Goal: Transaction & Acquisition: Obtain resource

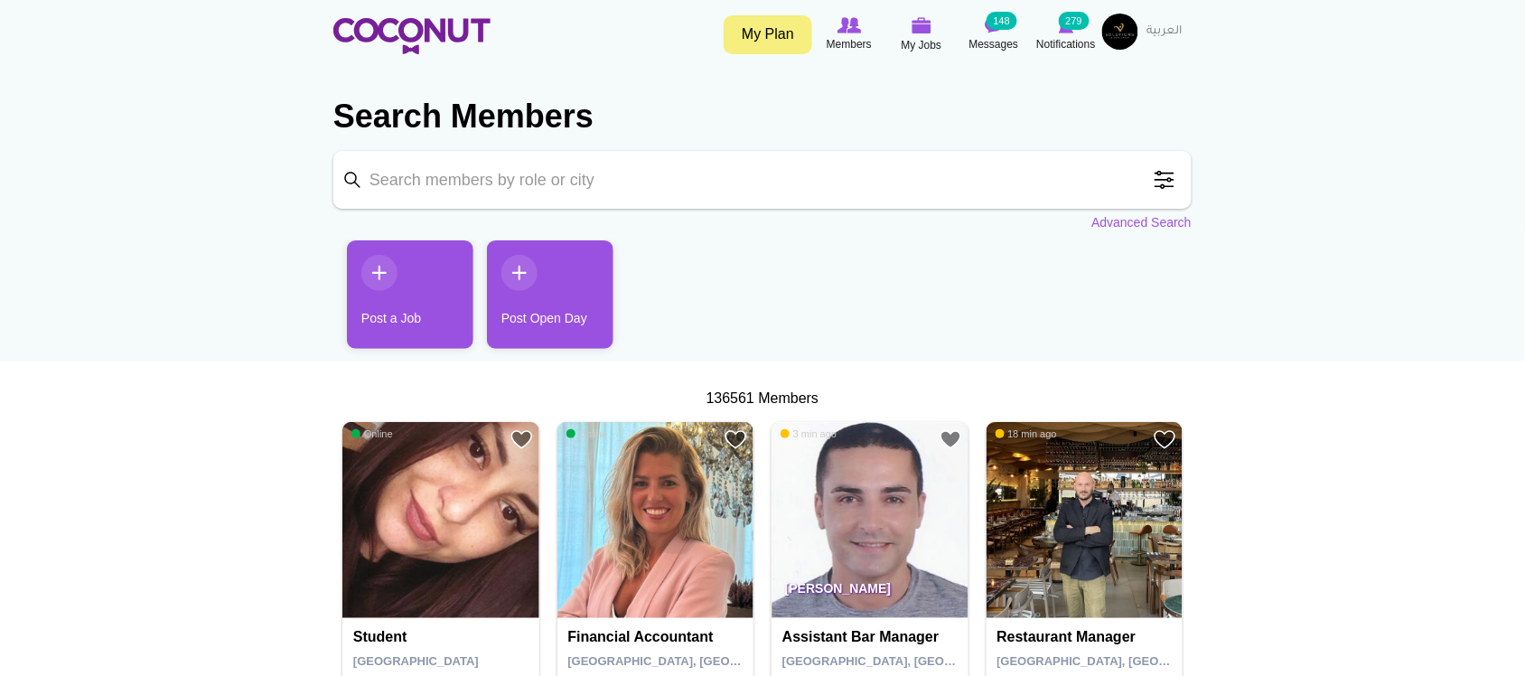
click at [1168, 173] on span at bounding box center [1164, 180] width 36 height 36
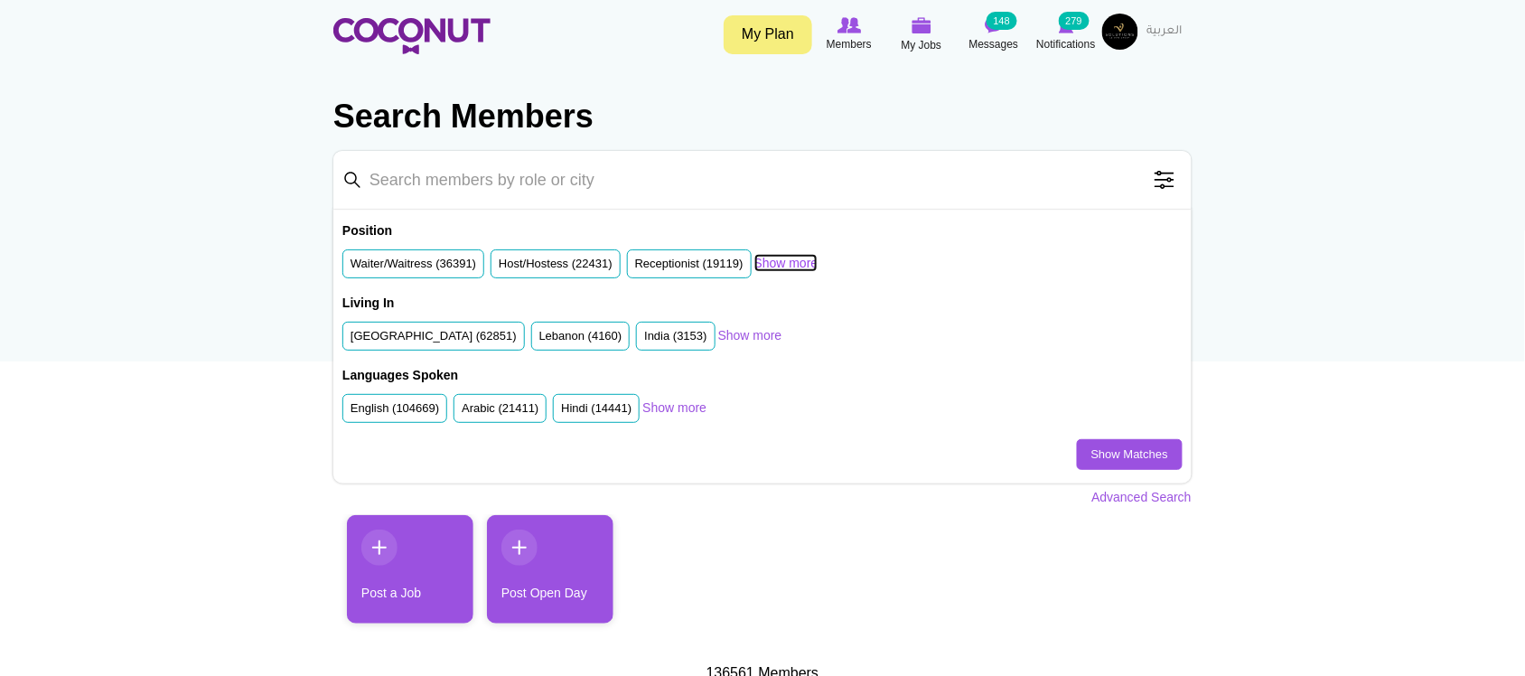
click at [788, 257] on link "Show more" at bounding box center [786, 263] width 64 height 18
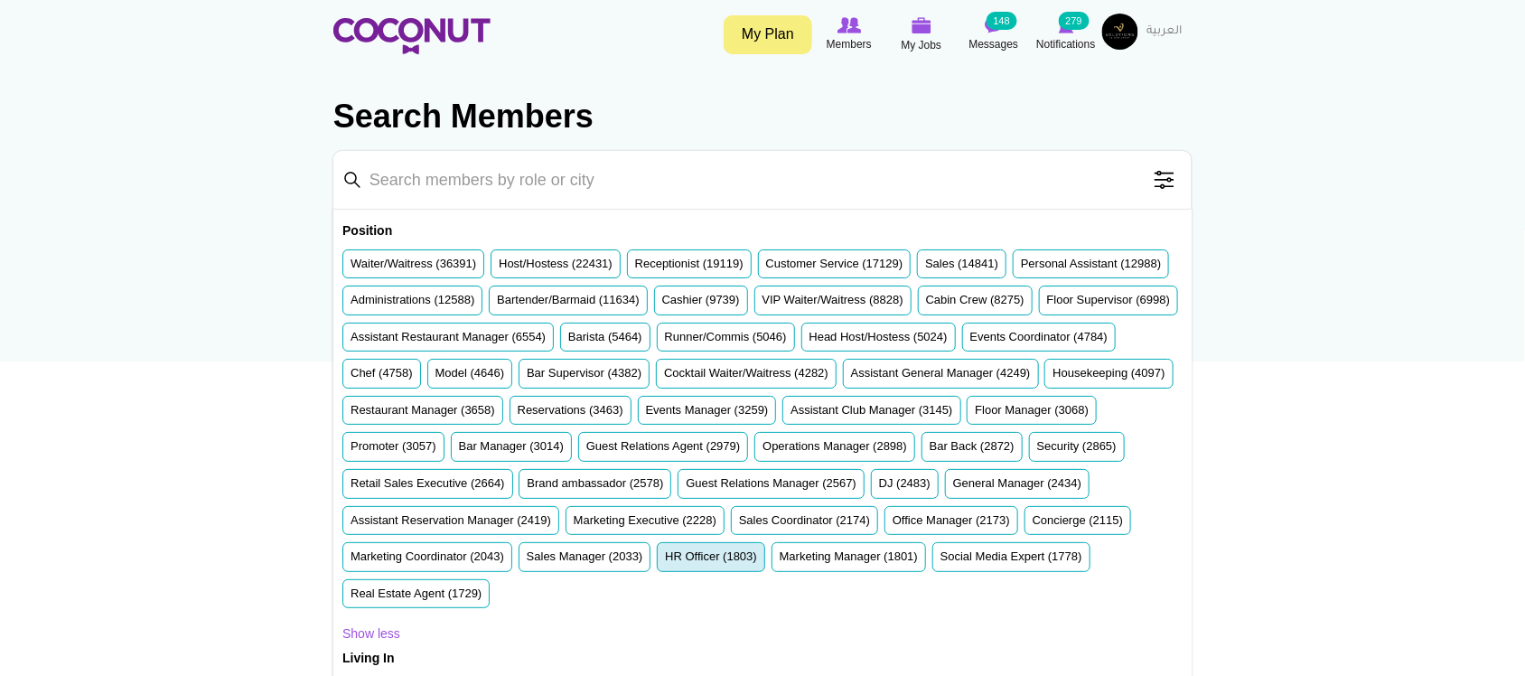
click at [665, 566] on label "HR Officer (1803)" at bounding box center [711, 556] width 92 height 17
click at [665, 560] on input "HR Officer (1803)" at bounding box center [665, 560] width 0 height 0
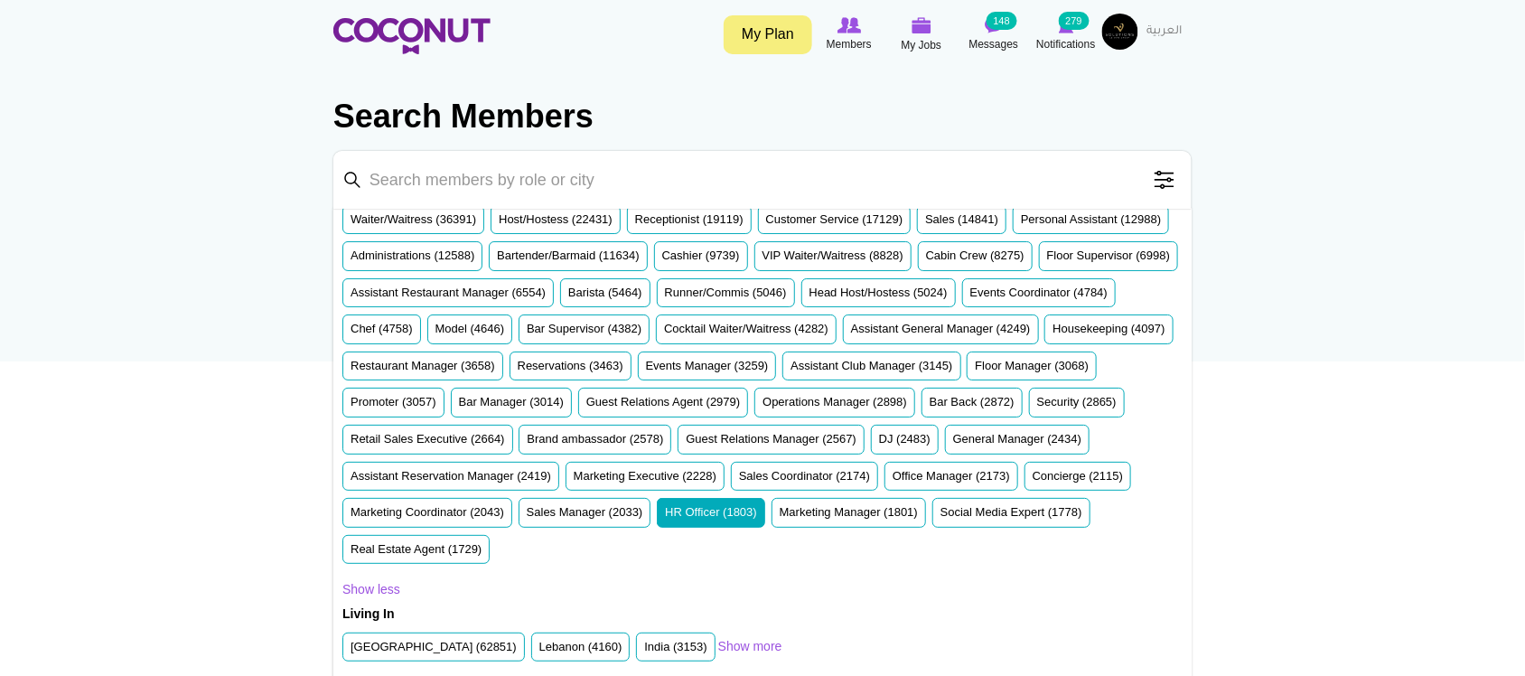
click at [480, 664] on ul "United Arab Emirates (62851) Lebanon (4160) India (3153) South Africa (2464) Un…" at bounding box center [530, 650] width 376 height 37
click at [482, 656] on li "United Arab Emirates (62851)" at bounding box center [433, 647] width 182 height 30
click at [450, 646] on label "United Arab Emirates (62851)" at bounding box center [434, 647] width 166 height 17
click at [351, 650] on input "United Arab Emirates (62851)" at bounding box center [351, 650] width 0 height 0
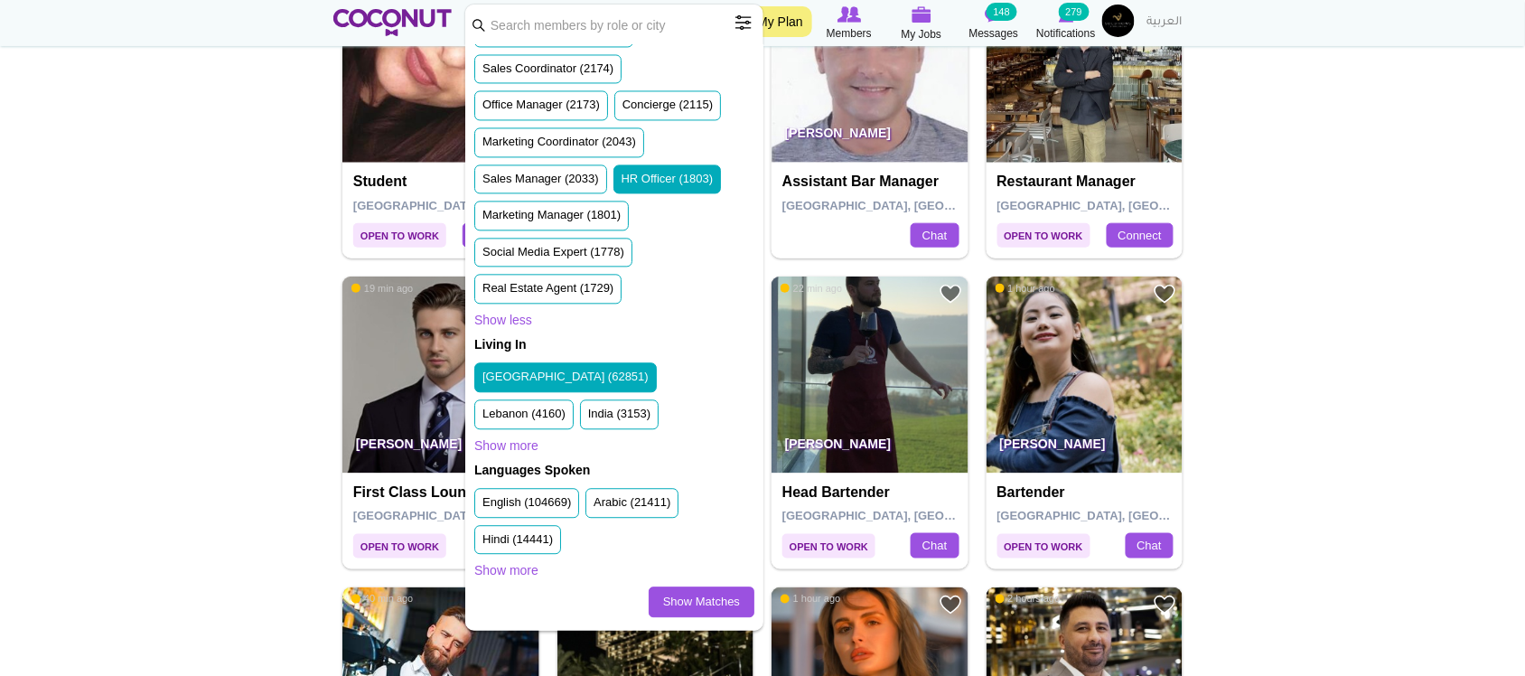
scroll to position [1260, 0]
drag, startPoint x: 516, startPoint y: 572, endPoint x: 561, endPoint y: 578, distance: 45.6
click at [516, 572] on link "Show more" at bounding box center [506, 570] width 64 height 18
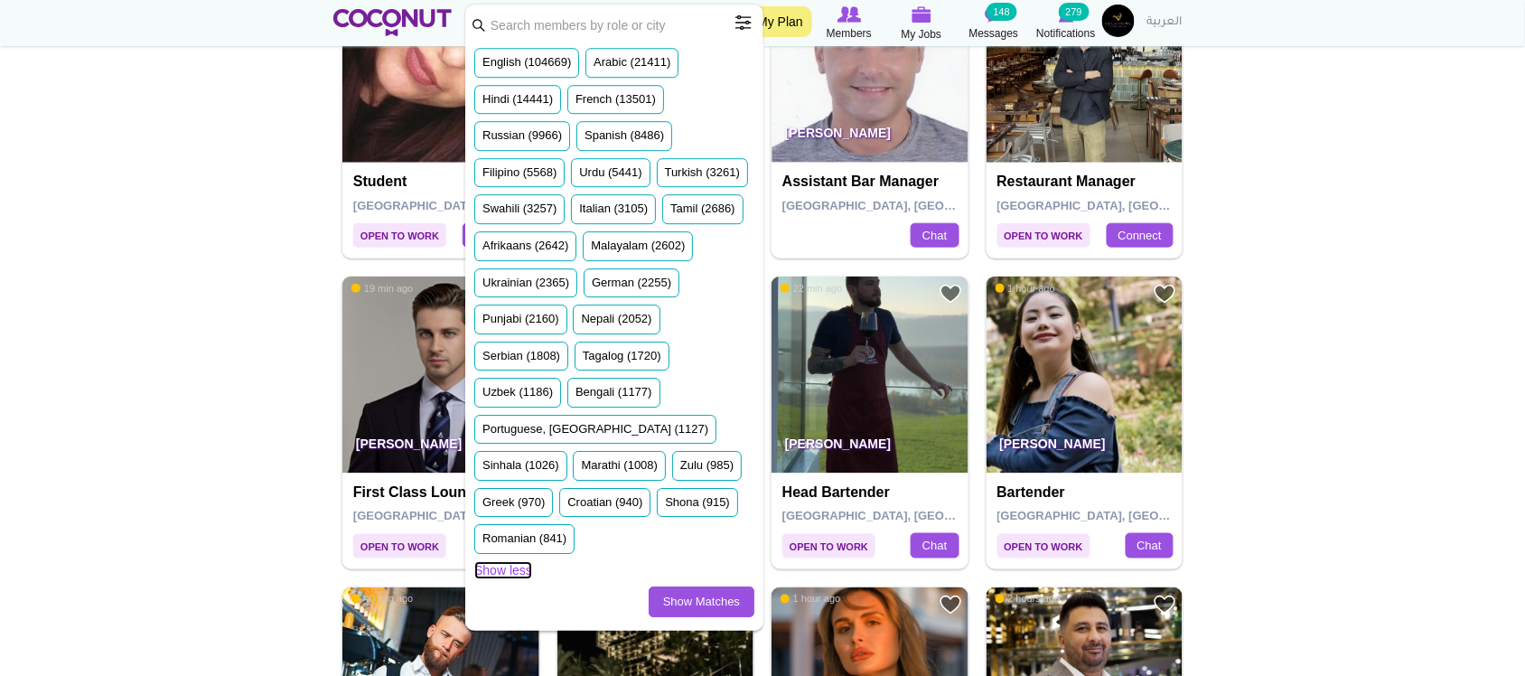
scroll to position [1741, 0]
click at [711, 606] on link "Show Matches" at bounding box center [702, 601] width 106 height 31
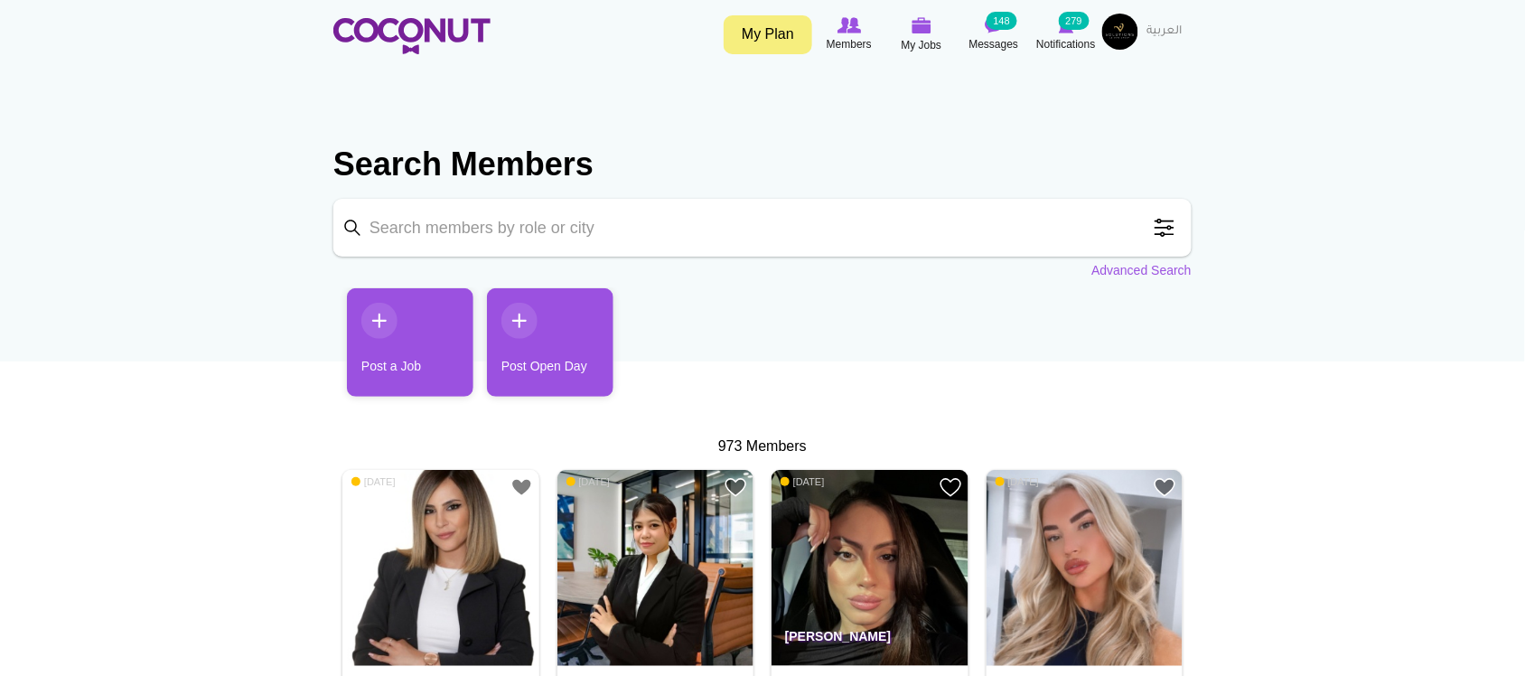
click at [1167, 223] on span at bounding box center [1164, 228] width 36 height 36
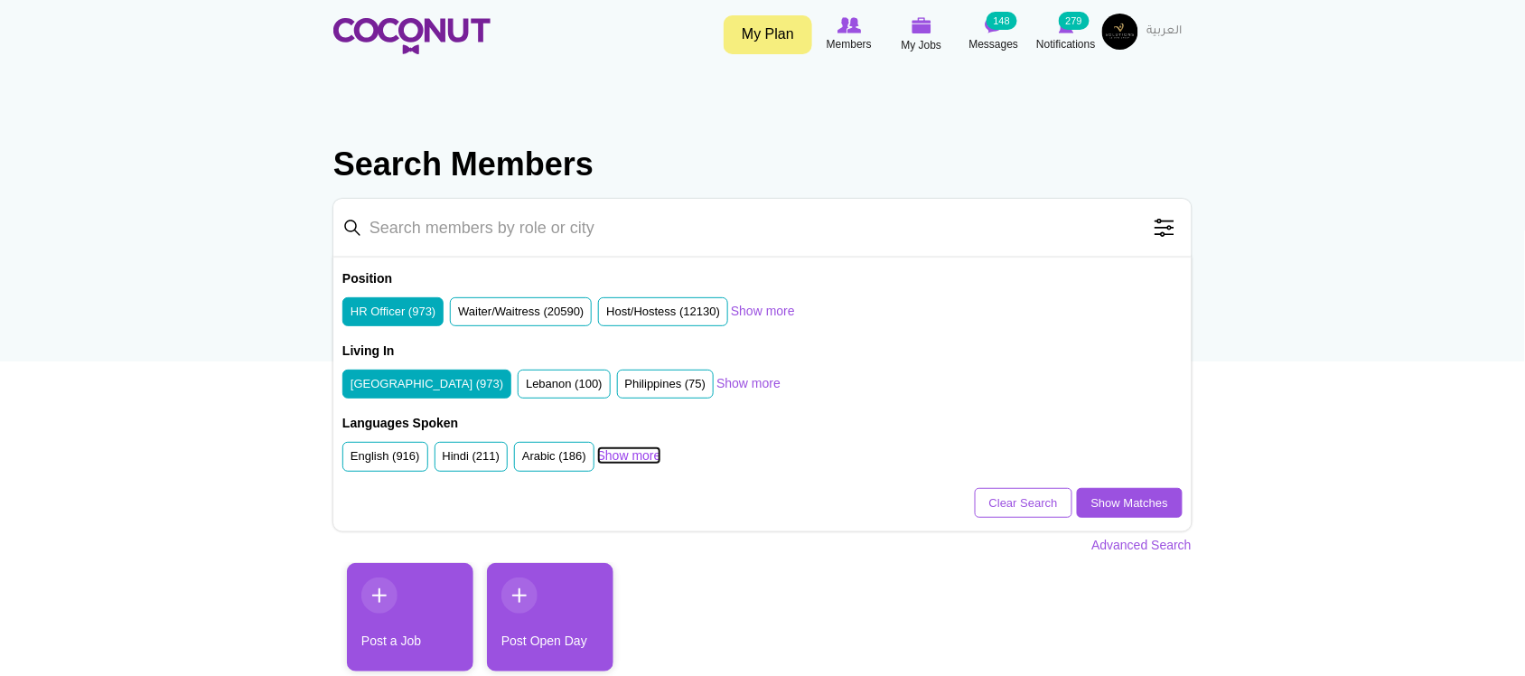
click at [620, 461] on link "Show more" at bounding box center [629, 455] width 64 height 18
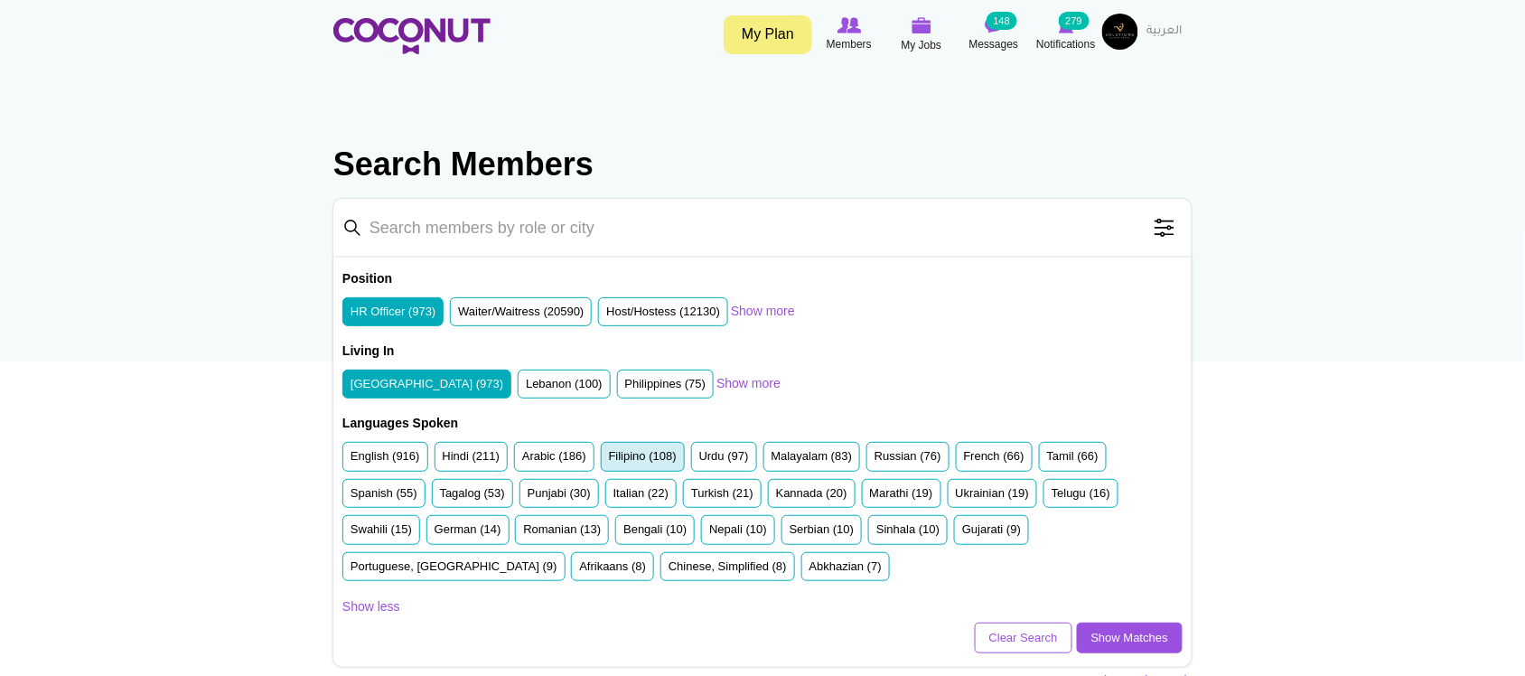
click at [623, 457] on label "Filipino (108)" at bounding box center [643, 456] width 68 height 17
click at [609, 460] on input "Filipino (108)" at bounding box center [609, 460] width 0 height 0
click at [1098, 640] on link "Show Matches" at bounding box center [1130, 637] width 106 height 31
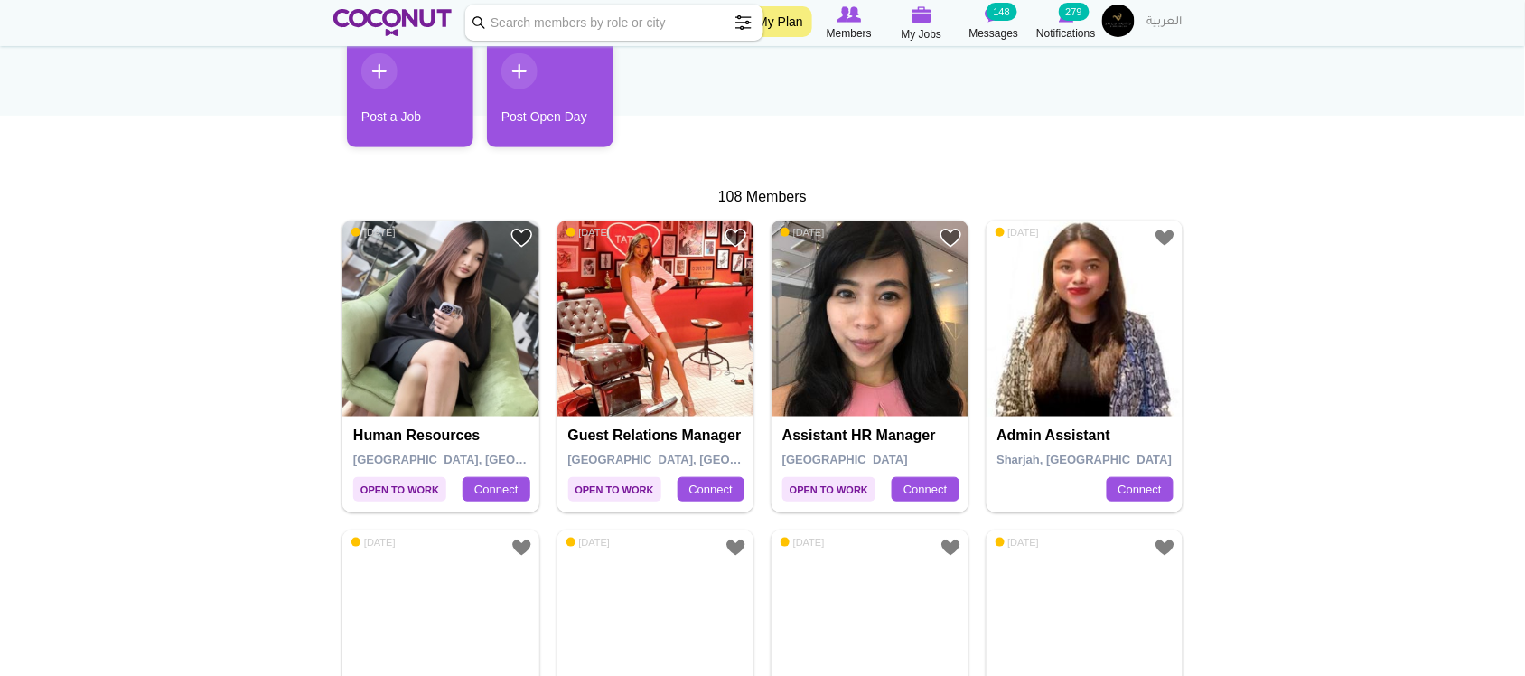
scroll to position [301, 0]
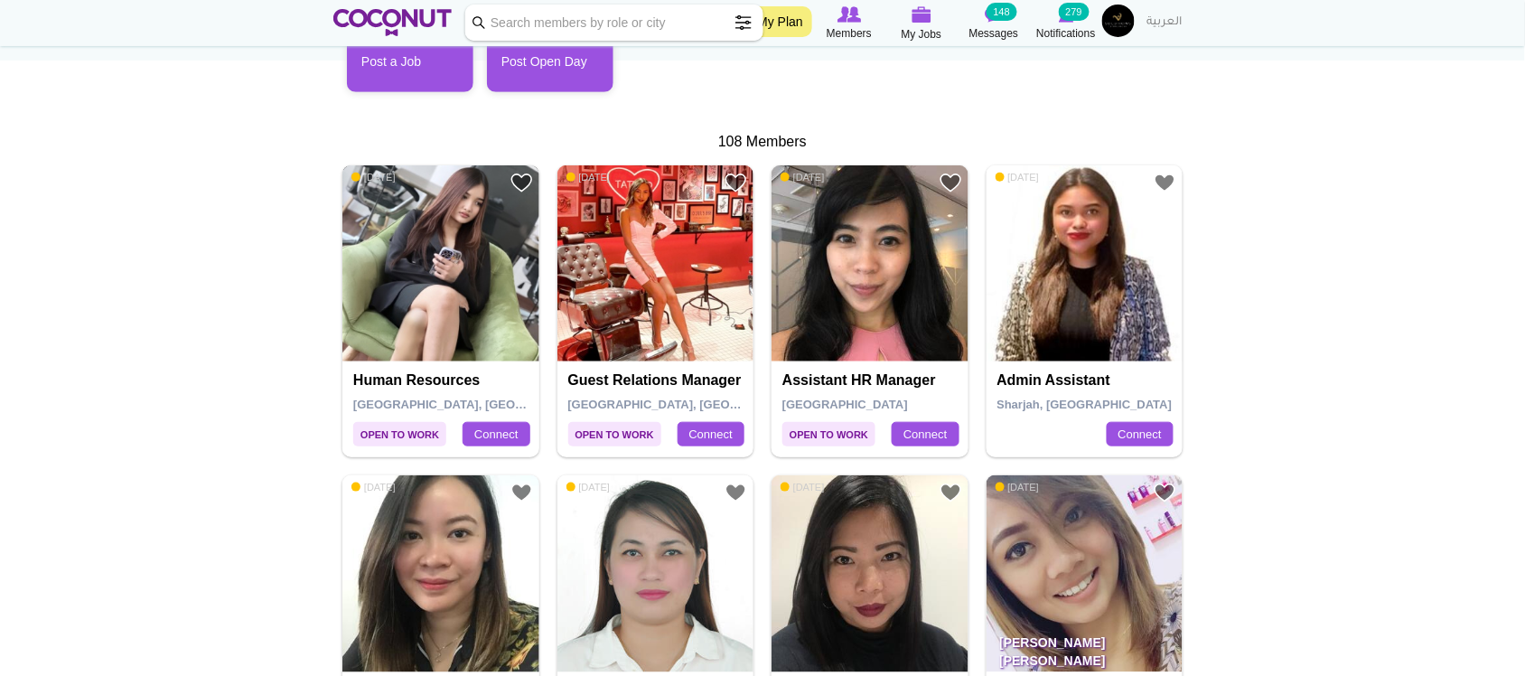
click at [447, 313] on img at bounding box center [440, 263] width 197 height 197
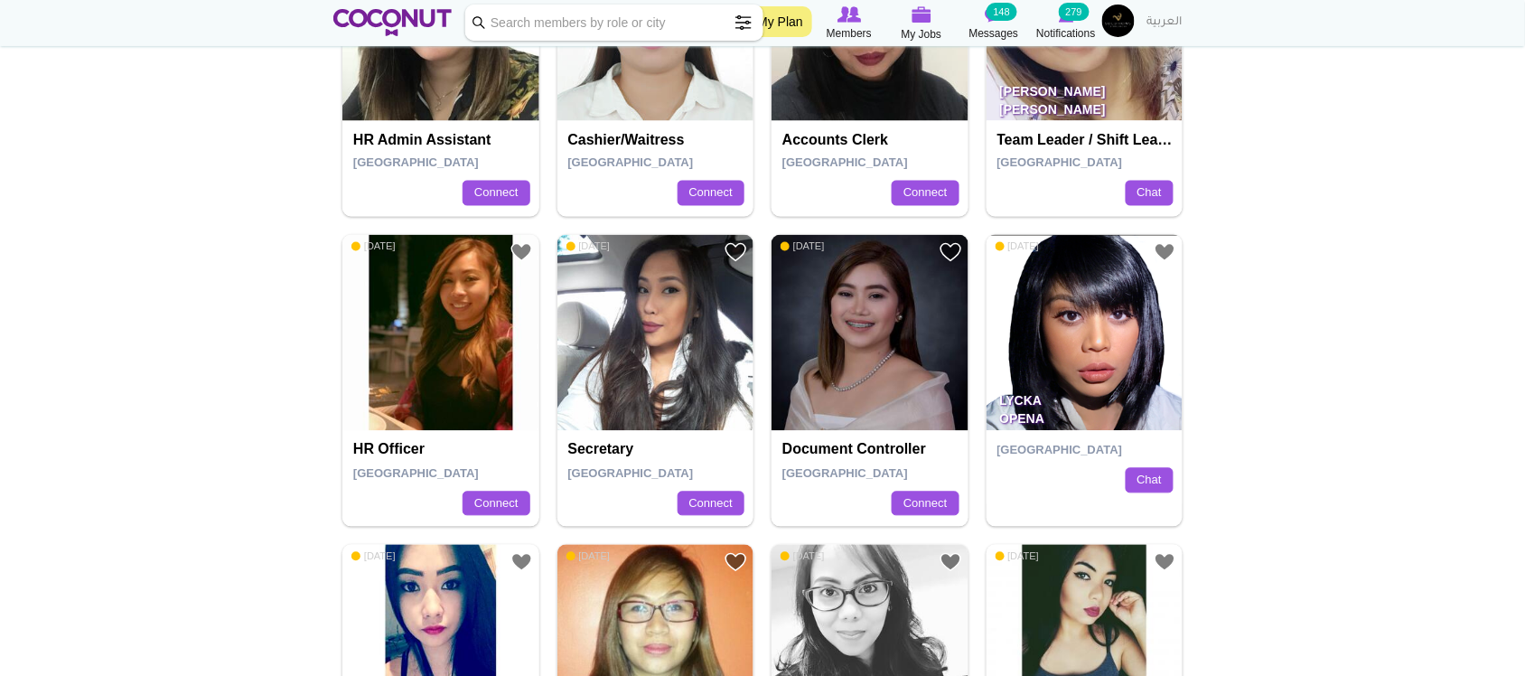
scroll to position [903, 0]
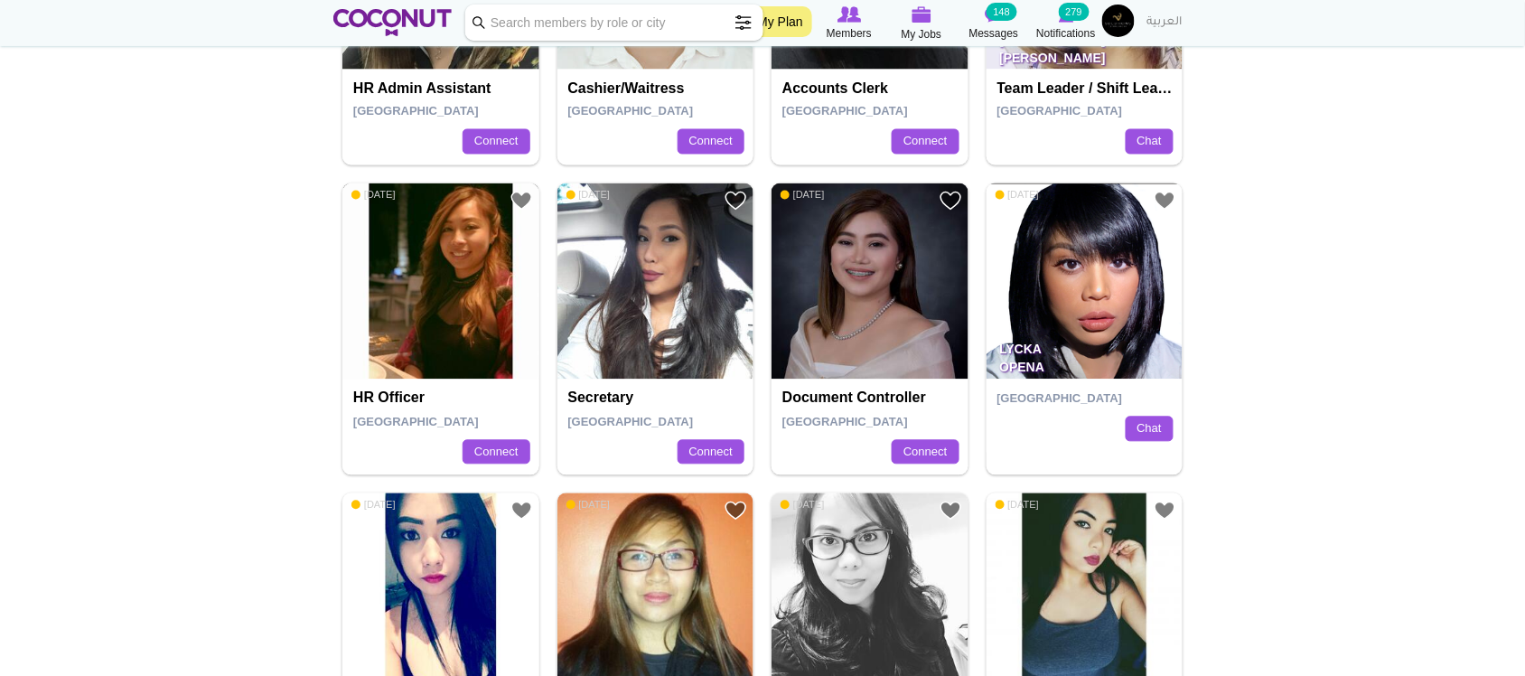
click at [420, 248] on img at bounding box center [440, 281] width 197 height 197
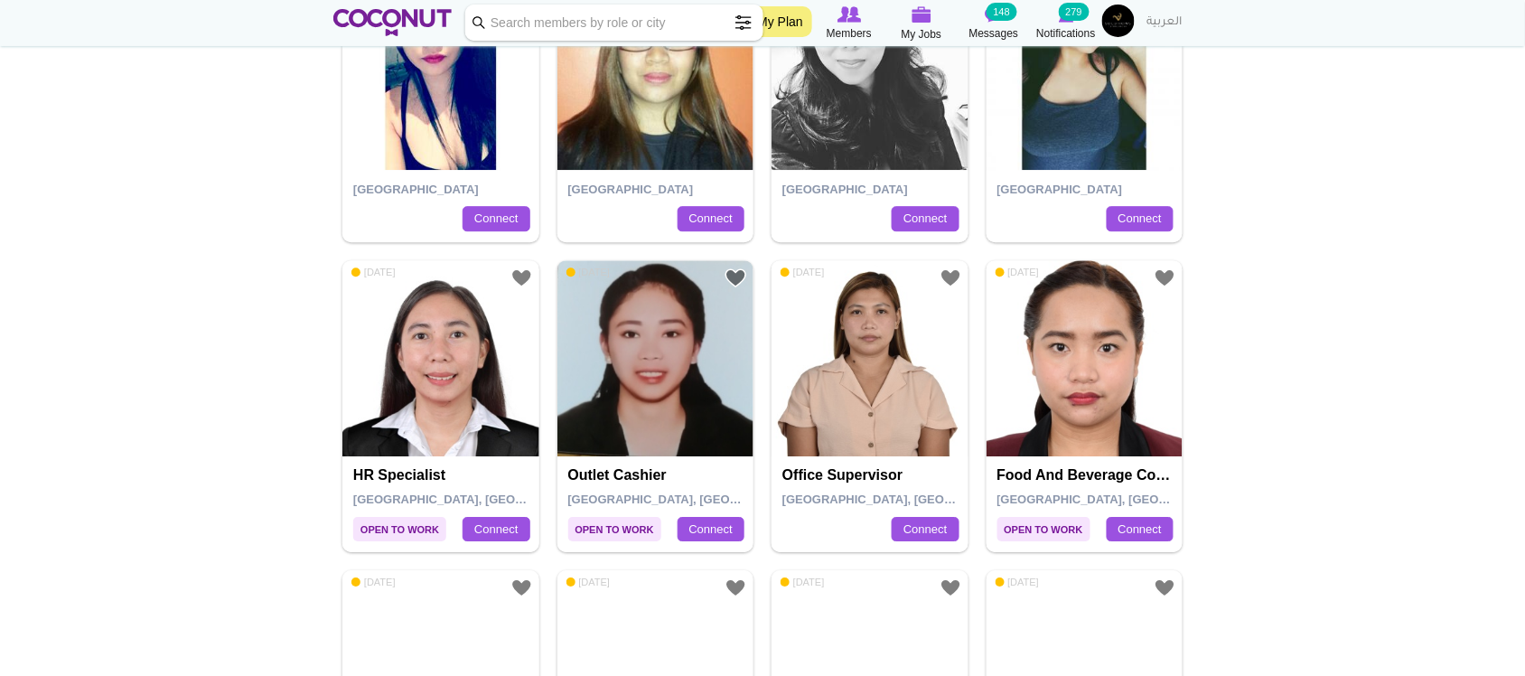
scroll to position [1505, 0]
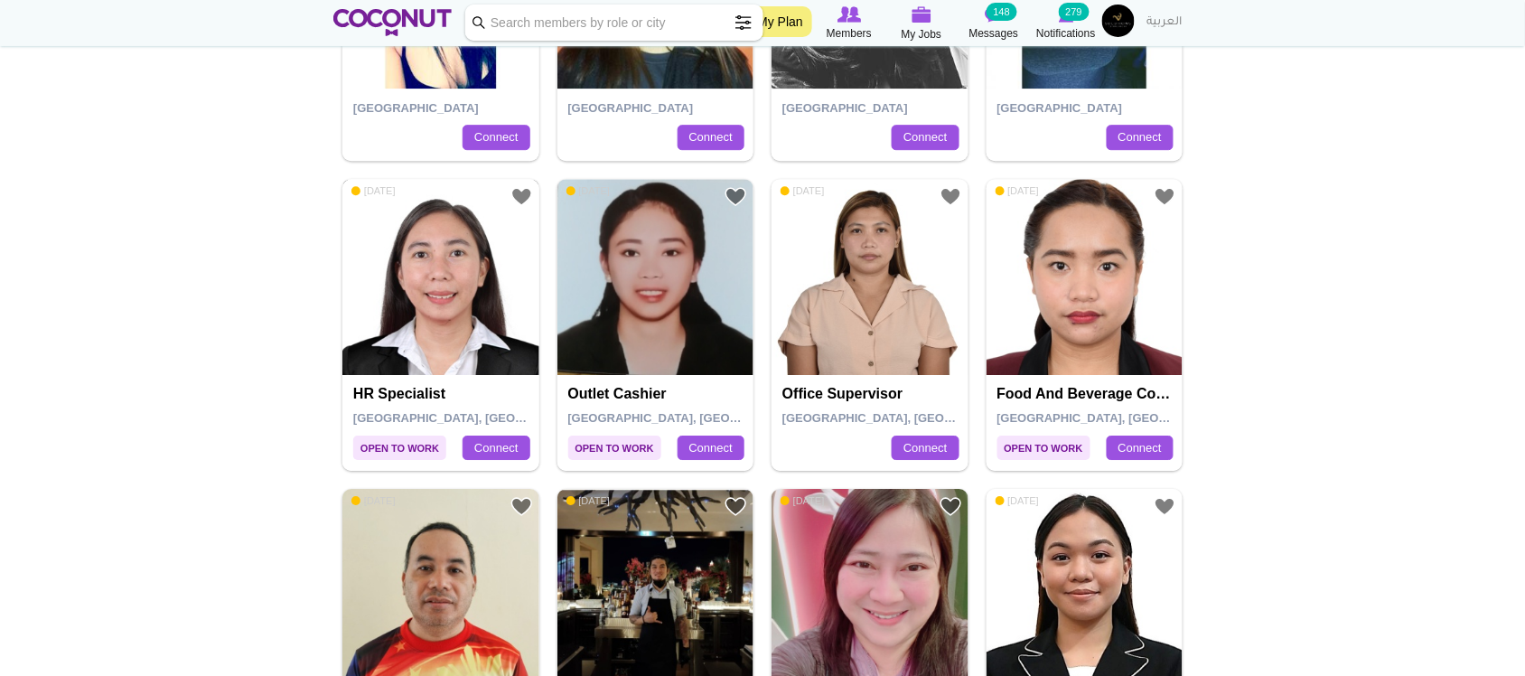
click at [461, 257] on img at bounding box center [440, 277] width 197 height 197
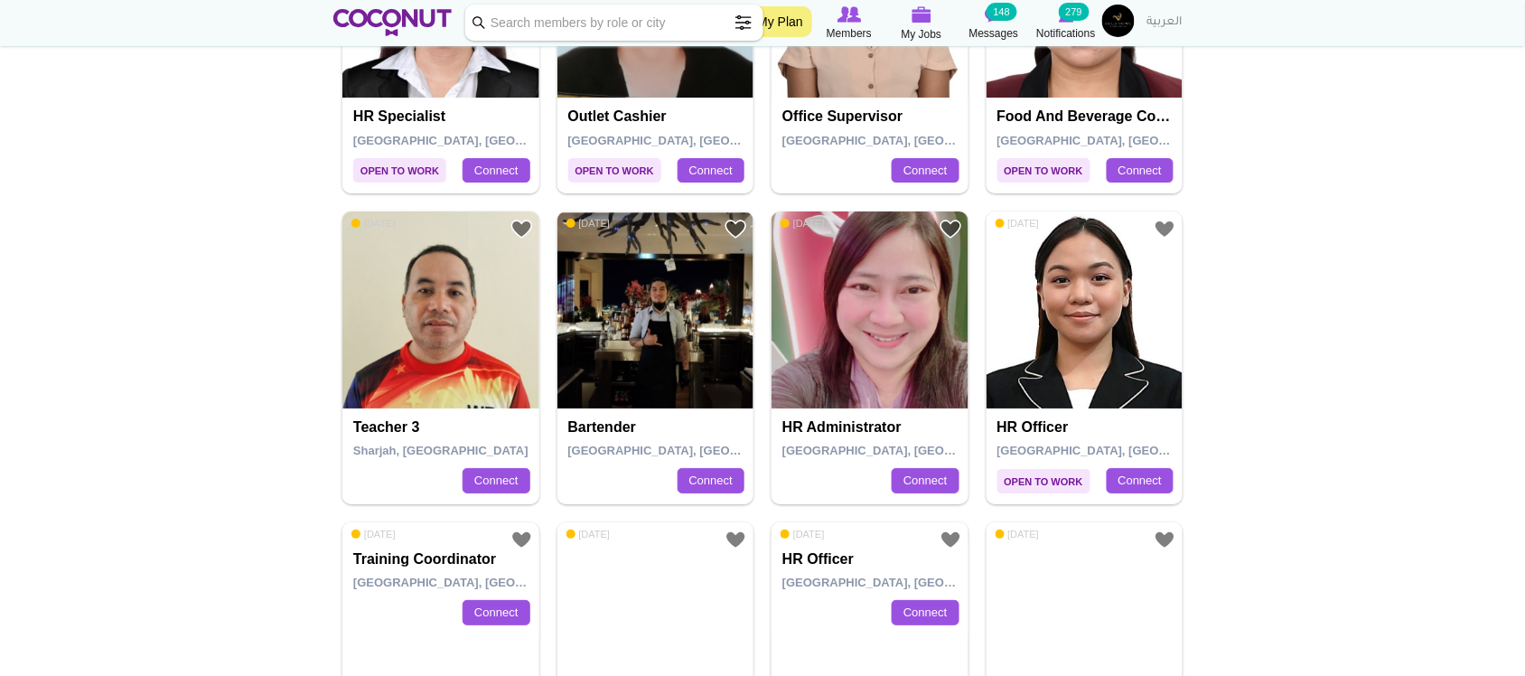
scroll to position [1807, 0]
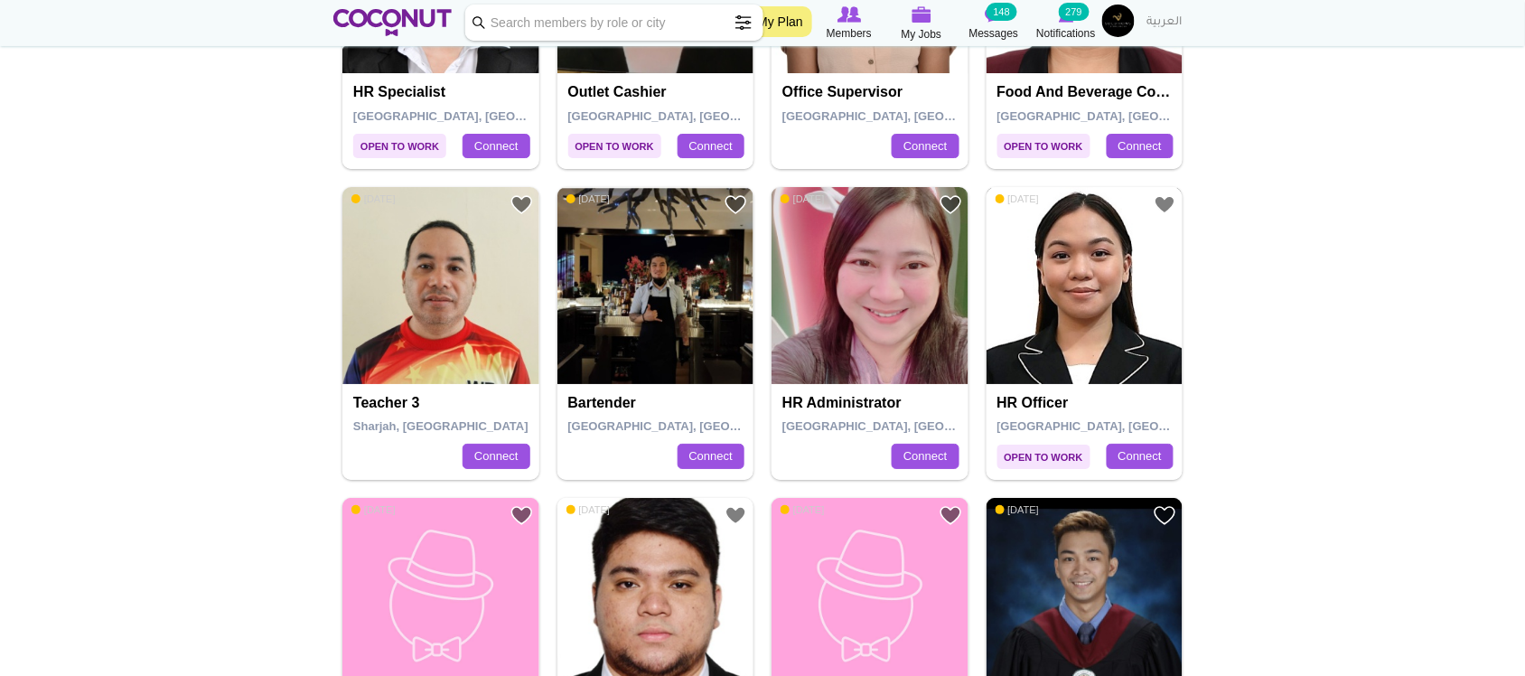
click at [1073, 339] on img at bounding box center [1085, 285] width 197 height 197
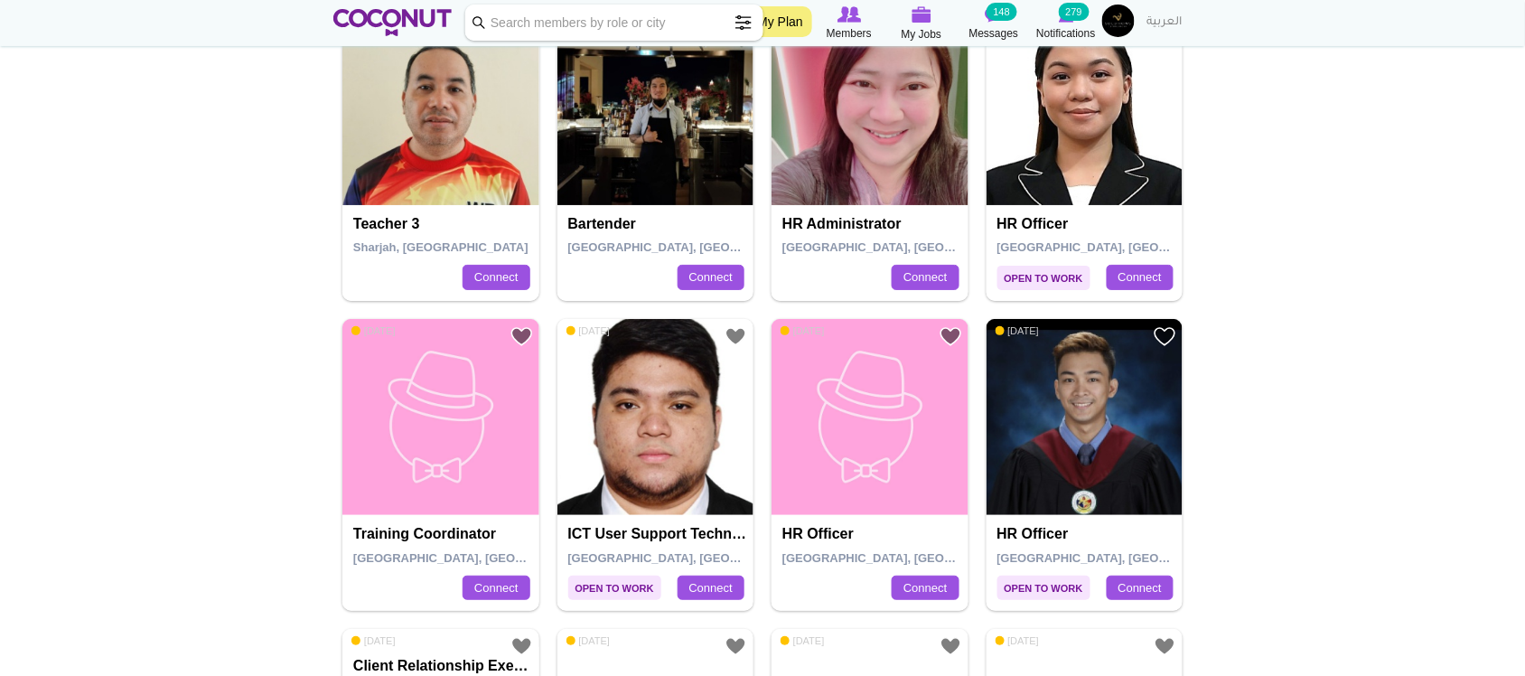
scroll to position [2108, 0]
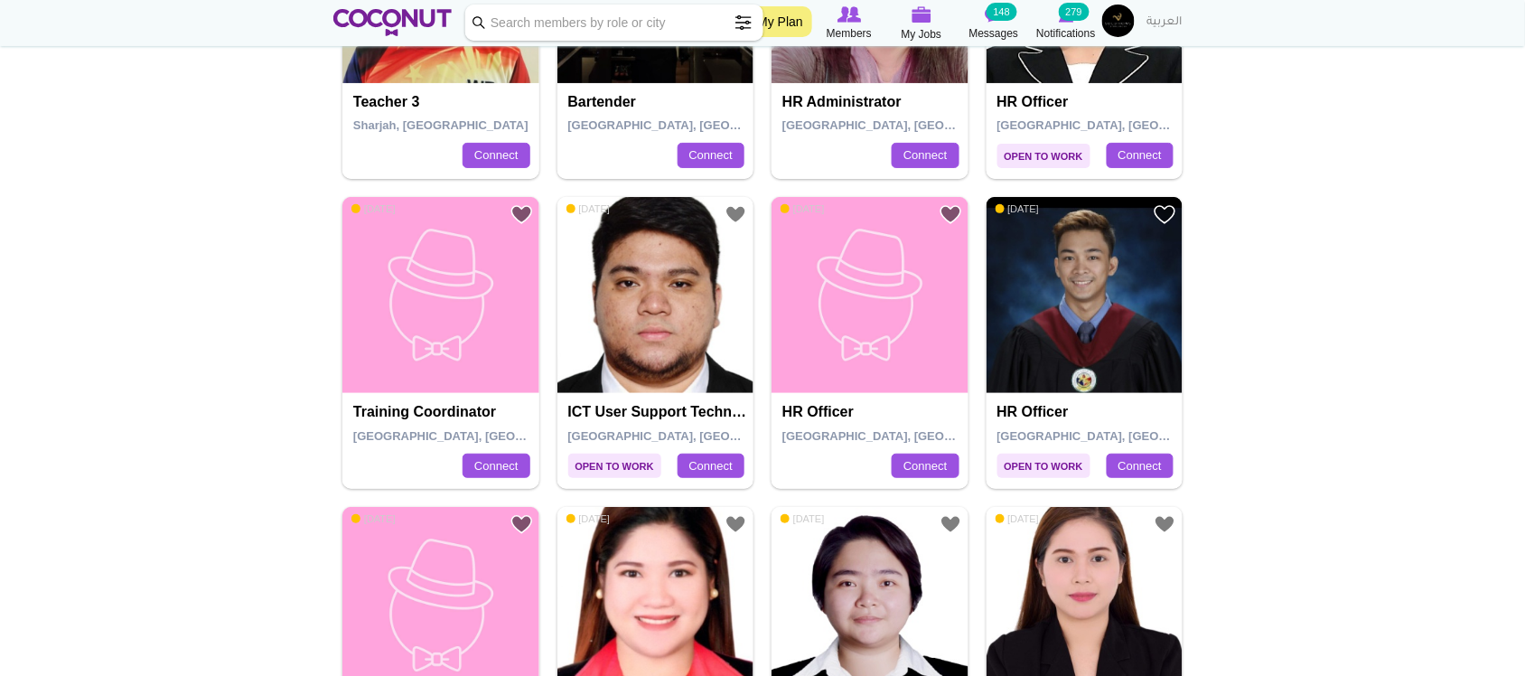
click at [1113, 343] on img at bounding box center [1085, 295] width 197 height 197
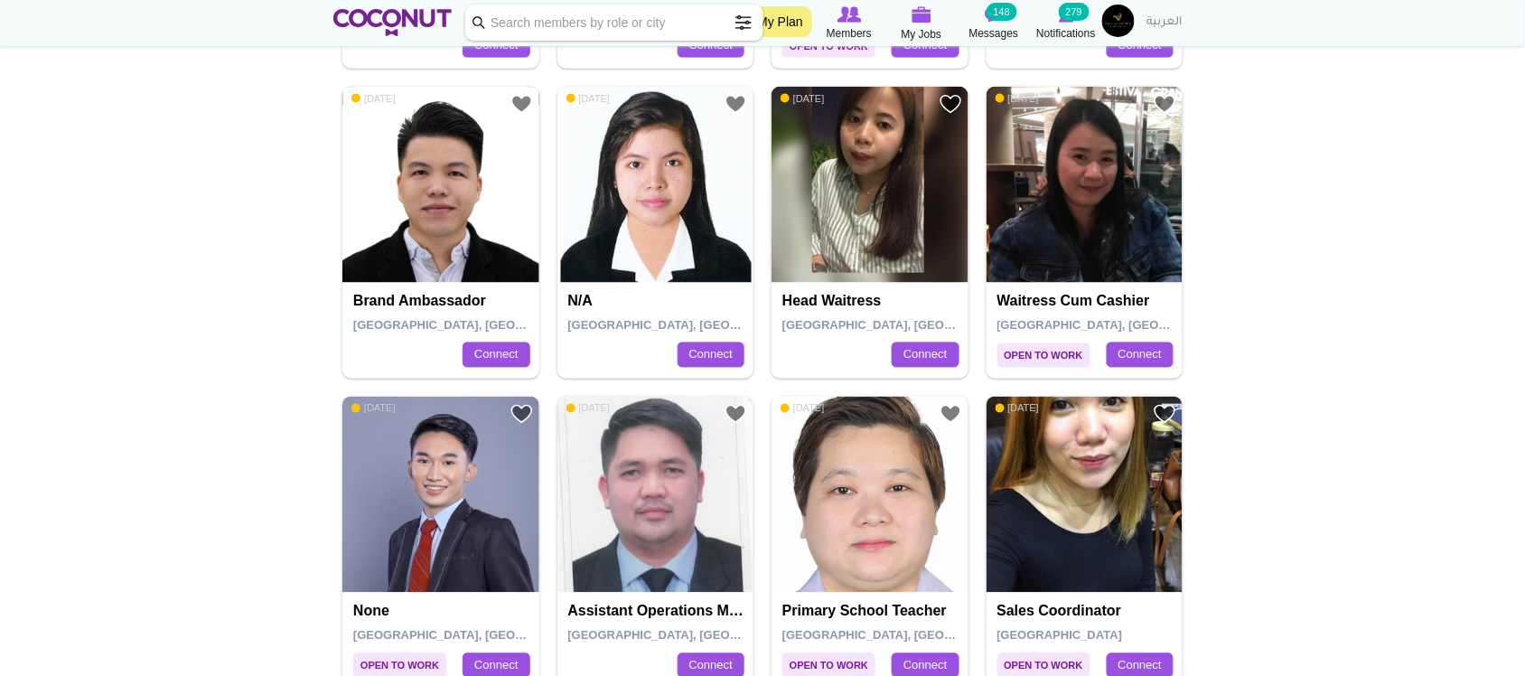
scroll to position [3011, 0]
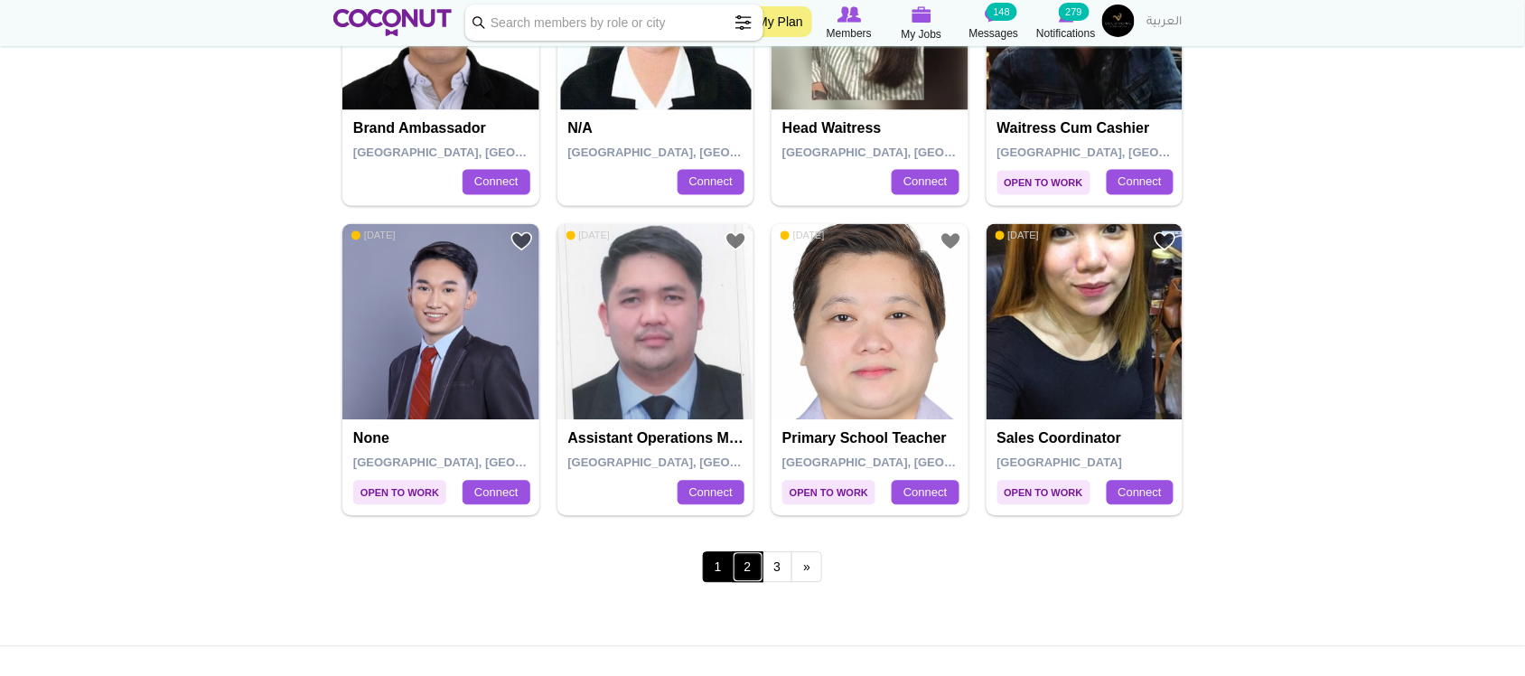
click at [751, 572] on link "2" at bounding box center [748, 567] width 31 height 31
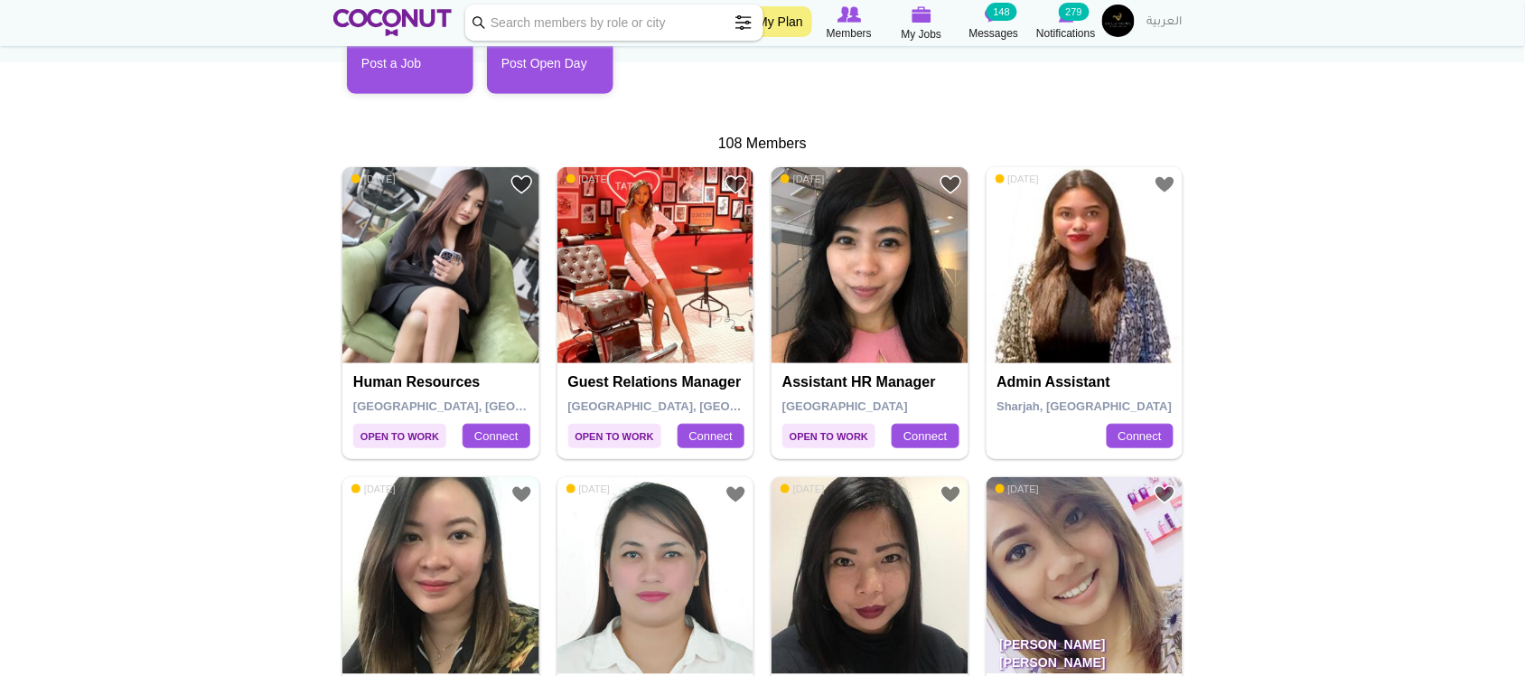
scroll to position [301, 0]
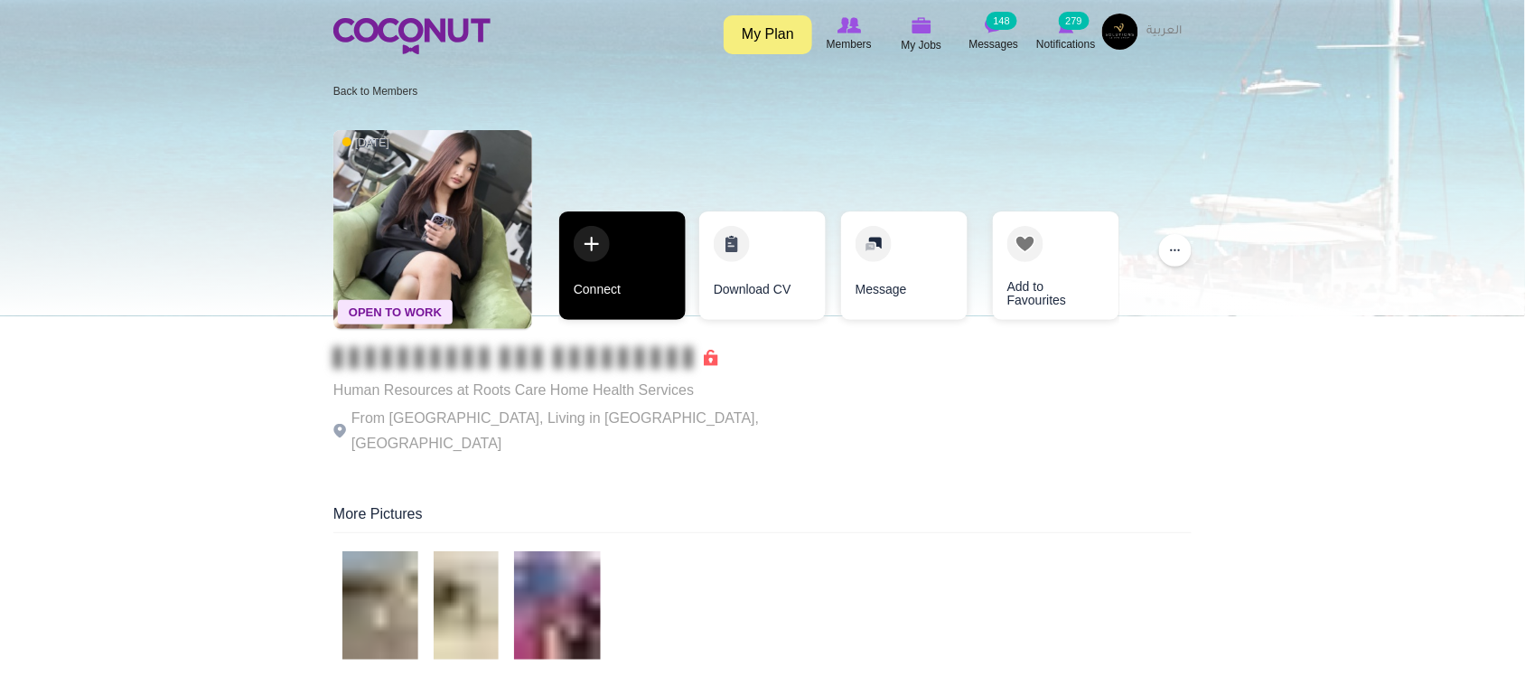
click at [612, 265] on link "Connect" at bounding box center [622, 265] width 126 height 108
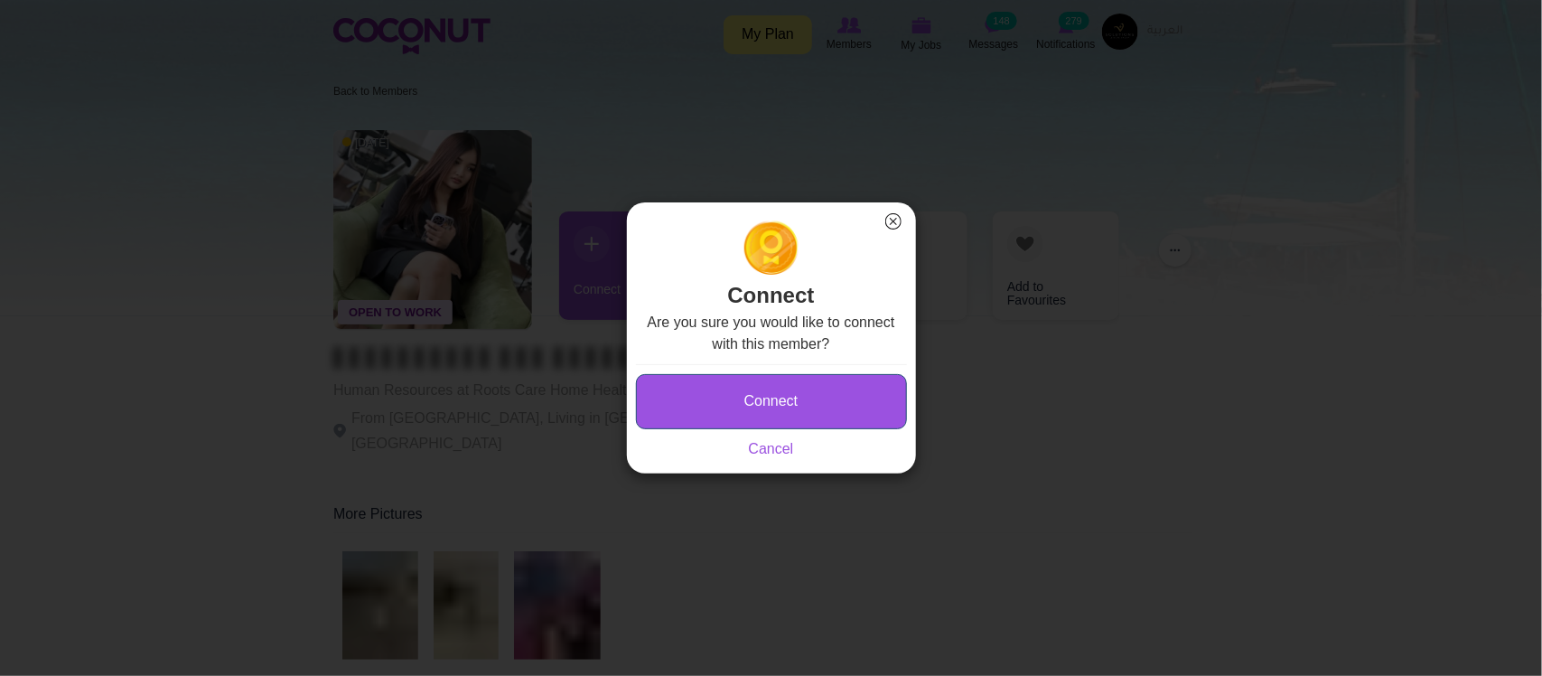
click at [739, 397] on button "Connect" at bounding box center [771, 401] width 271 height 55
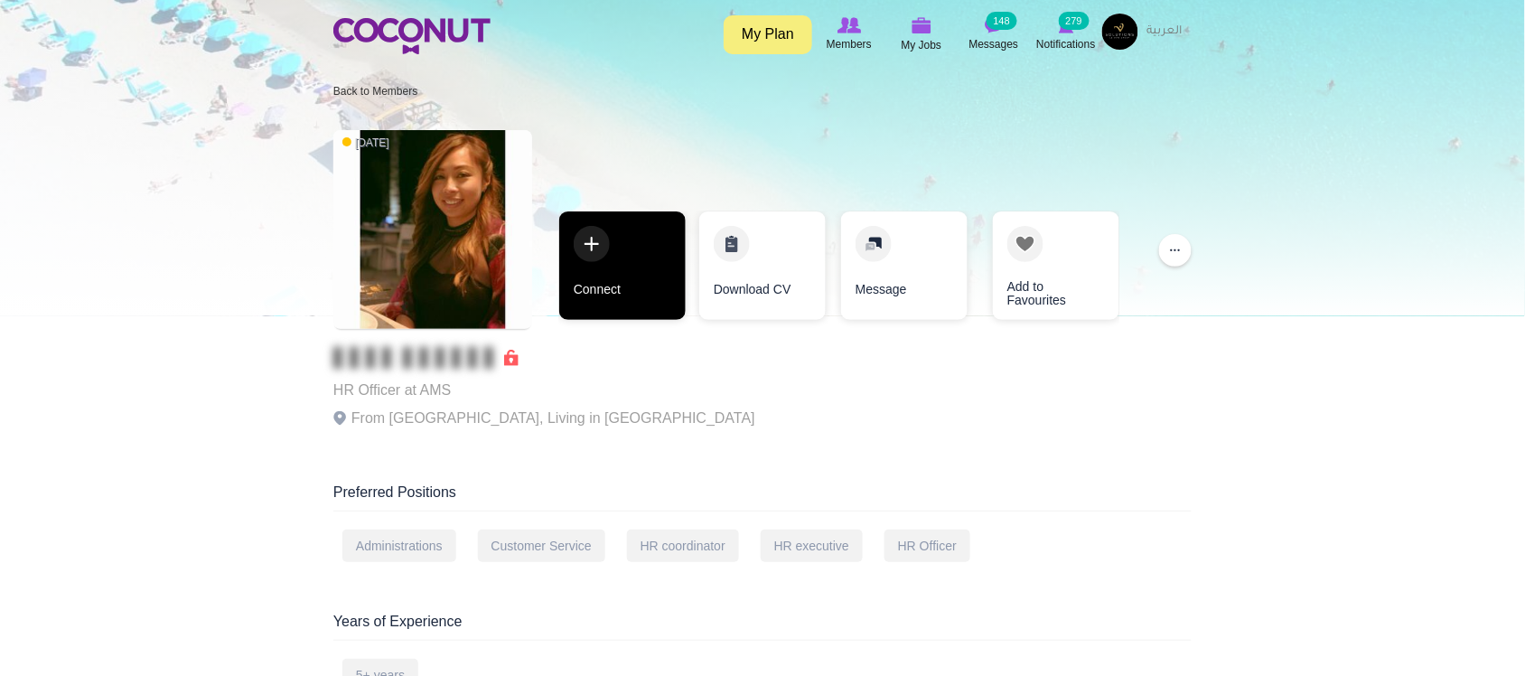
click at [617, 287] on link "Connect" at bounding box center [622, 265] width 126 height 108
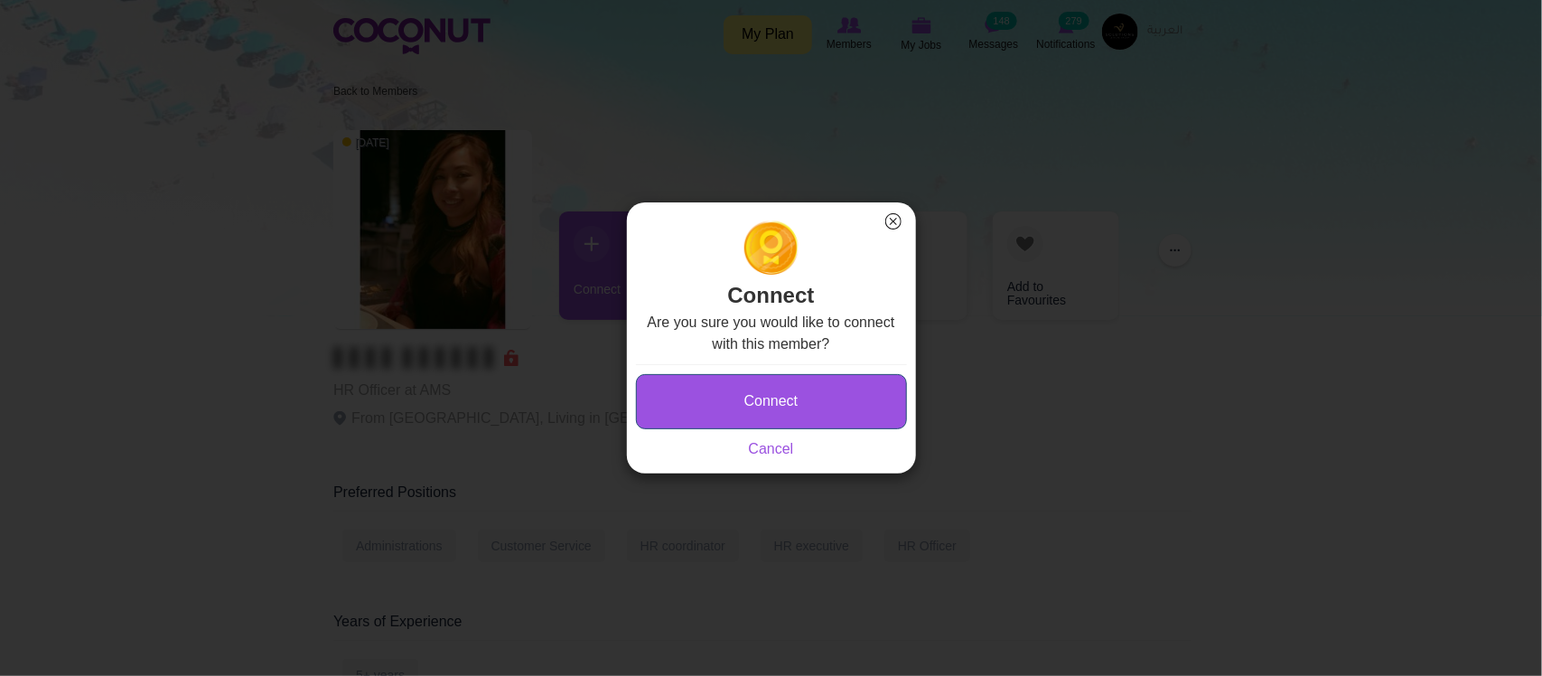
click at [734, 409] on button "Connect" at bounding box center [771, 401] width 271 height 55
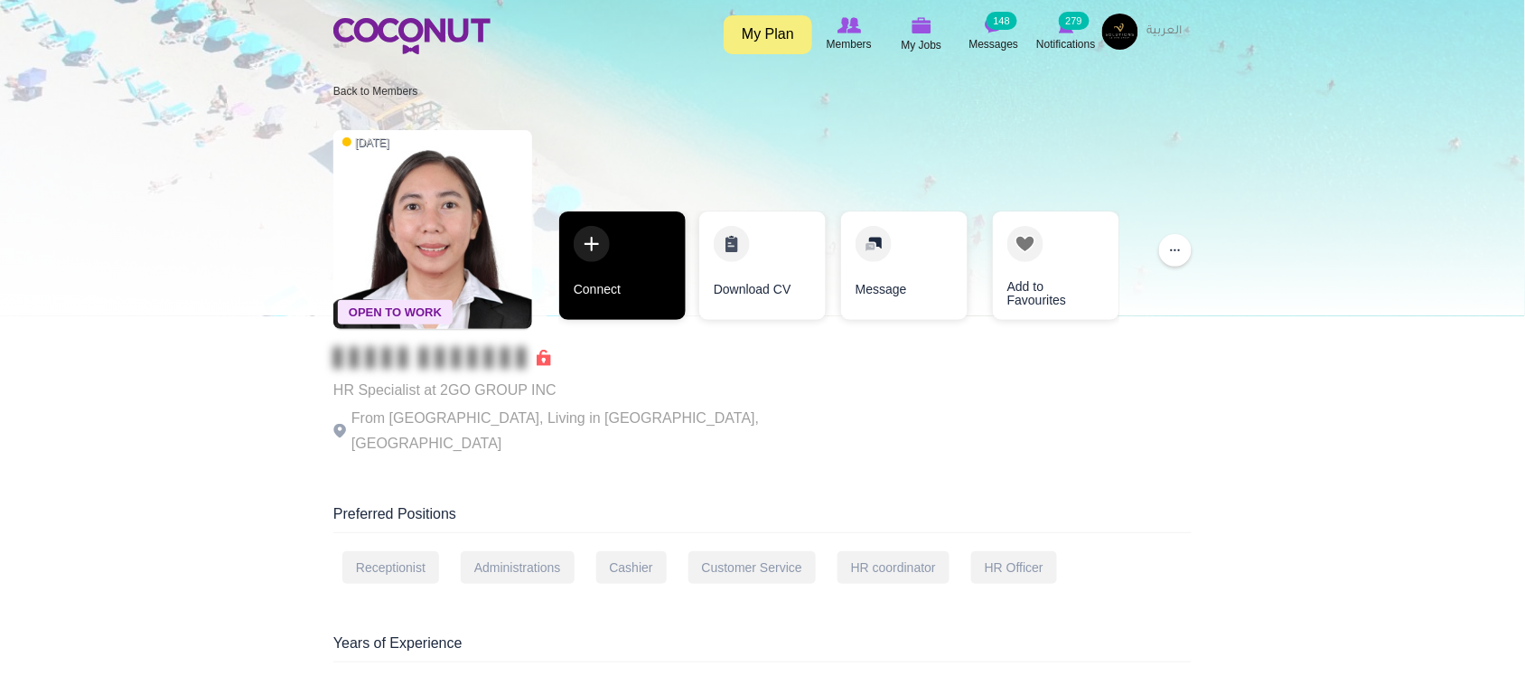
click at [626, 285] on link "Connect" at bounding box center [622, 265] width 126 height 108
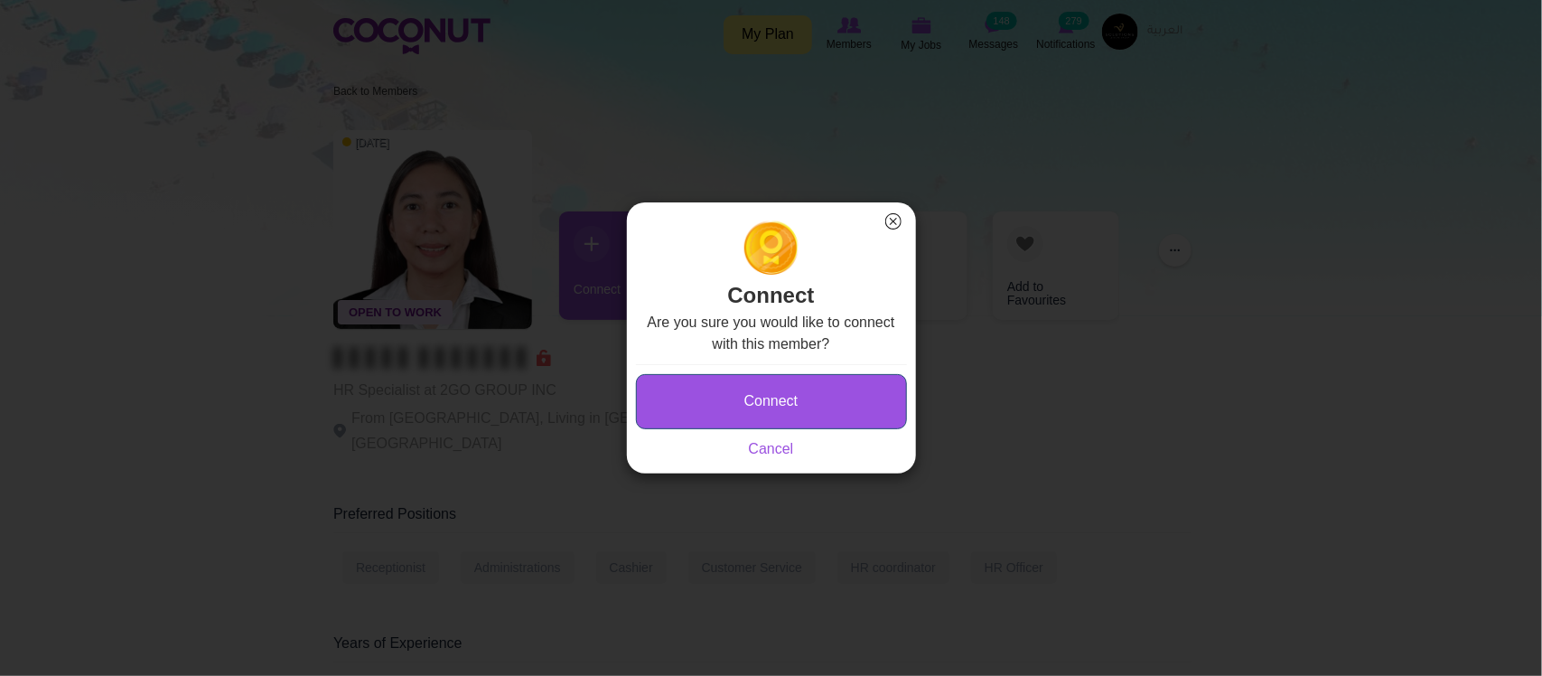
click at [747, 412] on button "Connect" at bounding box center [771, 401] width 271 height 55
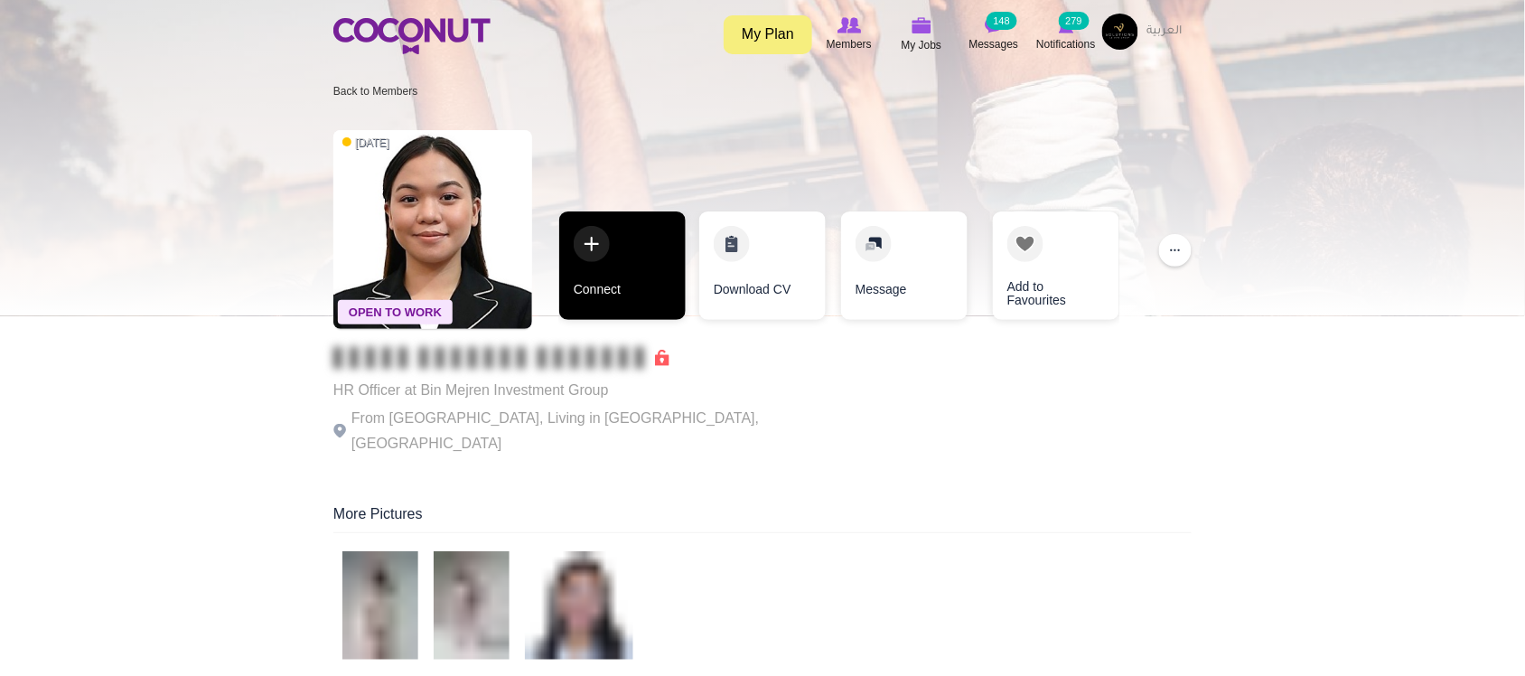
click at [608, 299] on link "Connect" at bounding box center [622, 265] width 126 height 108
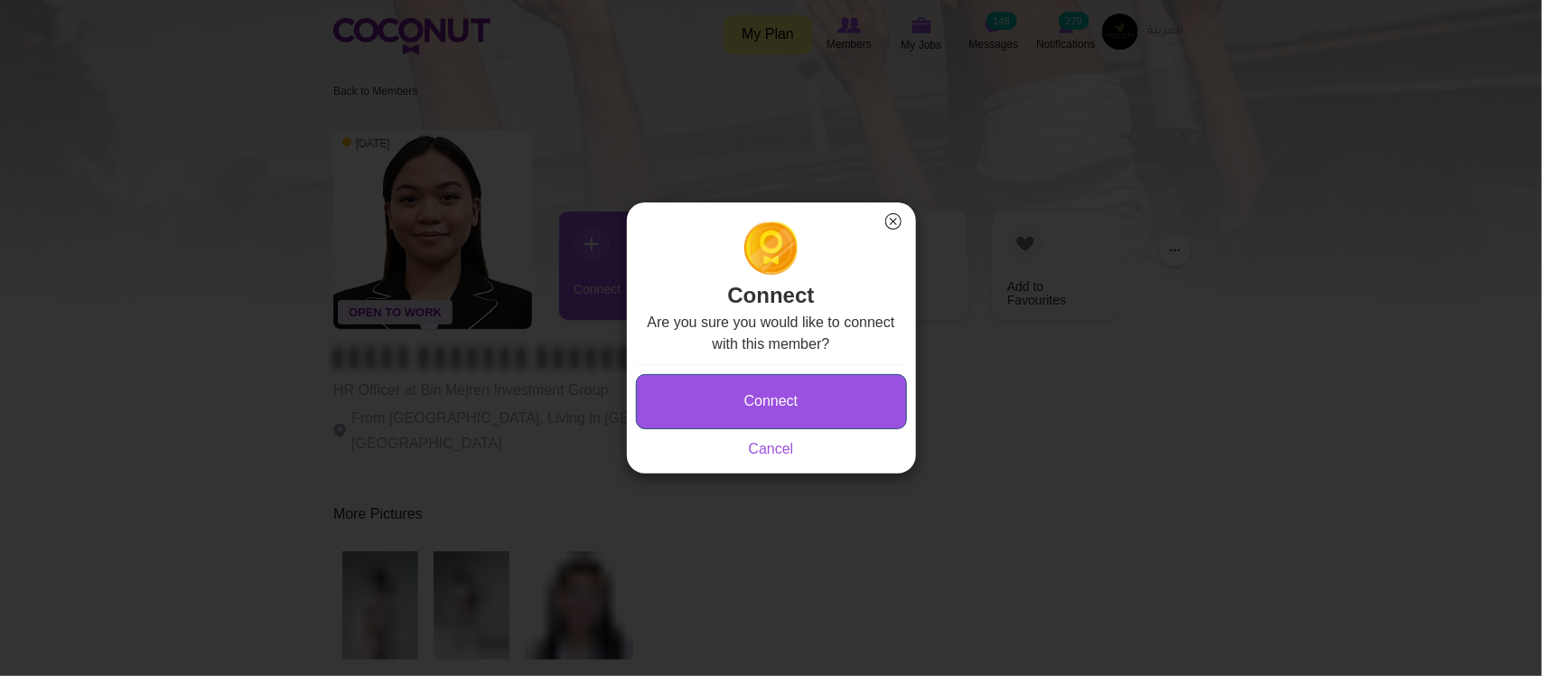
click at [773, 394] on button "Connect" at bounding box center [771, 401] width 271 height 55
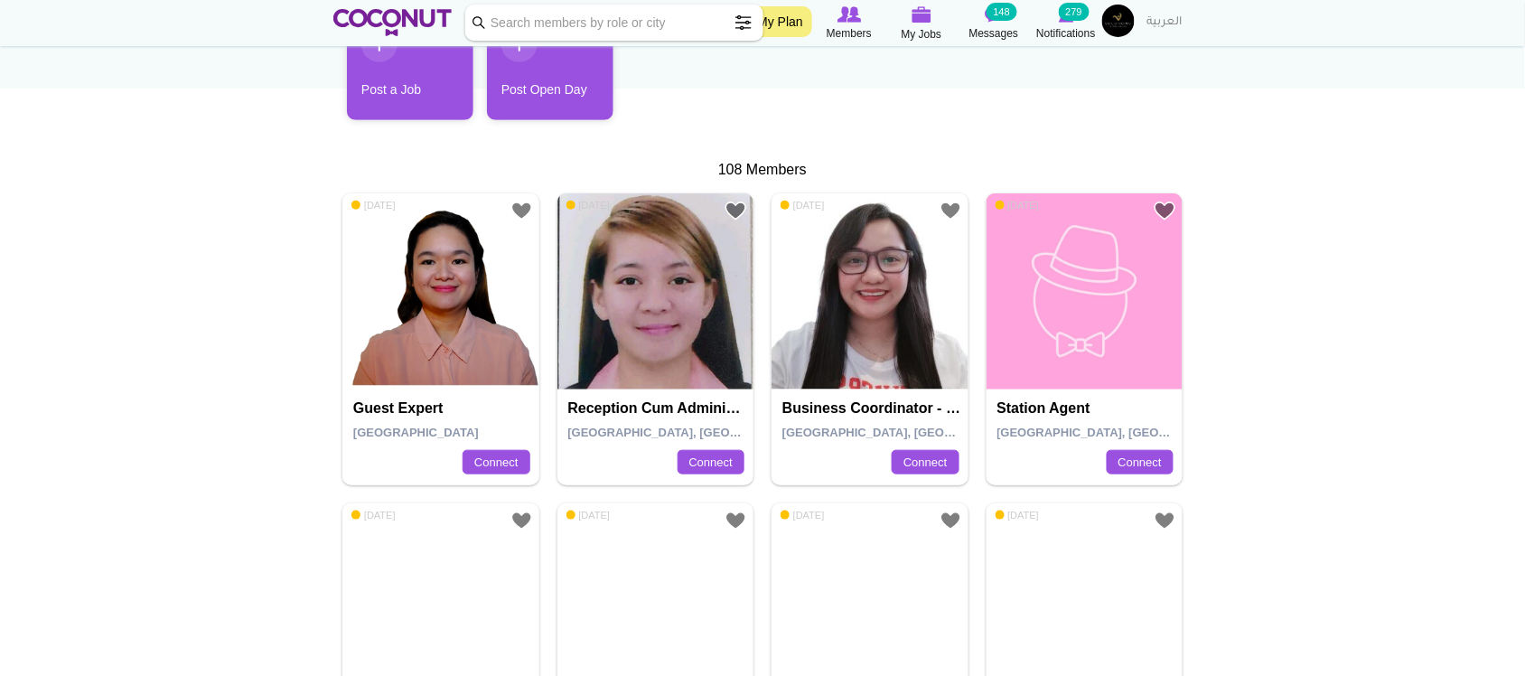
scroll to position [452, 0]
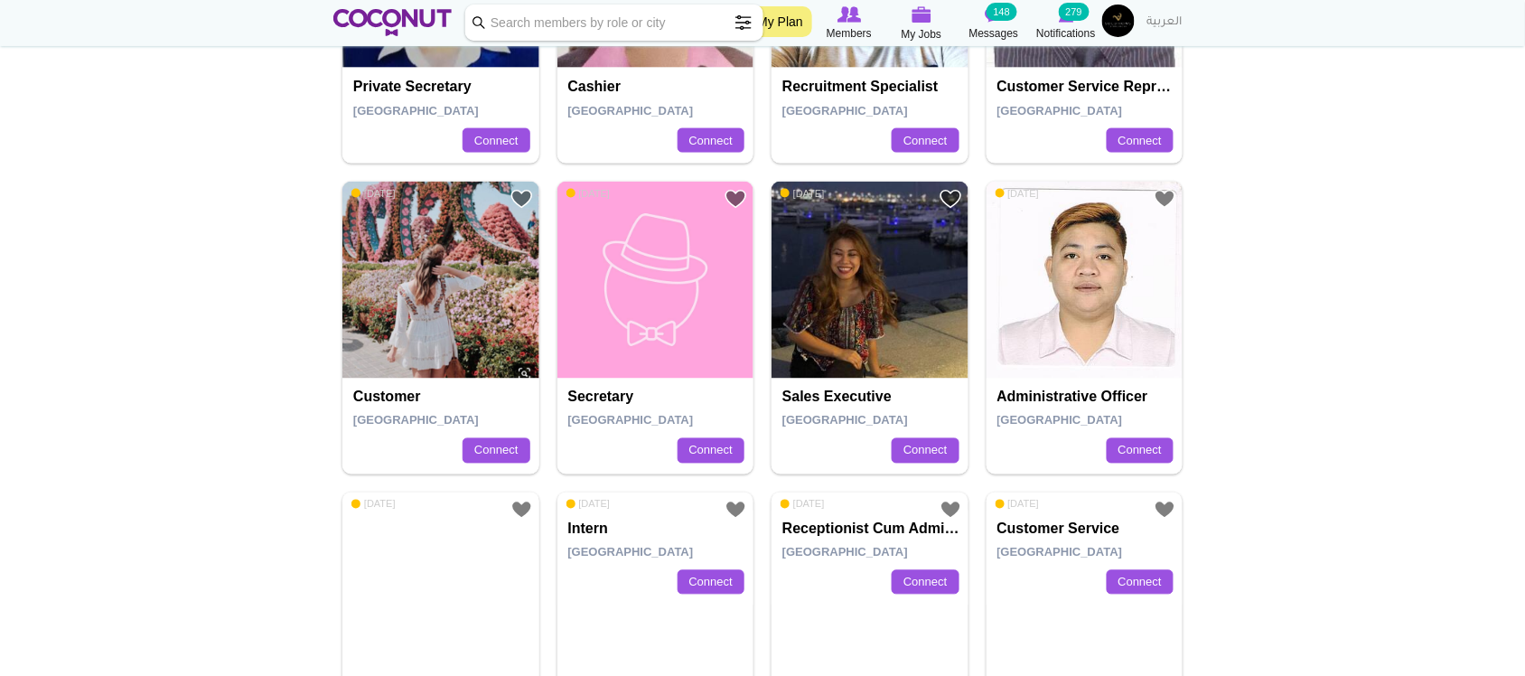
scroll to position [3011, 0]
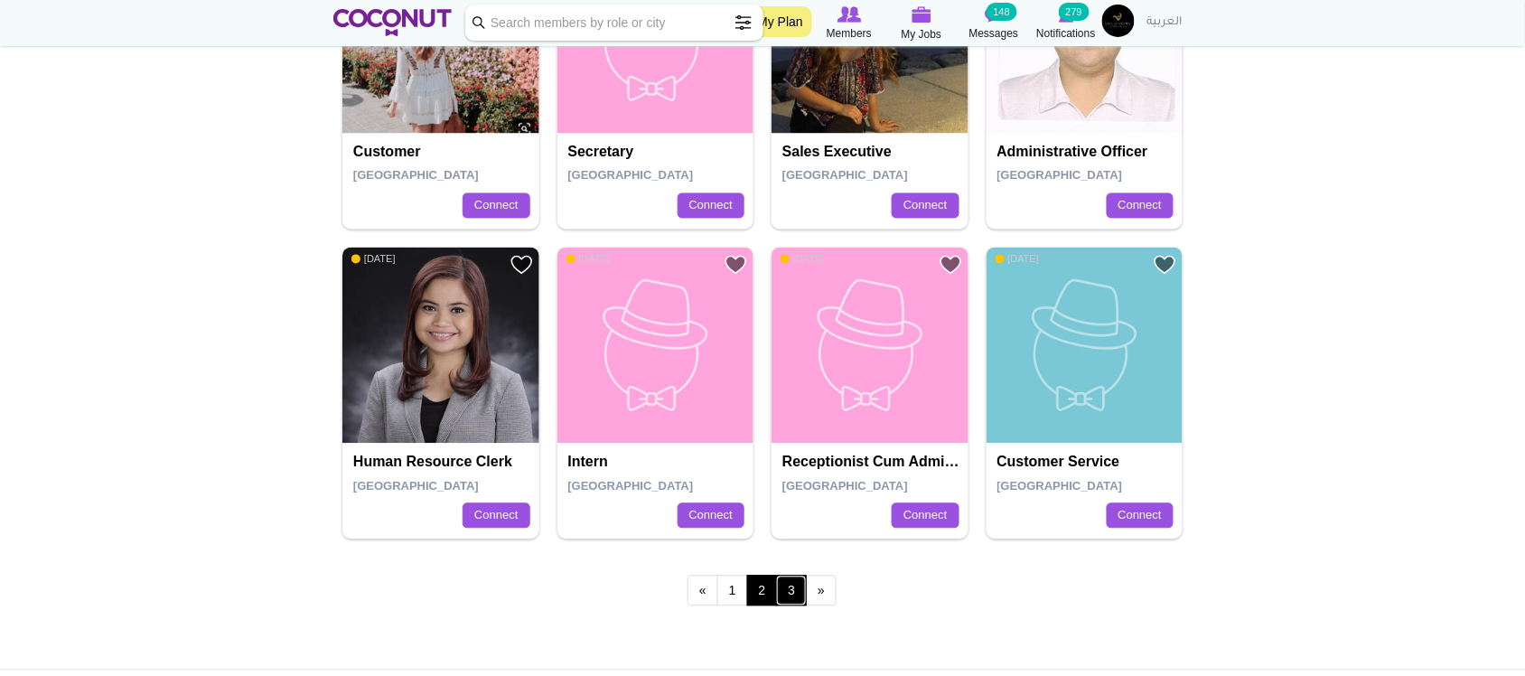
click at [791, 599] on link "3" at bounding box center [791, 590] width 31 height 31
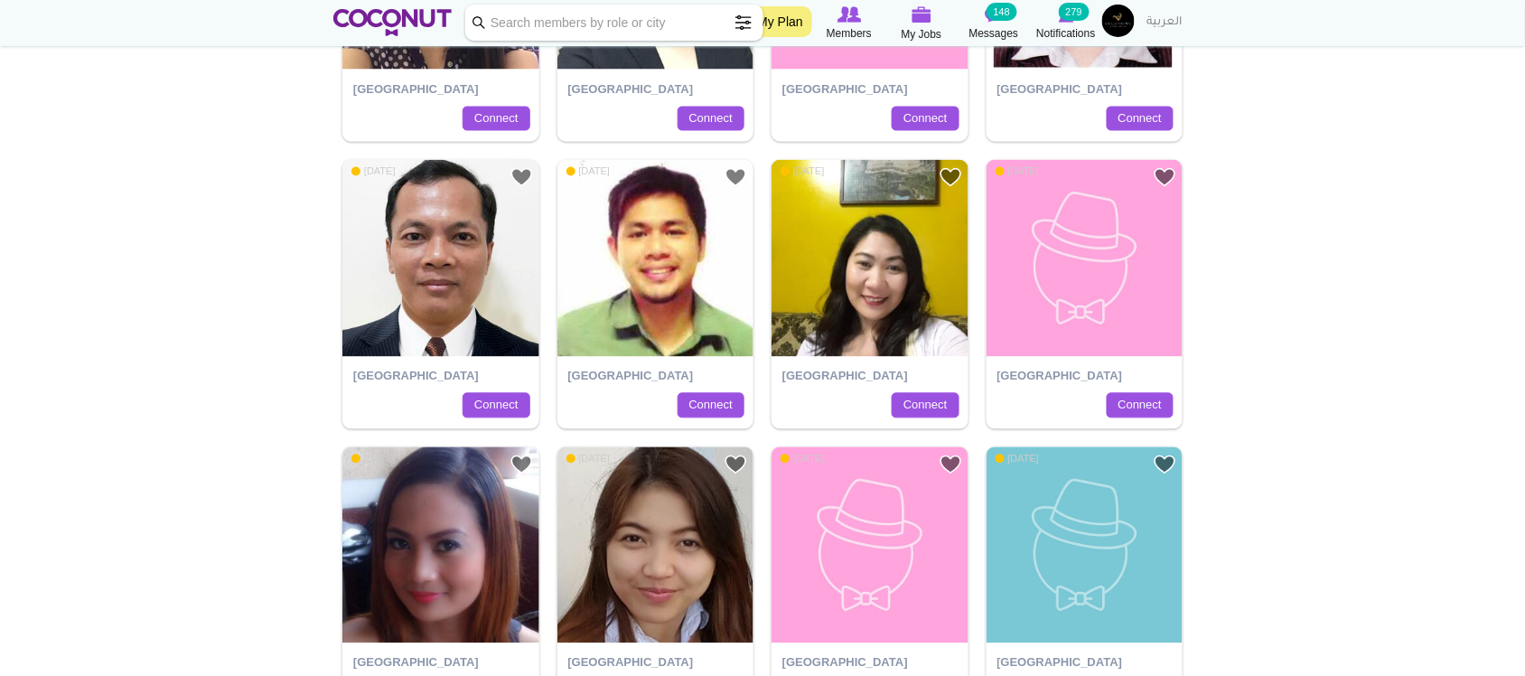
scroll to position [1053, 0]
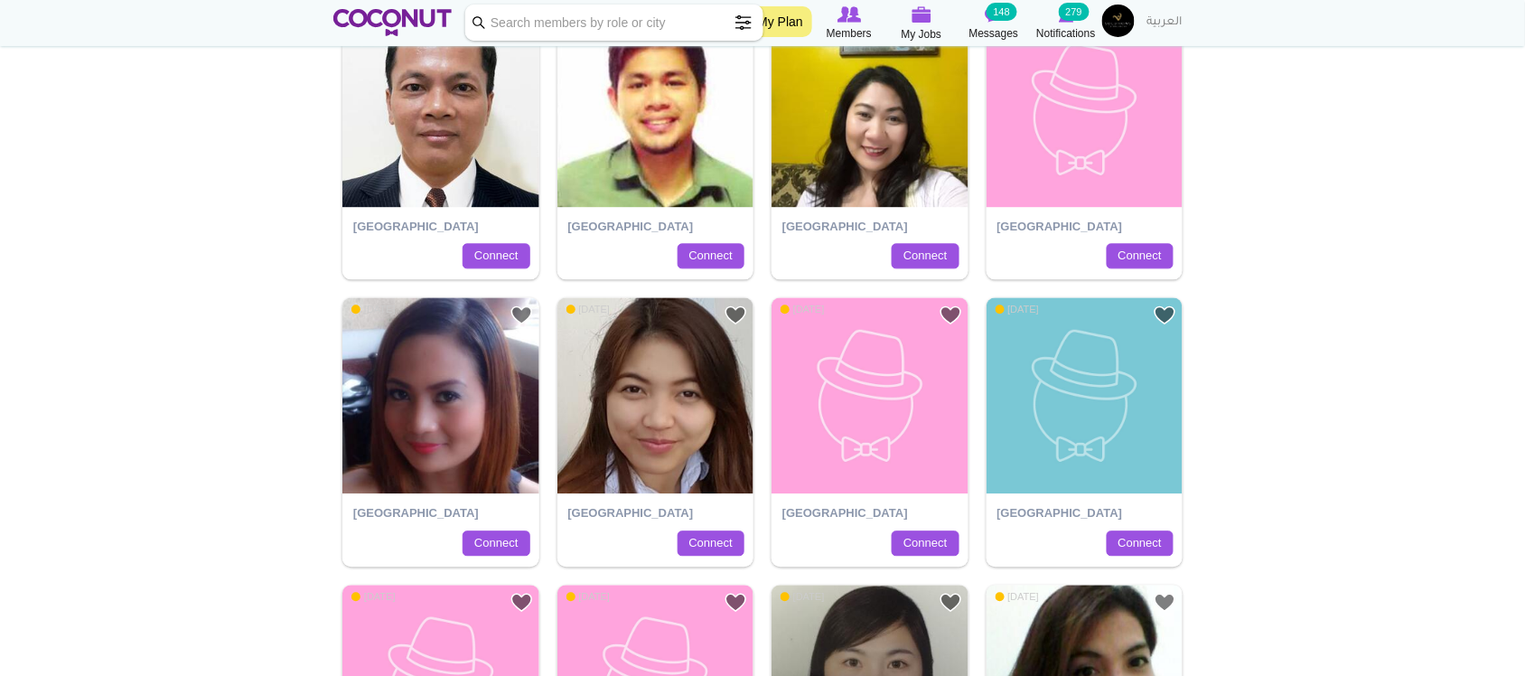
click at [1324, 511] on body "Toggle navigation My Plan Members My Jobs Post a Job Messages 148 Notifications…" at bounding box center [762, 398] width 1525 height 2903
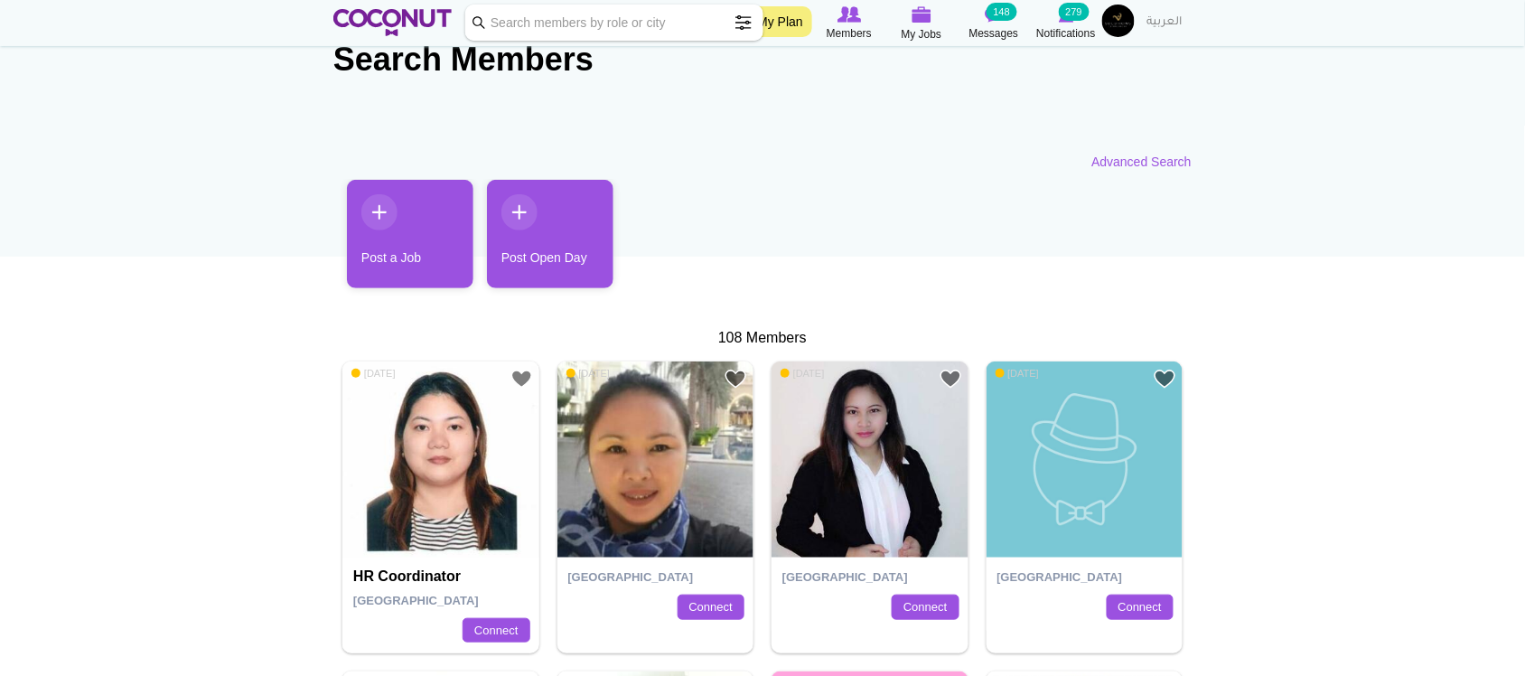
scroll to position [0, 0]
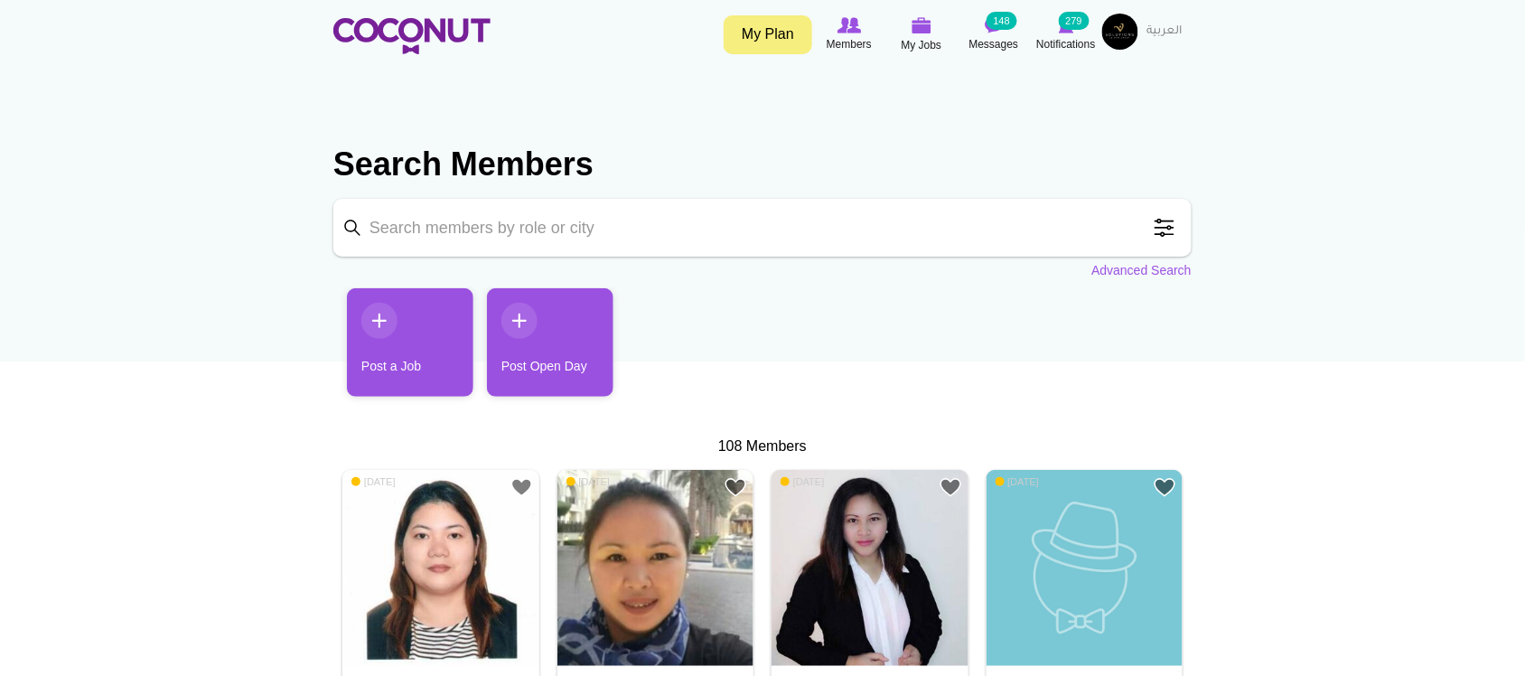
click at [1164, 228] on span at bounding box center [1164, 228] width 36 height 36
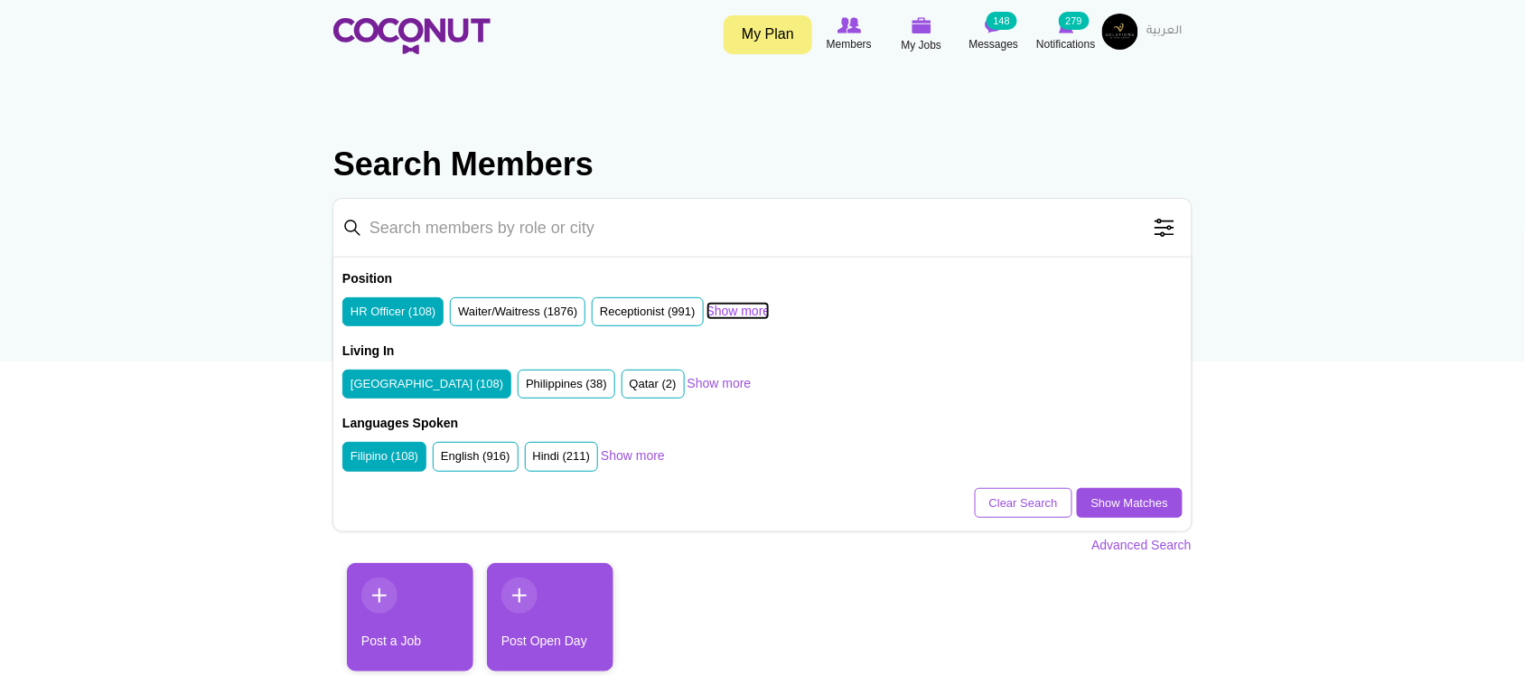
click at [762, 310] on link "Show more" at bounding box center [738, 311] width 64 height 18
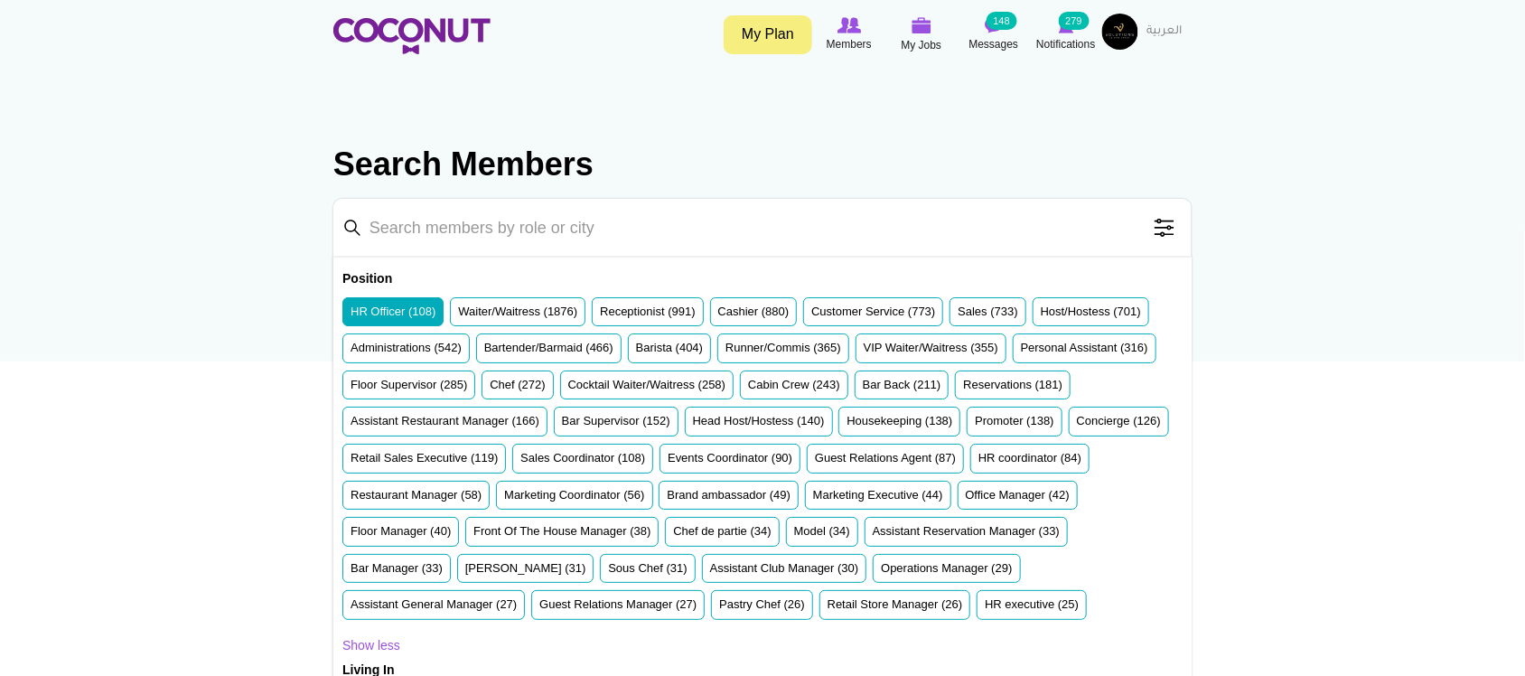
click at [407, 314] on label "HR Officer (108)" at bounding box center [393, 312] width 85 height 17
click at [351, 315] on input "HR Officer (108)" at bounding box center [351, 315] width 0 height 0
drag, startPoint x: 1388, startPoint y: 325, endPoint x: 1361, endPoint y: 323, distance: 26.3
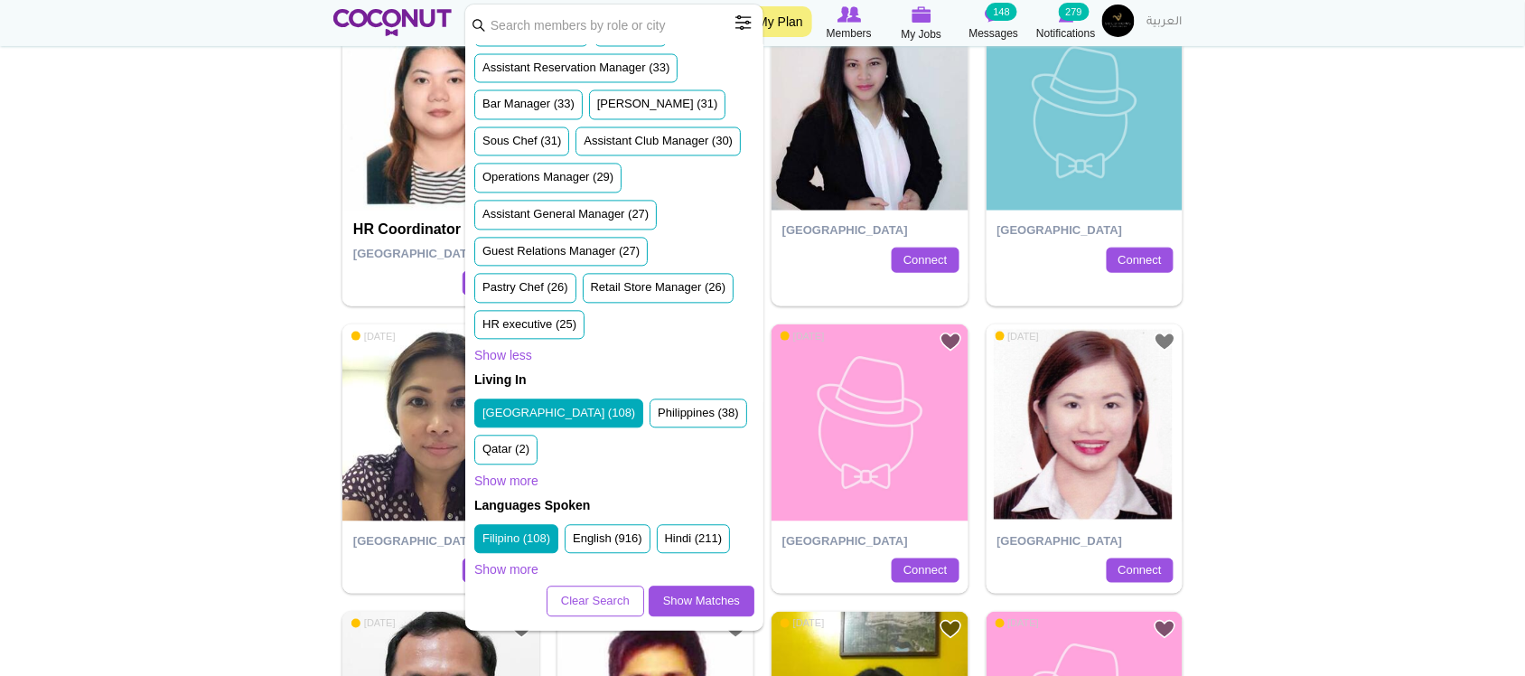
scroll to position [1148, 0]
click at [578, 603] on link "Clear Search" at bounding box center [596, 601] width 98 height 31
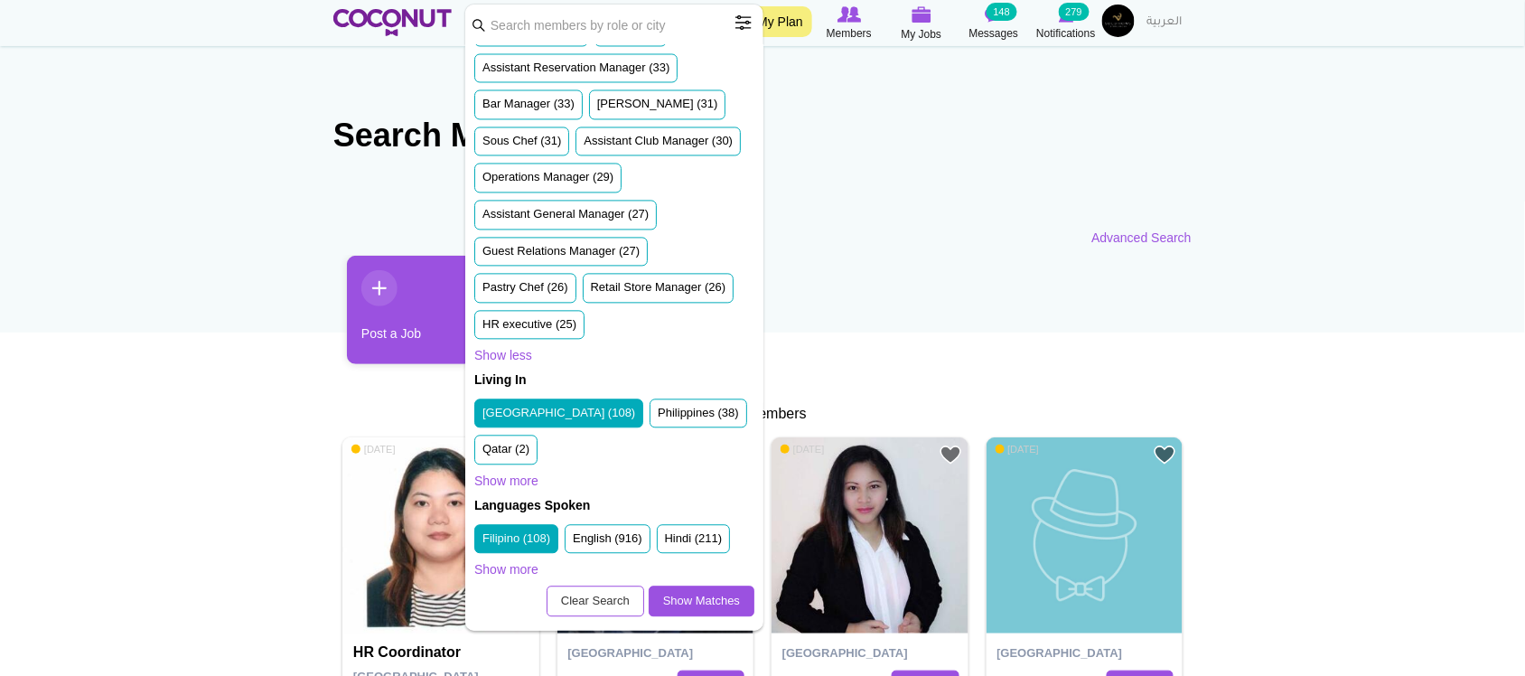
scroll to position [50, 0]
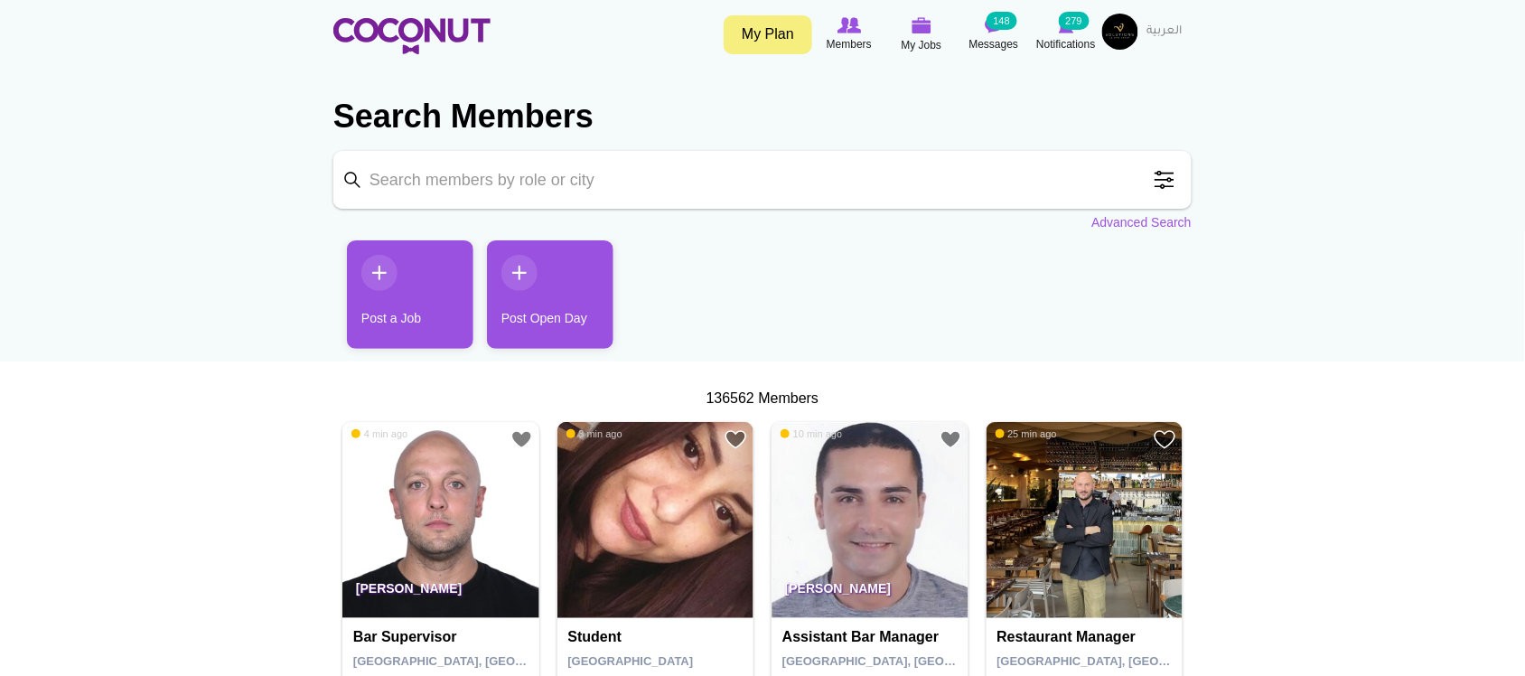
click at [1174, 177] on span at bounding box center [1164, 180] width 36 height 36
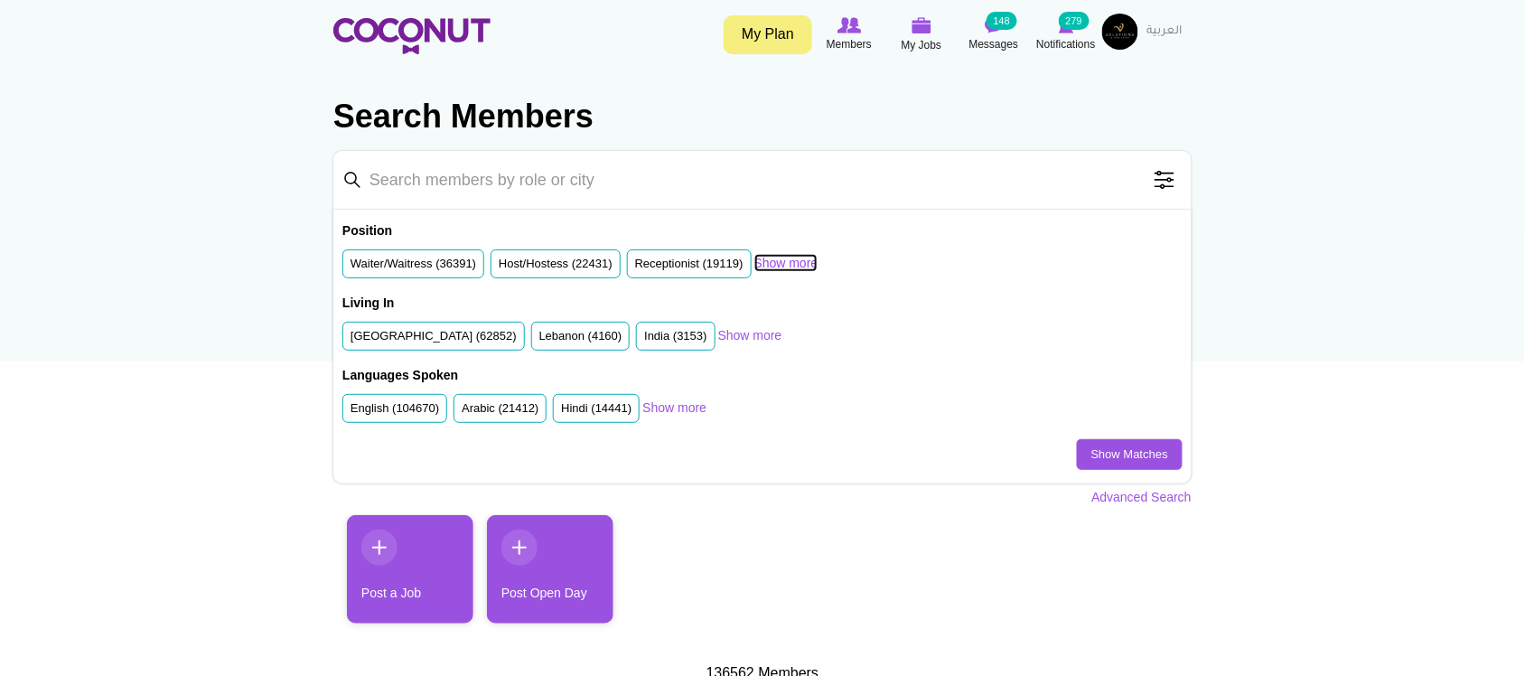
click at [796, 262] on link "Show more" at bounding box center [786, 263] width 64 height 18
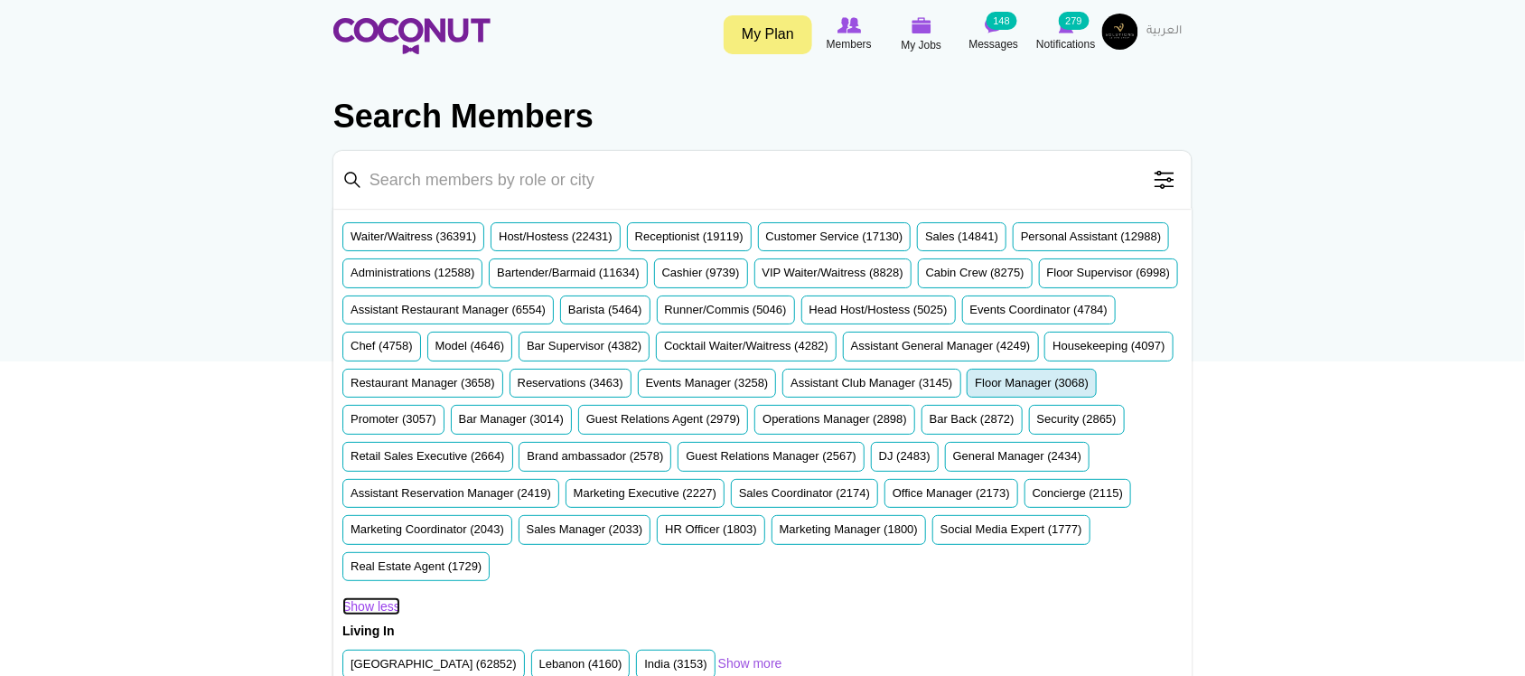
scroll to position [50, 0]
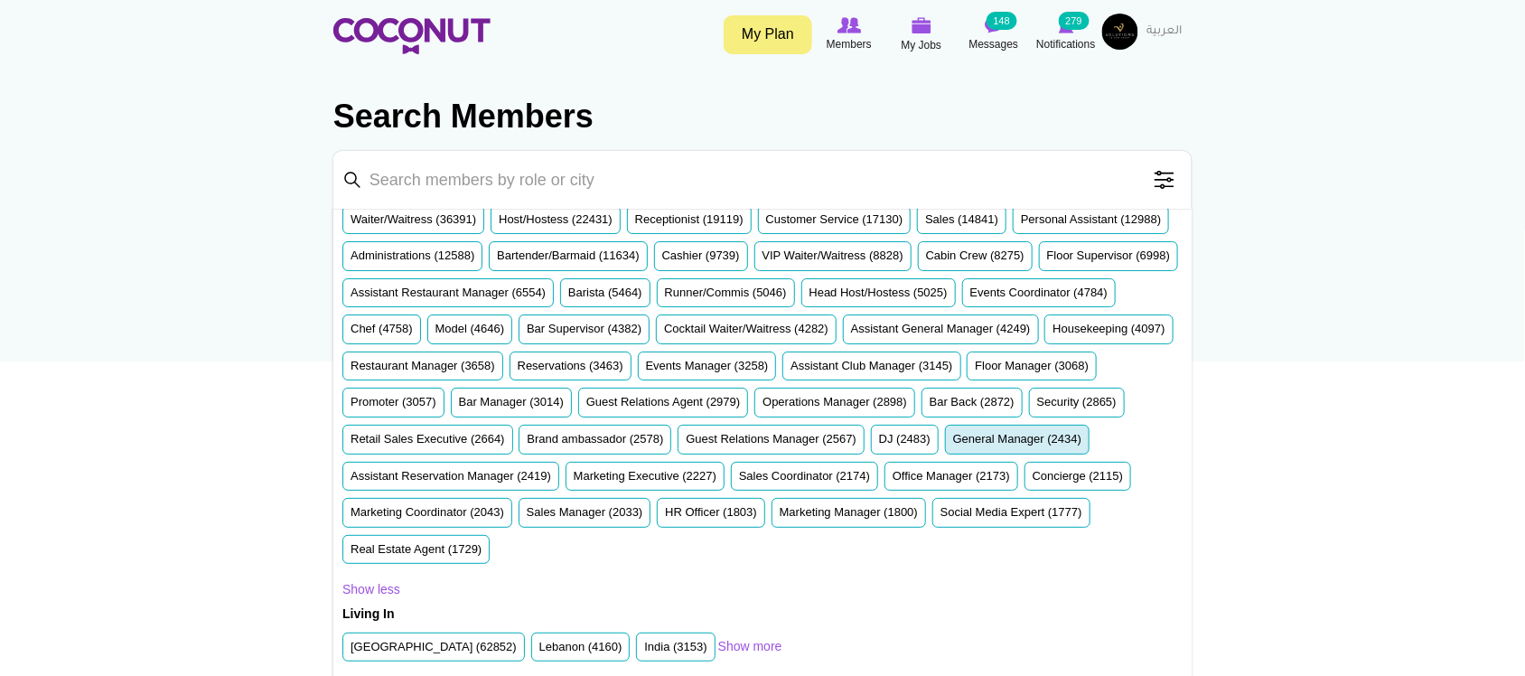
click at [953, 448] on label "General Manager (2434)" at bounding box center [1017, 439] width 128 height 17
click at [953, 443] on input "General Manager (2434)" at bounding box center [953, 443] width 0 height 0
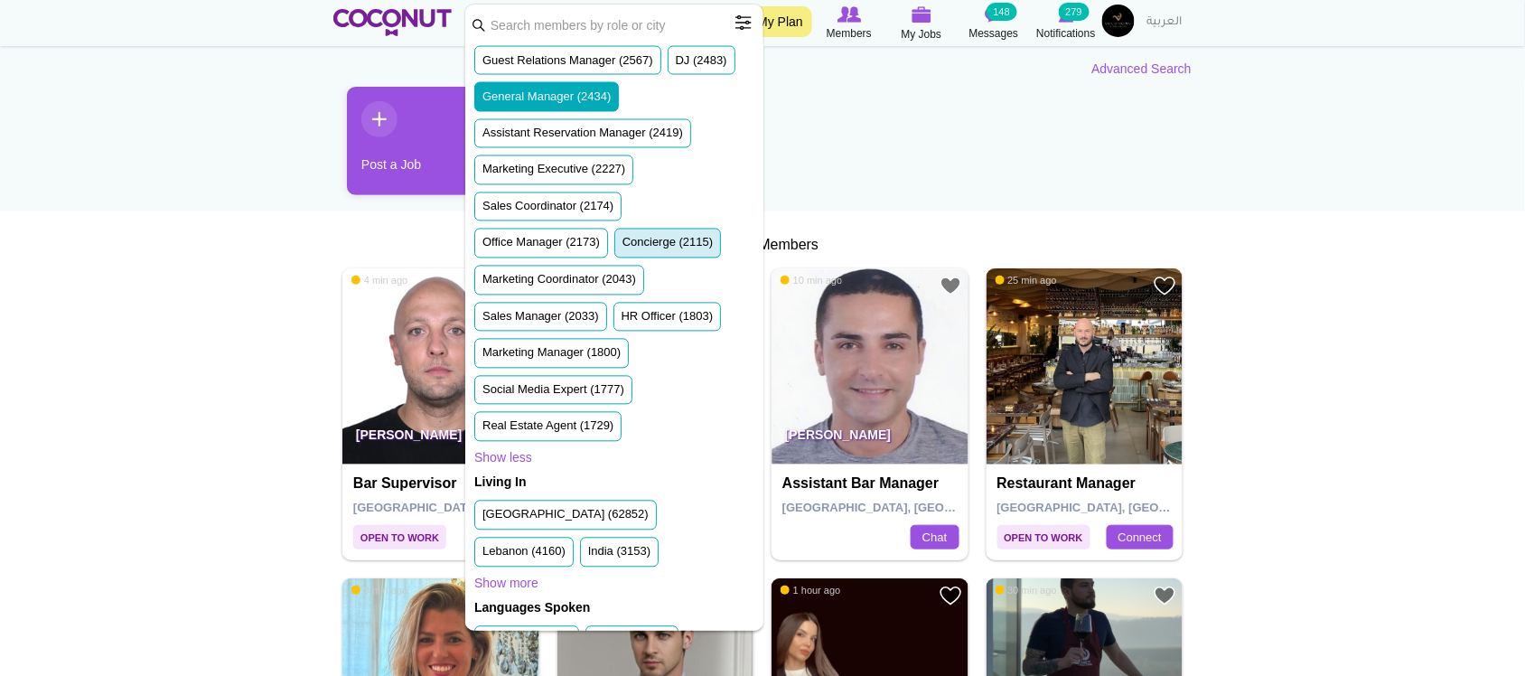
scroll to position [1103, 0]
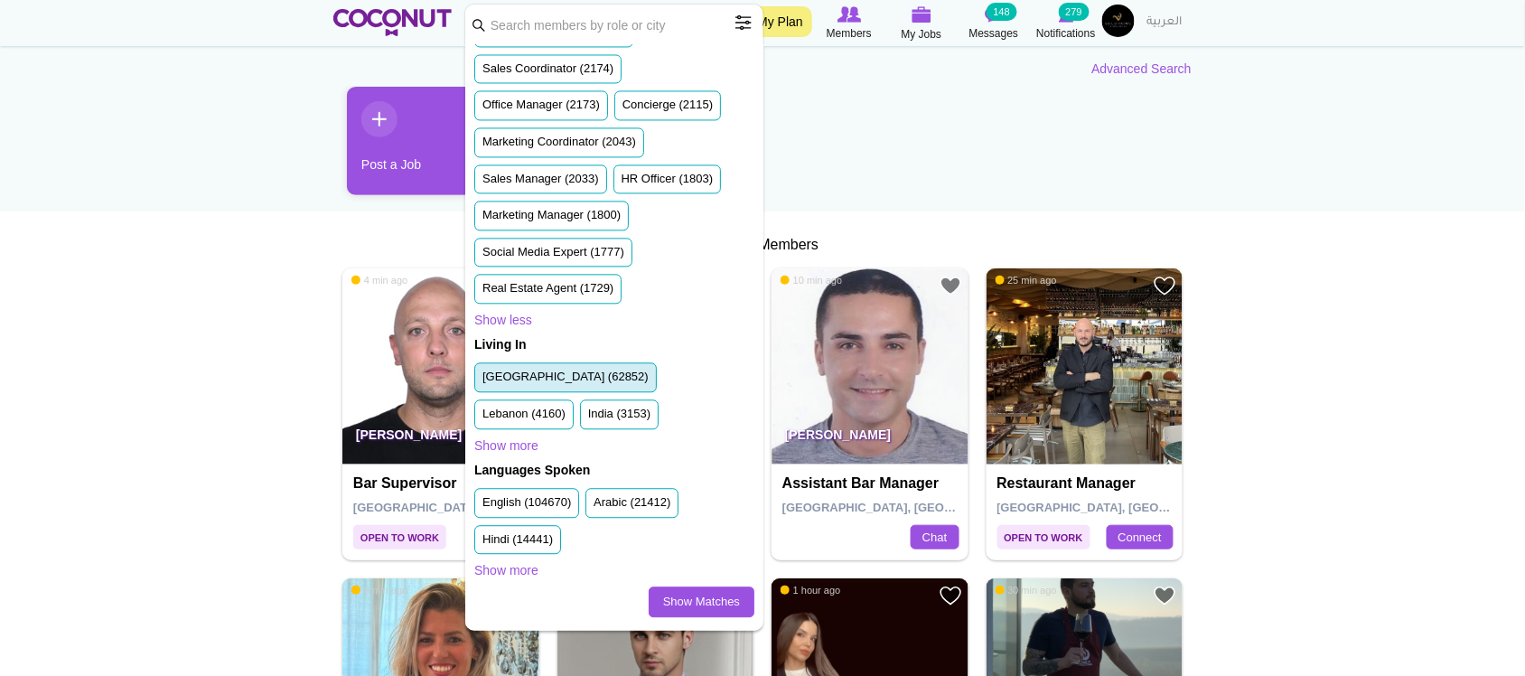
click at [534, 386] on label "United Arab Emirates (62852)" at bounding box center [565, 377] width 166 height 17
click at [482, 380] on input "United Arab Emirates (62852)" at bounding box center [482, 380] width 0 height 0
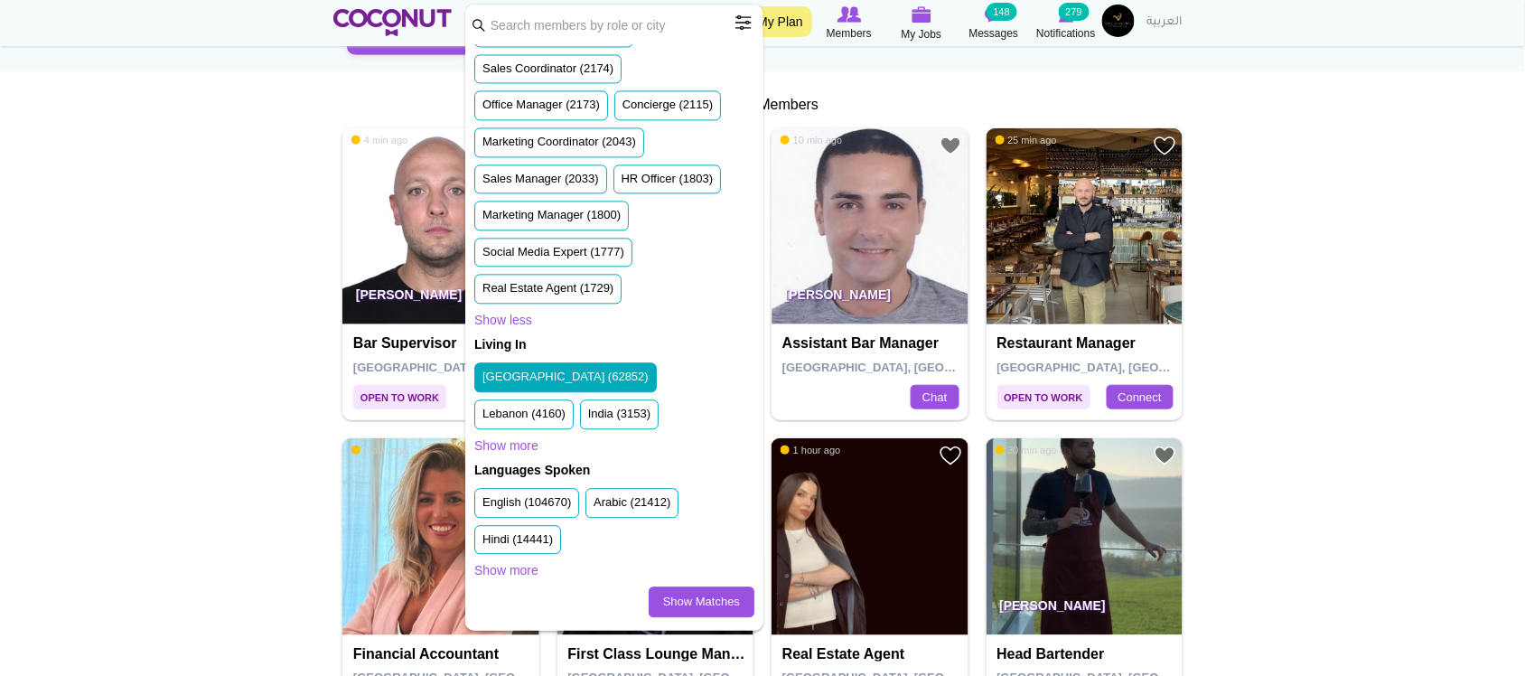
scroll to position [301, 0]
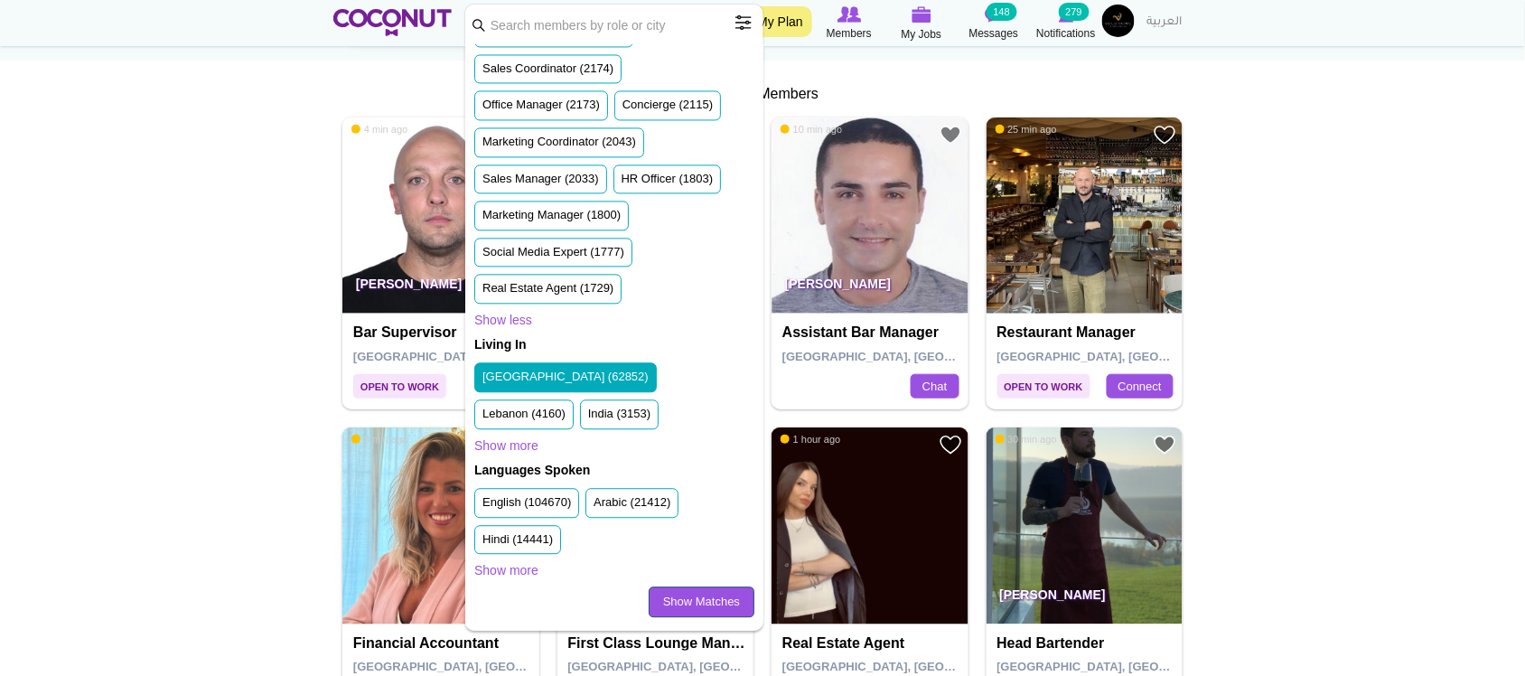
click at [687, 601] on link "Show Matches" at bounding box center [702, 601] width 106 height 31
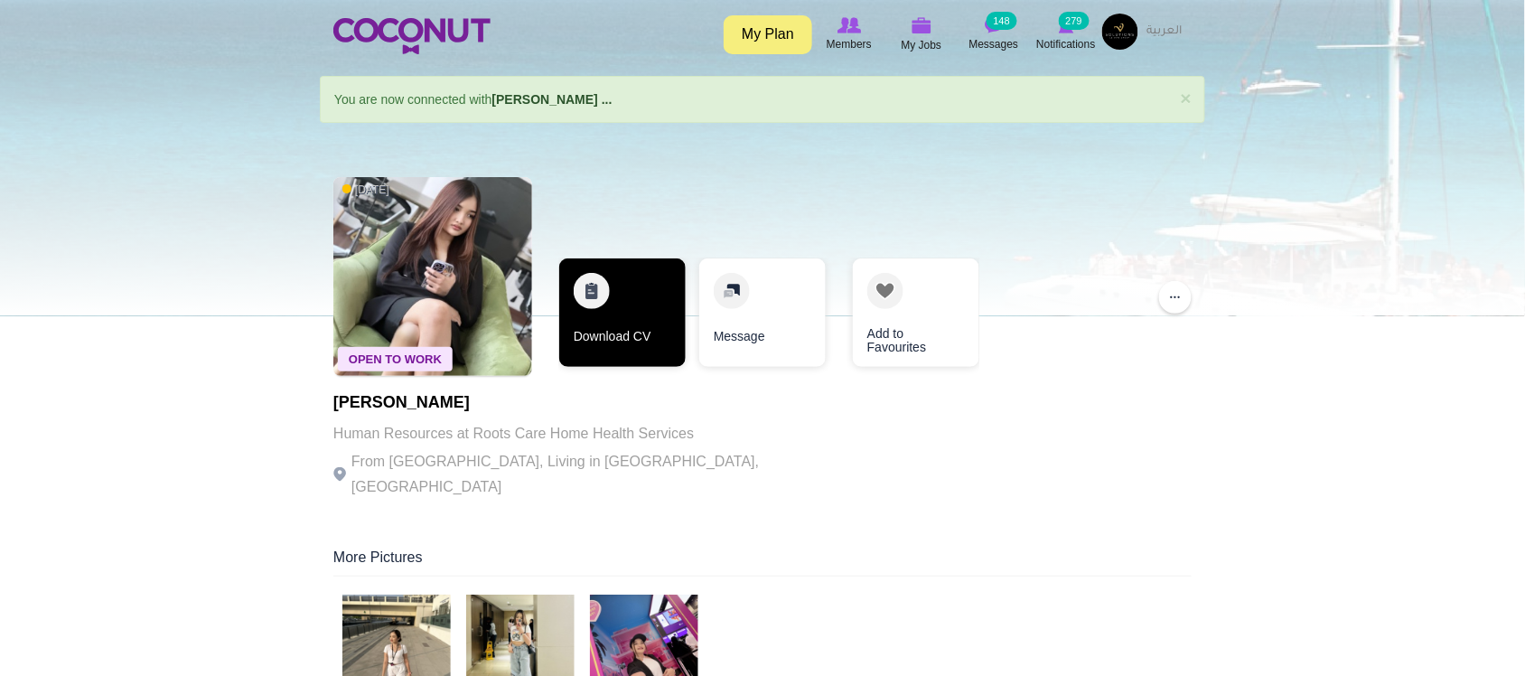
click at [630, 334] on link "Download CV" at bounding box center [622, 312] width 126 height 108
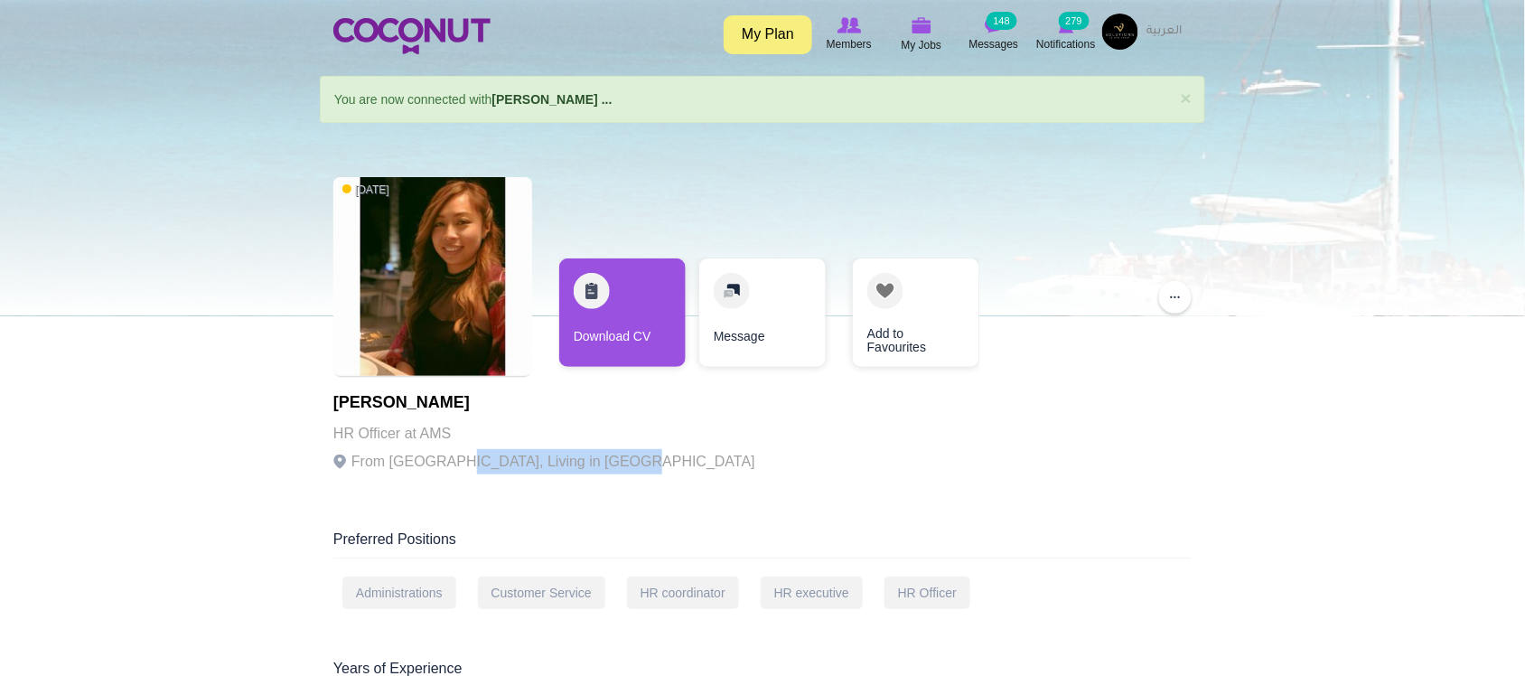
drag, startPoint x: 492, startPoint y: 452, endPoint x: 603, endPoint y: 454, distance: 111.1
click at [603, 454] on div "Jane Wilson HR Officer at AMS From Philippines, Living in United Arab Emirates" at bounding box center [544, 439] width 422 height 90
click at [605, 454] on p "From Philippines, Living in United Arab Emirates" at bounding box center [544, 461] width 422 height 25
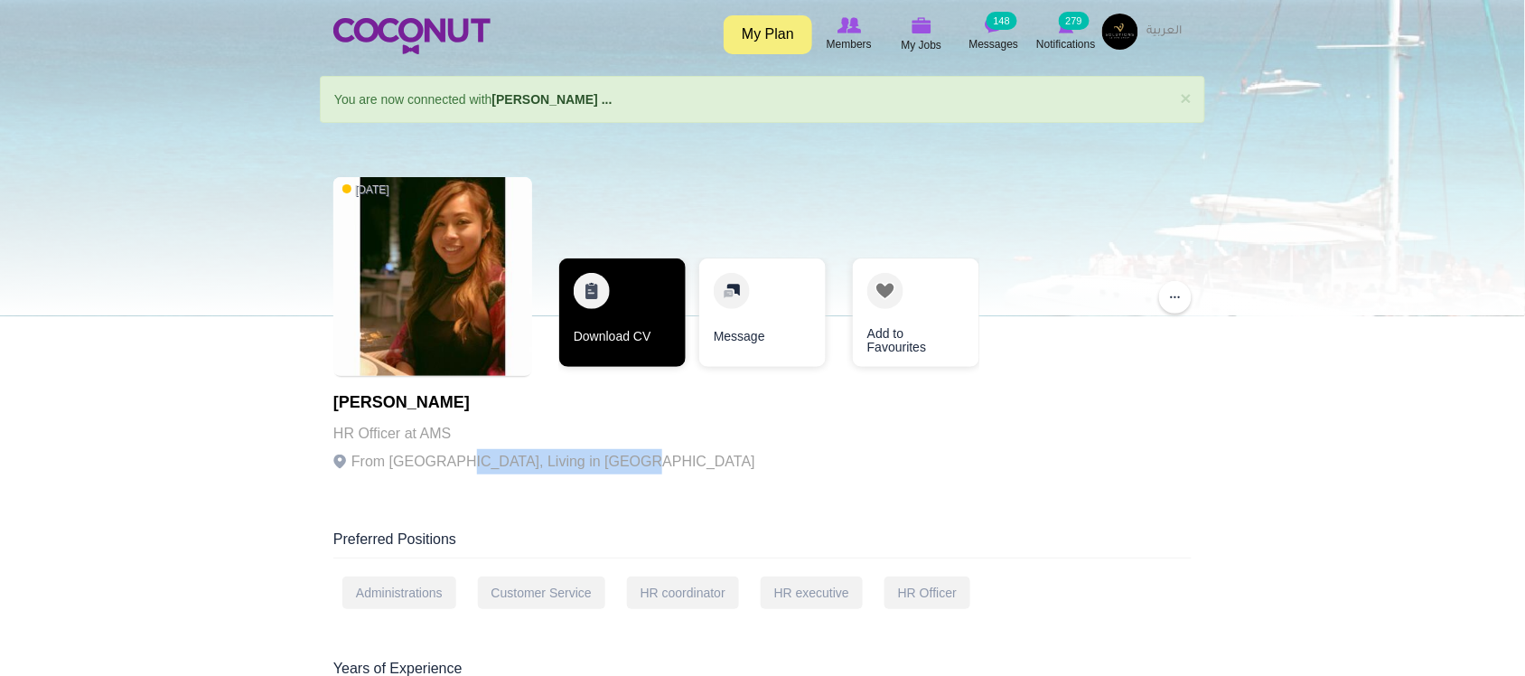
click at [610, 335] on link "Download CV" at bounding box center [622, 312] width 126 height 108
click at [623, 332] on link "Download CV" at bounding box center [622, 312] width 126 height 108
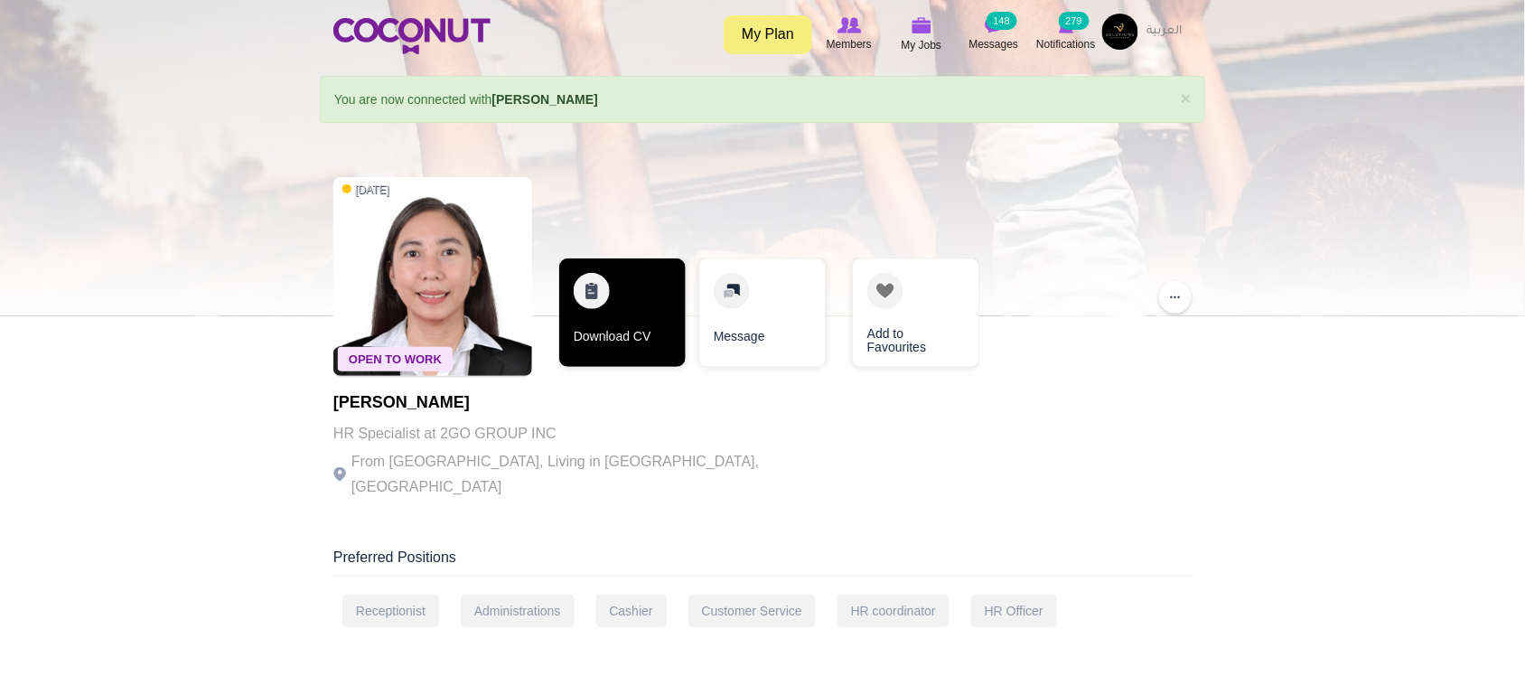
click at [566, 287] on link "Download CV" at bounding box center [622, 312] width 126 height 108
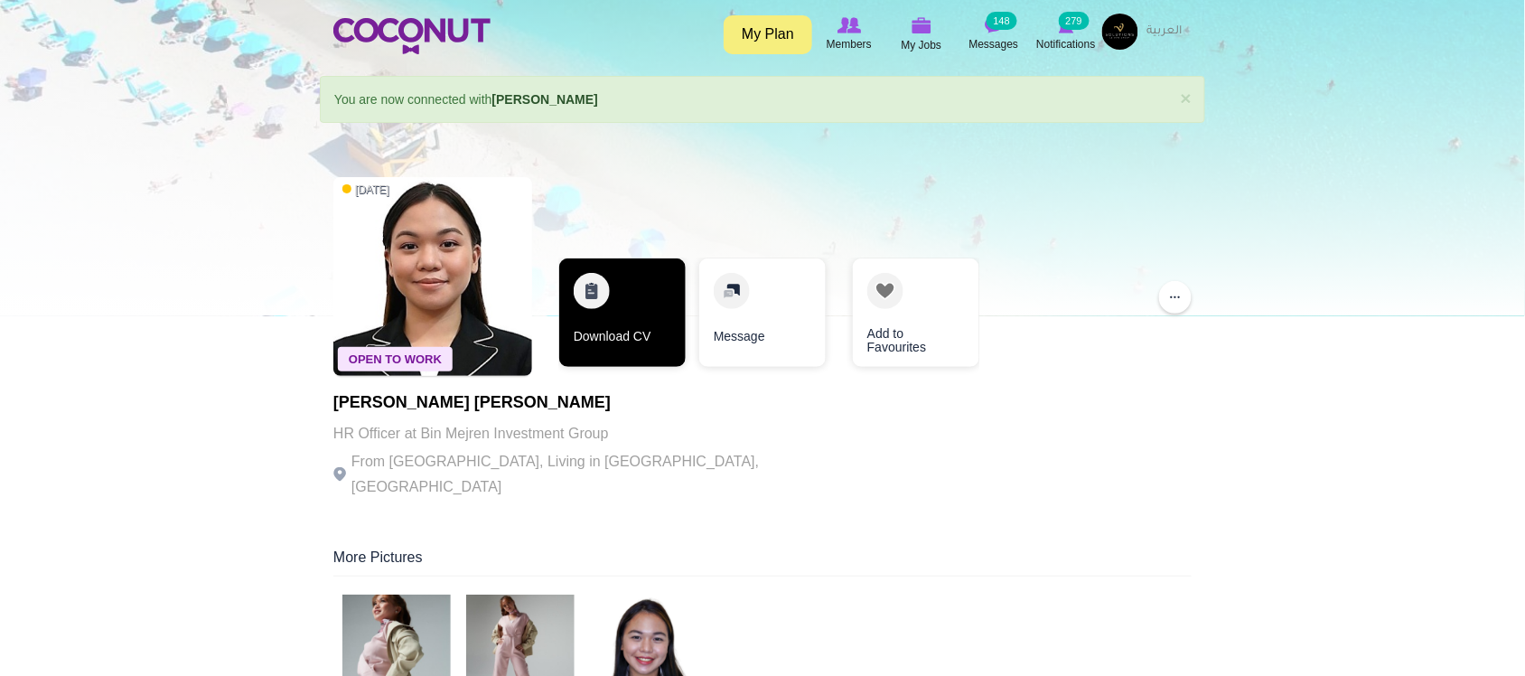
click at [633, 321] on link "Download CV" at bounding box center [622, 312] width 126 height 108
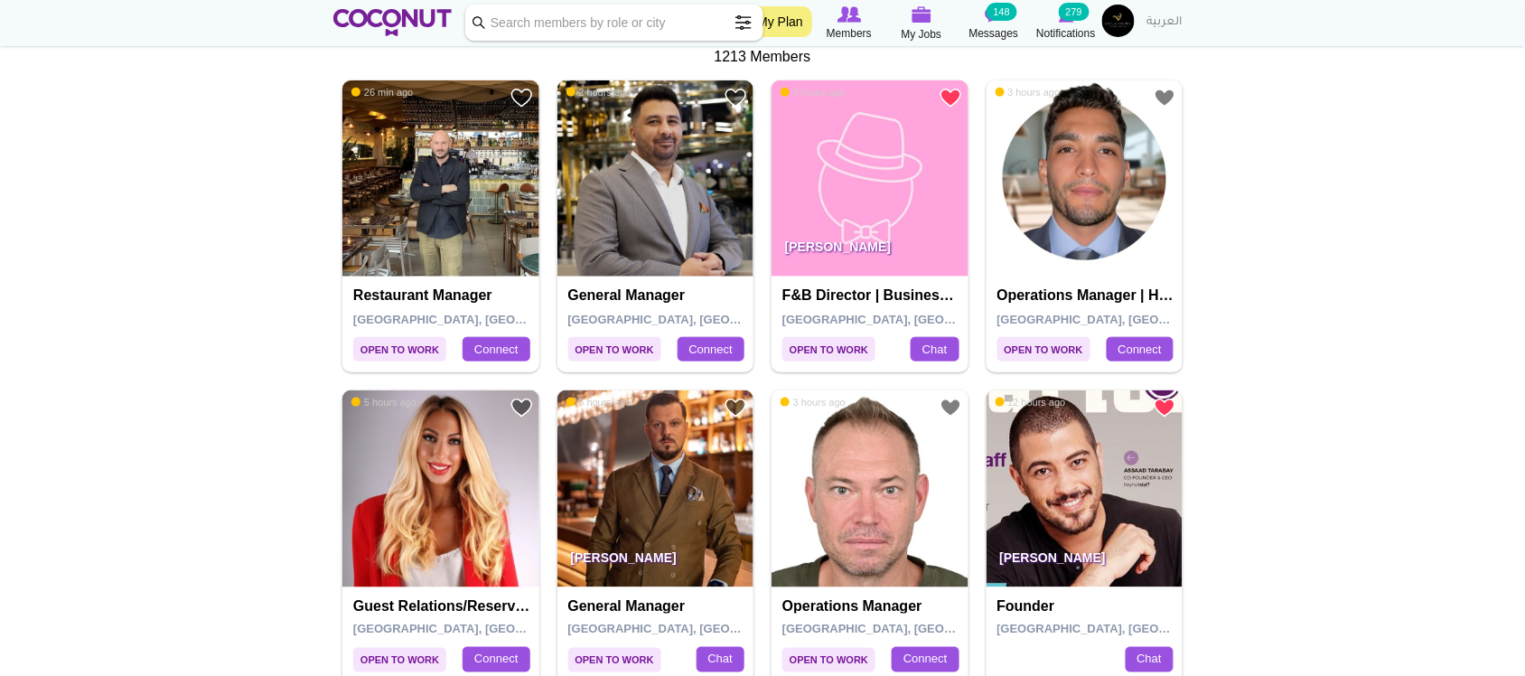
scroll to position [196, 0]
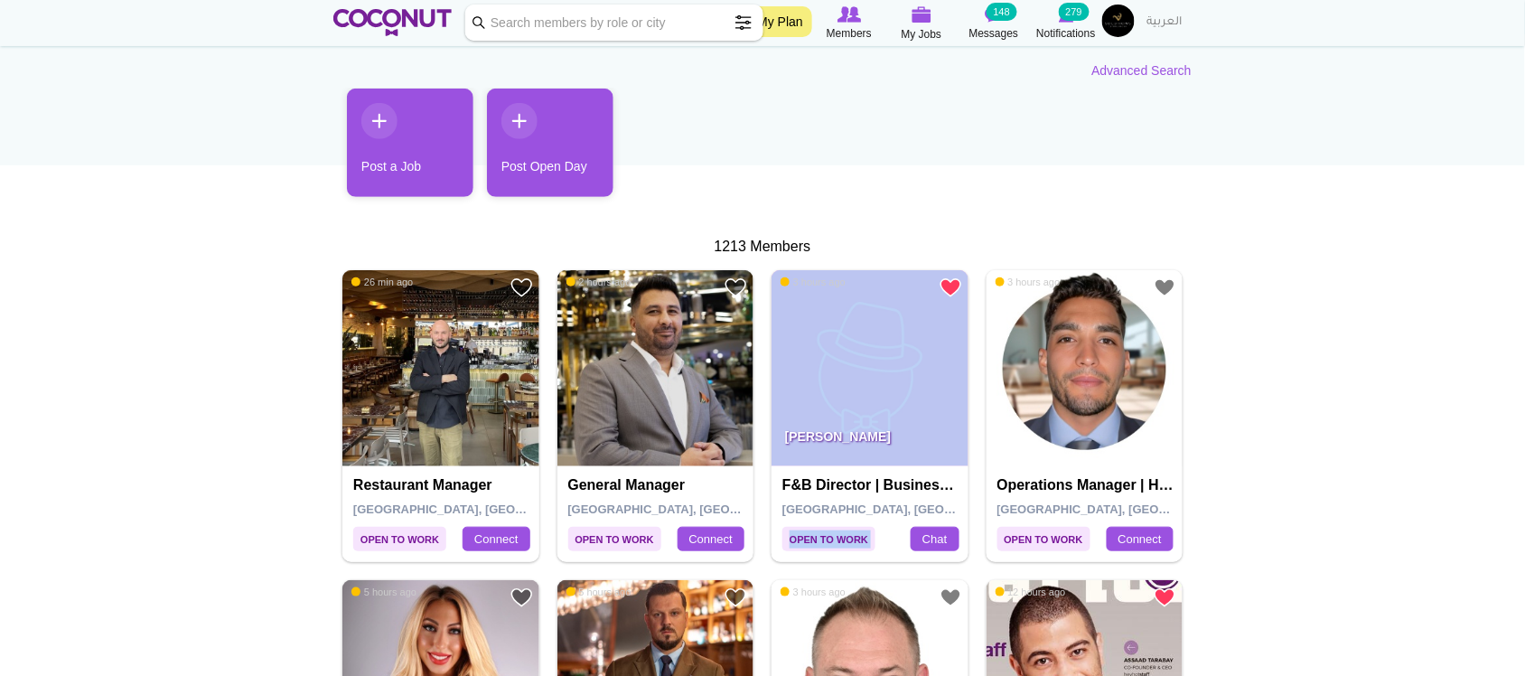
drag, startPoint x: 796, startPoint y: 282, endPoint x: 851, endPoint y: 283, distance: 55.1
click at [851, 283] on div "Remove from Favourites Open to Work 3 hours ago Kateryna Luda F&B Director | Bu…" at bounding box center [869, 416] width 197 height 292
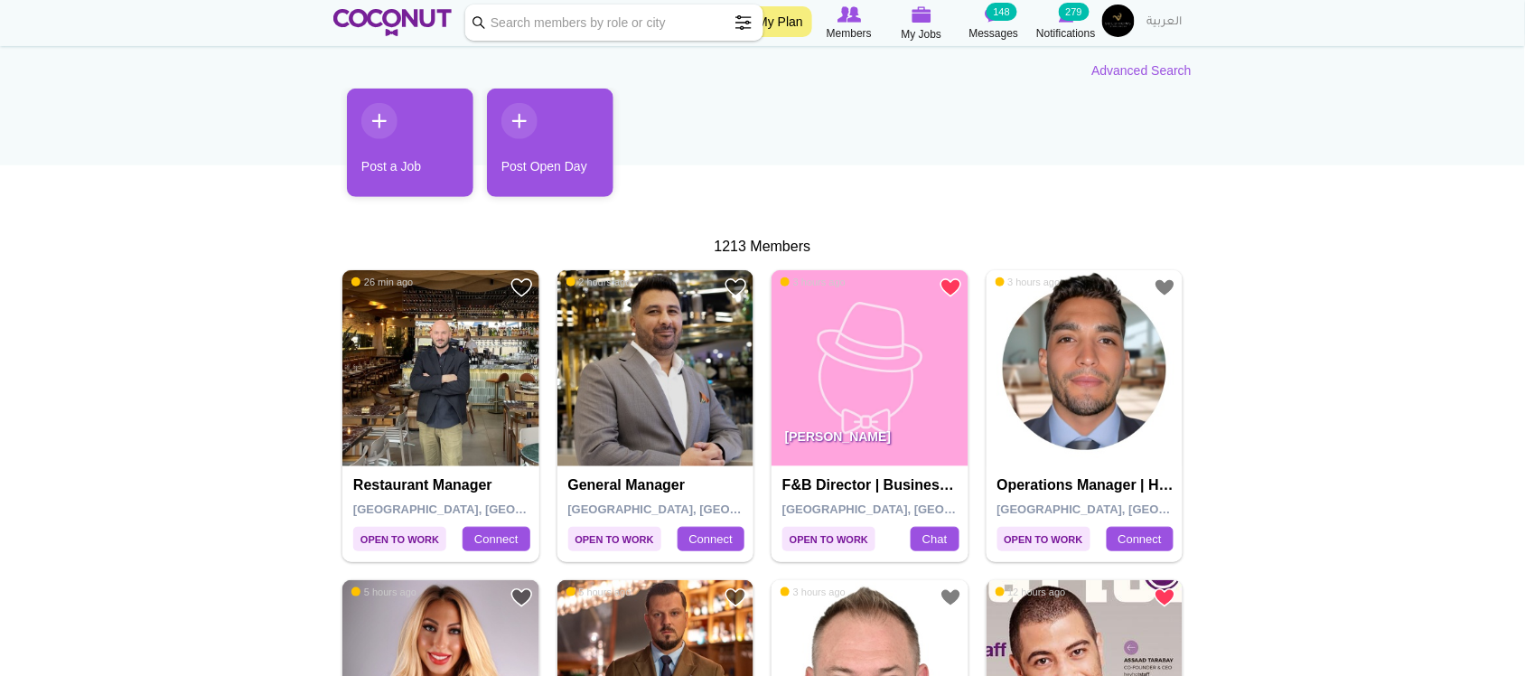
drag, startPoint x: 1347, startPoint y: 420, endPoint x: 1337, endPoint y: 421, distance: 10.0
click at [894, 386] on img at bounding box center [869, 368] width 197 height 197
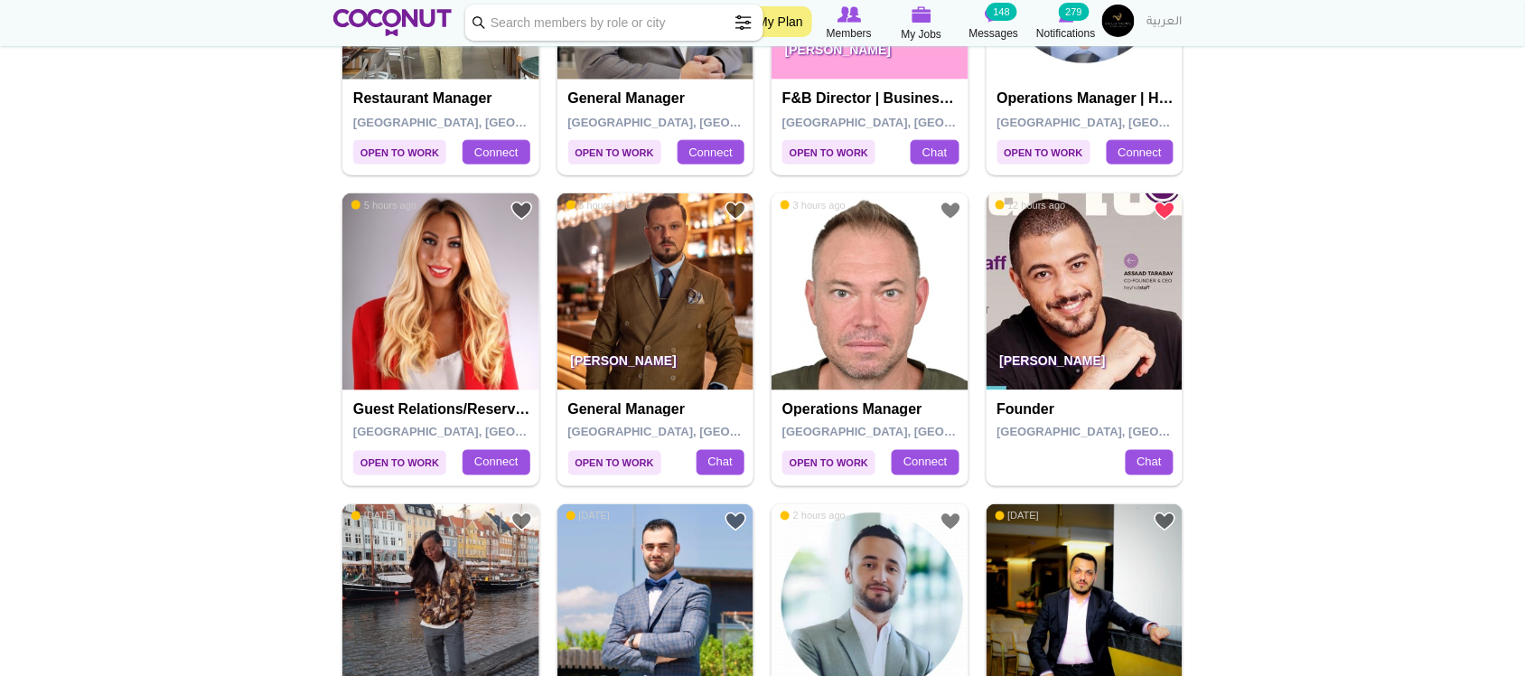
scroll to position [648, 0]
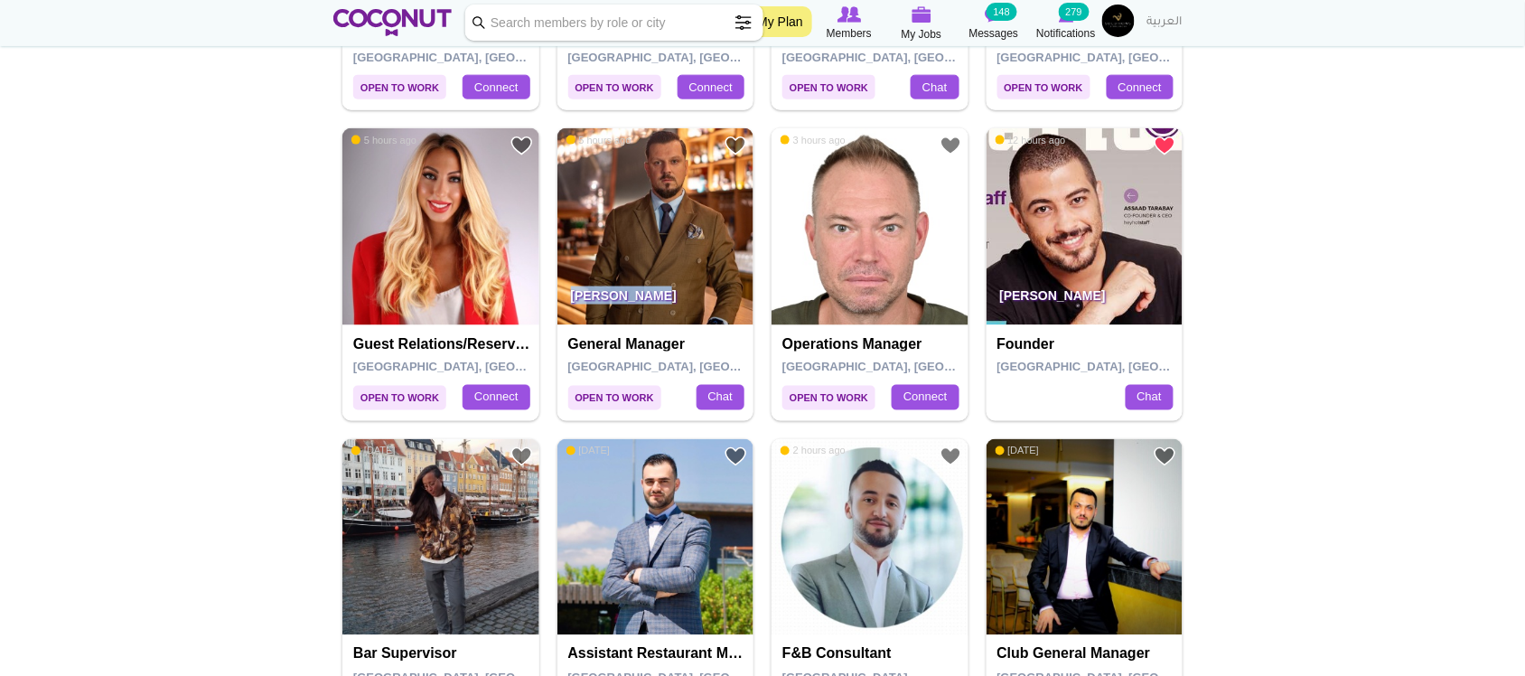
drag, startPoint x: 569, startPoint y: 294, endPoint x: 628, endPoint y: 313, distance: 61.7
click at [628, 313] on p "Mihai Giurebe" at bounding box center [655, 300] width 197 height 51
click at [629, 313] on p "Mihai Giurebe" at bounding box center [655, 300] width 197 height 51
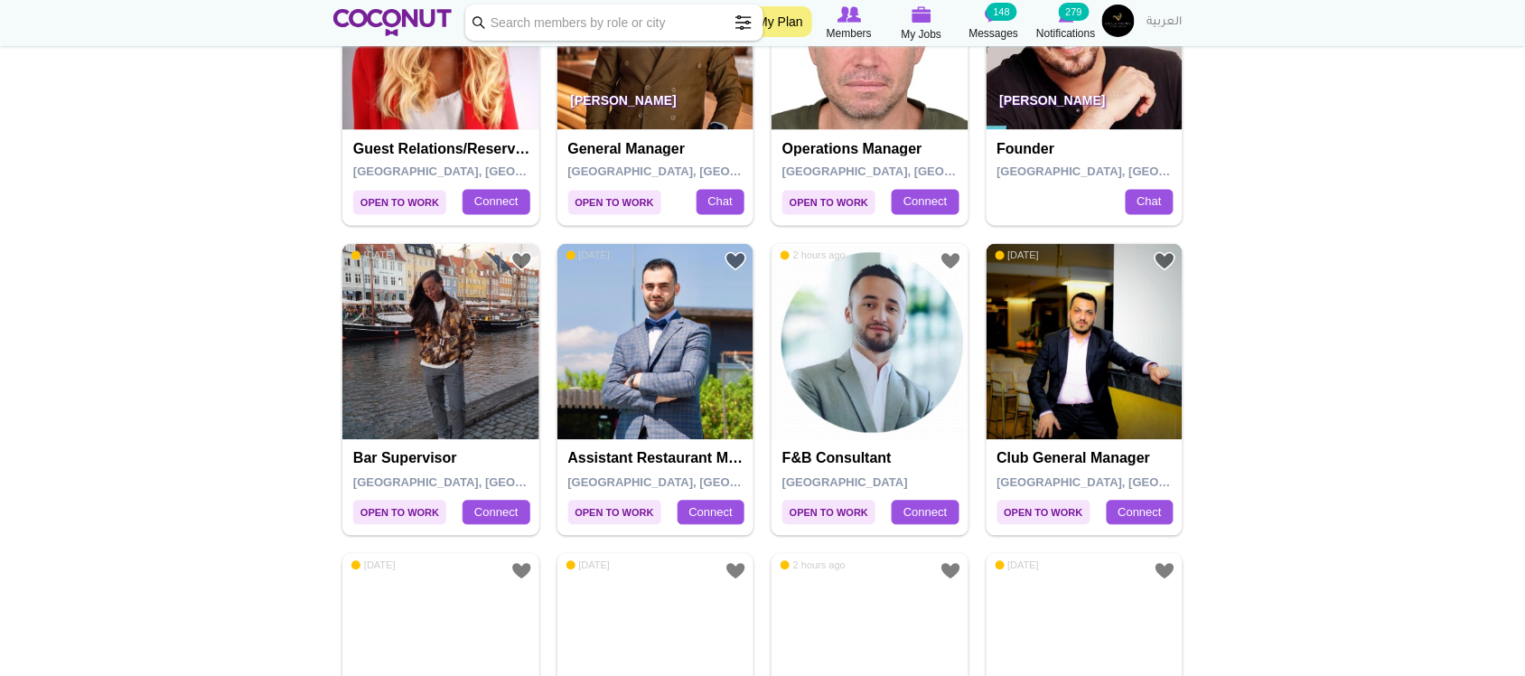
scroll to position [949, 0]
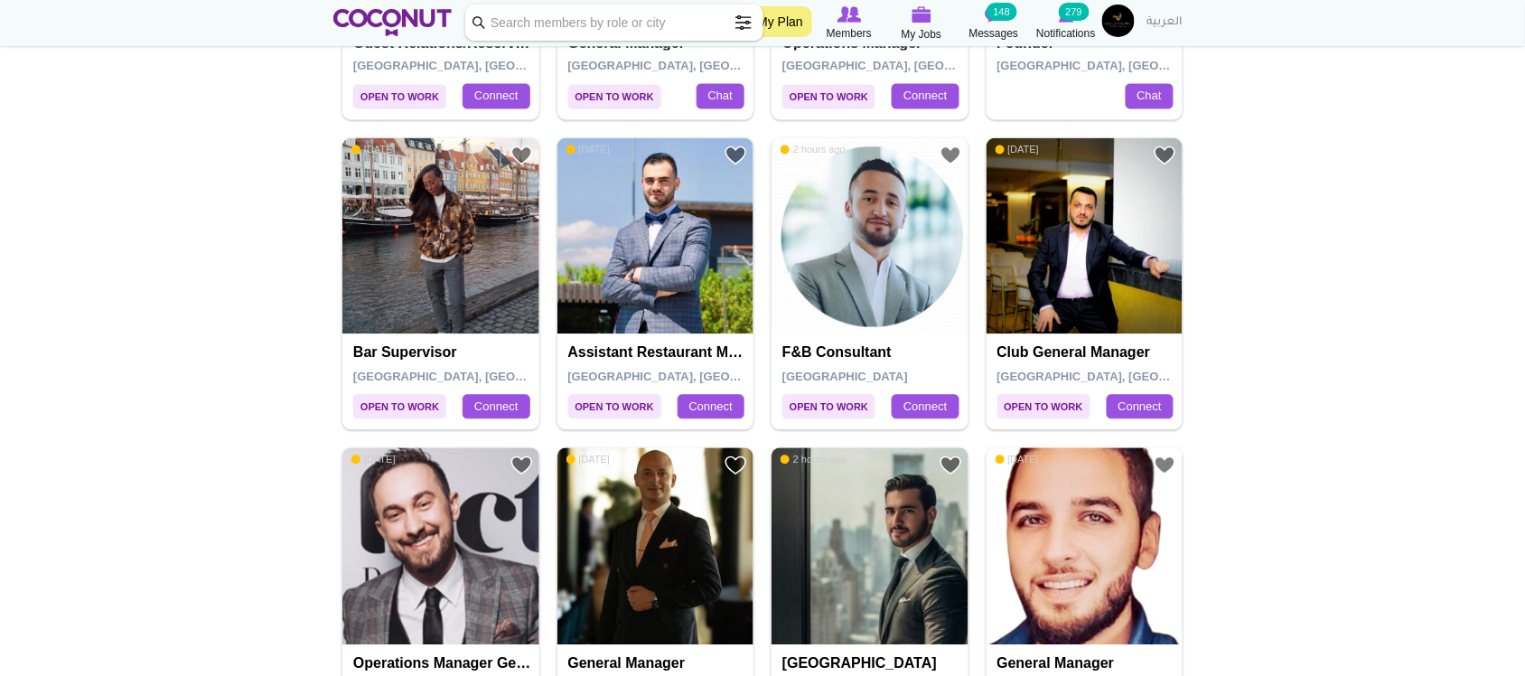
click at [856, 265] on img at bounding box center [869, 236] width 197 height 197
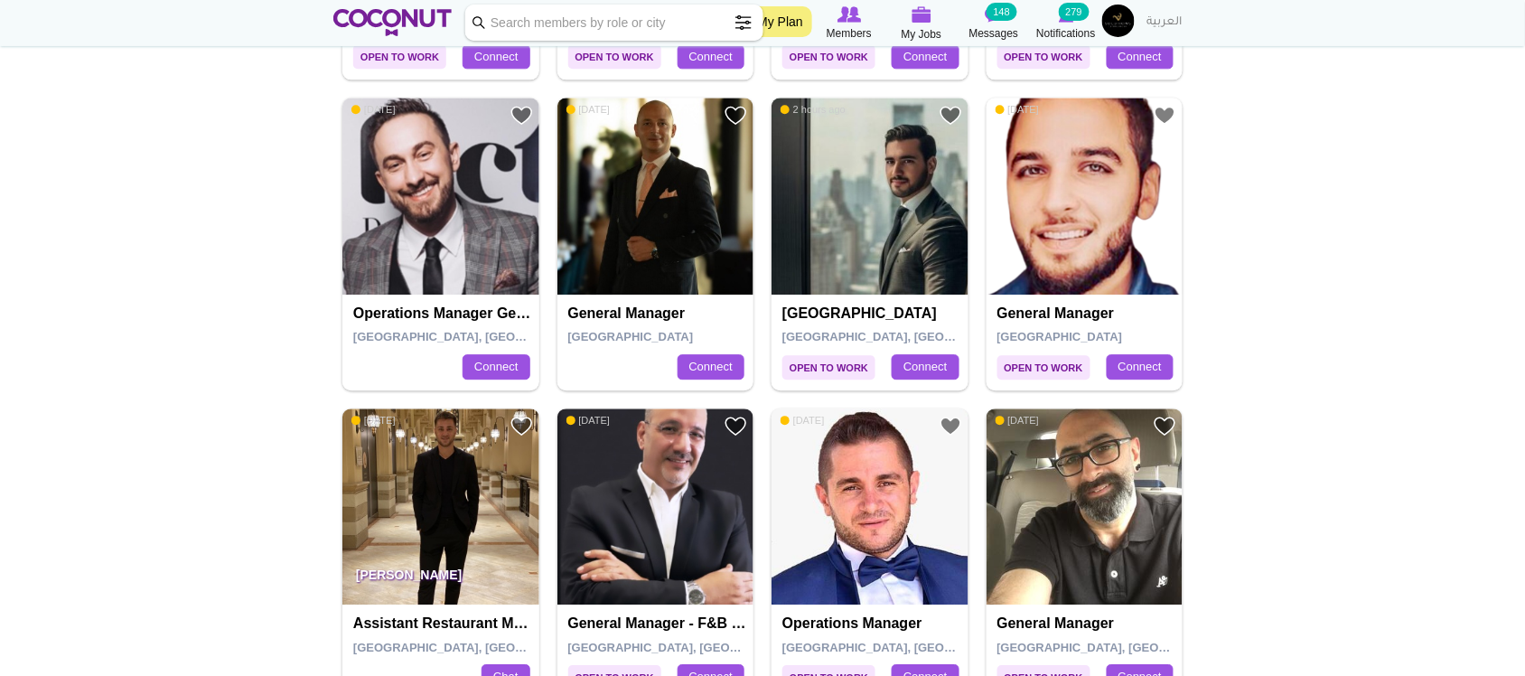
scroll to position [1249, 0]
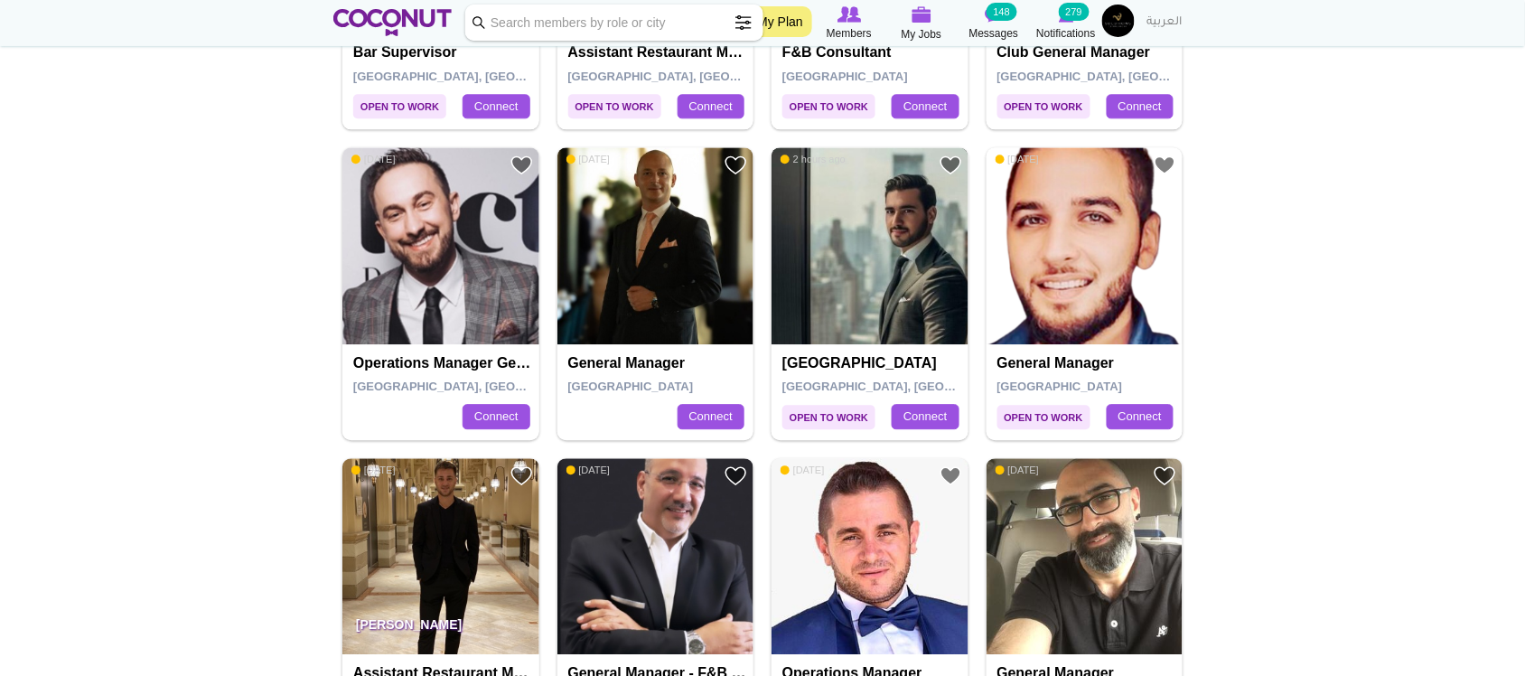
click at [901, 201] on img at bounding box center [869, 245] width 197 height 197
click at [632, 298] on img at bounding box center [655, 245] width 197 height 197
click at [472, 295] on img at bounding box center [440, 245] width 197 height 197
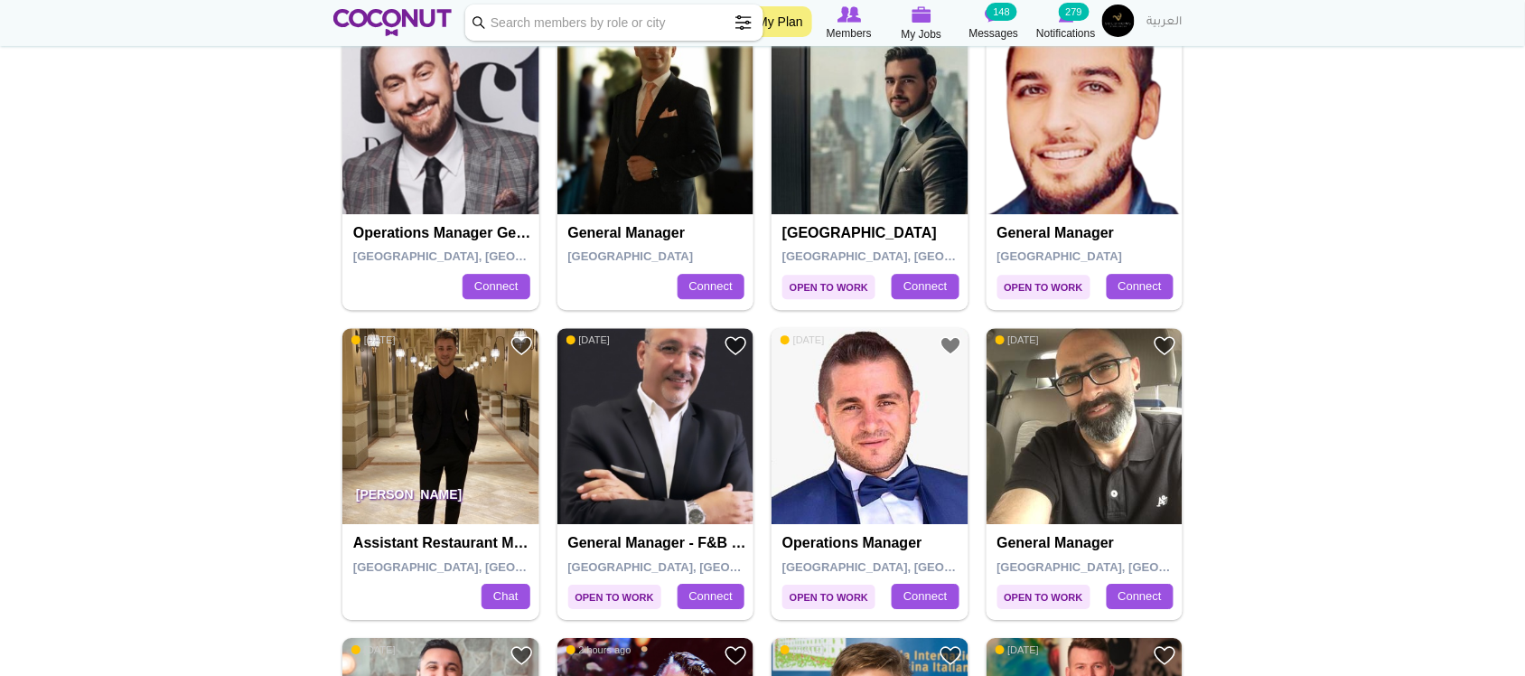
scroll to position [1551, 0]
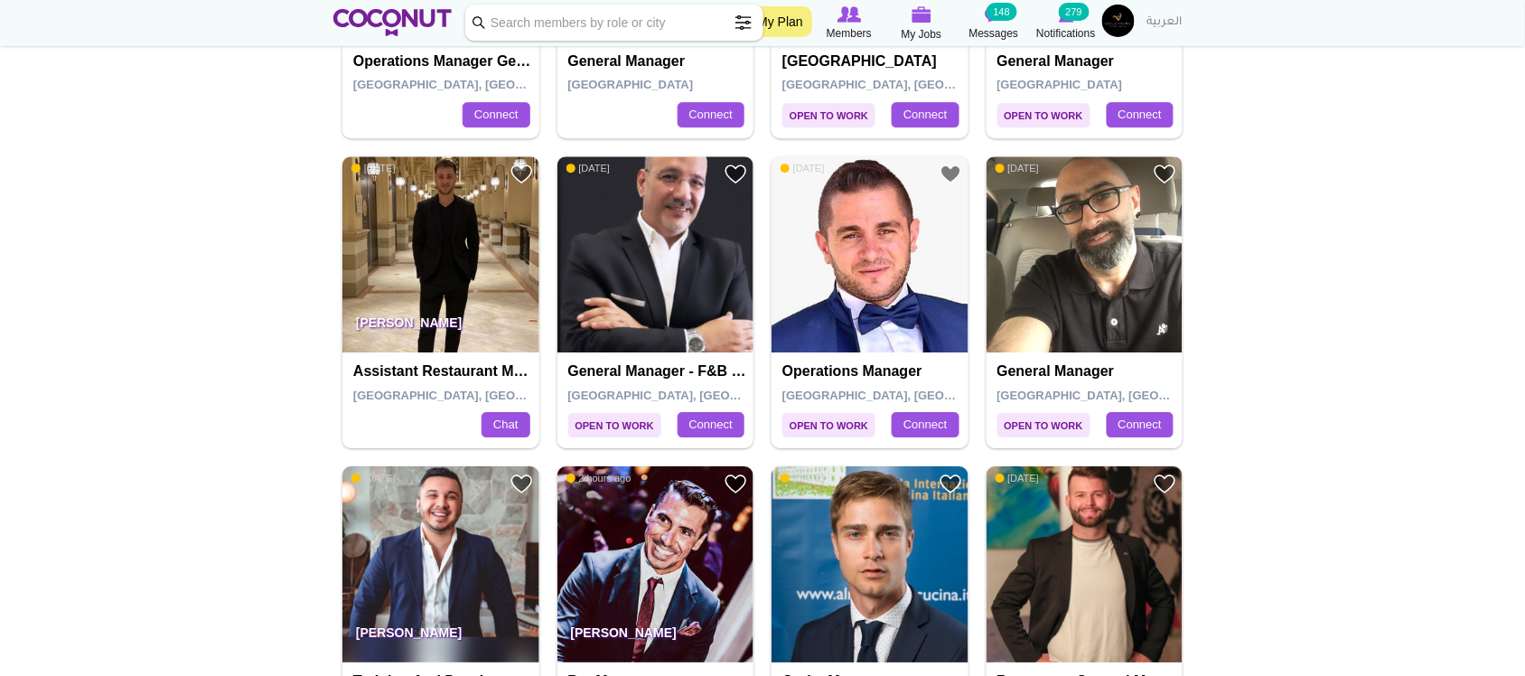
click at [1104, 273] on img at bounding box center [1085, 254] width 197 height 197
click at [431, 228] on img at bounding box center [440, 254] width 197 height 197
click at [646, 265] on img at bounding box center [655, 254] width 197 height 197
click at [872, 201] on img at bounding box center [869, 254] width 197 height 197
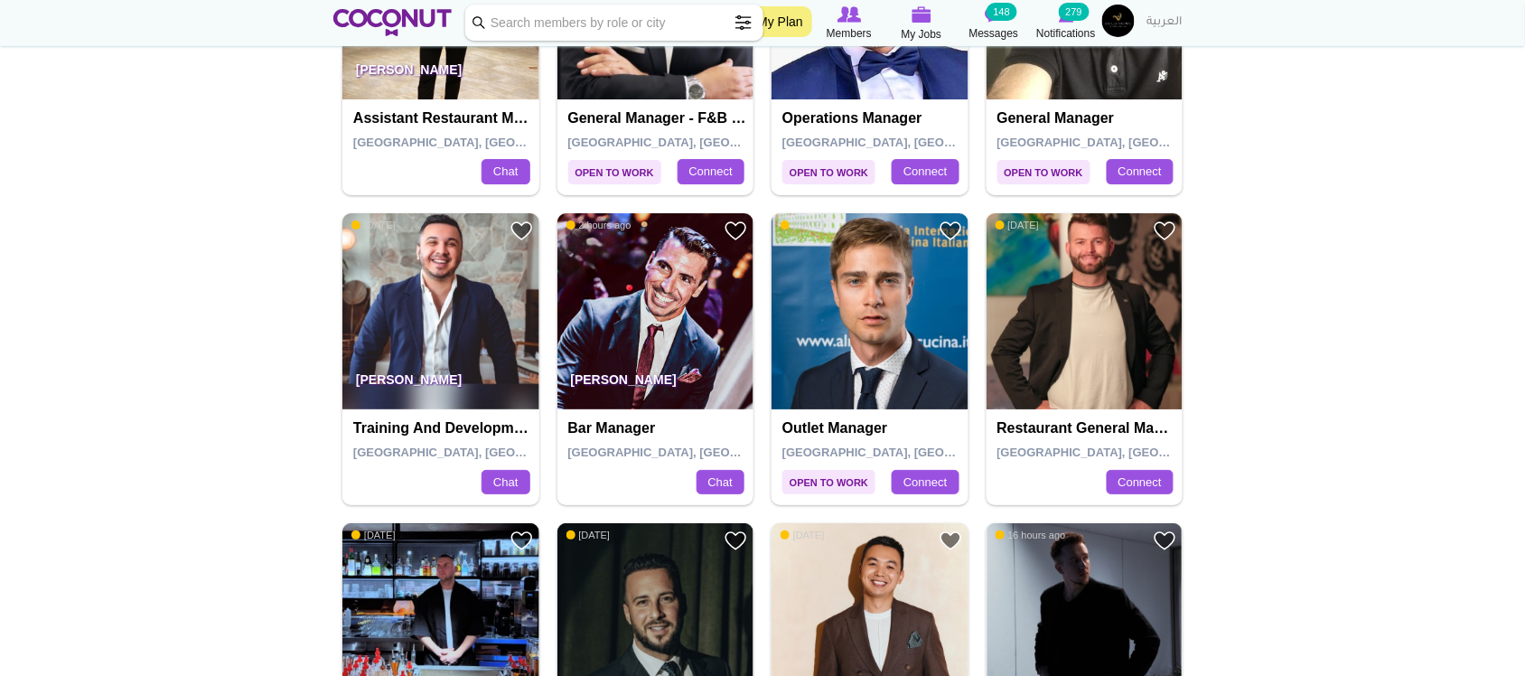
scroll to position [1852, 0]
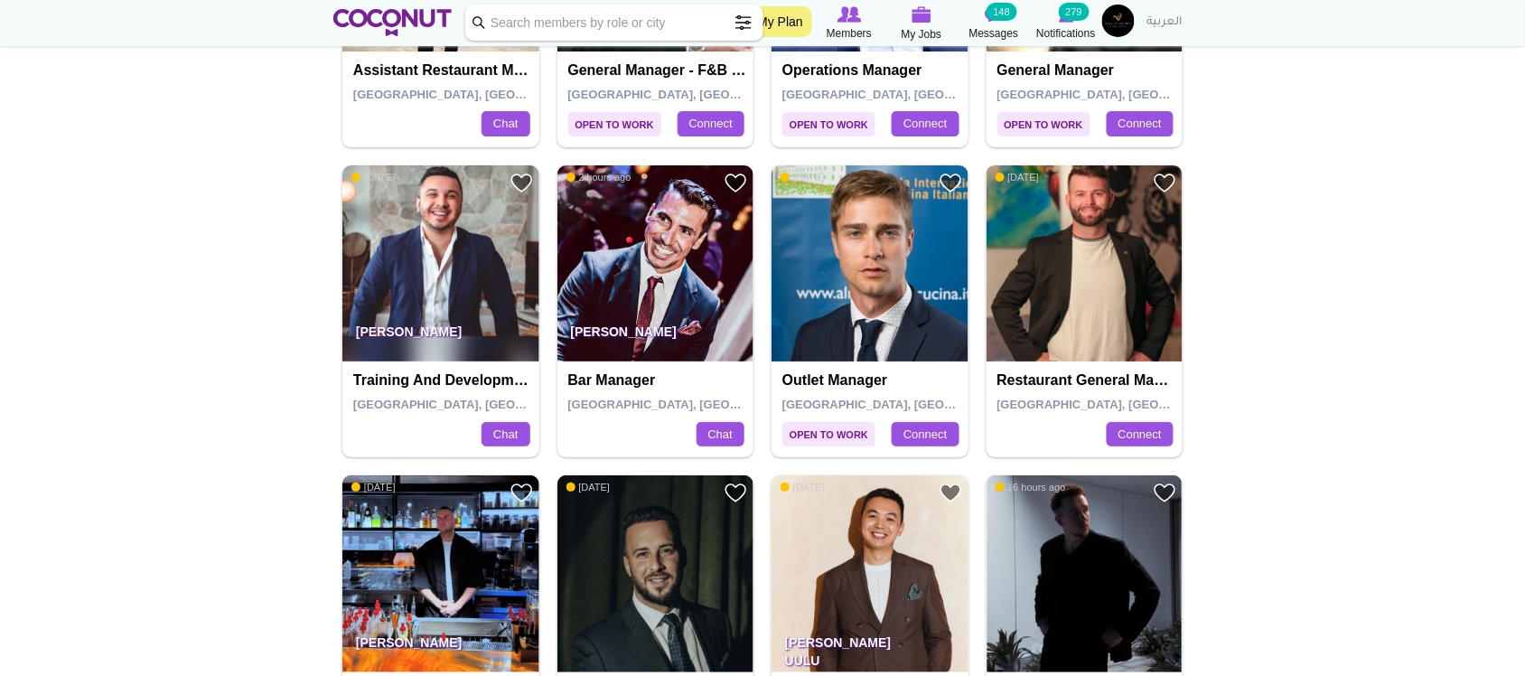
click at [1086, 290] on img at bounding box center [1085, 263] width 197 height 197
click at [874, 269] on img at bounding box center [869, 263] width 197 height 197
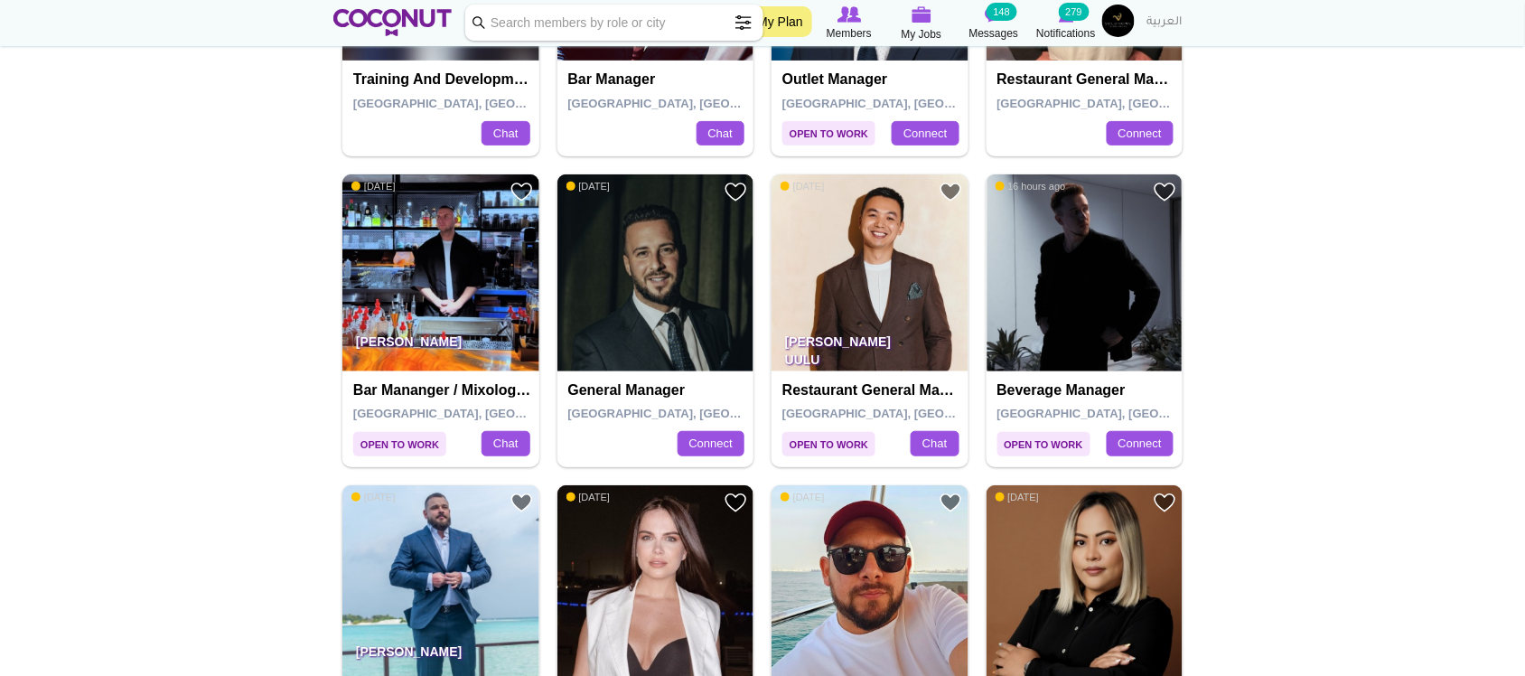
click at [697, 323] on img at bounding box center [655, 272] width 197 height 197
click at [874, 286] on img at bounding box center [869, 272] width 197 height 197
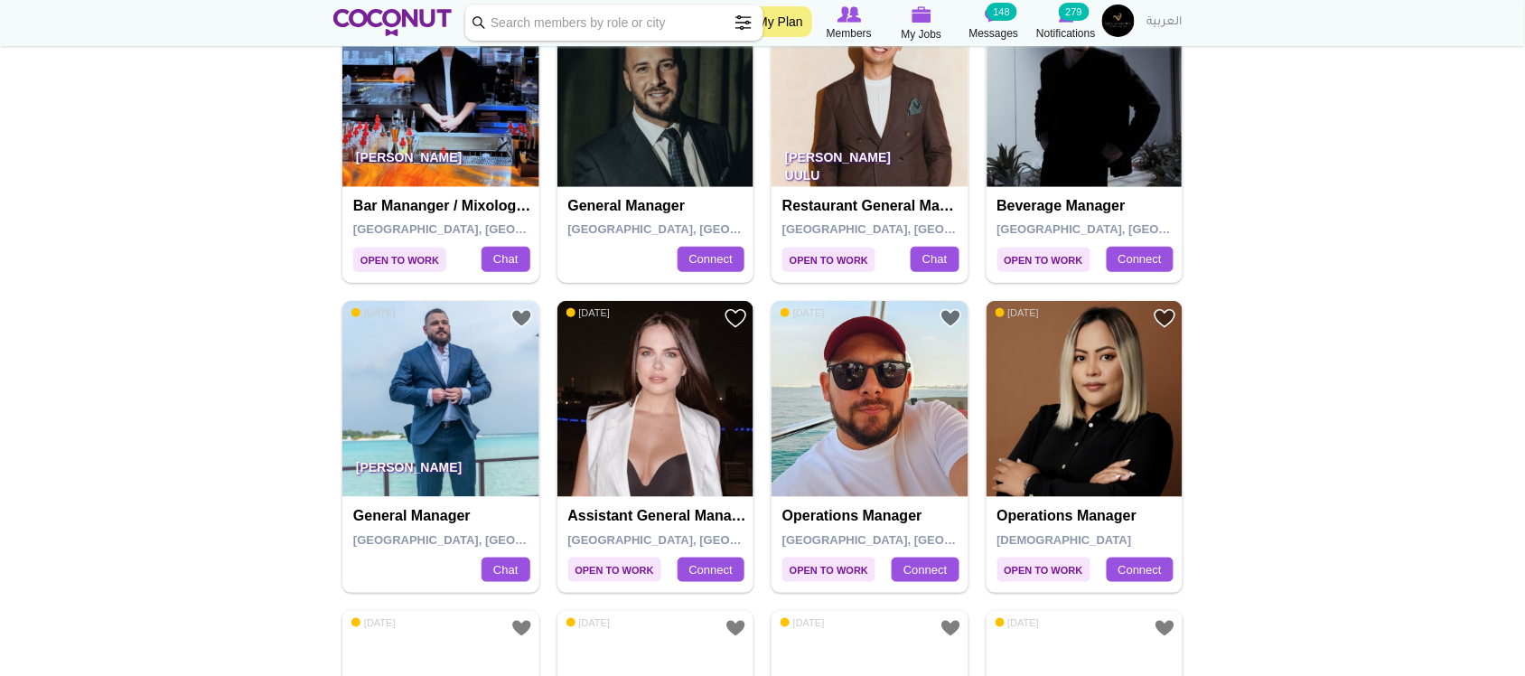
scroll to position [2455, 0]
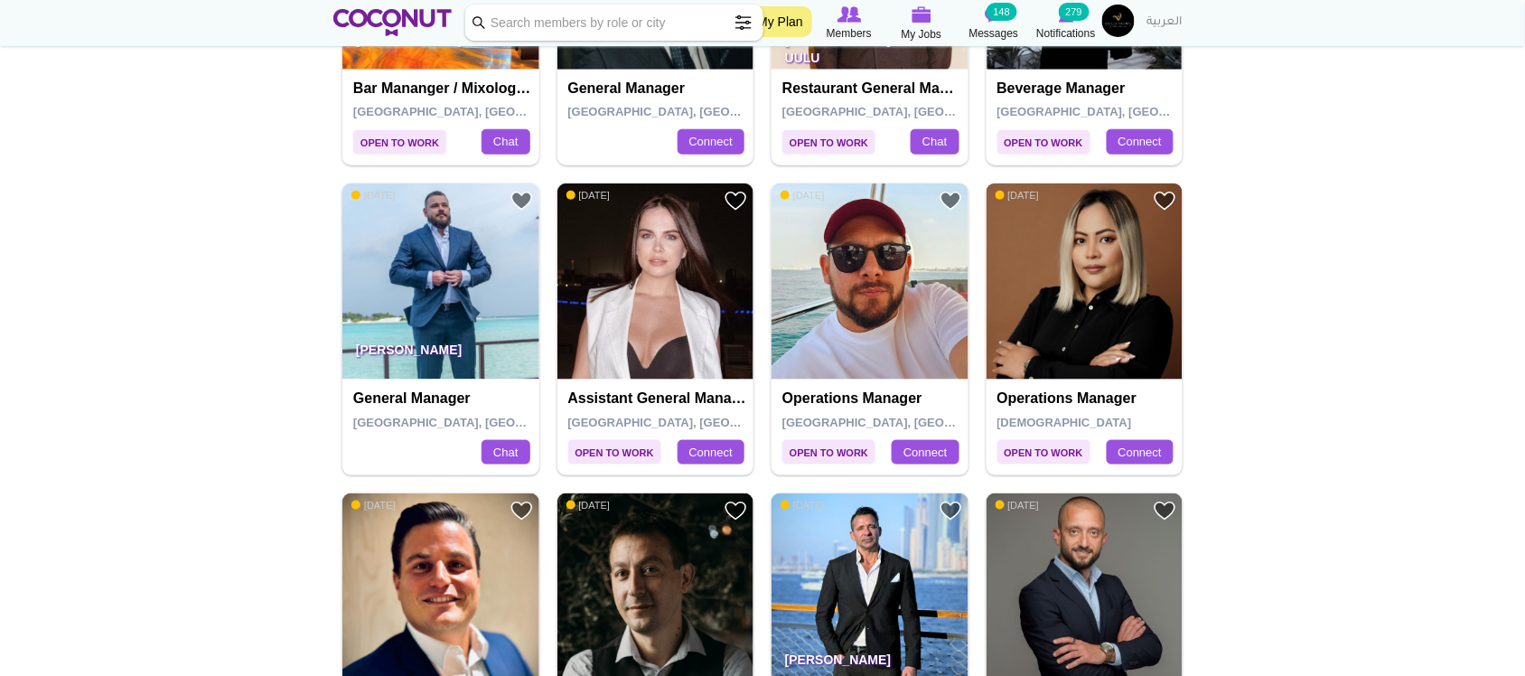
click at [1053, 282] on img at bounding box center [1085, 281] width 197 height 197
click at [684, 314] on img at bounding box center [655, 281] width 197 height 197
click at [429, 262] on img at bounding box center [440, 281] width 197 height 197
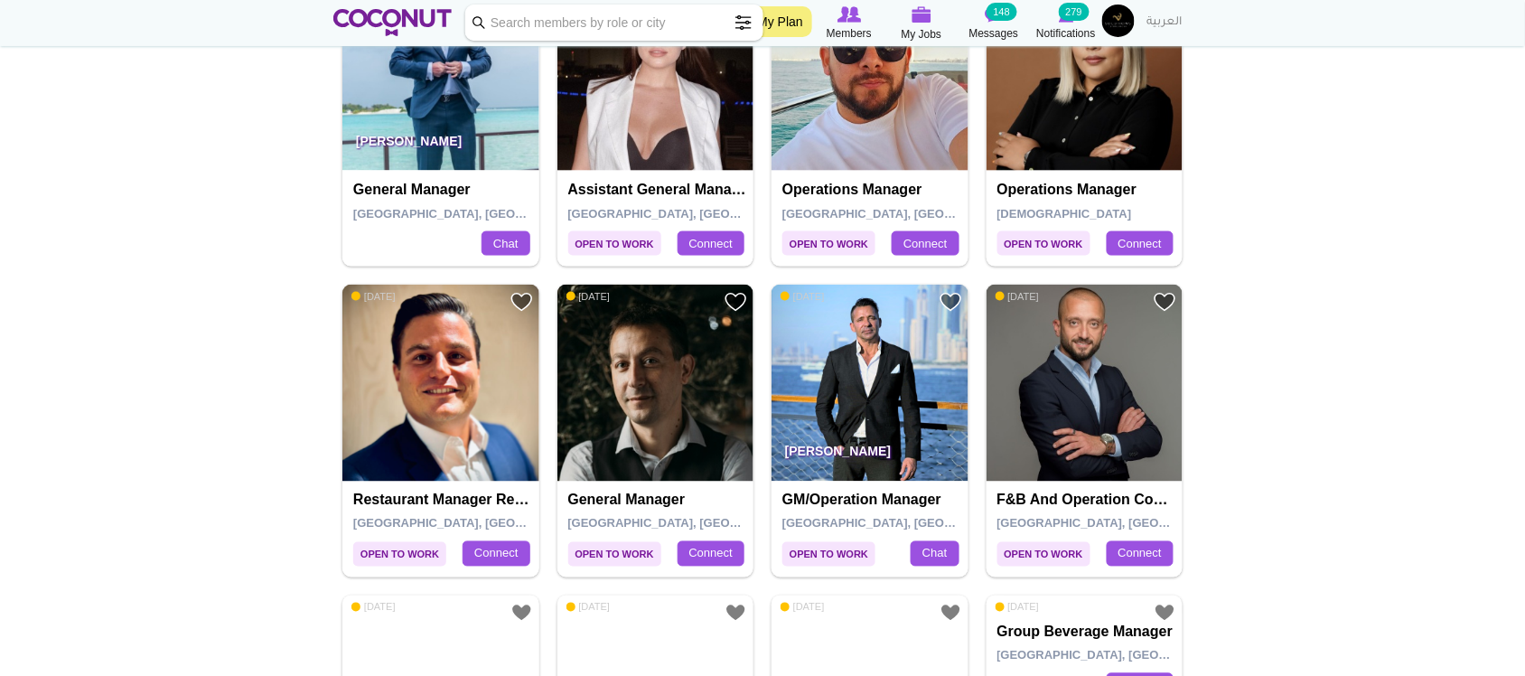
scroll to position [2755, 0]
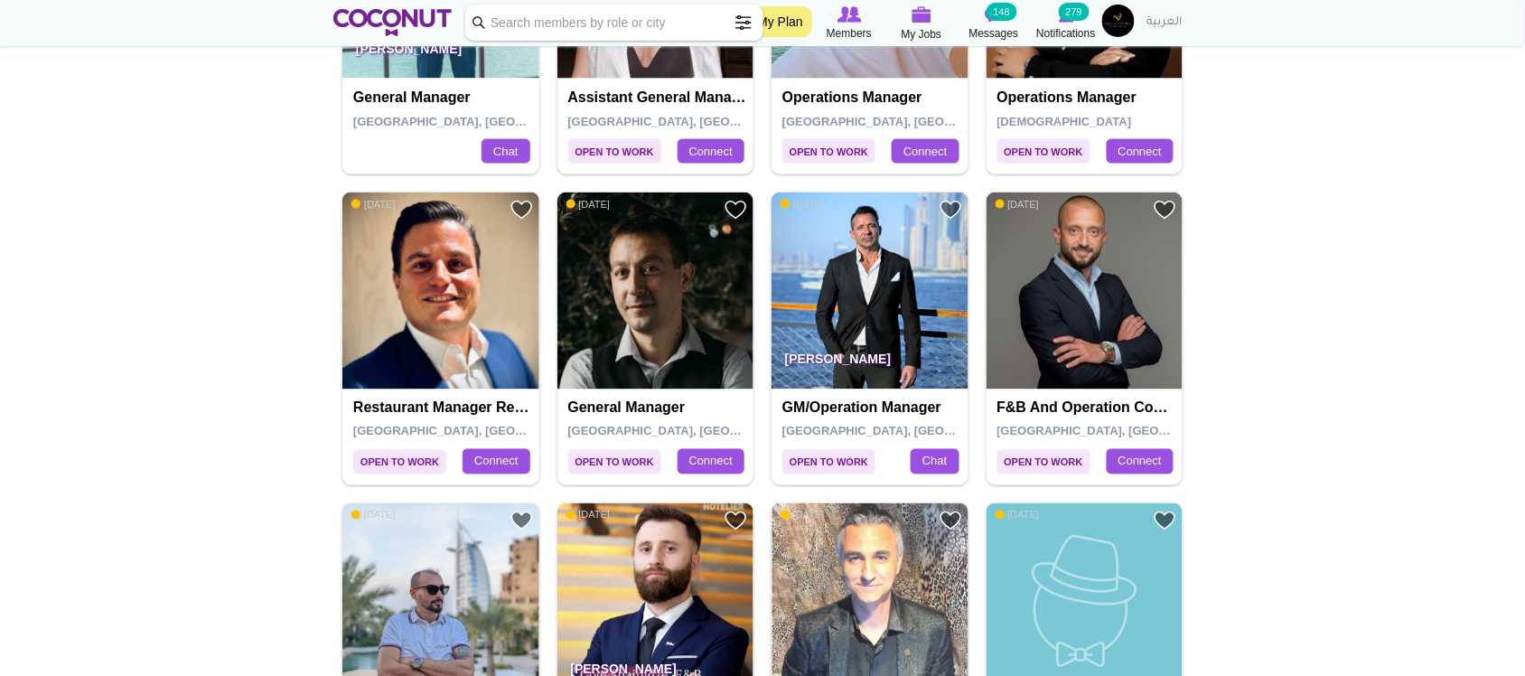
click at [454, 312] on img at bounding box center [440, 290] width 197 height 197
click at [646, 290] on img at bounding box center [655, 290] width 197 height 197
click at [878, 292] on img at bounding box center [869, 290] width 197 height 197
click at [1077, 295] on img at bounding box center [1085, 290] width 197 height 197
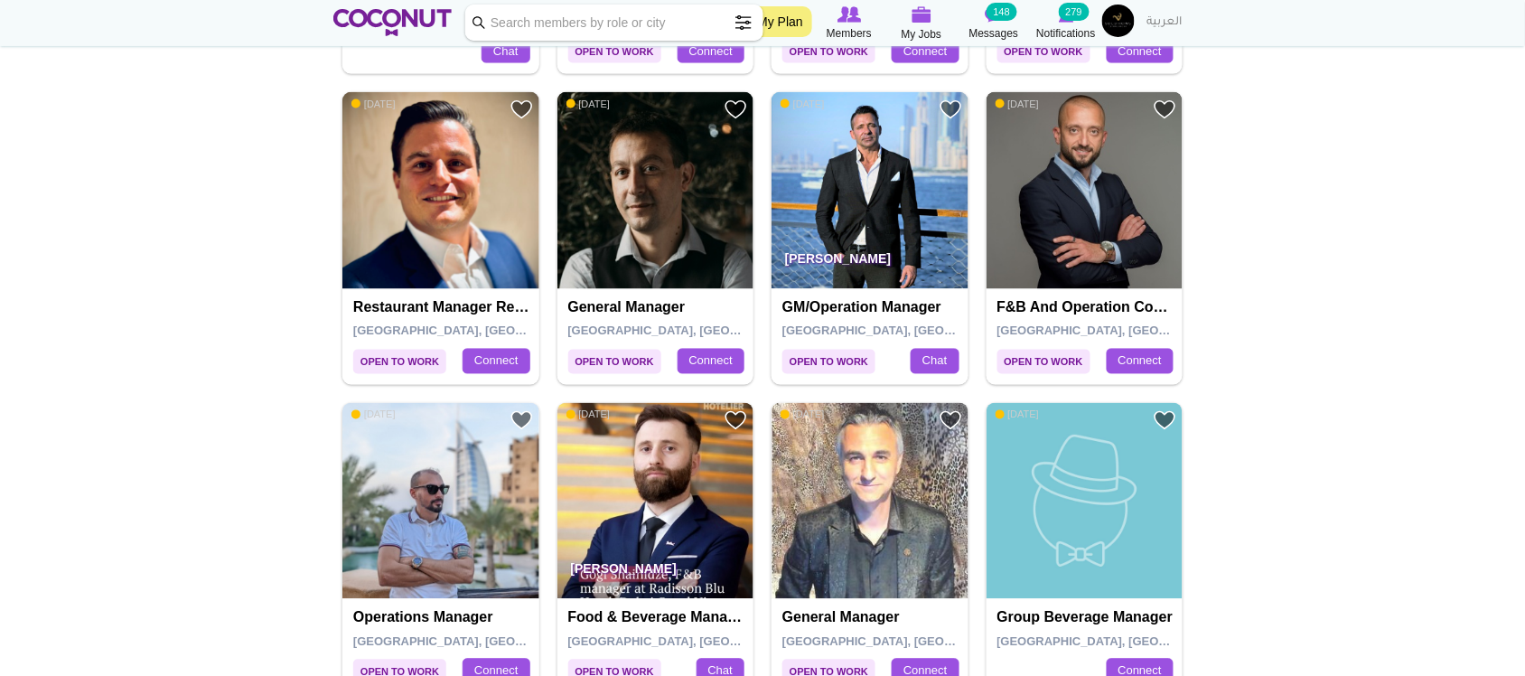
scroll to position [2906, 0]
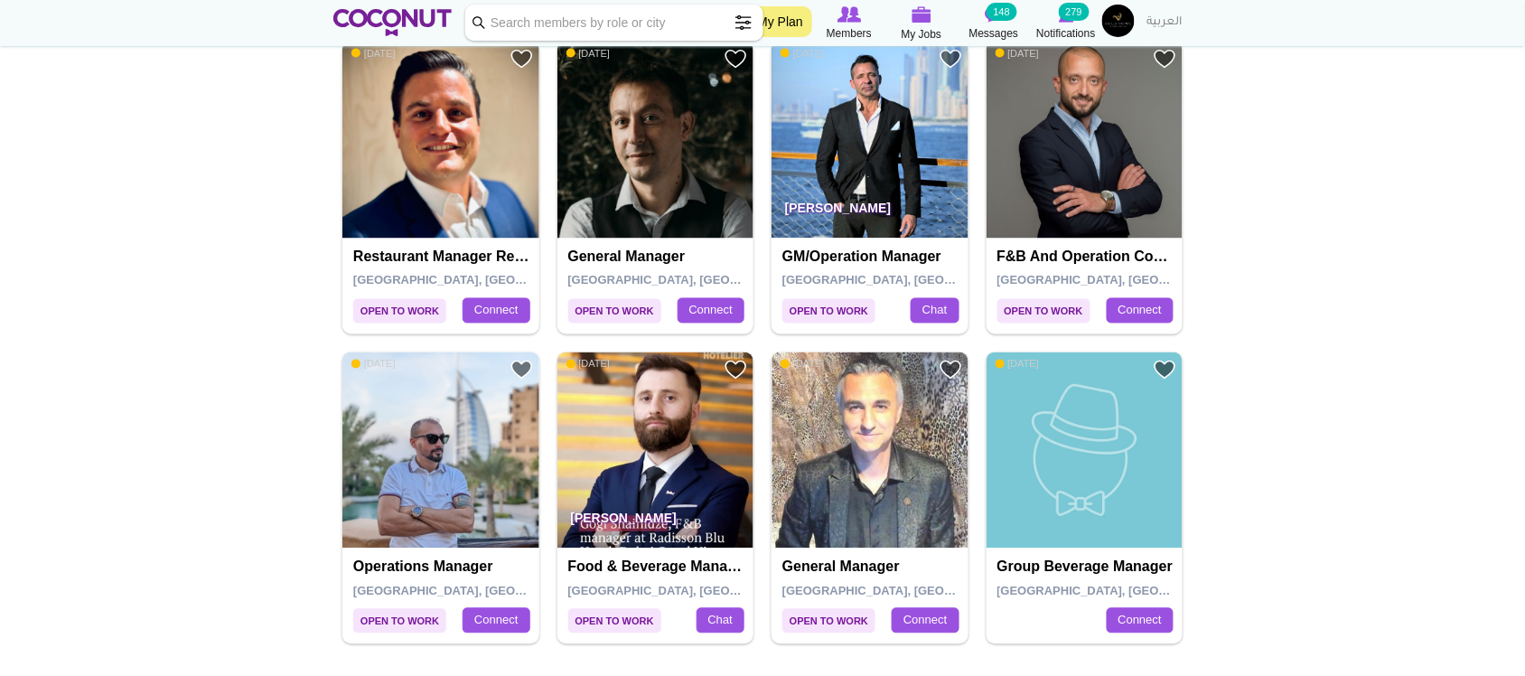
click at [1072, 181] on img at bounding box center [1085, 140] width 197 height 197
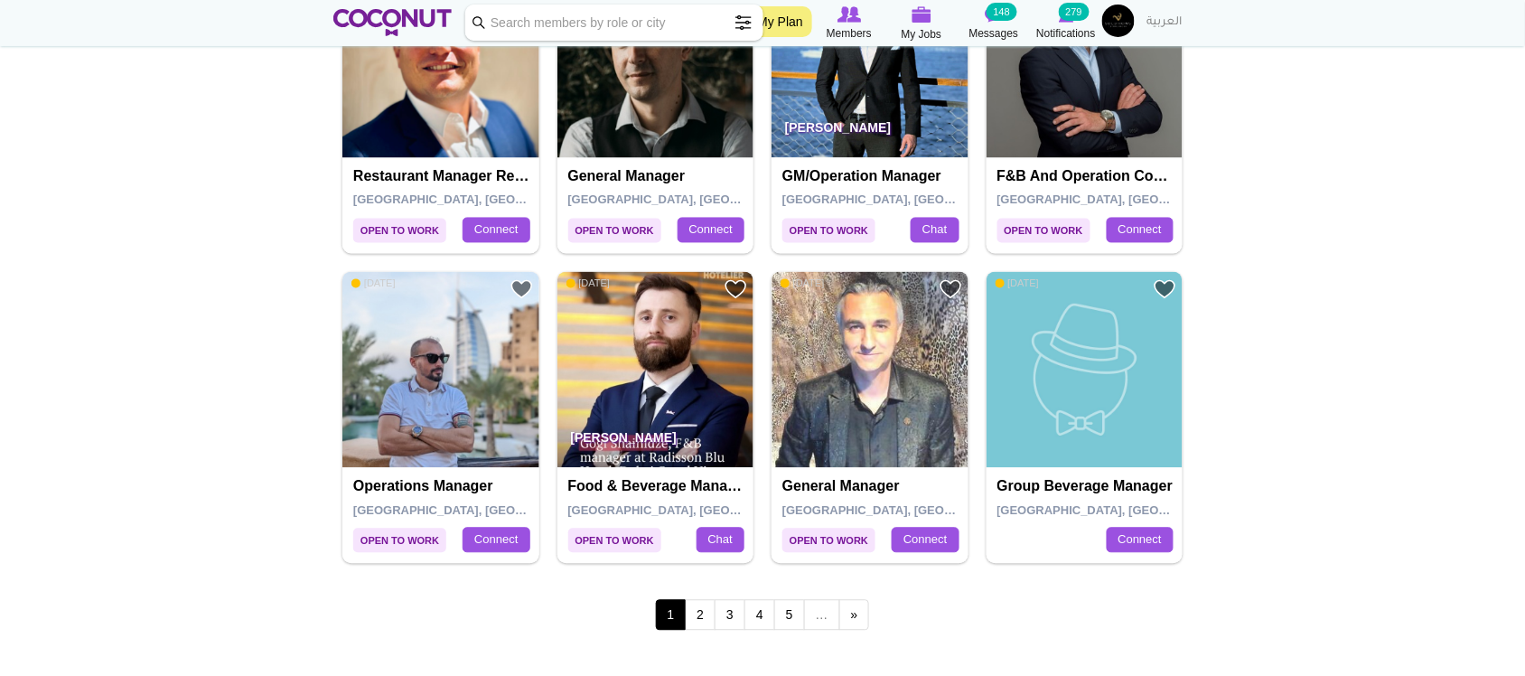
scroll to position [3056, 0]
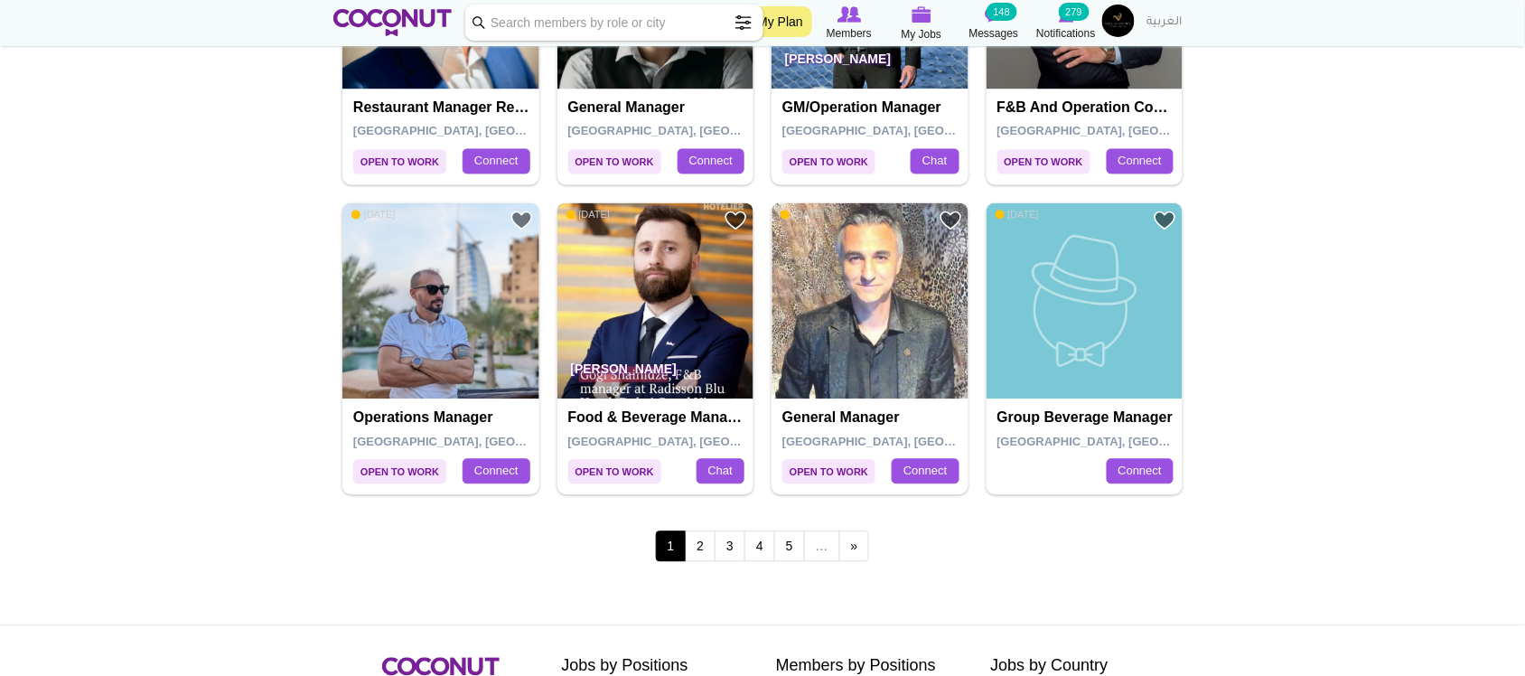
click at [676, 312] on img at bounding box center [655, 300] width 197 height 197
click at [706, 547] on link "2" at bounding box center [700, 545] width 31 height 31
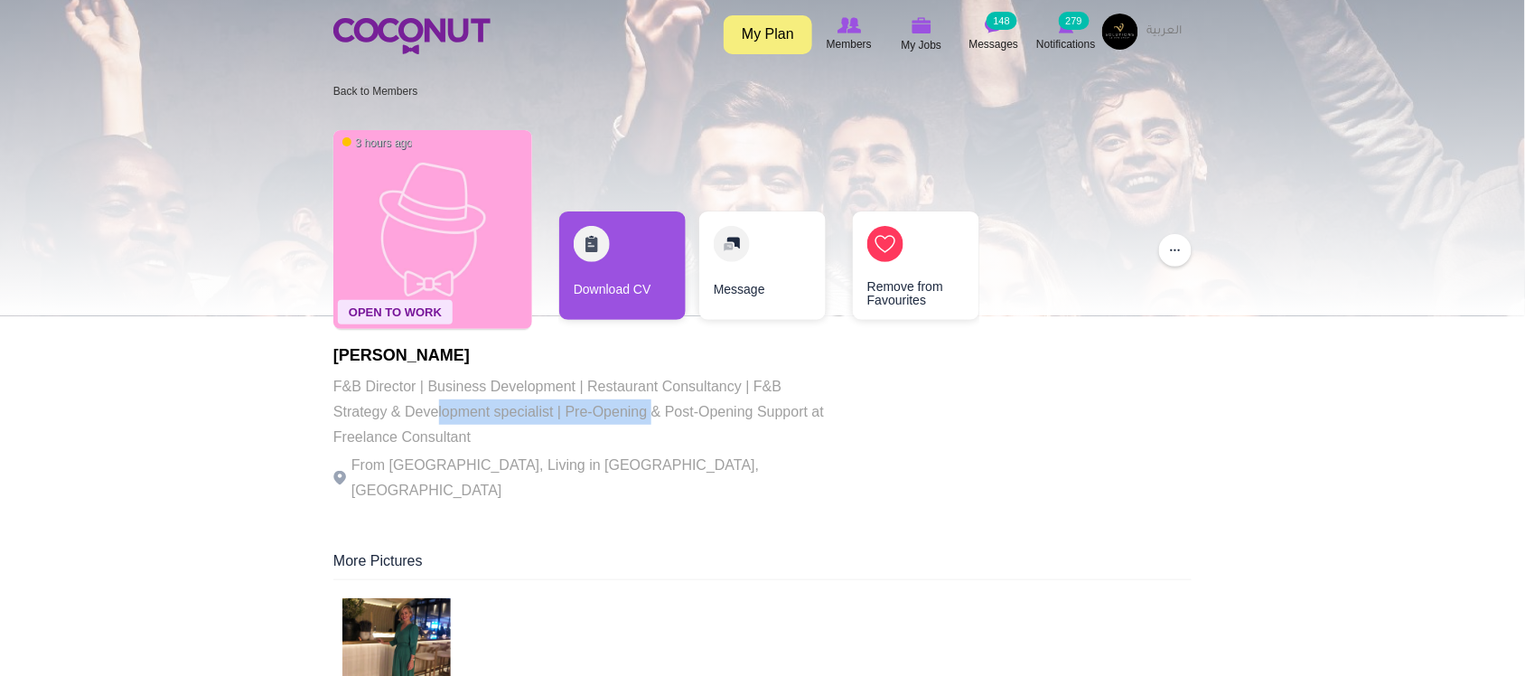
drag, startPoint x: 435, startPoint y: 403, endPoint x: 651, endPoint y: 425, distance: 217.0
click at [652, 412] on p "F&B Director | Business Development | Restaurant Consultancy | F&B Strategy & D…" at bounding box center [581, 412] width 497 height 76
click at [651, 425] on p "F&B Director | Business Development | Restaurant Consultancy | F&B Strategy & D…" at bounding box center [581, 412] width 497 height 76
click at [619, 471] on p "From Ukraine, Living in Dubai, United Arab Emirates" at bounding box center [581, 478] width 497 height 51
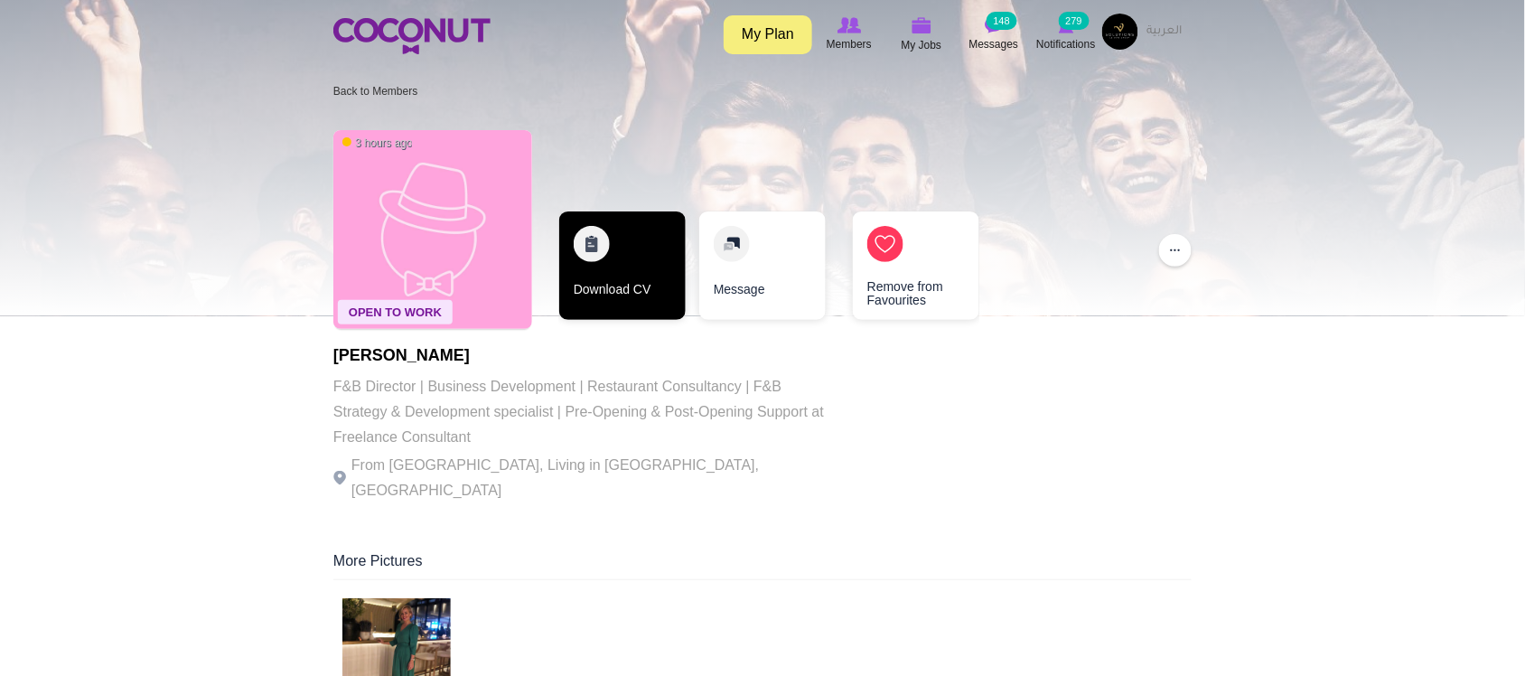
click at [632, 282] on link "Download CV" at bounding box center [622, 265] width 126 height 108
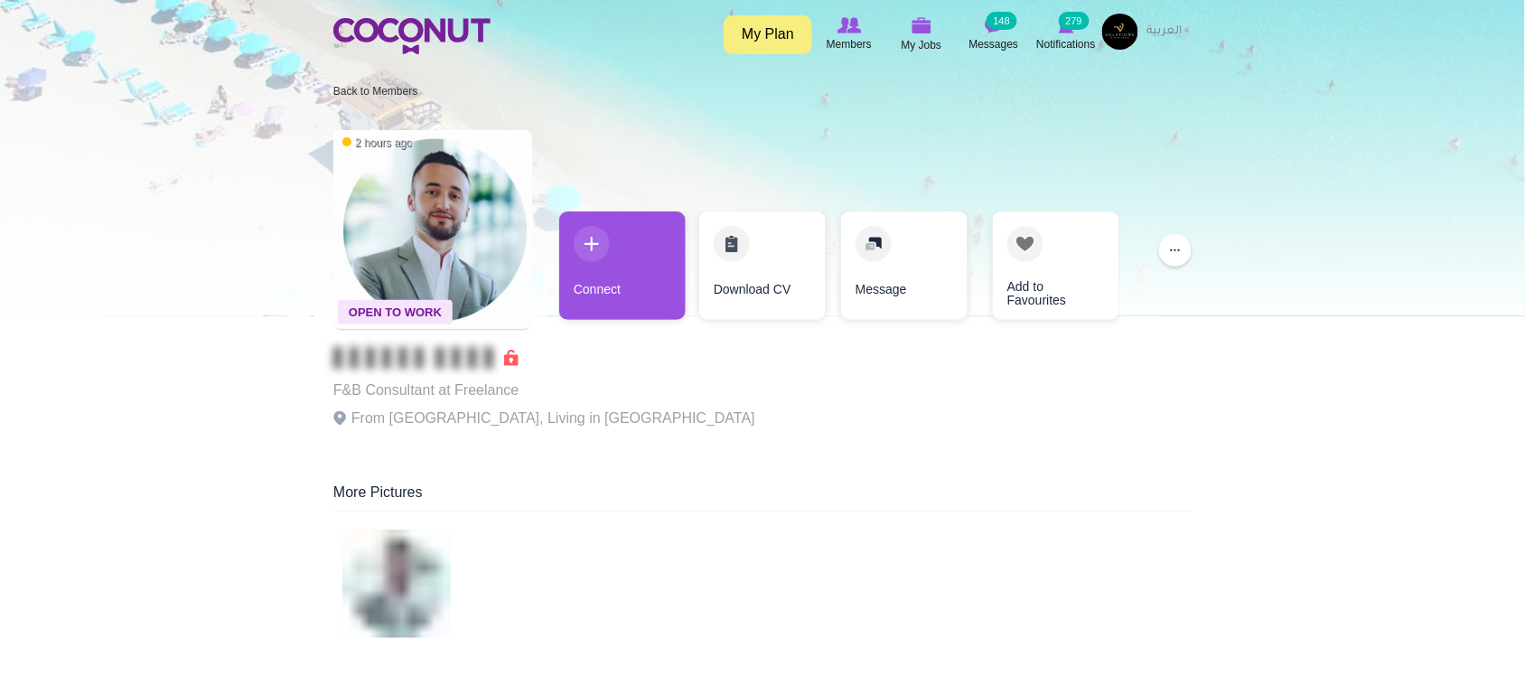
click at [584, 422] on div "Open To Work 2 hours ago F&B Consultant at Freelance From [GEOGRAPHIC_DATA], Li…" at bounding box center [762, 283] width 858 height 325
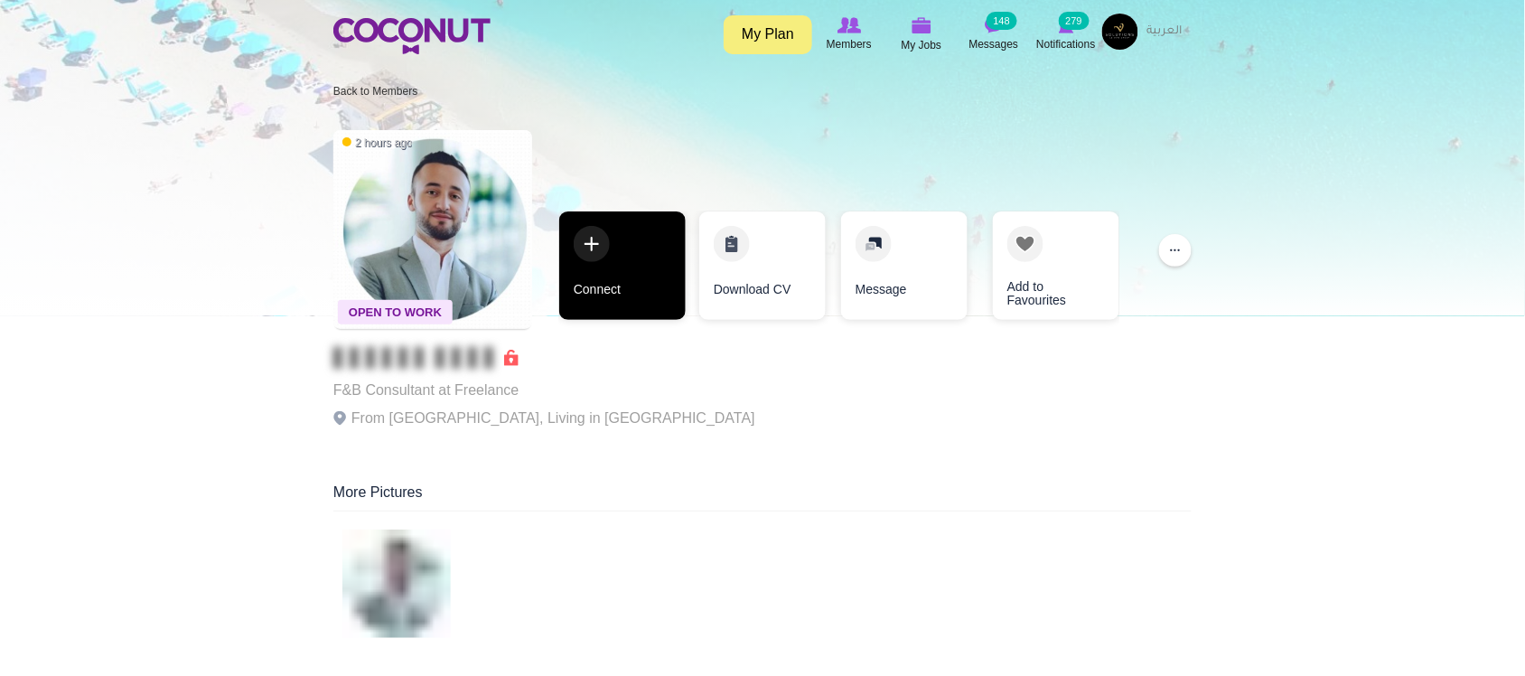
click at [596, 305] on link "Connect" at bounding box center [622, 265] width 126 height 108
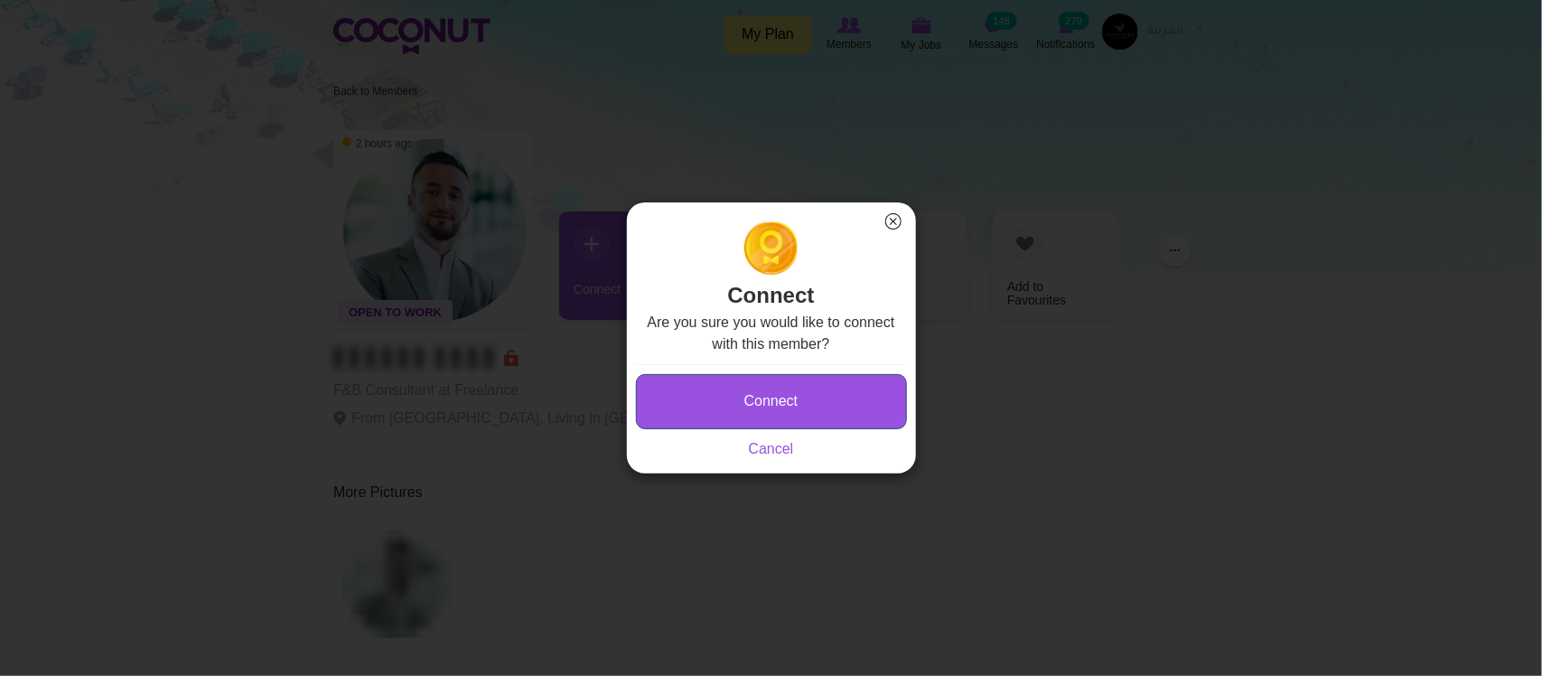
click at [769, 381] on button "Connect" at bounding box center [771, 401] width 271 height 55
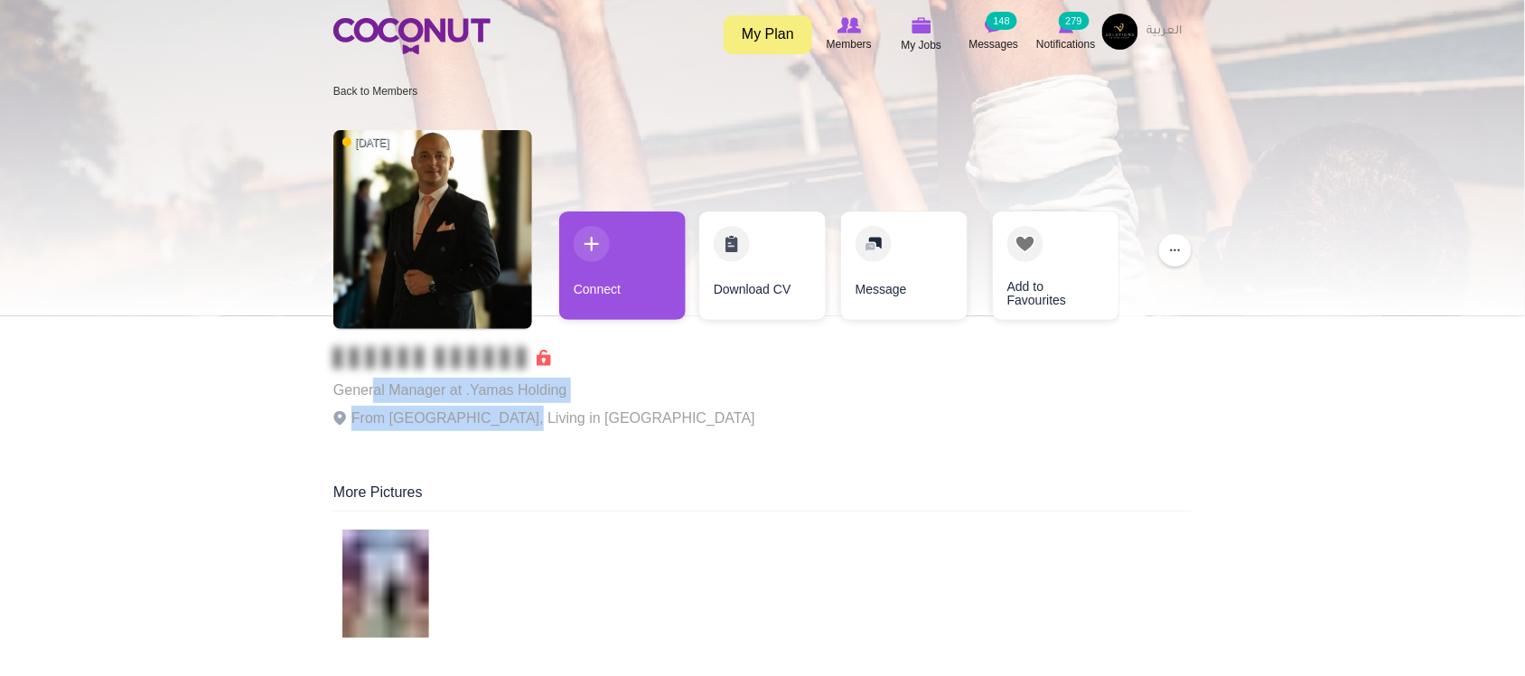
drag, startPoint x: 384, startPoint y: 389, endPoint x: 601, endPoint y: 426, distance: 220.0
click at [498, 418] on div "General Manager at .Yamas Holding From Serbia, Living in United Arab Emirates" at bounding box center [544, 392] width 422 height 90
click at [601, 421] on p "From Serbia, Living in United Arab Emirates" at bounding box center [544, 418] width 422 height 25
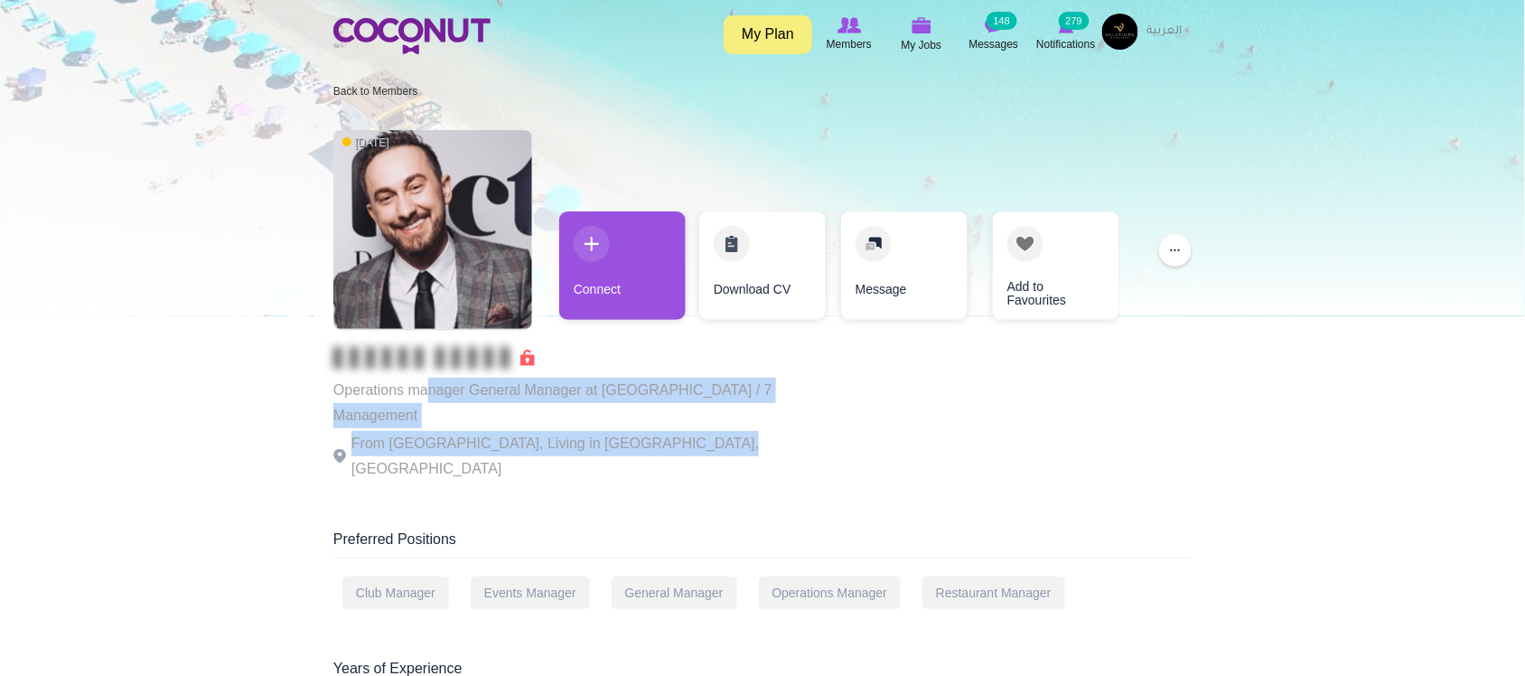
drag, startPoint x: 450, startPoint y: 404, endPoint x: 743, endPoint y: 420, distance: 294.1
click at [706, 430] on div "Operations manager General Manager at Ethara / 7 Management From Bosnia and Her…" at bounding box center [581, 414] width 497 height 135
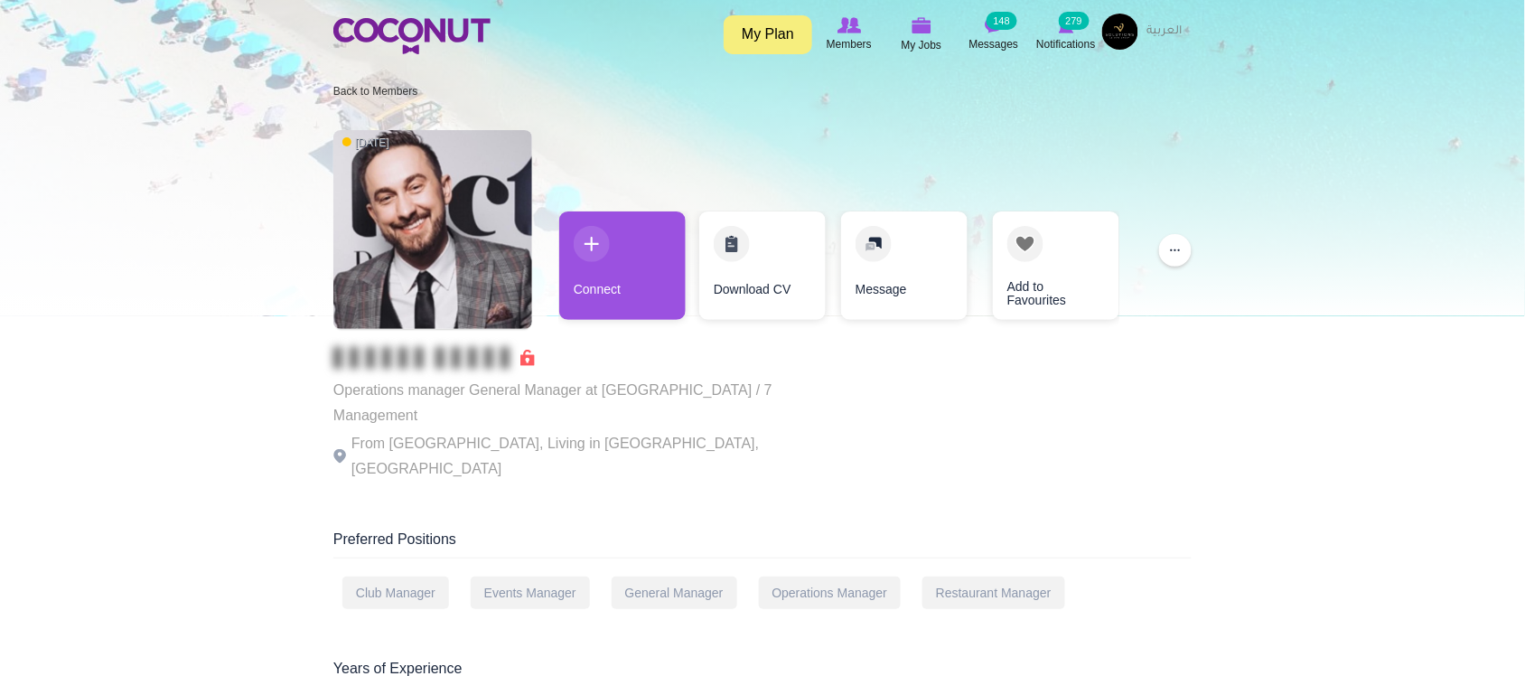
click at [795, 418] on div "2 days ago Operations manager General Manager at Ethara / 7 Management From Bos…" at bounding box center [762, 307] width 858 height 372
click at [809, 405] on div "2 days ago Operations manager General Manager at Ethara / 7 Management From Bos…" at bounding box center [762, 307] width 858 height 372
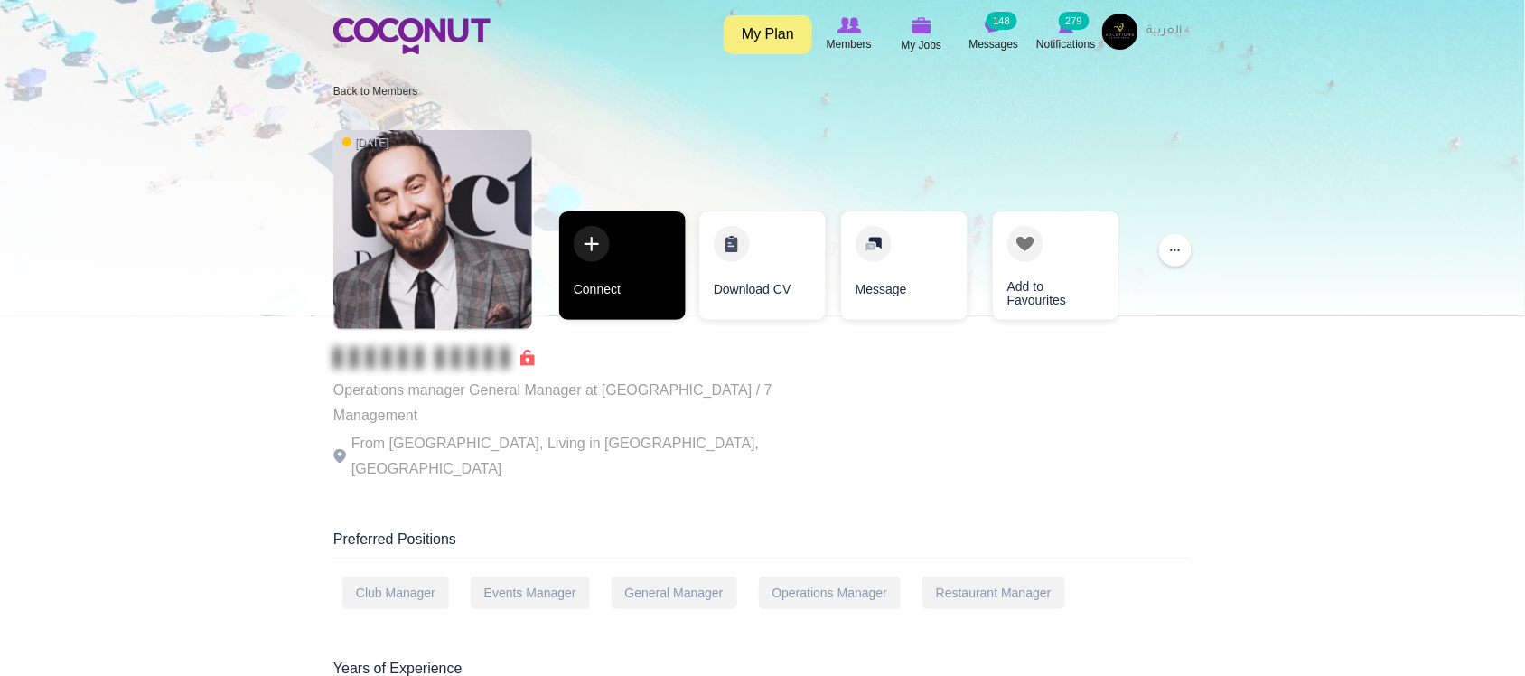
click at [633, 290] on link "Connect" at bounding box center [622, 265] width 126 height 108
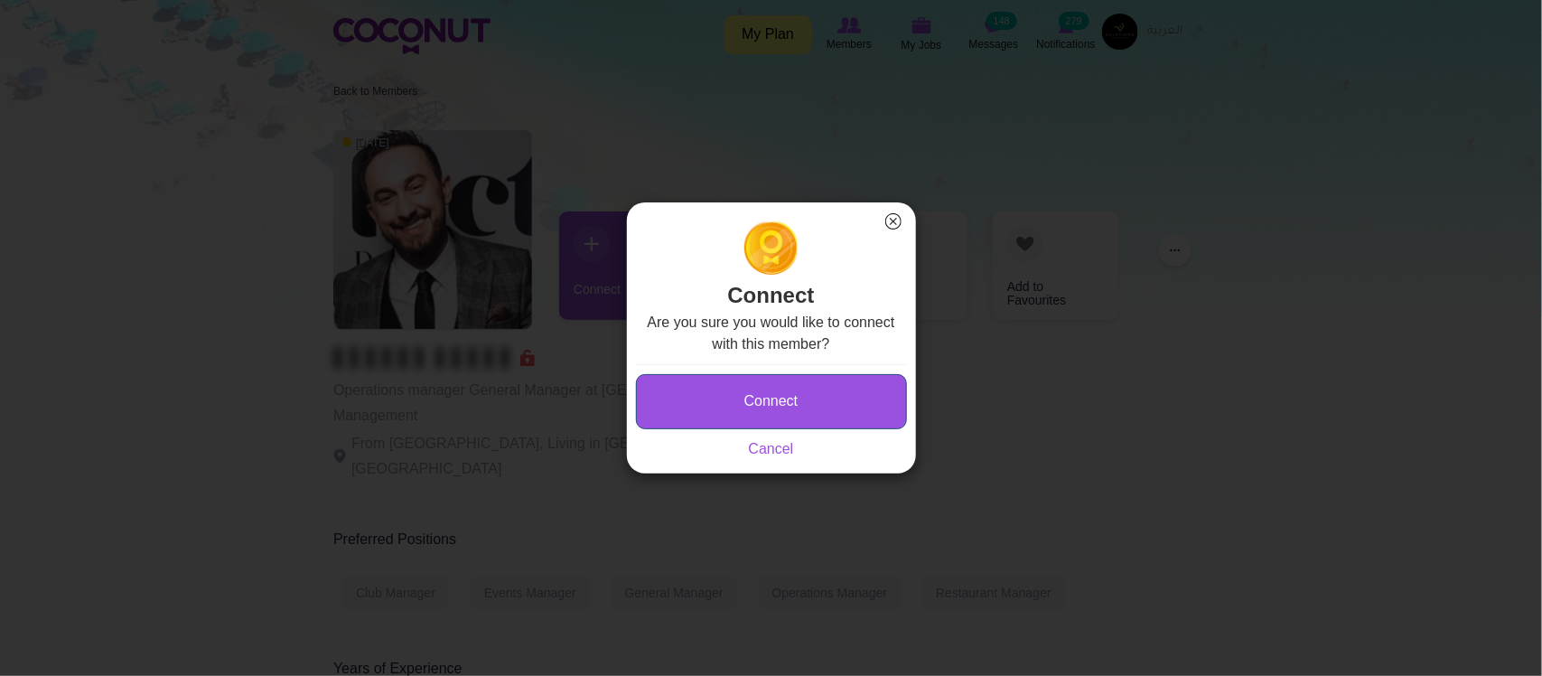
click at [769, 397] on button "Connect" at bounding box center [771, 401] width 271 height 55
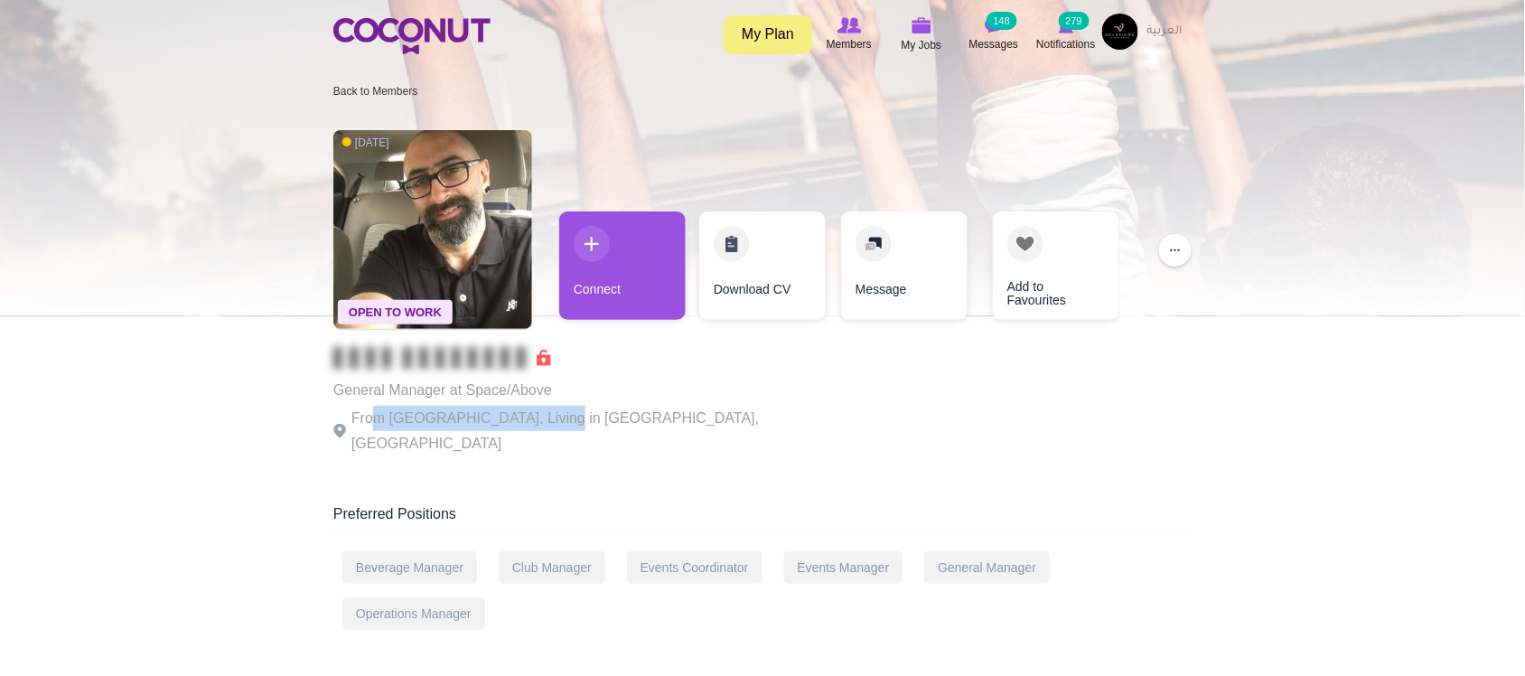
click at [551, 413] on p "From [GEOGRAPHIC_DATA], Living in [GEOGRAPHIC_DATA], [GEOGRAPHIC_DATA]" at bounding box center [581, 431] width 497 height 51
click at [551, 413] on p "From Lebanon, Living in Dubai, United Arab Emirates" at bounding box center [581, 431] width 497 height 51
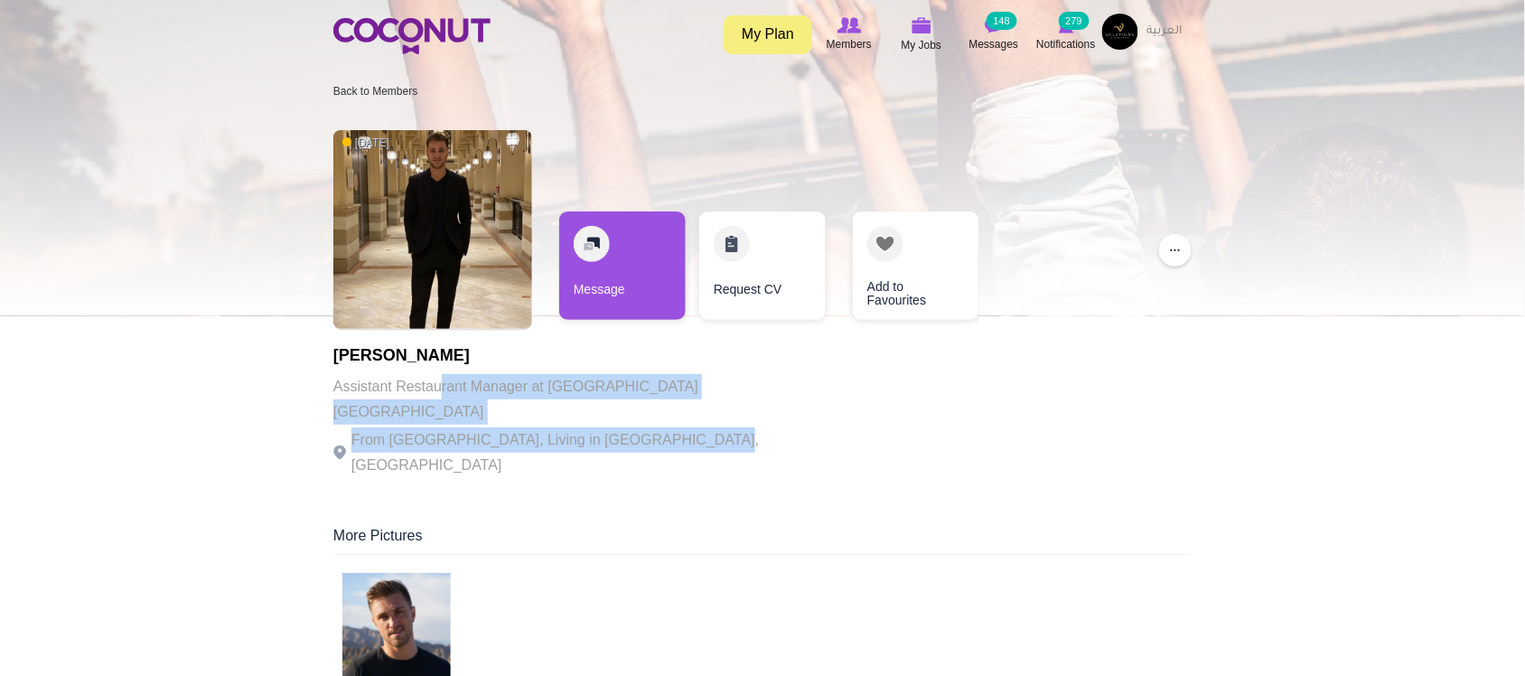
drag, startPoint x: 444, startPoint y: 384, endPoint x: 737, endPoint y: 416, distance: 295.3
click at [737, 416] on div "[PERSON_NAME] Assistant Restaurant Manager at [GEOGRAPHIC_DATA] [GEOGRAPHIC_DAT…" at bounding box center [581, 412] width 497 height 131
click at [737, 427] on p "From Ukraine, Living in Dubai, United Arab Emirates" at bounding box center [581, 452] width 497 height 51
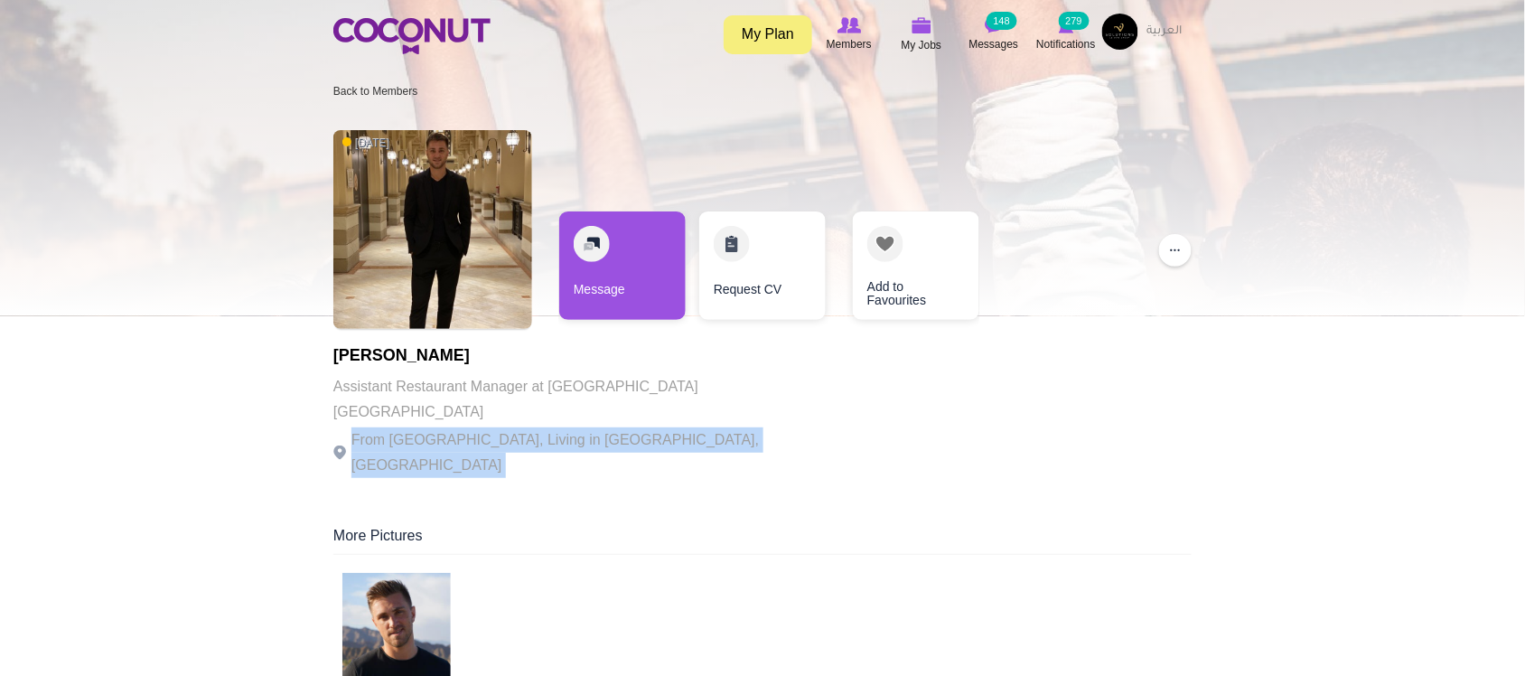
drag, startPoint x: 737, startPoint y: 416, endPoint x: 318, endPoint y: 405, distance: 419.3
click at [529, 427] on p "From Ukraine, Living in Dubai, United Arab Emirates" at bounding box center [581, 452] width 497 height 51
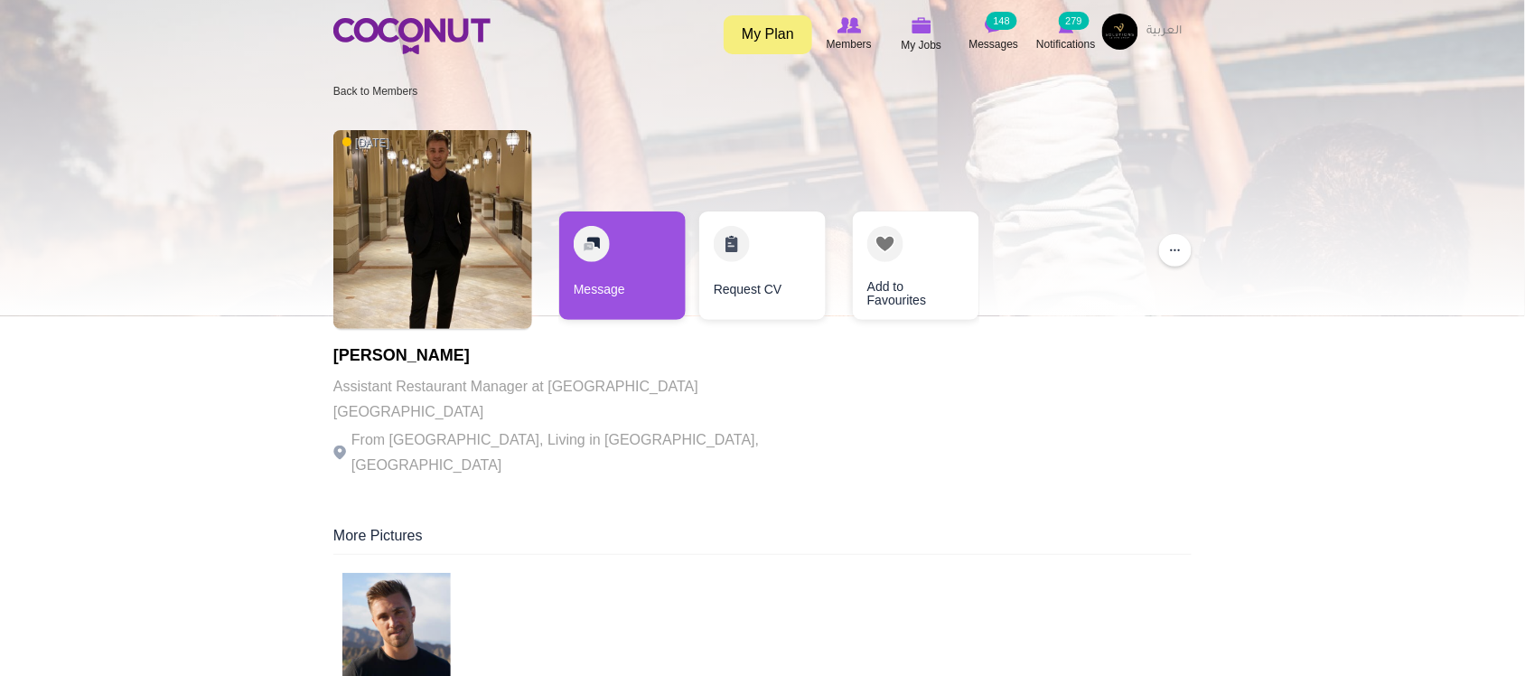
click at [540, 382] on p "Assistant Restaurant Manager at Lucky Fish Restaurant West Palm Beach" at bounding box center [581, 399] width 497 height 51
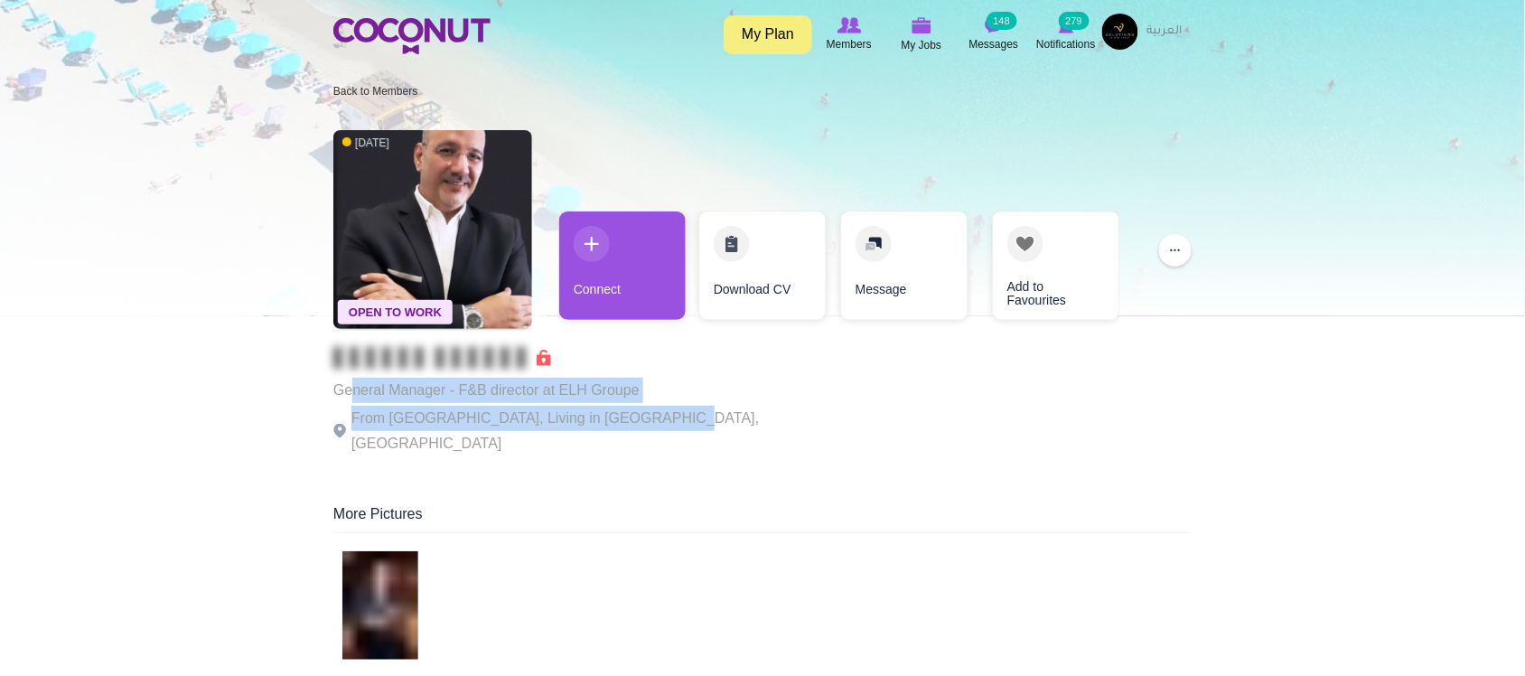
drag, startPoint x: 351, startPoint y: 377, endPoint x: 688, endPoint y: 402, distance: 338.8
click at [667, 403] on div "General Manager - F&B director at ELH Groupe From France, Living in Dubai, Unit…" at bounding box center [581, 401] width 497 height 109
click at [743, 400] on div "Open To Work 2 days ago General Manager - F&B director at ELH Groupe From Franc…" at bounding box center [762, 294] width 858 height 347
drag, startPoint x: 422, startPoint y: 416, endPoint x: 305, endPoint y: 394, distance: 118.5
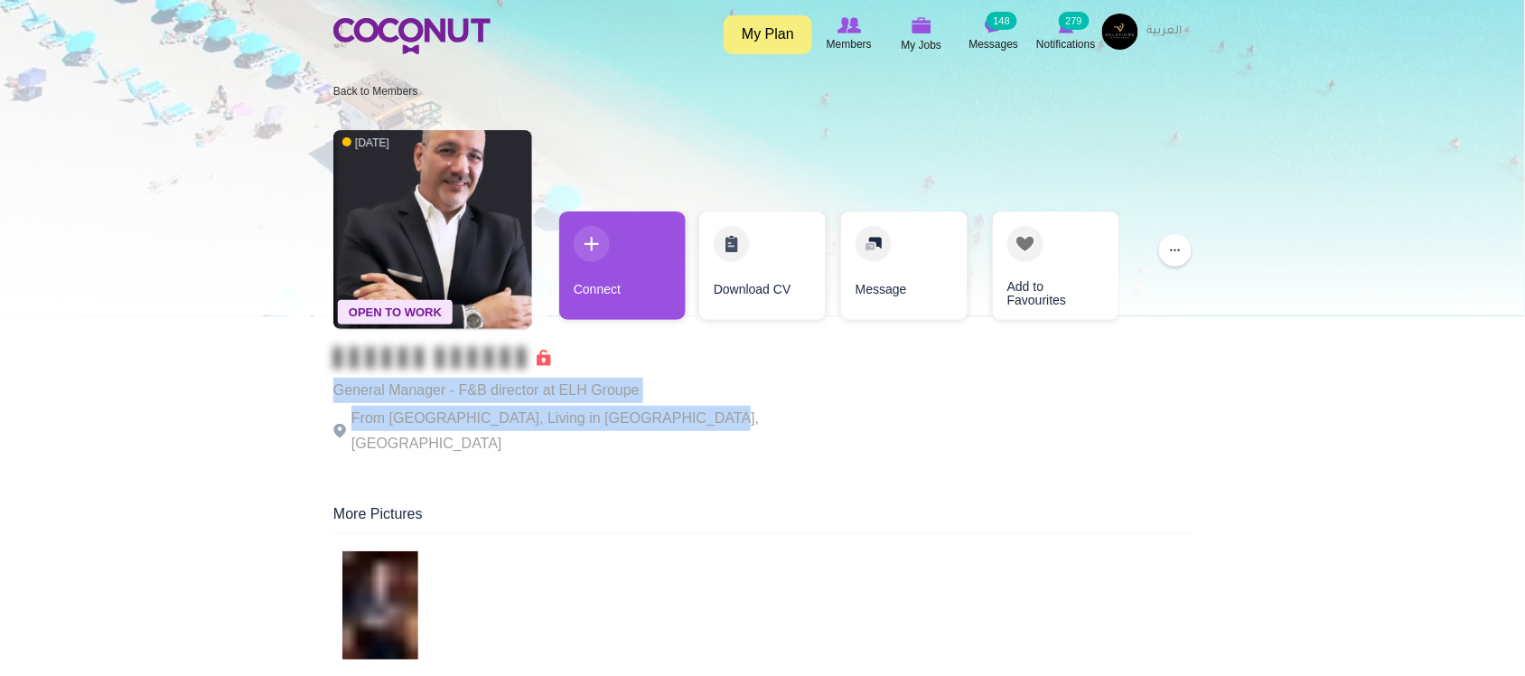
click at [501, 402] on p "General Manager - F&B director at ELH Groupe" at bounding box center [581, 390] width 497 height 25
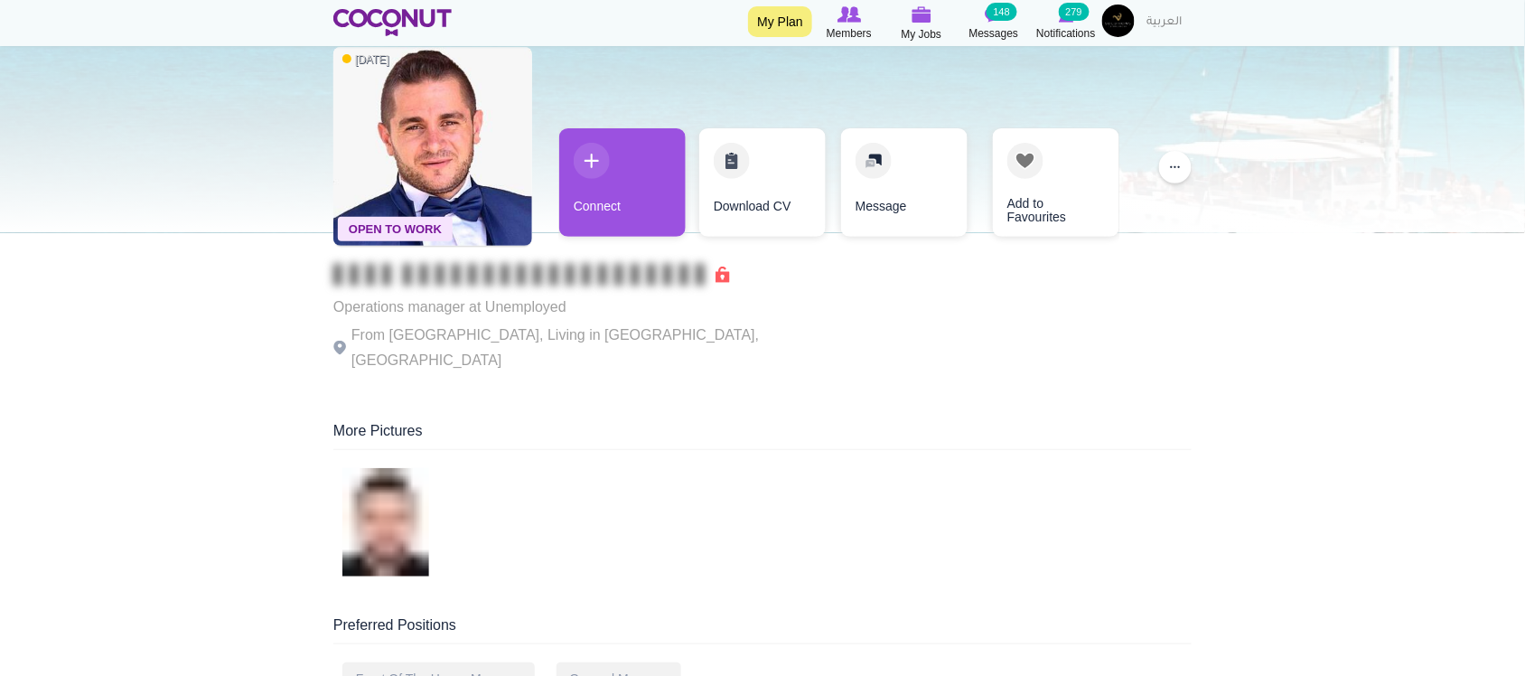
scroll to position [150, 0]
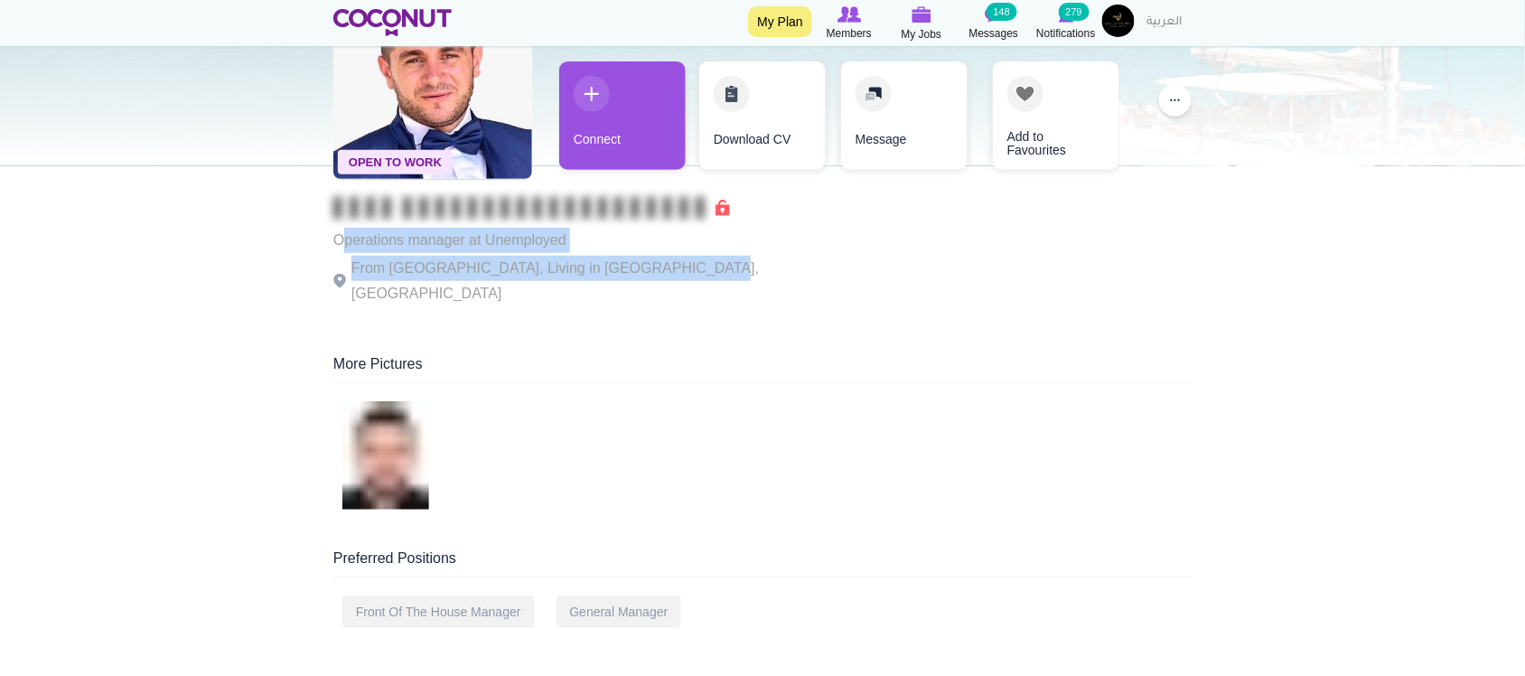
drag, startPoint x: 556, startPoint y: 271, endPoint x: 687, endPoint y: 276, distance: 131.1
click at [687, 276] on div "Operations manager at Unemployed From [GEOGRAPHIC_DATA], Living in [GEOGRAPHIC_…" at bounding box center [581, 251] width 497 height 109
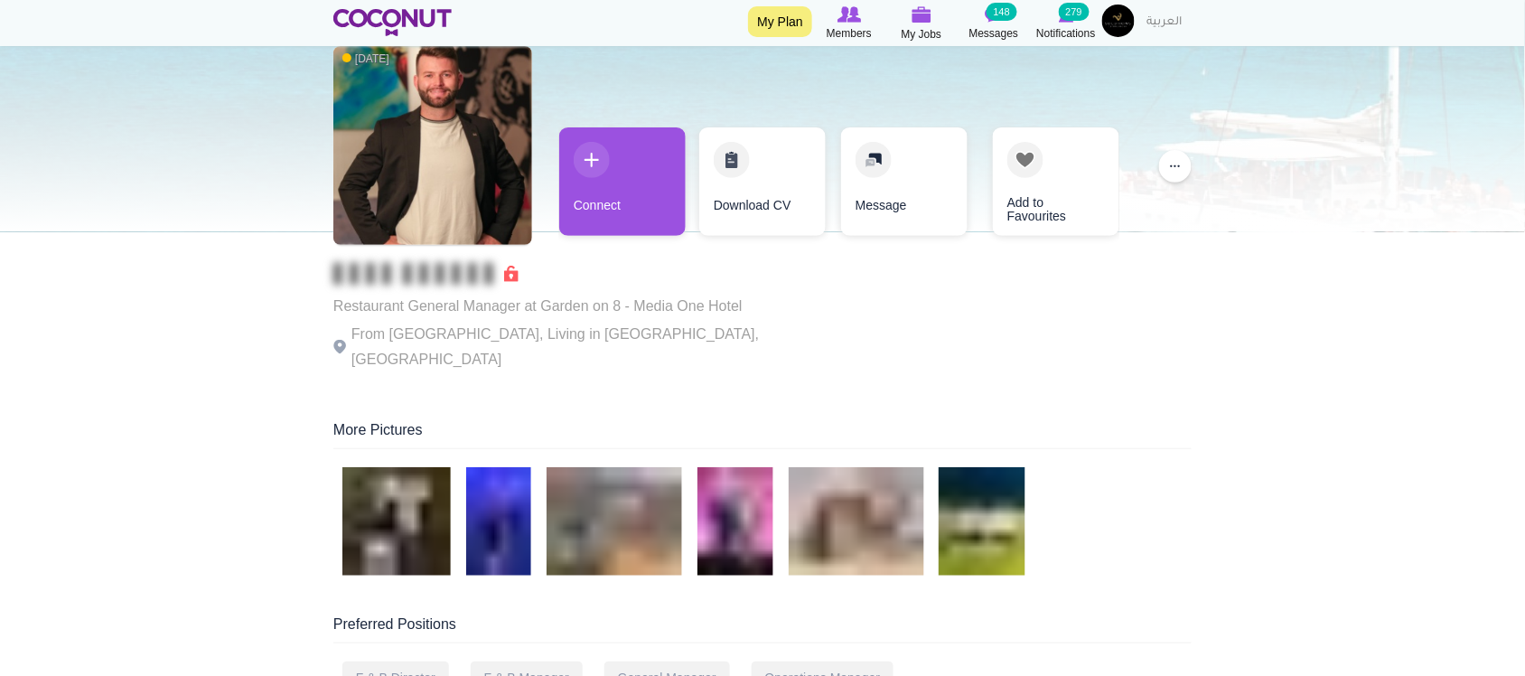
scroll to position [150, 0]
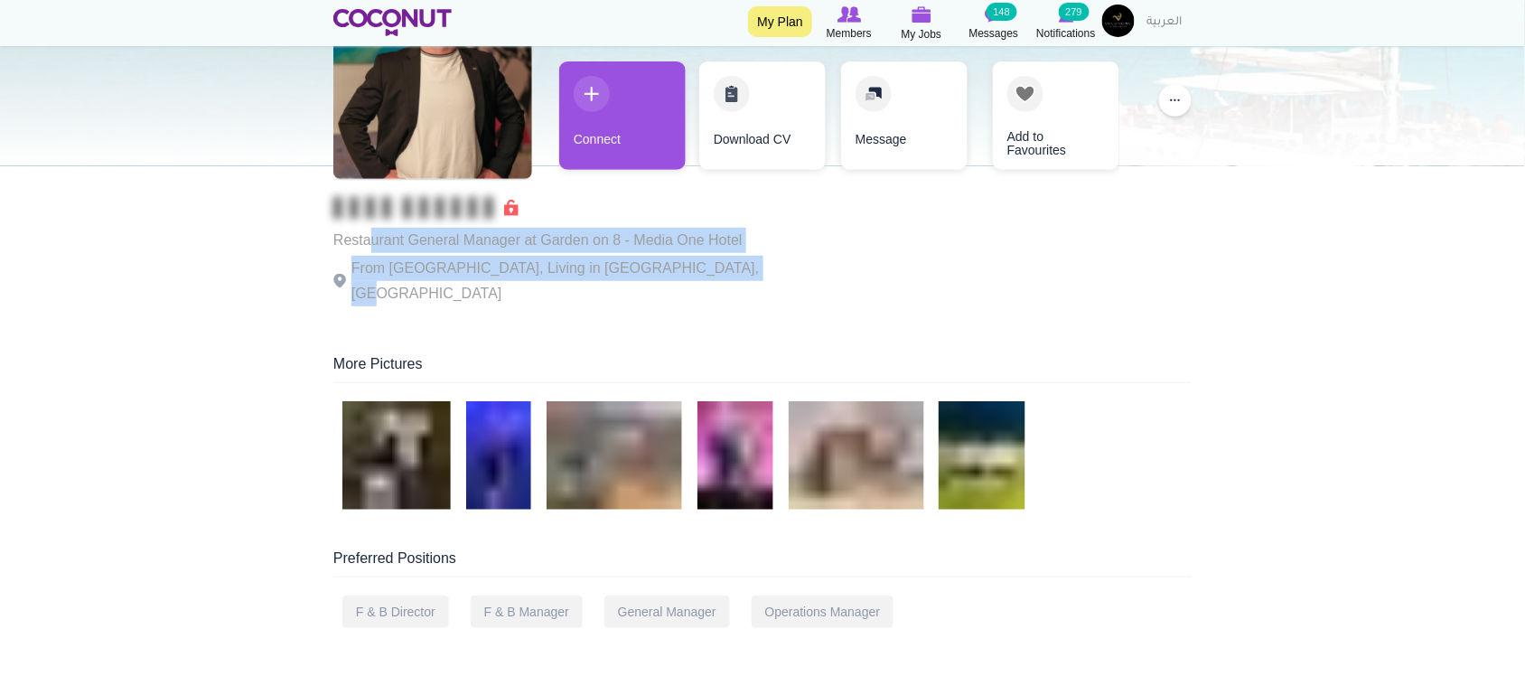
drag, startPoint x: 518, startPoint y: 232, endPoint x: 763, endPoint y: 256, distance: 246.8
click at [754, 256] on div "6 days ago Restaurant General Manager at Garden on 8 - Media One Hotel From Sou…" at bounding box center [762, 144] width 858 height 347
click at [763, 256] on div "6 days ago Restaurant General Manager at Garden on 8 - Media One Hotel From Sou…" at bounding box center [762, 144] width 858 height 347
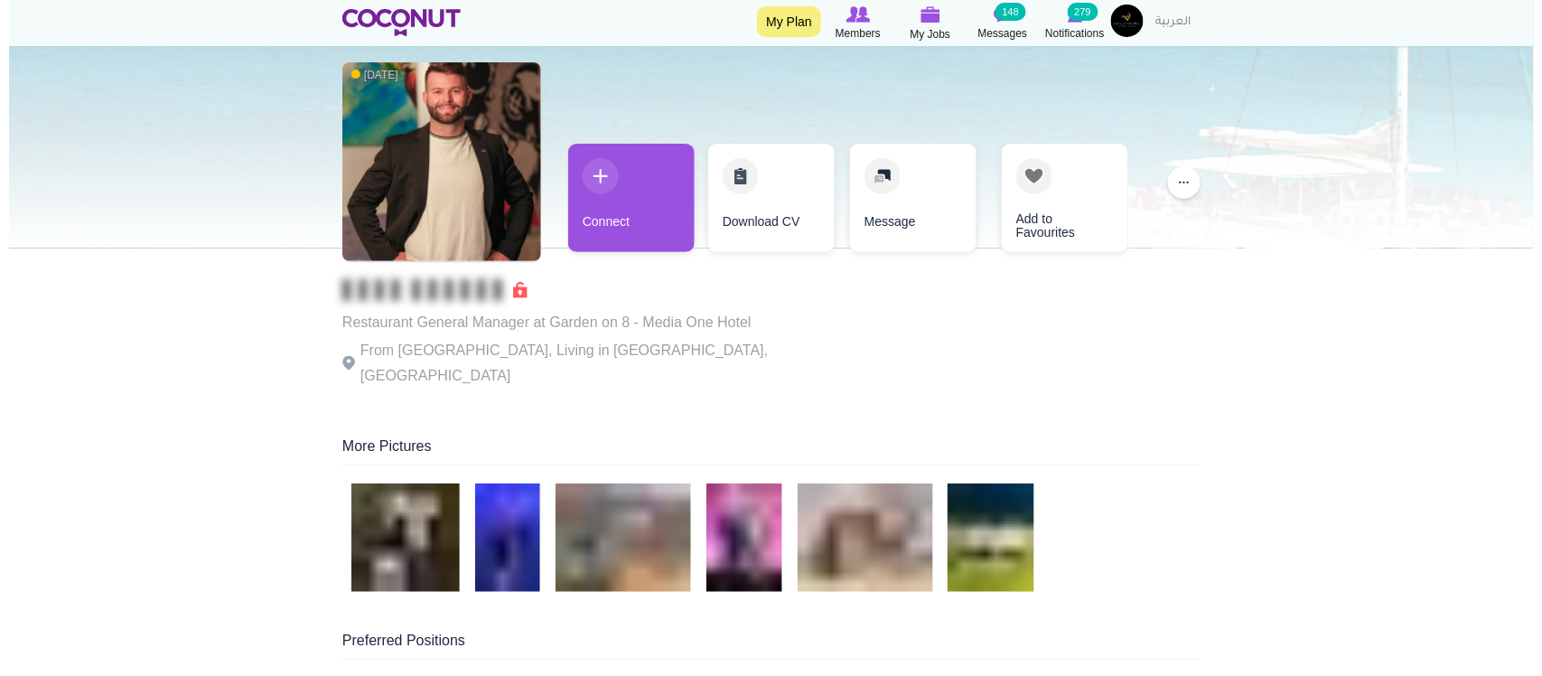
scroll to position [0, 0]
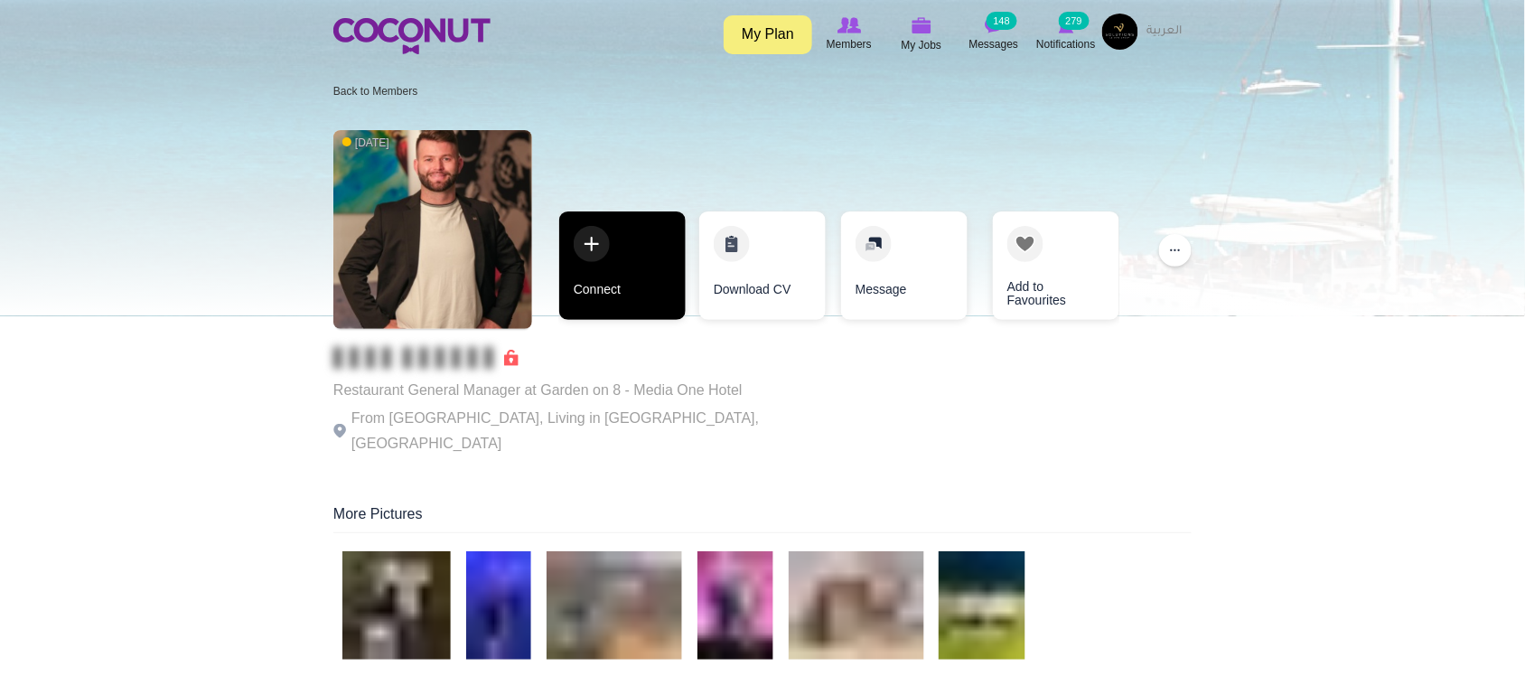
click at [623, 286] on link "Connect" at bounding box center [622, 265] width 126 height 108
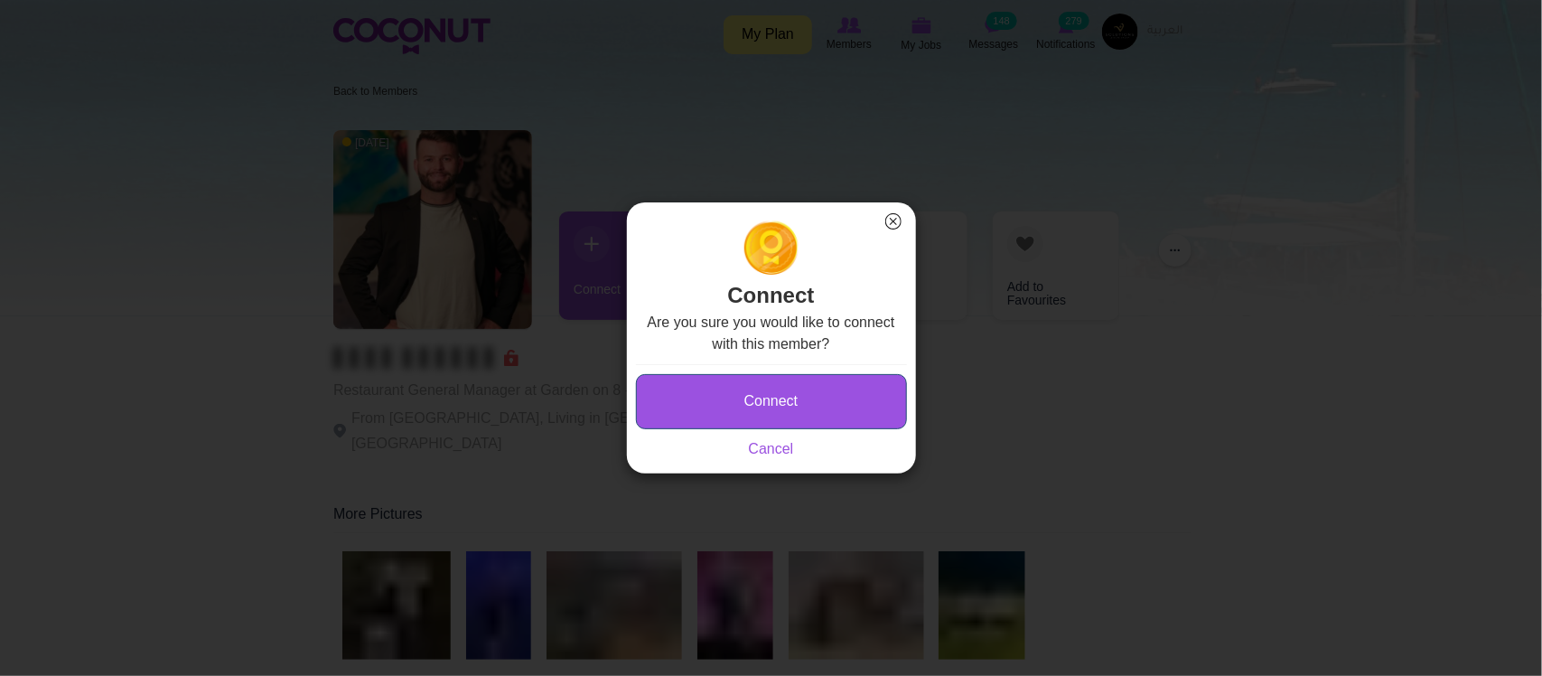
click at [793, 413] on button "Connect" at bounding box center [771, 401] width 271 height 55
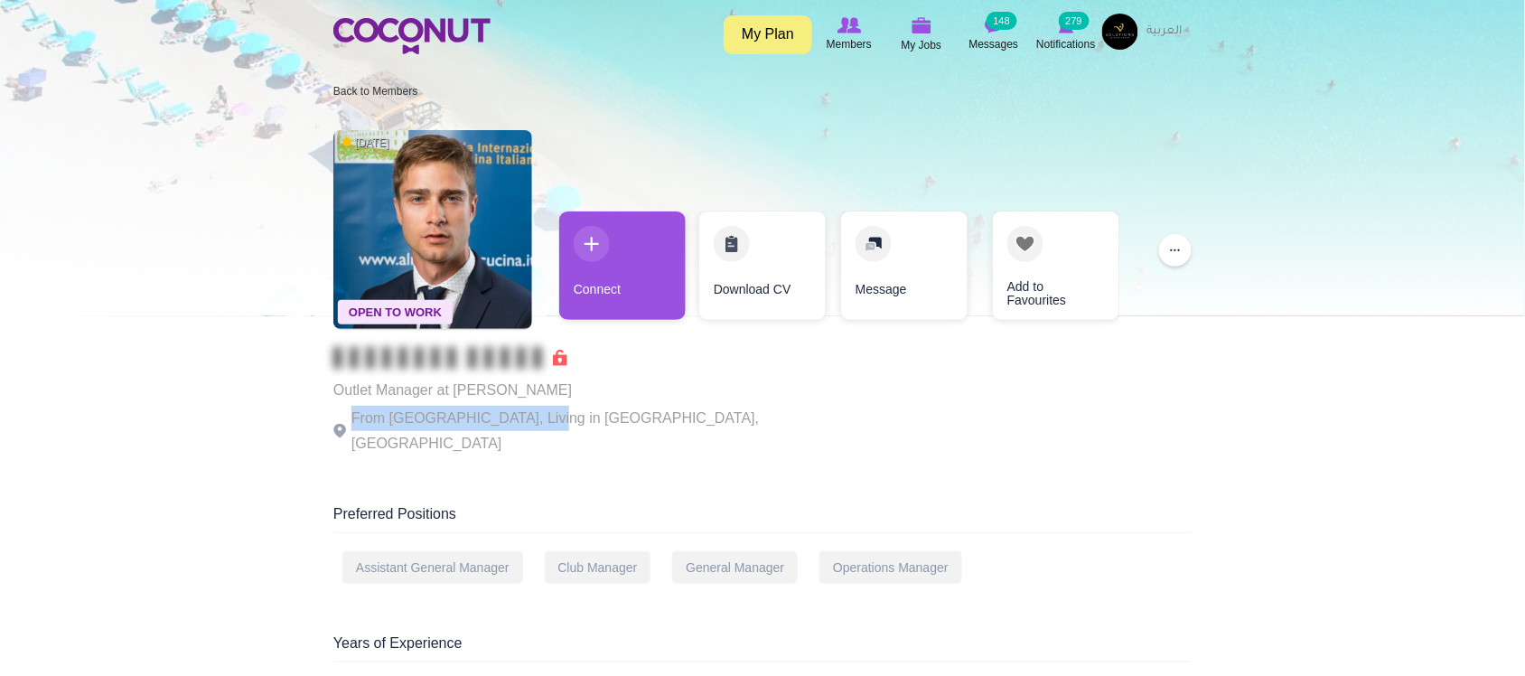
drag, startPoint x: 488, startPoint y: 409, endPoint x: 522, endPoint y: 416, distance: 35.1
click at [522, 414] on p "From Italy, Living in Dubai, United Arab Emirates" at bounding box center [581, 431] width 497 height 51
click at [622, 408] on p "From Italy, Living in Dubai, United Arab Emirates" at bounding box center [581, 431] width 497 height 51
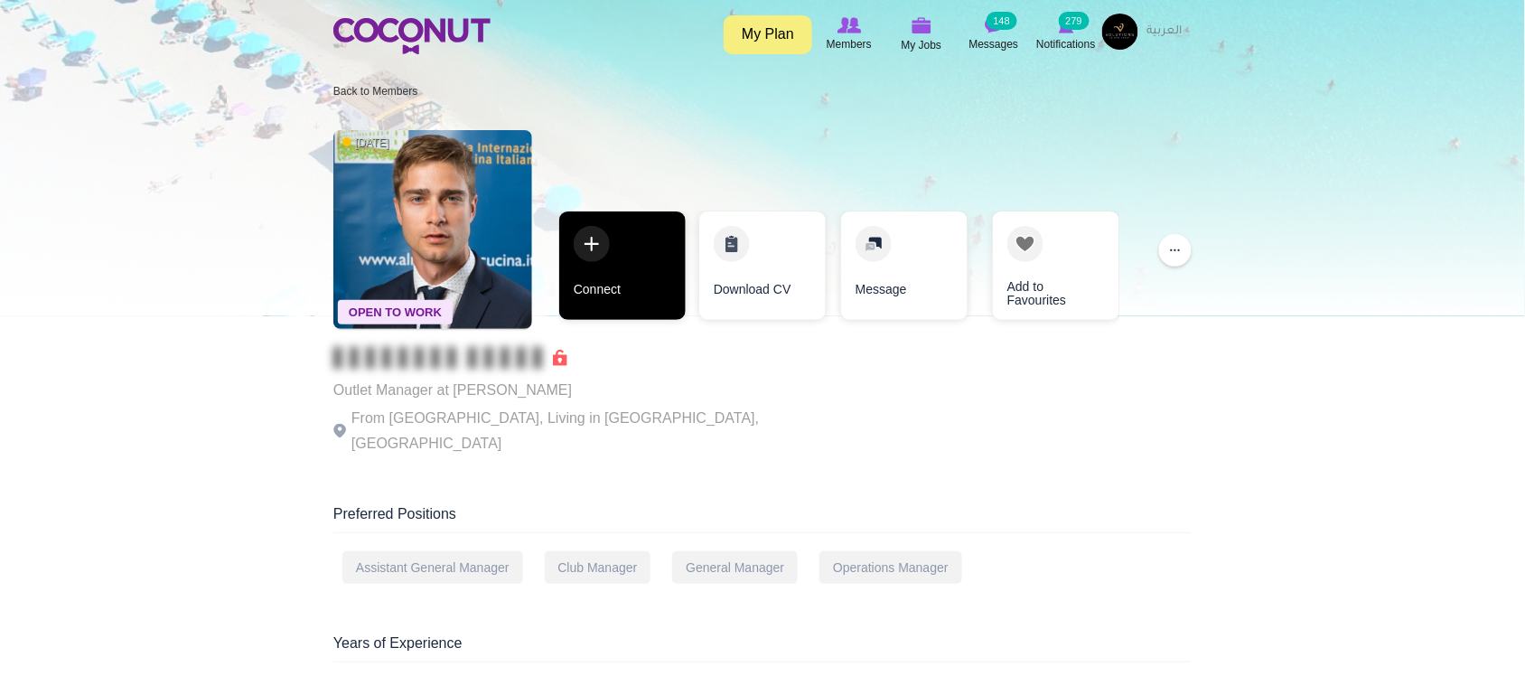
click at [619, 313] on link "Connect" at bounding box center [622, 265] width 126 height 108
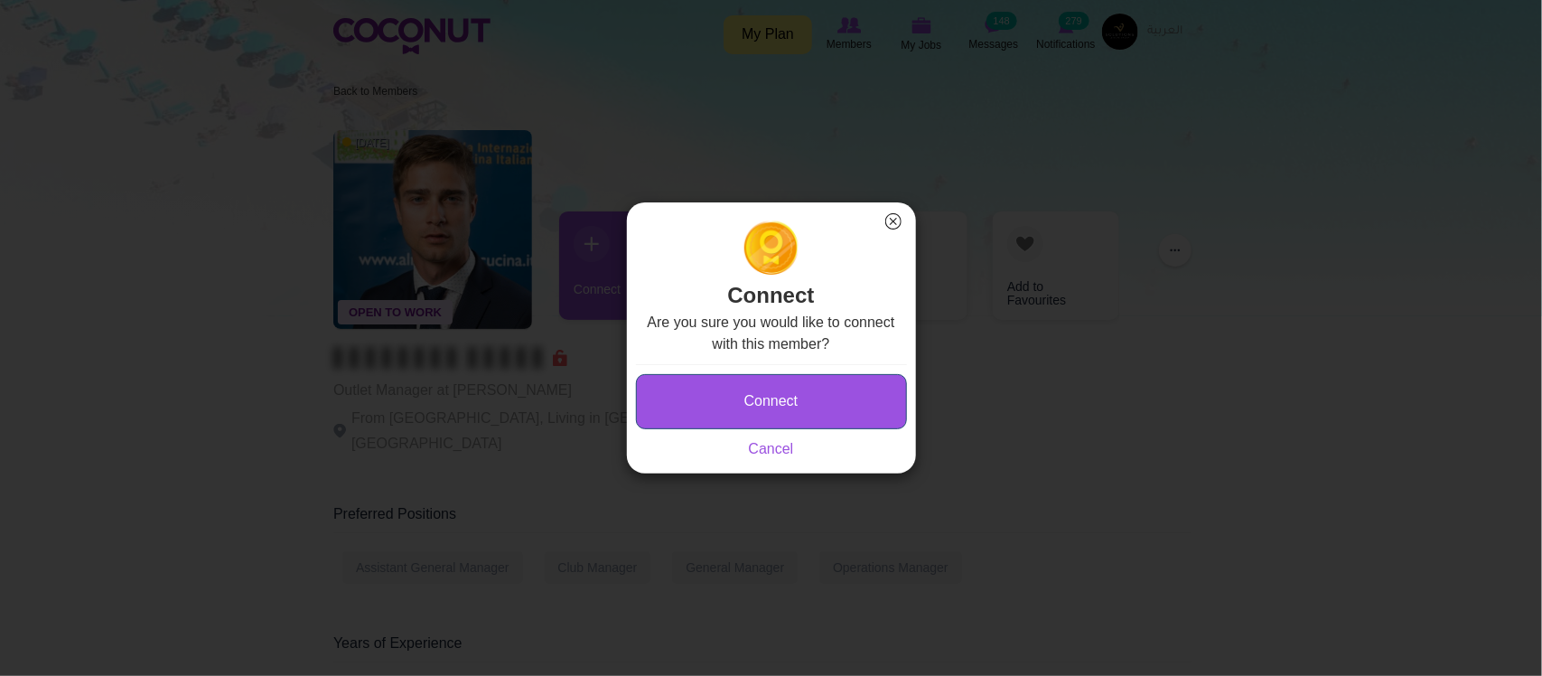
click at [777, 403] on button "Connect" at bounding box center [771, 401] width 271 height 55
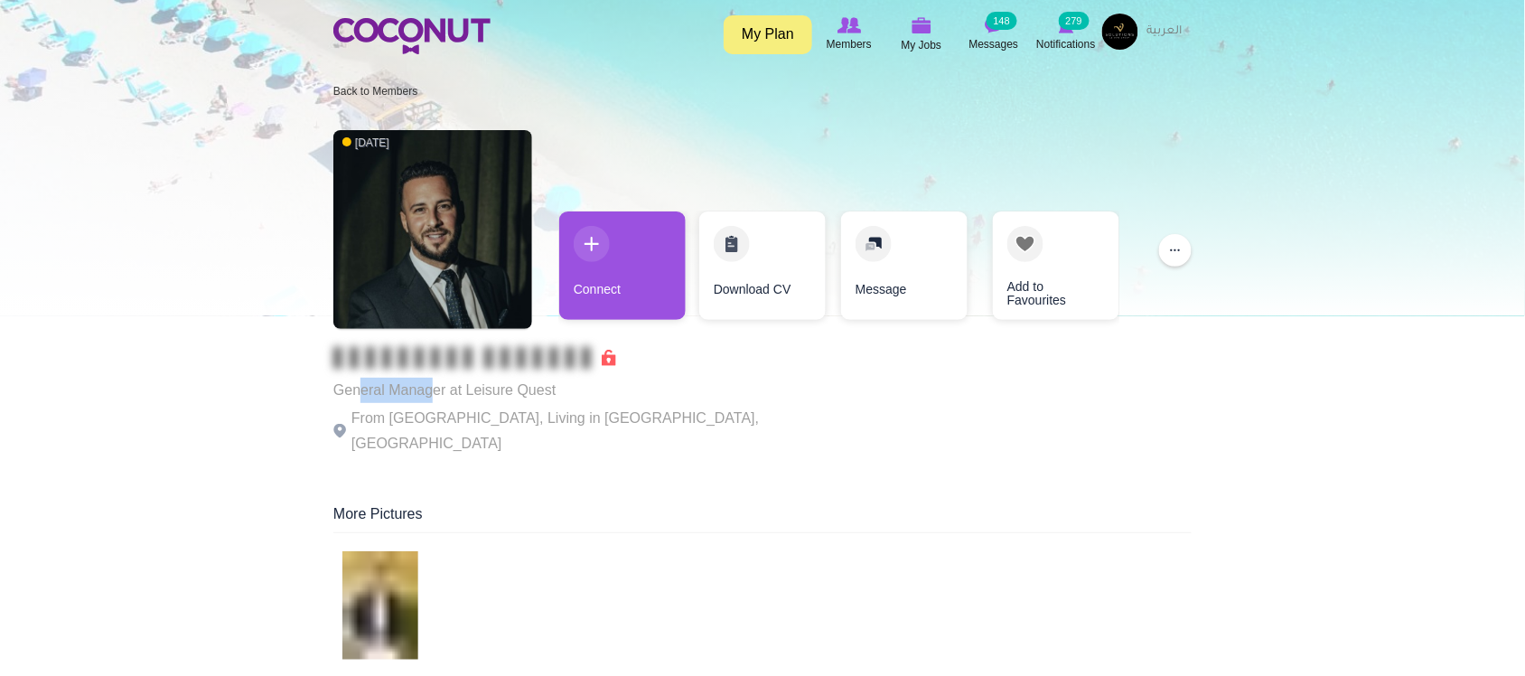
drag, startPoint x: 361, startPoint y: 384, endPoint x: 435, endPoint y: 397, distance: 74.4
click at [434, 396] on p "General Manager at Leisure Quest" at bounding box center [581, 390] width 497 height 25
click at [628, 416] on p "From [GEOGRAPHIC_DATA], Living in [GEOGRAPHIC_DATA], [GEOGRAPHIC_DATA]" at bounding box center [581, 431] width 497 height 51
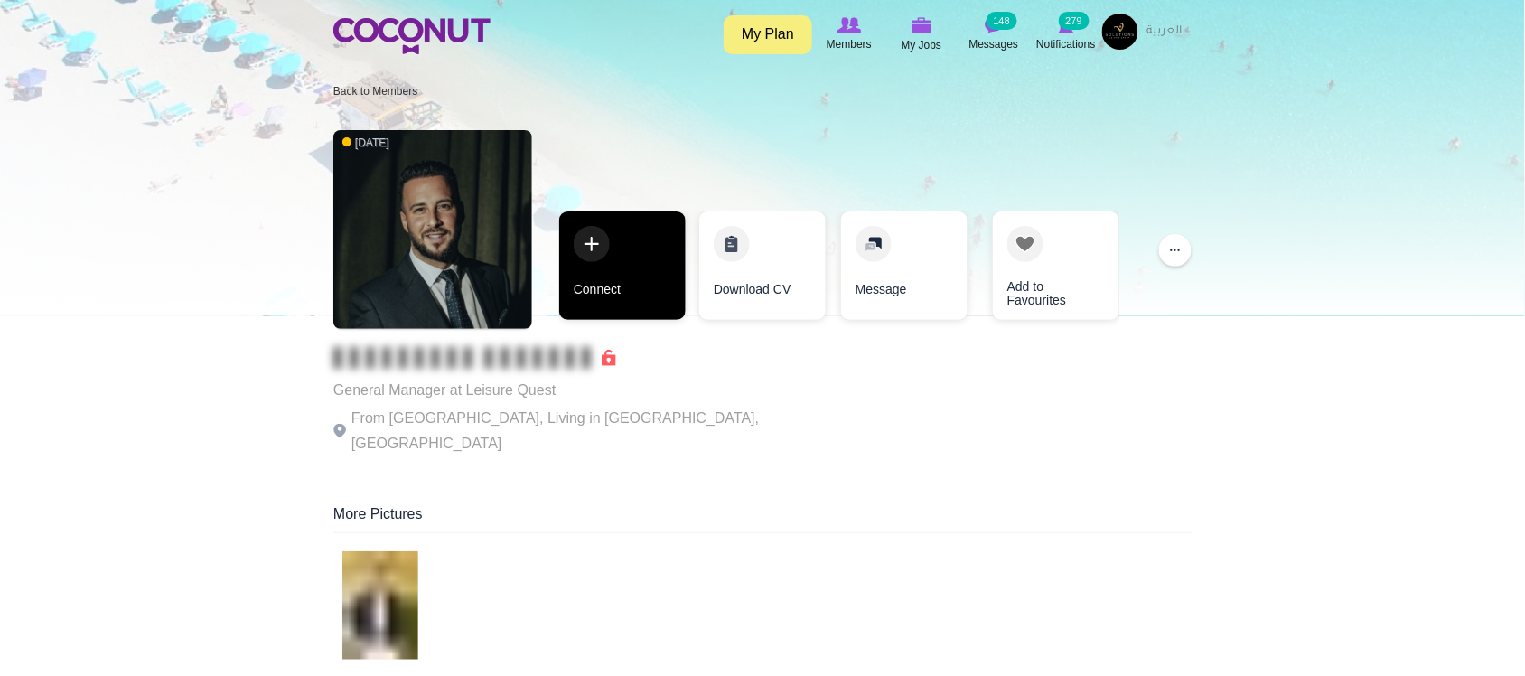
click at [625, 304] on link "Connect" at bounding box center [622, 265] width 126 height 108
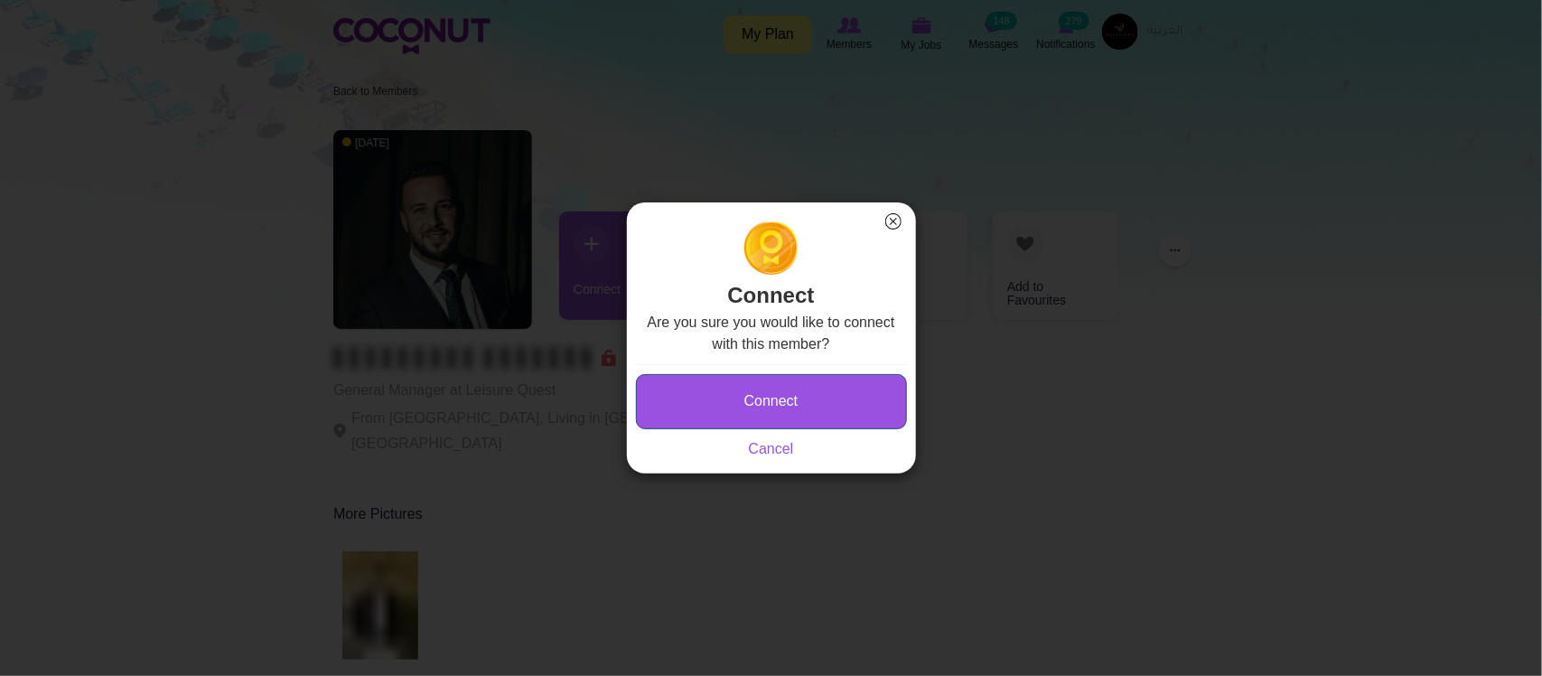
click at [745, 399] on button "Connect" at bounding box center [771, 401] width 271 height 55
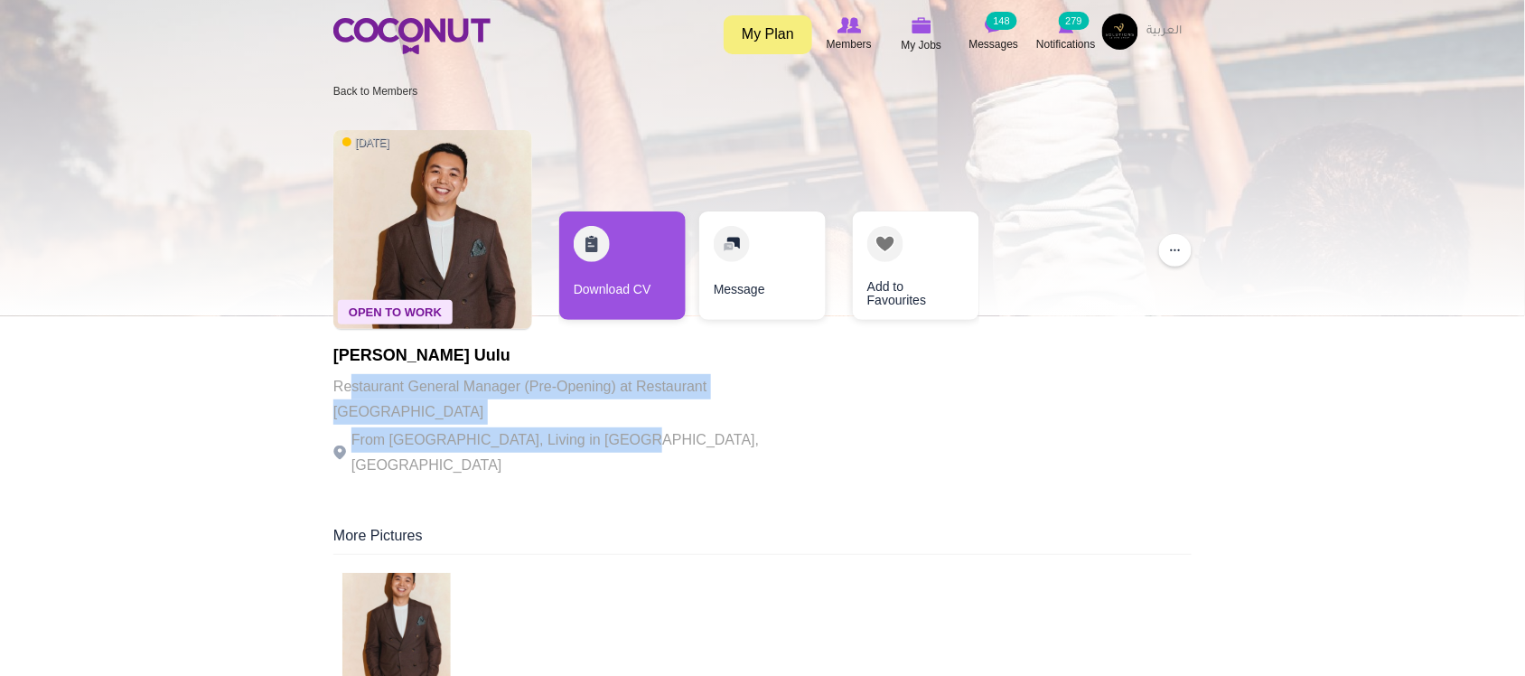
drag, startPoint x: 403, startPoint y: 382, endPoint x: 720, endPoint y: 418, distance: 319.1
click at [628, 417] on div "Maksat Almazbek uulu Restaurant General Manager (Pre-Opening) at Restaurant Twi…" at bounding box center [581, 412] width 497 height 131
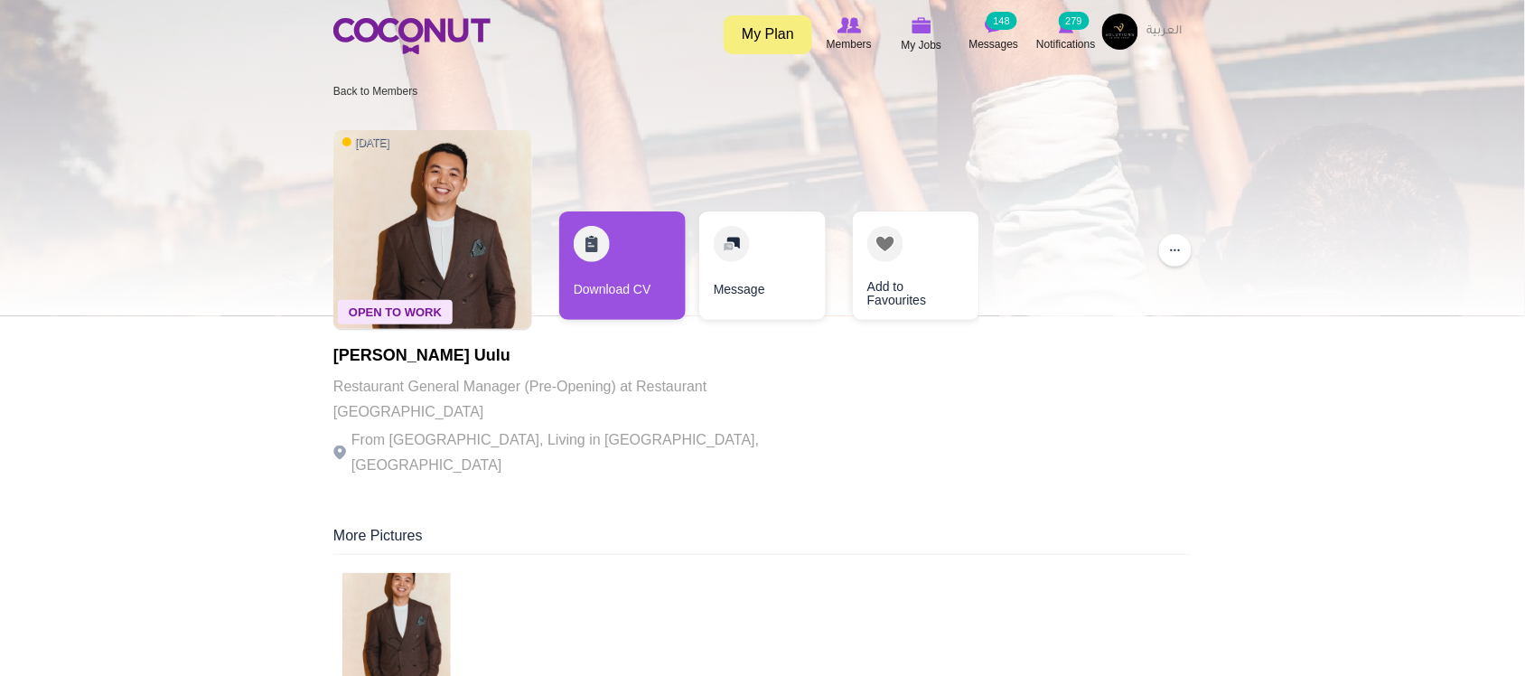
click at [720, 427] on p "From Kyrgyzstan, Living in Dubai, United Arab Emirates" at bounding box center [581, 452] width 497 height 51
click at [734, 427] on p "From Kyrgyzstan, Living in Dubai, United Arab Emirates" at bounding box center [581, 452] width 497 height 51
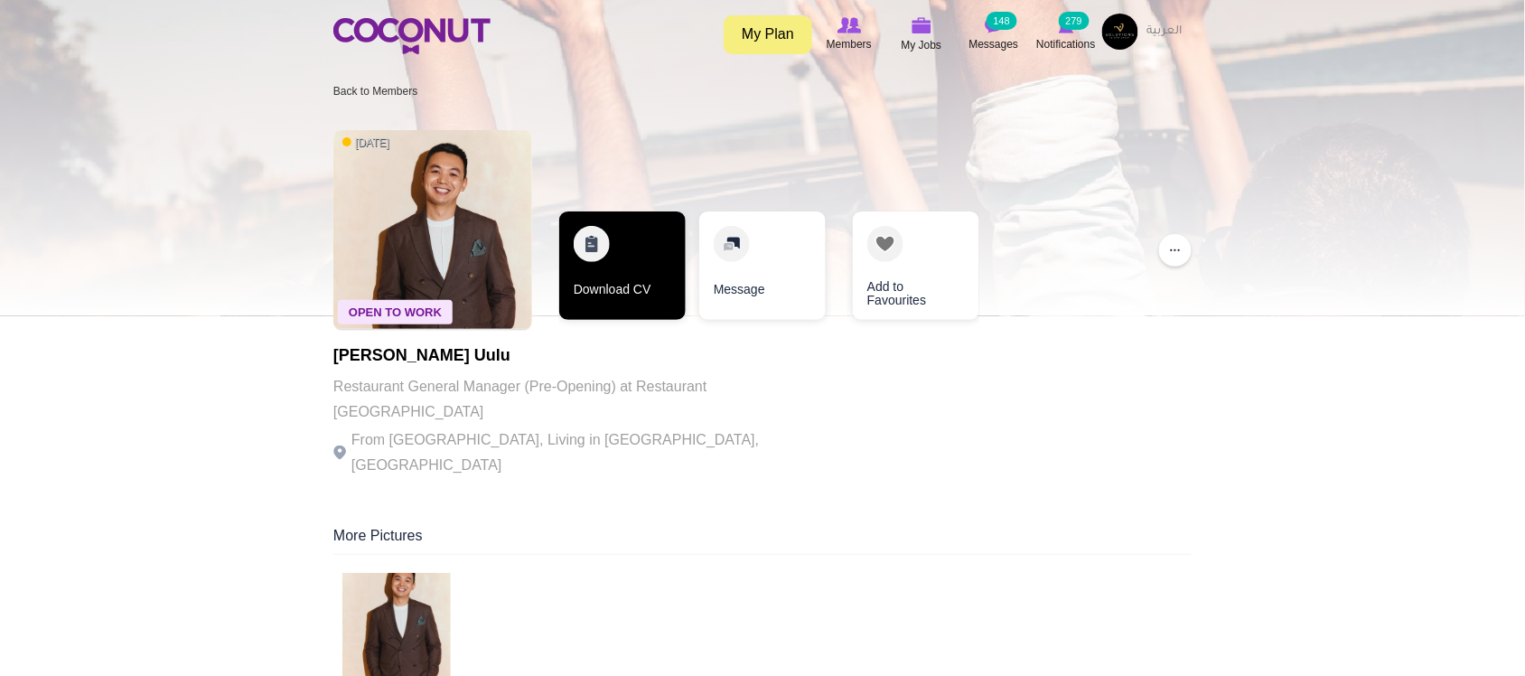
click at [613, 282] on link "Download CV" at bounding box center [622, 265] width 126 height 108
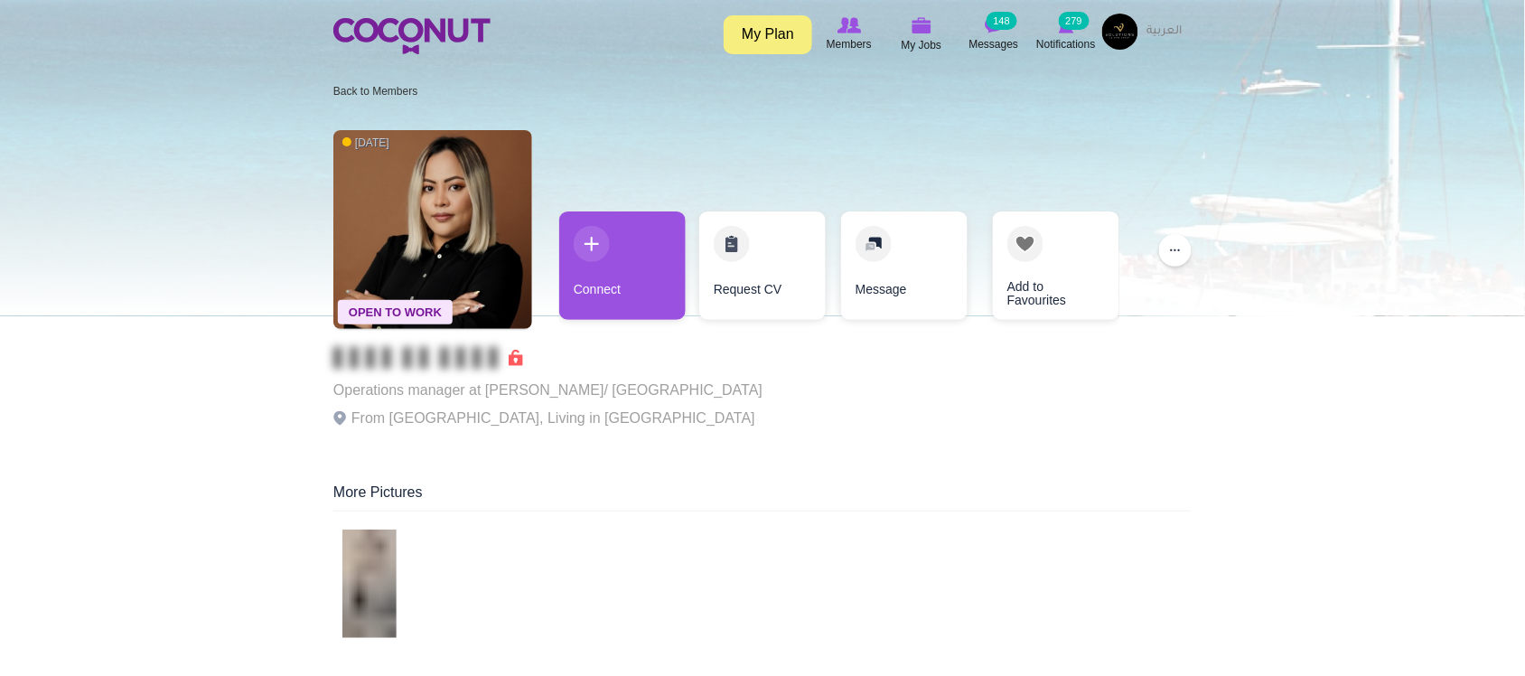
click at [531, 396] on p "Operations manager at Daikan Ramen/ Izakaya" at bounding box center [547, 390] width 429 height 25
drag, startPoint x: 450, startPoint y: 396, endPoint x: 706, endPoint y: 412, distance: 256.2
click at [521, 412] on div "Operations manager at Daikan Ramen/ Izakaya From Myanmar, Living in Duabi" at bounding box center [547, 392] width 429 height 90
click at [706, 412] on div "Open To Work 1 week ago Operations manager at Daikan Ramen/ Izakaya From Myanma…" at bounding box center [762, 283] width 858 height 325
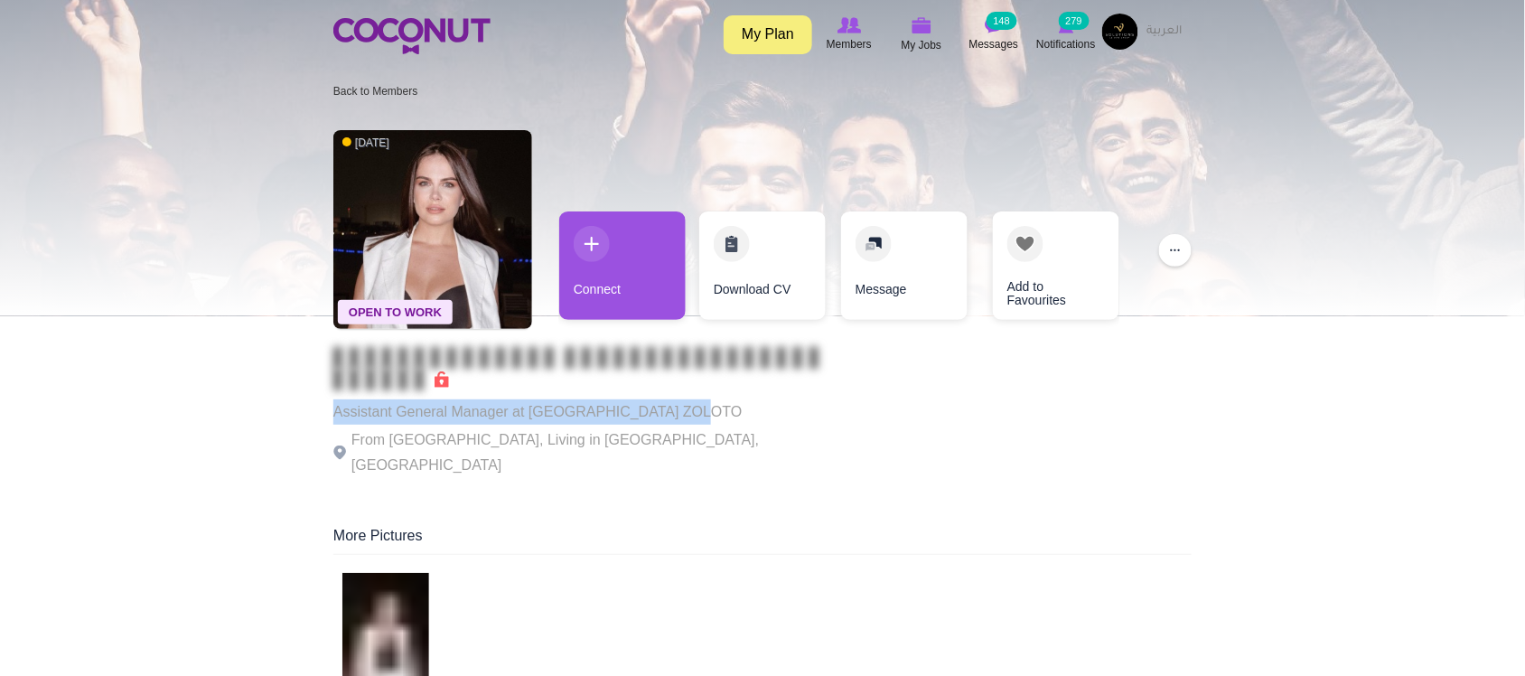
drag, startPoint x: 349, startPoint y: 400, endPoint x: 775, endPoint y: 423, distance: 427.0
click at [773, 423] on div "Assistant General Manager at Karaoke lounge ZOLOTO From Russia, Living in Dubai…" at bounding box center [581, 412] width 497 height 131
click at [775, 423] on p "Assistant General Manager at Karaoke lounge ZOLOTO" at bounding box center [581, 411] width 497 height 25
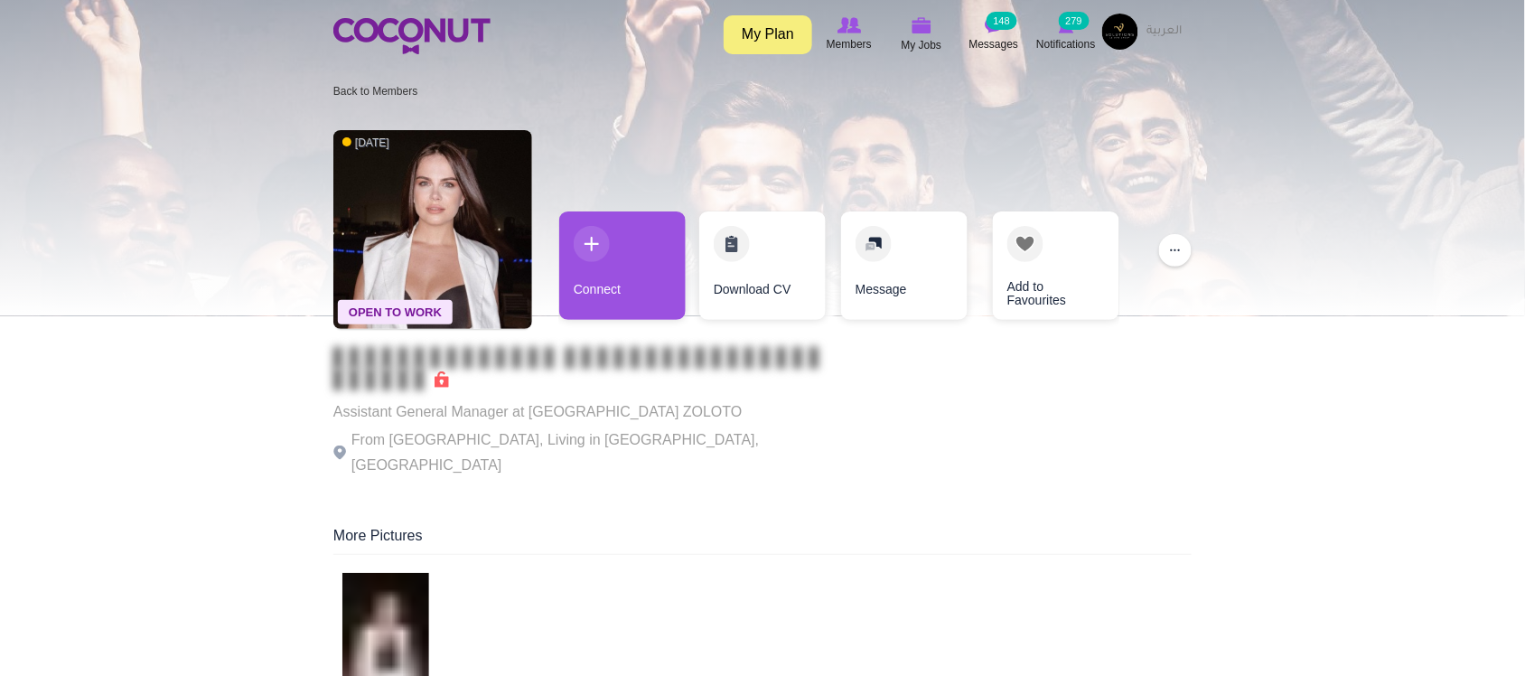
click at [623, 436] on p "From Russia, Living in Dubai, United Arab Emirates" at bounding box center [581, 452] width 497 height 51
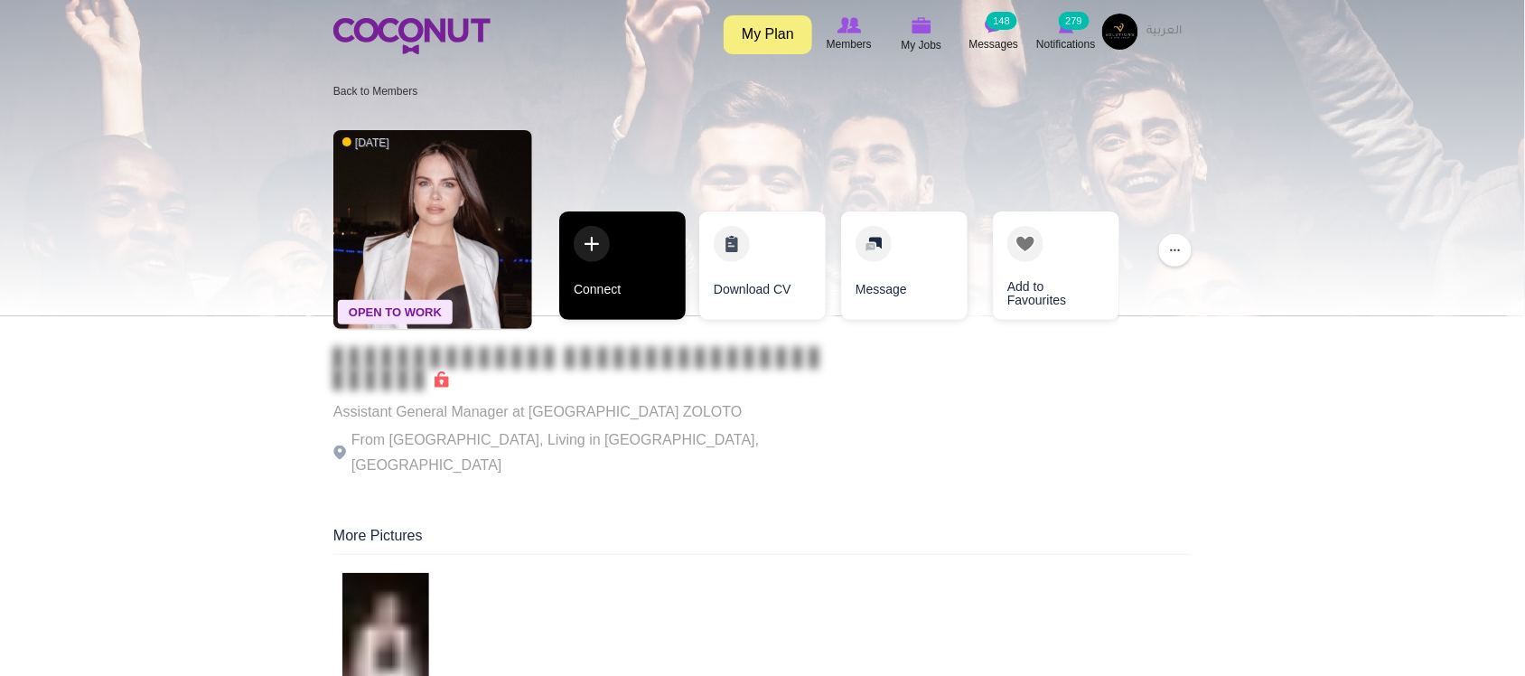
click at [571, 277] on link "Connect" at bounding box center [622, 265] width 126 height 108
click at [673, 257] on link "Connect" at bounding box center [622, 265] width 126 height 108
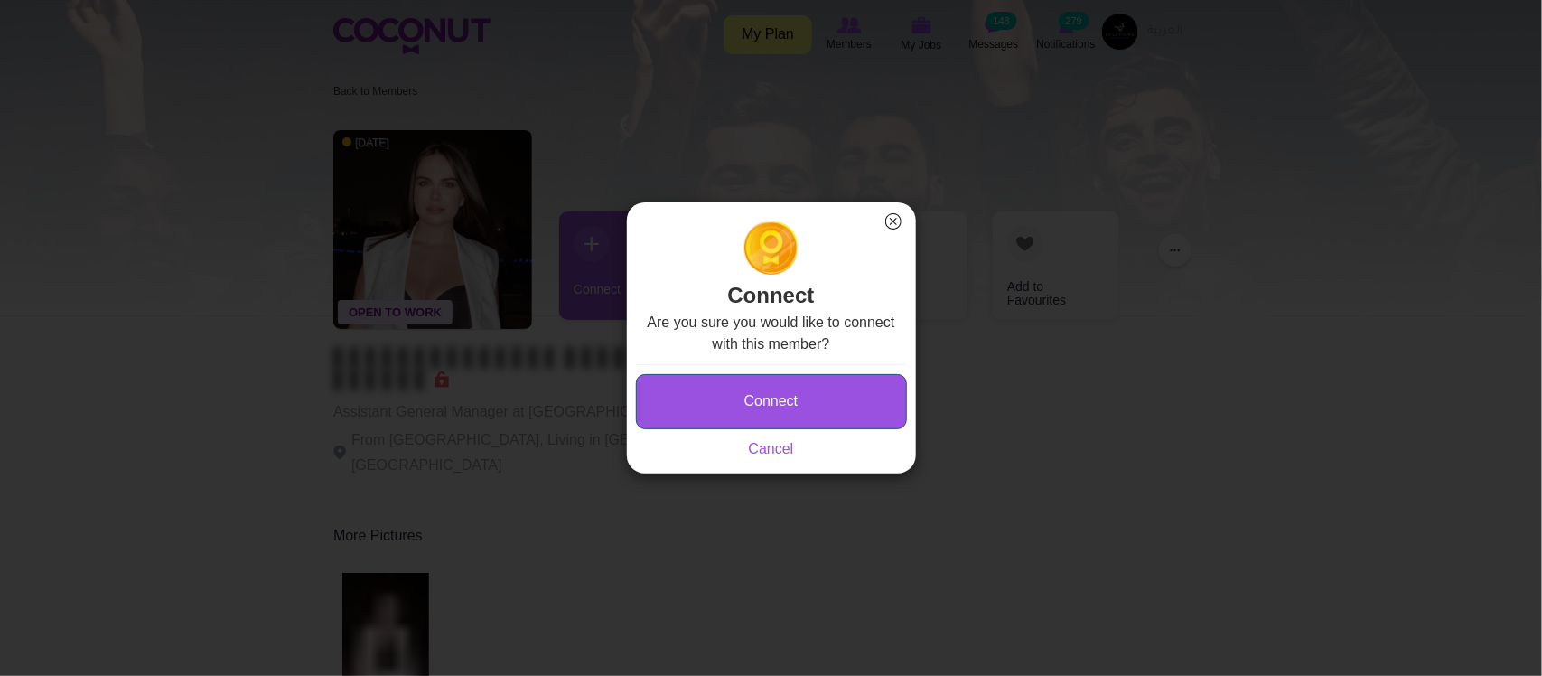
click at [742, 405] on button "Connect" at bounding box center [771, 401] width 271 height 55
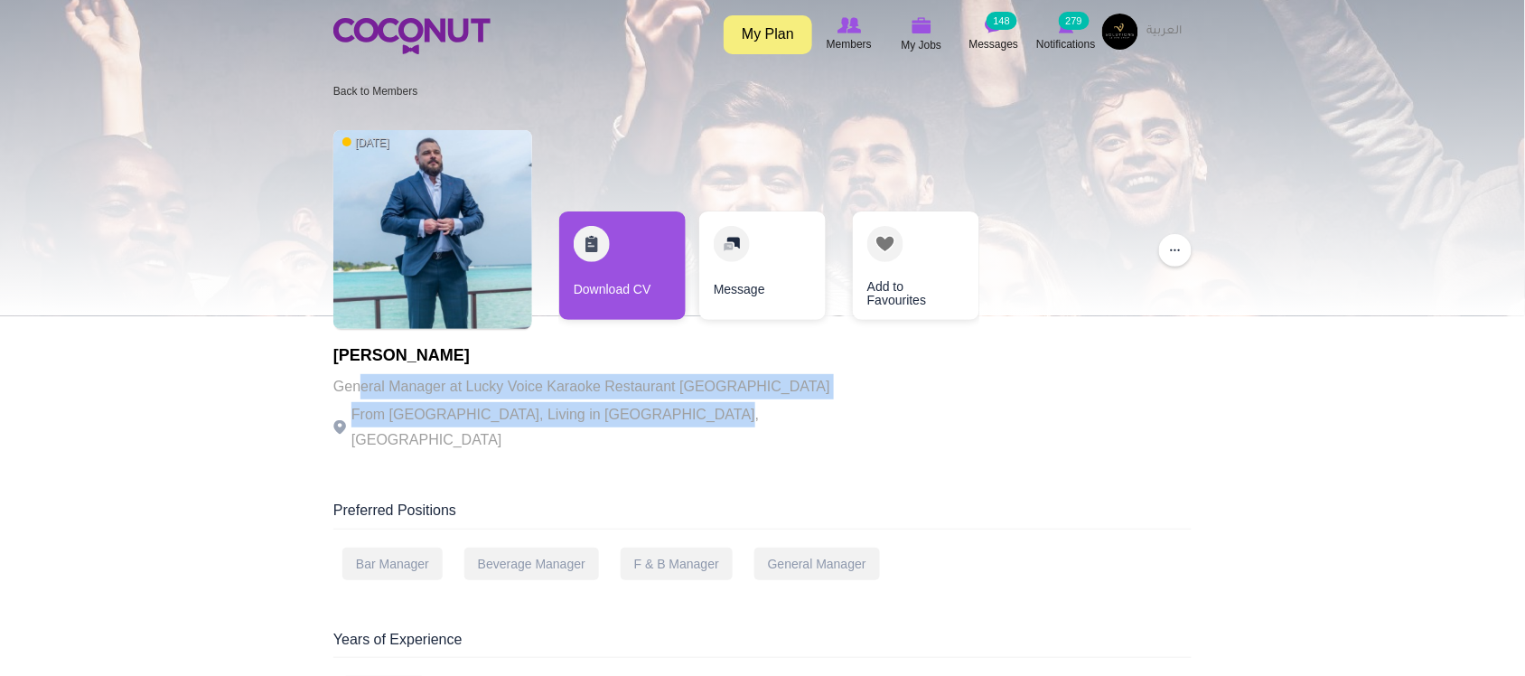
drag, startPoint x: 362, startPoint y: 375, endPoint x: 736, endPoint y: 403, distance: 375.1
click at [736, 403] on div "1 week ago Algimantas Prokopovich General Manager at Lucky Voice Karaoke Restau…" at bounding box center [762, 292] width 858 height 343
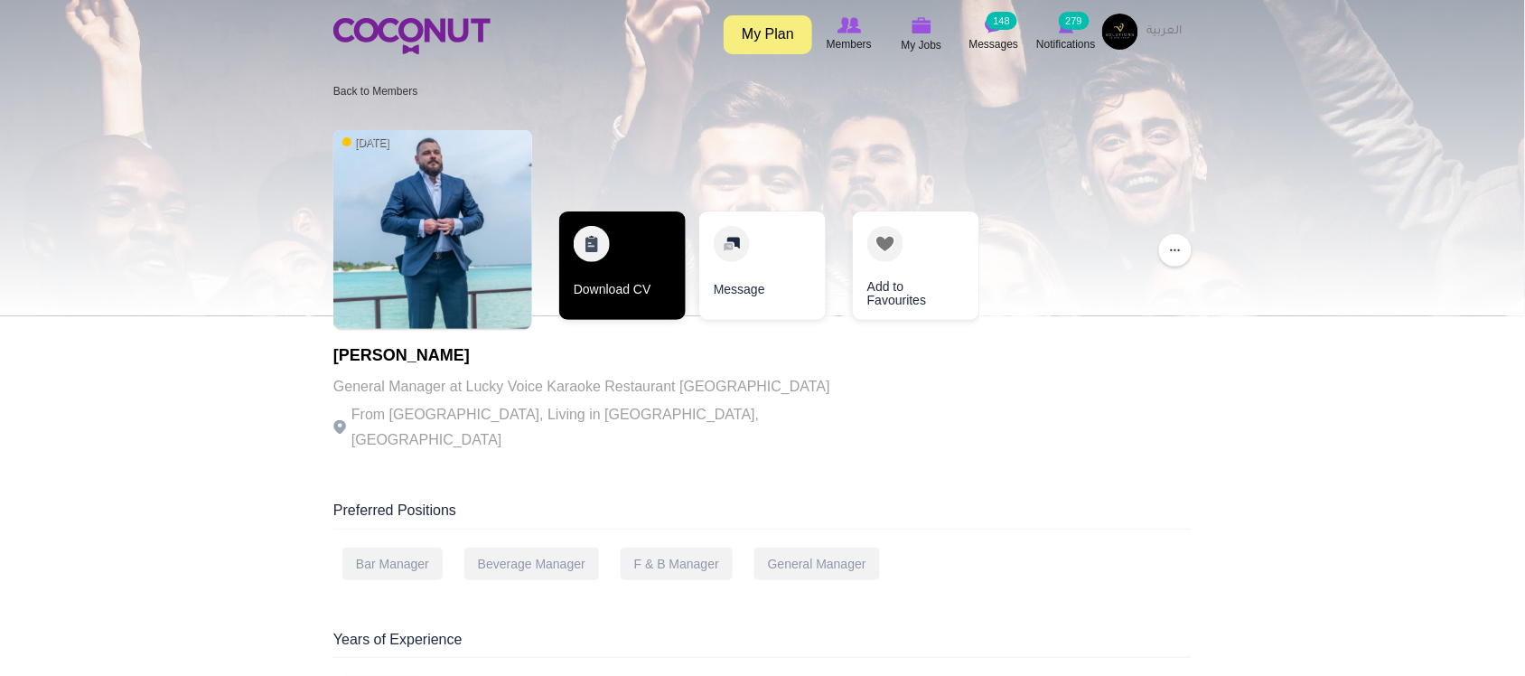
click at [669, 286] on link "Download CV" at bounding box center [622, 265] width 126 height 108
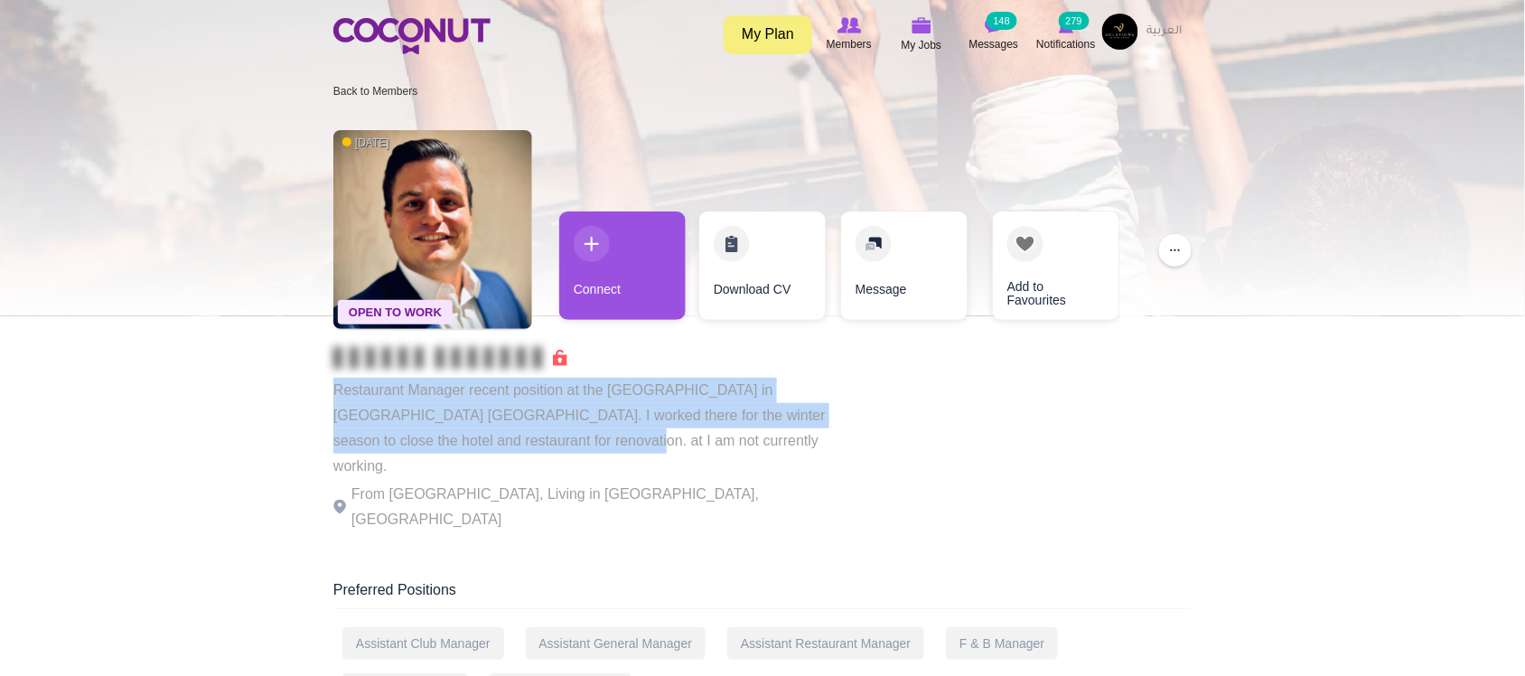
drag, startPoint x: 368, startPoint y: 396, endPoint x: 608, endPoint y: 436, distance: 243.7
click at [728, 426] on p "Restaurant Manager recent position at the Alpine Hotel in Wengen Switzerland. I…" at bounding box center [581, 428] width 497 height 101
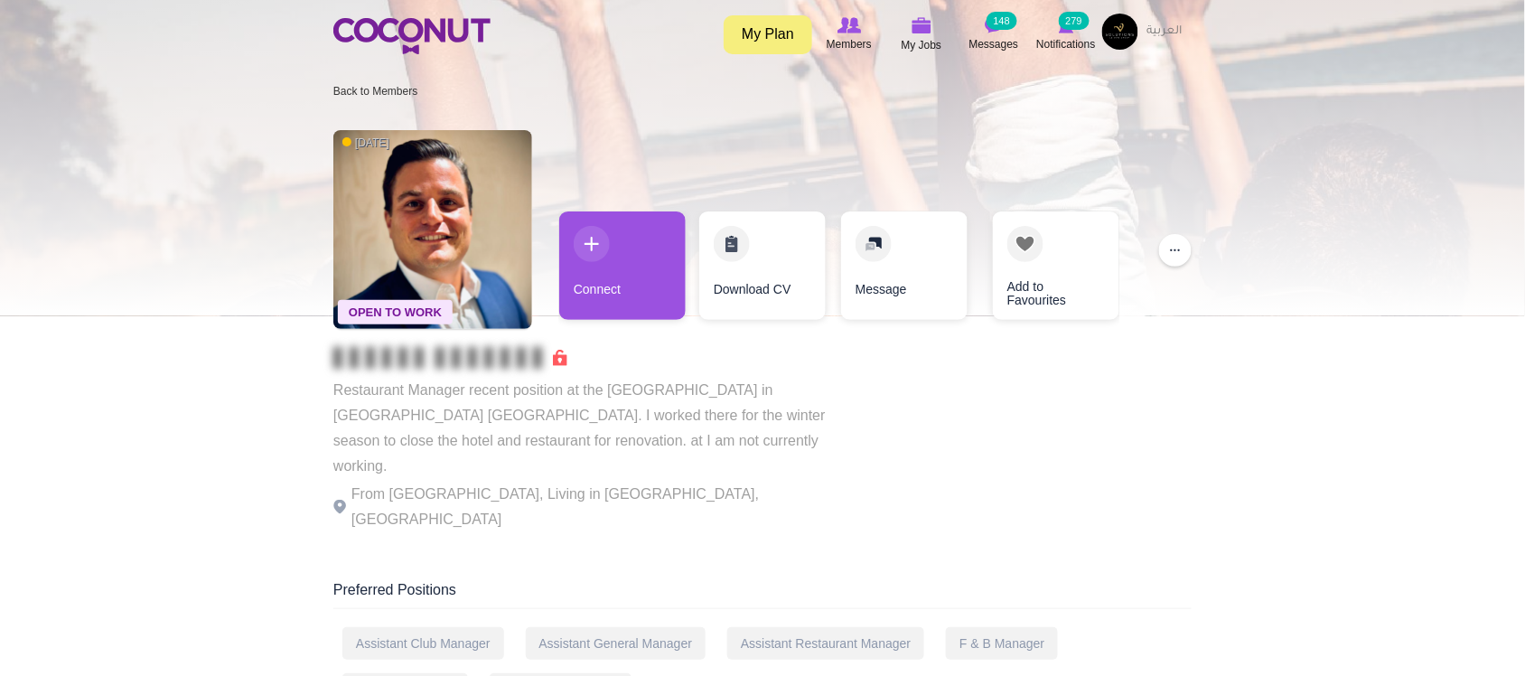
click at [728, 426] on p "Restaurant Manager recent position at the Alpine Hotel in Wengen Switzerland. I…" at bounding box center [581, 428] width 497 height 101
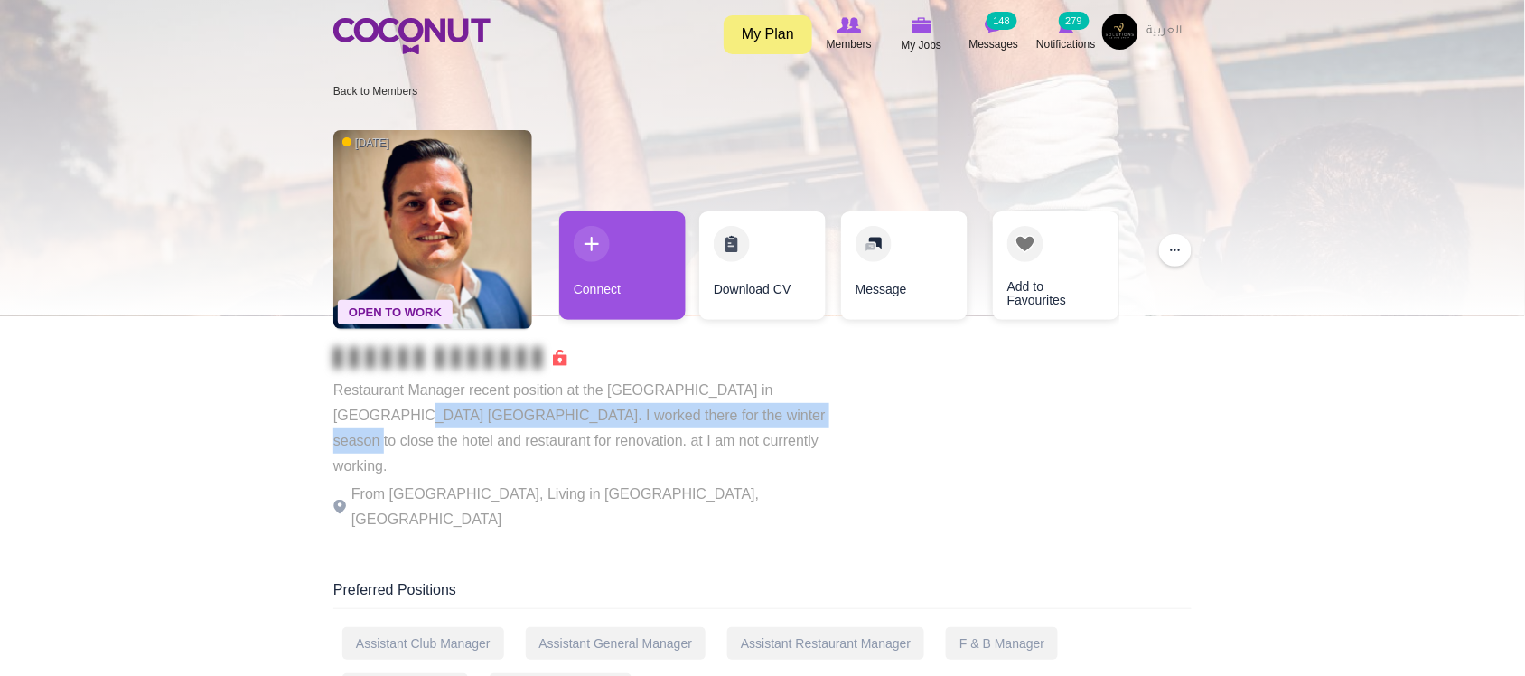
drag, startPoint x: 393, startPoint y: 404, endPoint x: 846, endPoint y: 421, distance: 453.8
click at [846, 420] on div "Open To Work 1 week ago Restaurant Manager recent position at the Alpine Hotel …" at bounding box center [762, 332] width 858 height 423
click at [814, 422] on p "Restaurant Manager recent position at the Alpine Hotel in Wengen Switzerland. I…" at bounding box center [581, 428] width 497 height 101
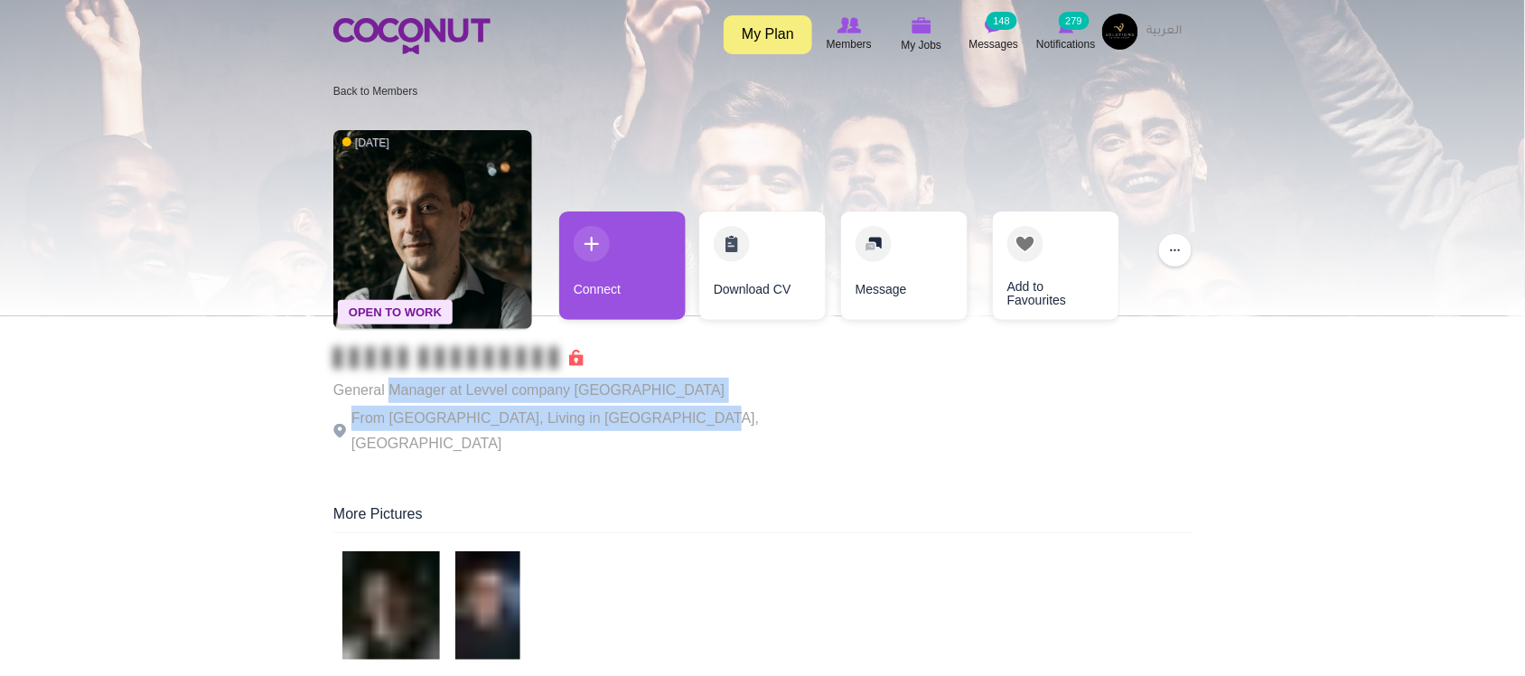
drag, startPoint x: 388, startPoint y: 381, endPoint x: 697, endPoint y: 407, distance: 309.2
click at [697, 407] on div "Open To Work [DATE] General Manager at Levvel company [GEOGRAPHIC_DATA] From [G…" at bounding box center [762, 294] width 858 height 347
click at [697, 407] on div "Open To Work 1 week ago General Manager at Levvel company Dubai From Malta, Liv…" at bounding box center [762, 294] width 858 height 347
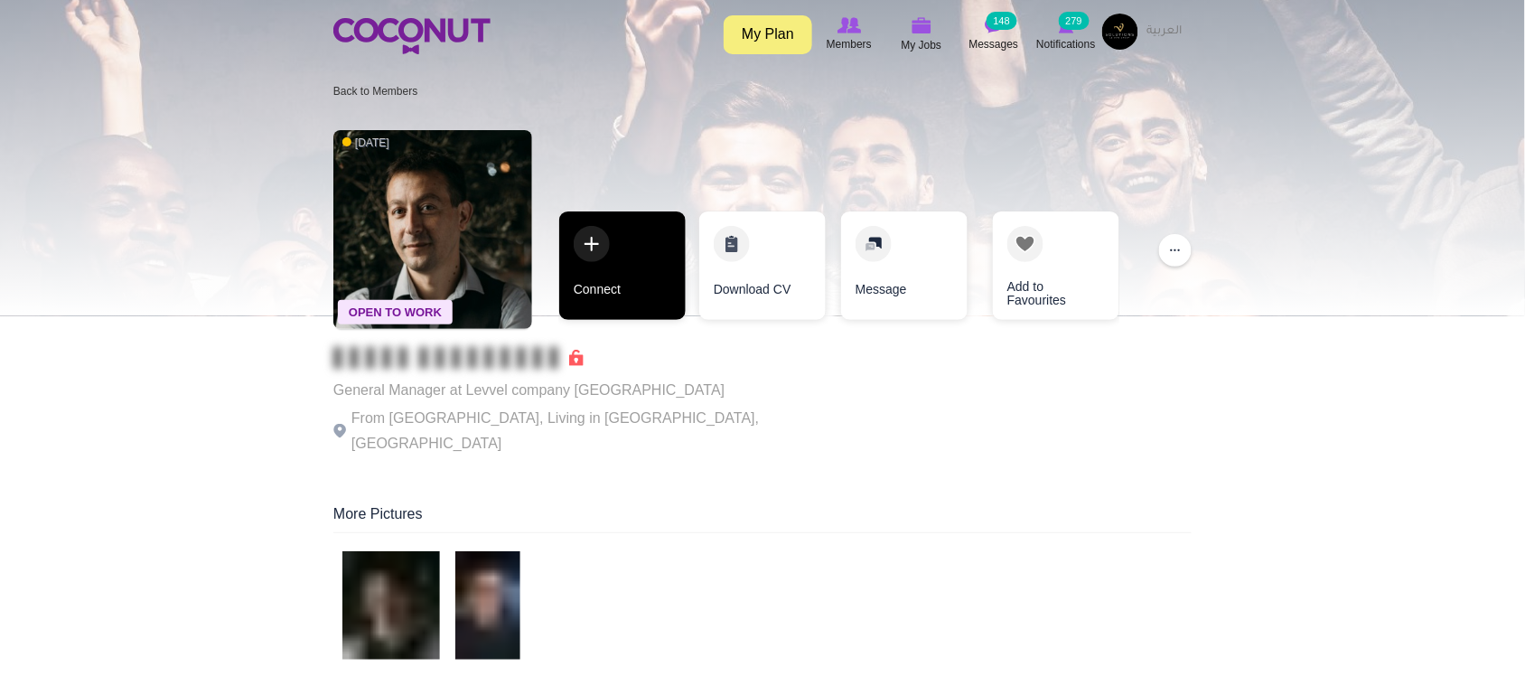
click at [644, 316] on link "Connect" at bounding box center [622, 265] width 126 height 108
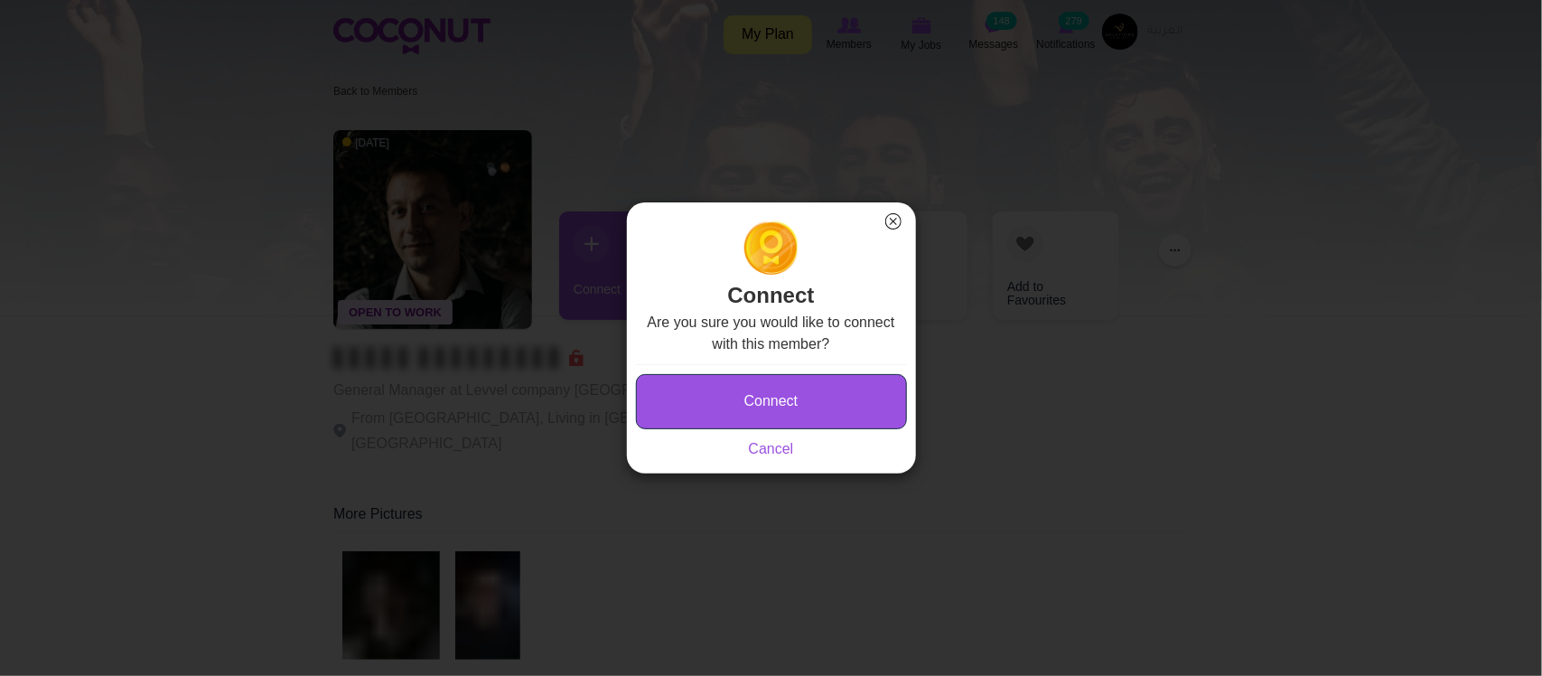
click at [789, 402] on button "Connect" at bounding box center [771, 401] width 271 height 55
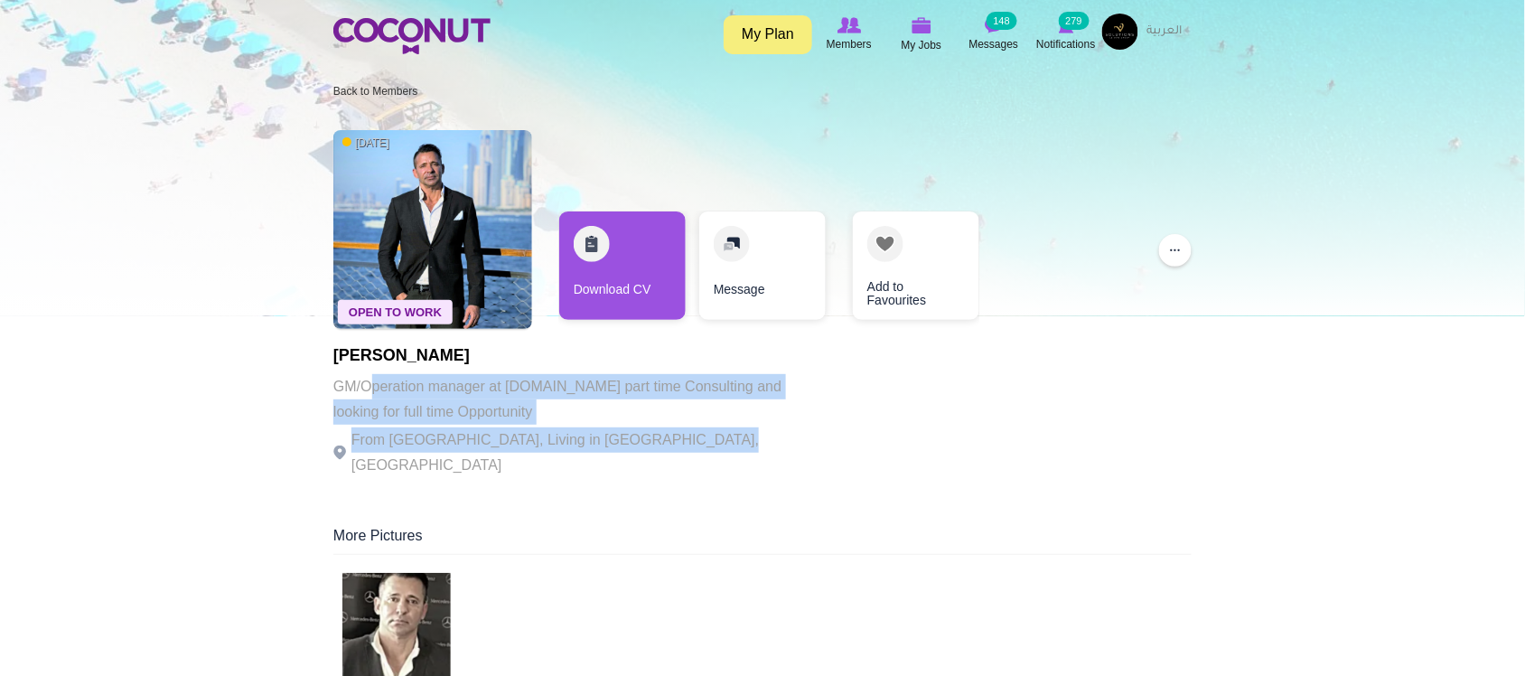
drag, startPoint x: 492, startPoint y: 379, endPoint x: 694, endPoint y: 430, distance: 207.7
click at [694, 430] on div "Paulo Alexandre Silva GM/Operation manager at www.krystalapple.com part time Co…" at bounding box center [581, 412] width 497 height 131
click at [696, 430] on p "From Portugal, Living in Dubai, United Arab Emirates" at bounding box center [581, 452] width 497 height 51
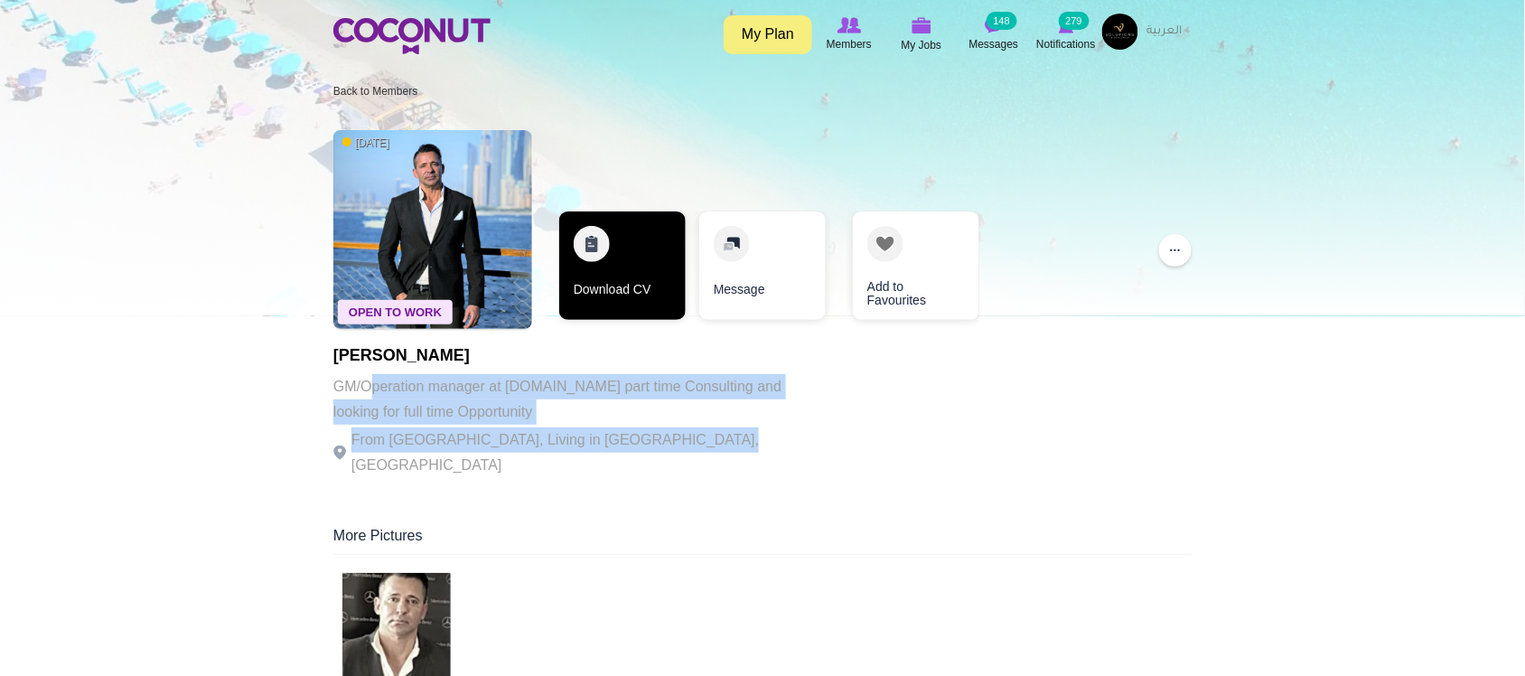
click at [649, 287] on link "Download CV" at bounding box center [622, 265] width 126 height 108
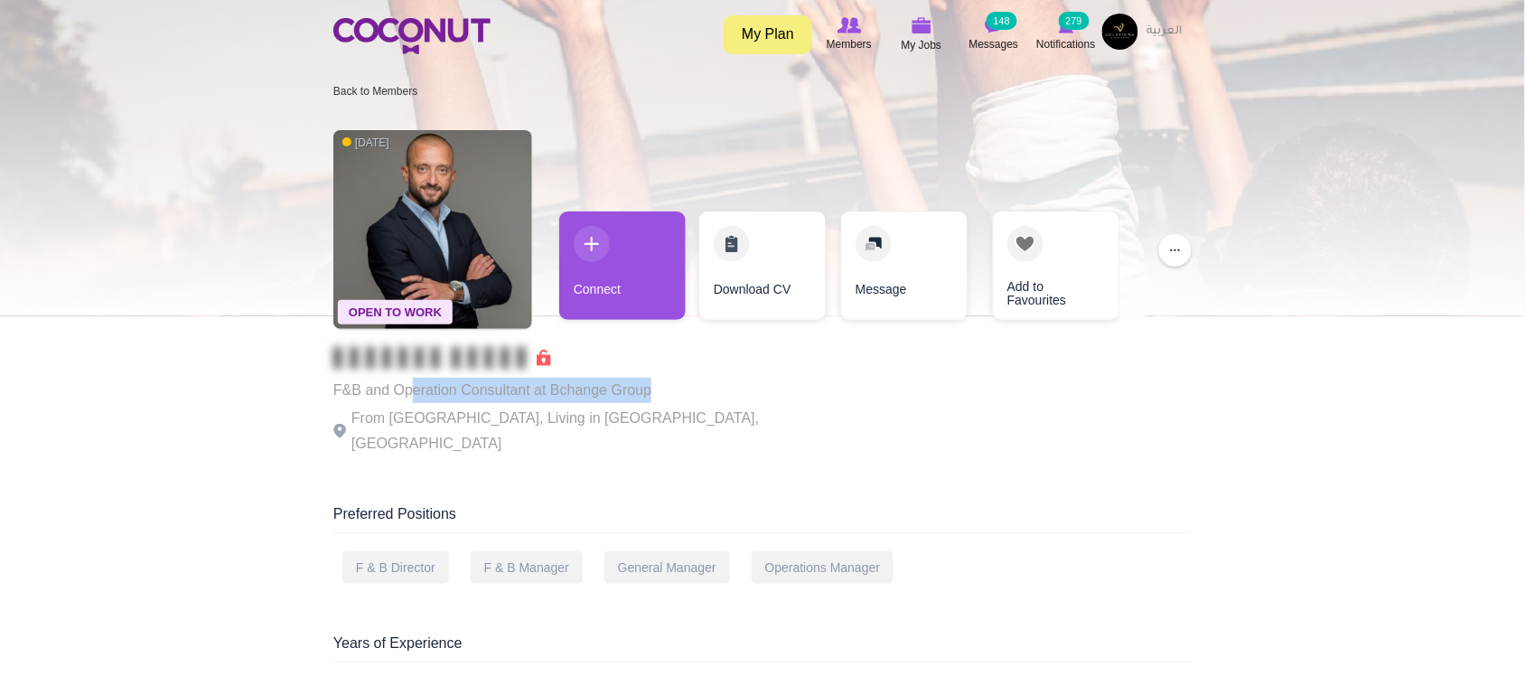
drag, startPoint x: 413, startPoint y: 397, endPoint x: 684, endPoint y: 402, distance: 271.1
click at [684, 402] on p "F&B and Operation Consultant at Bchange Group" at bounding box center [581, 390] width 497 height 25
click at [685, 402] on p "F&B and Operation Consultant at Bchange Group" at bounding box center [581, 390] width 497 height 25
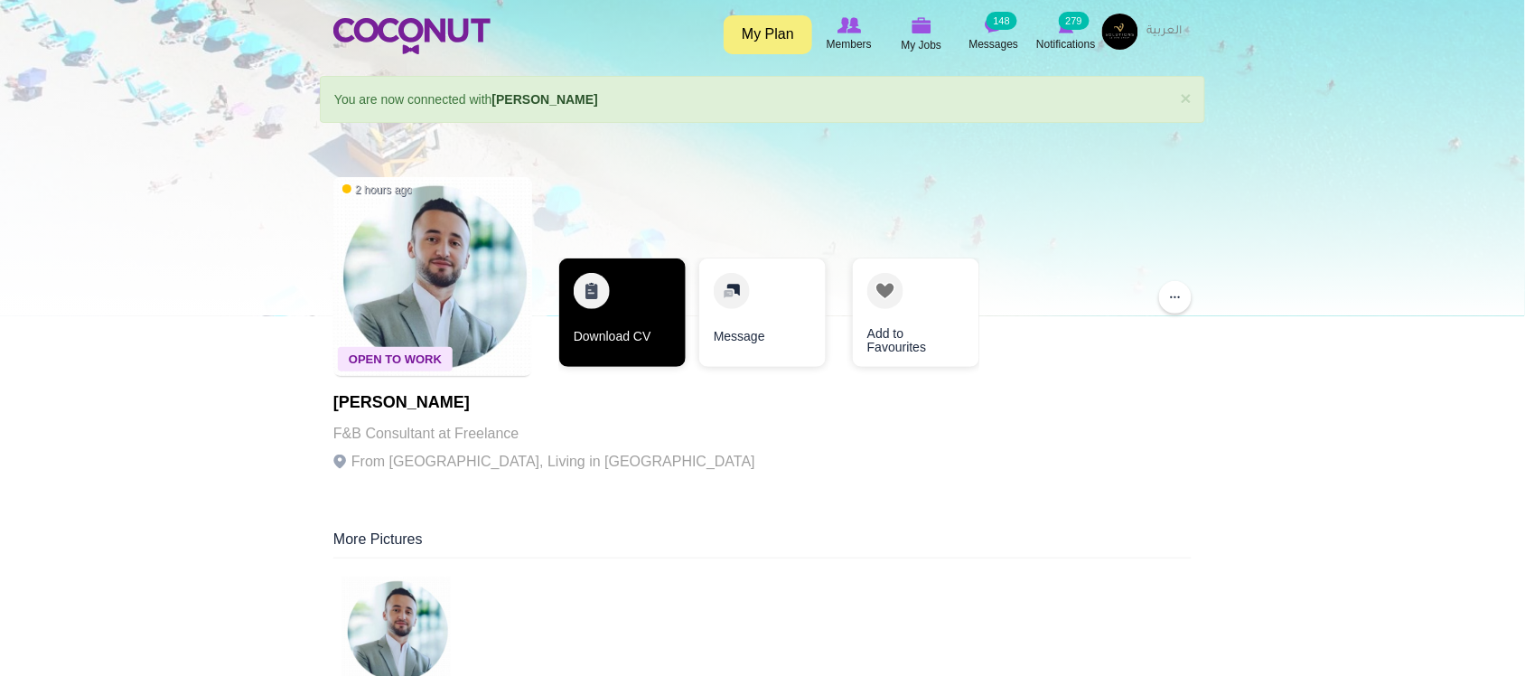
click at [610, 344] on link "Download CV" at bounding box center [622, 312] width 126 height 108
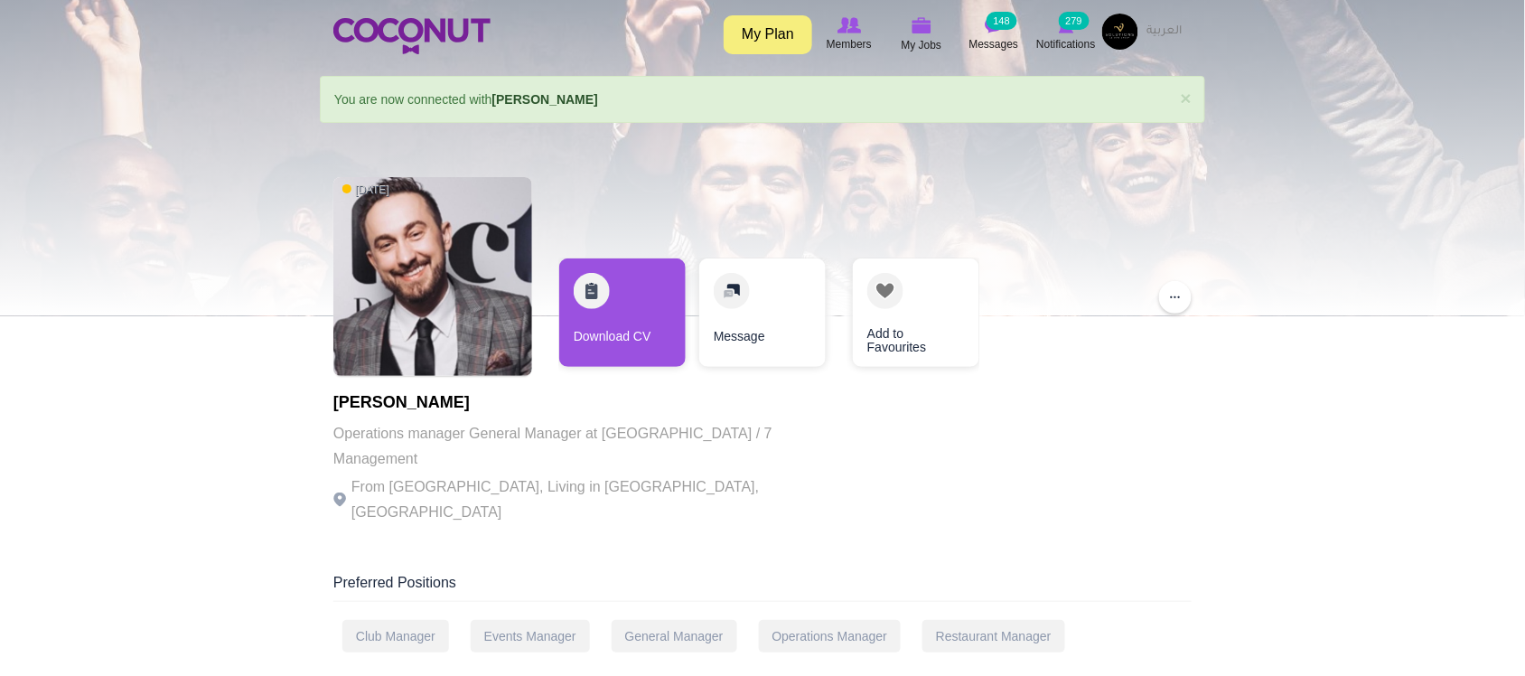
click at [585, 474] on p "From Bosnia and Herzegovina, Living in Dubai, United Arab Emirates" at bounding box center [581, 499] width 497 height 51
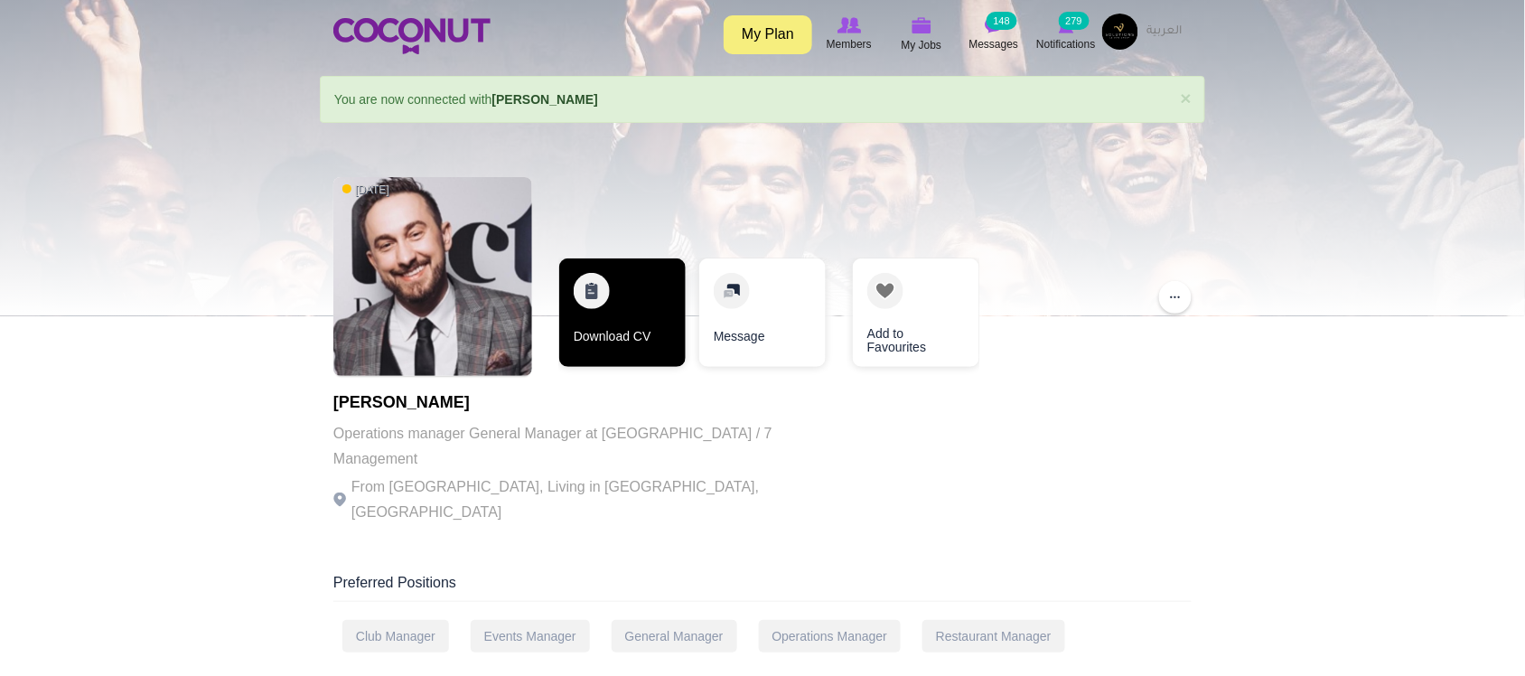
click at [602, 344] on link "Download CV" at bounding box center [622, 312] width 126 height 108
click at [620, 313] on link "Download CV" at bounding box center [622, 312] width 126 height 108
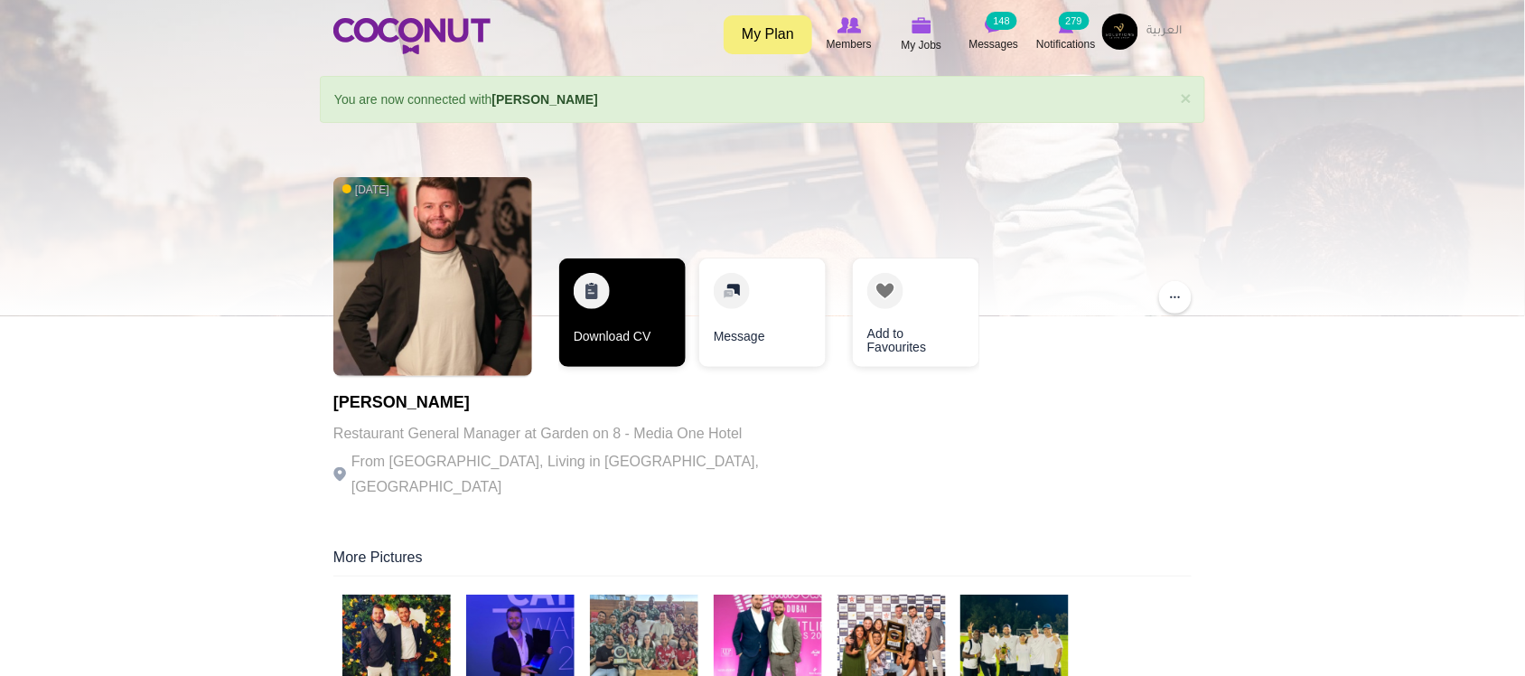
click at [619, 361] on link "Download CV" at bounding box center [622, 312] width 126 height 108
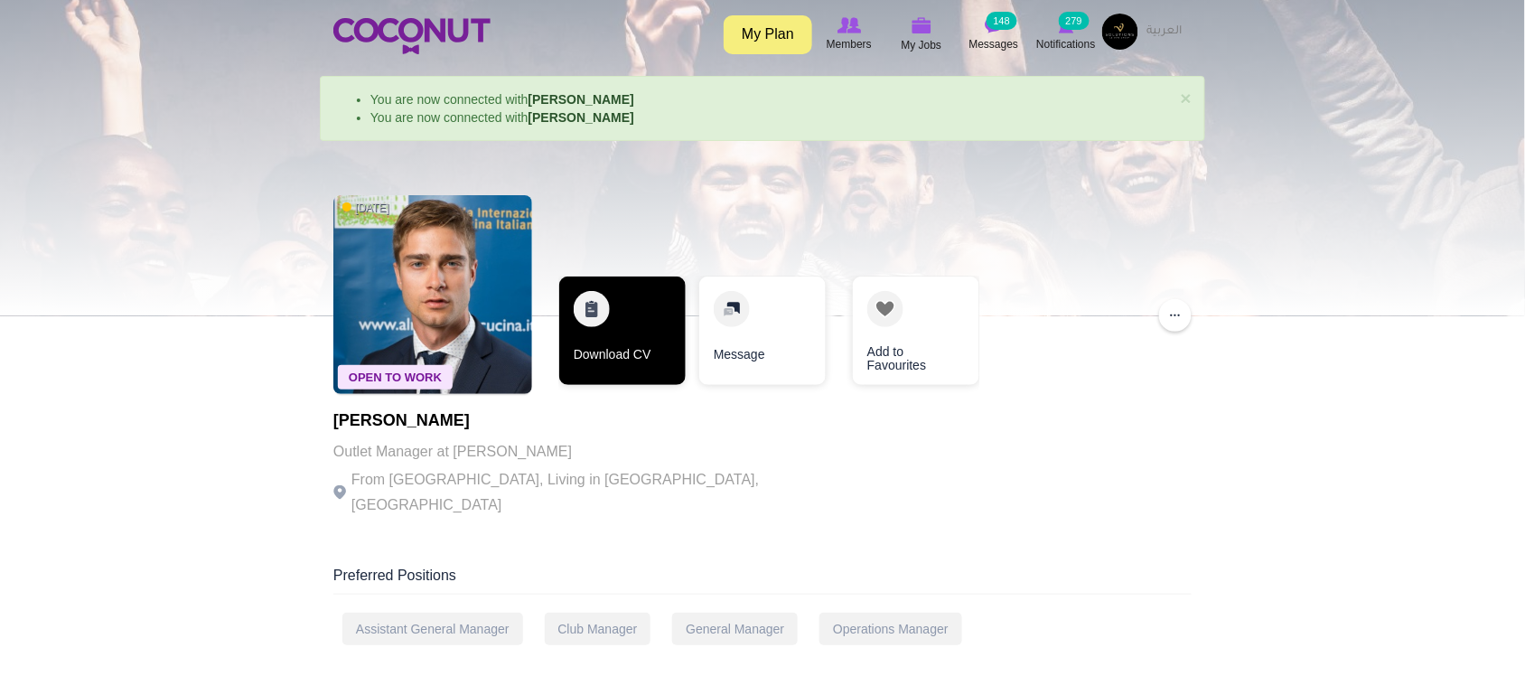
click at [632, 352] on link "Download CV" at bounding box center [622, 330] width 126 height 108
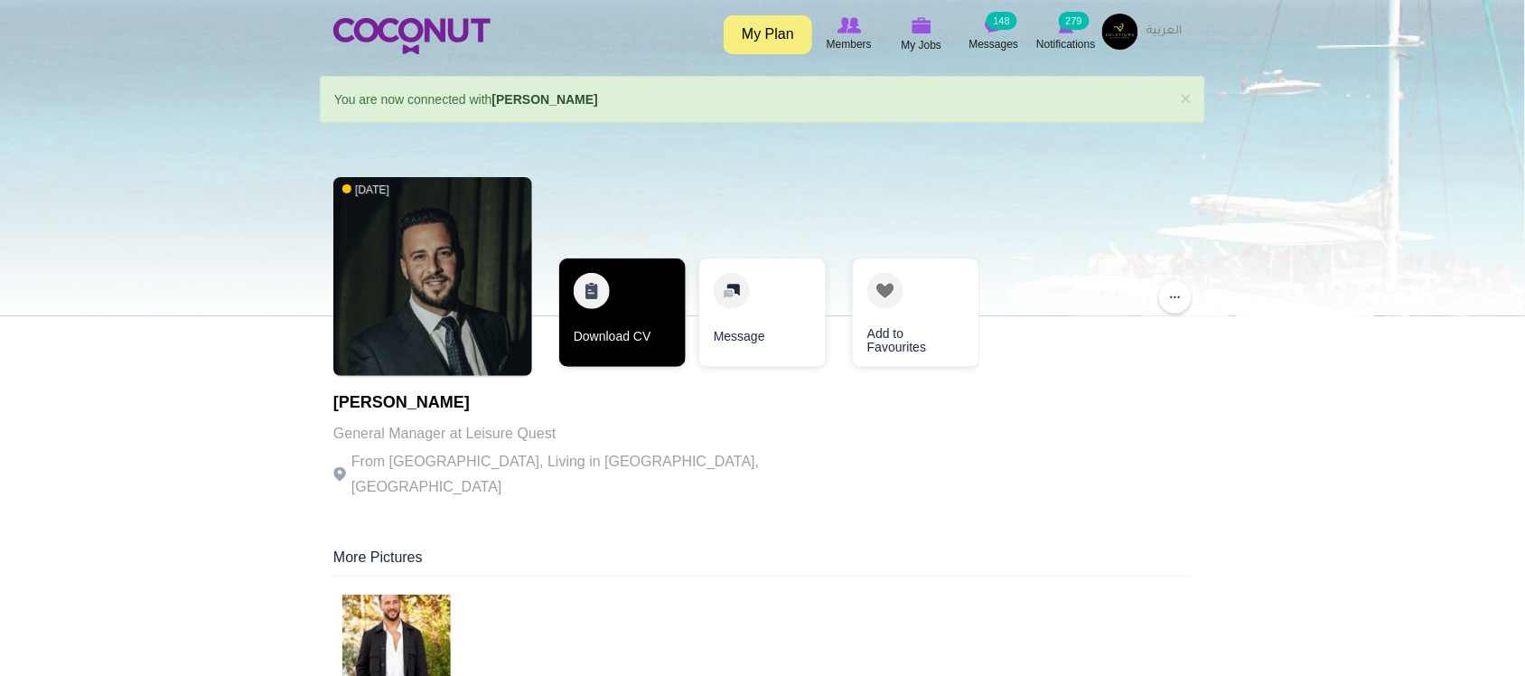
click at [601, 295] on link "Download CV" at bounding box center [622, 312] width 126 height 108
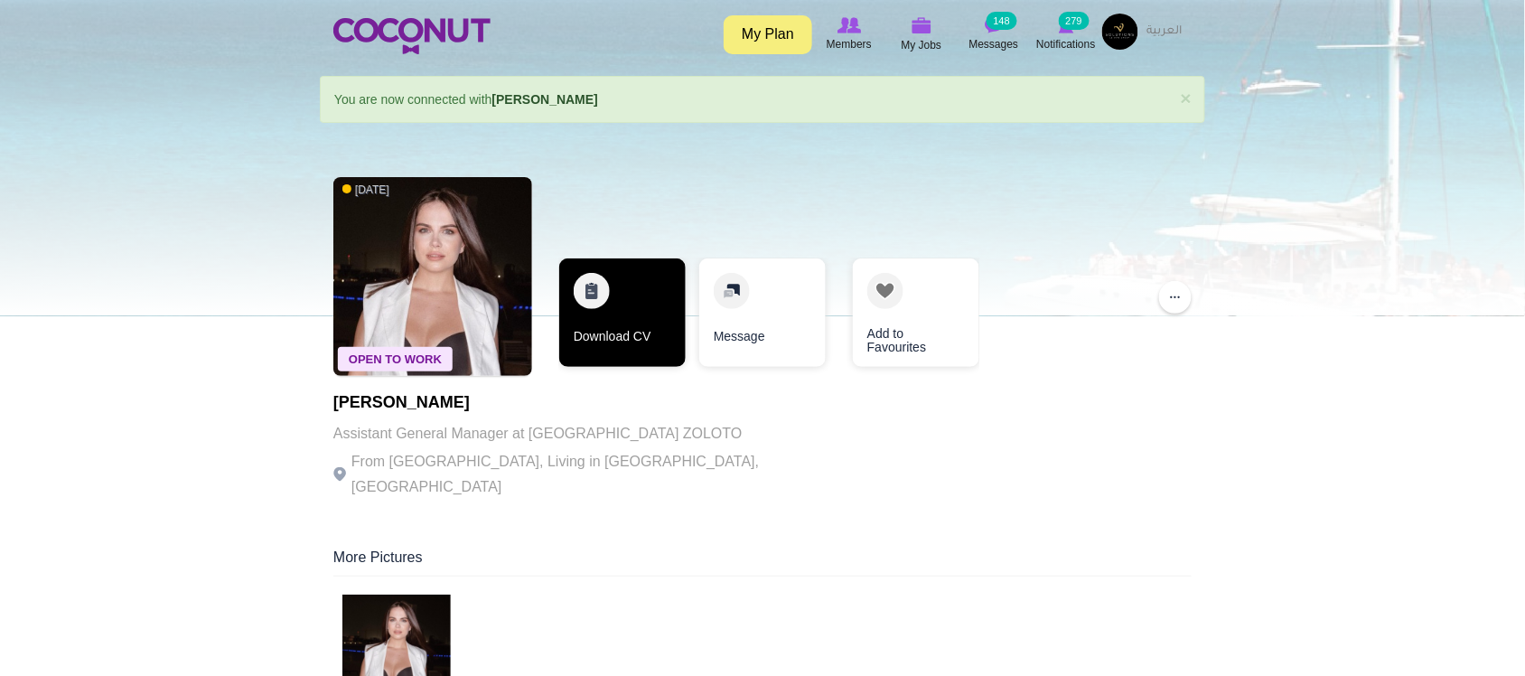
click at [615, 345] on link "Download CV" at bounding box center [622, 312] width 126 height 108
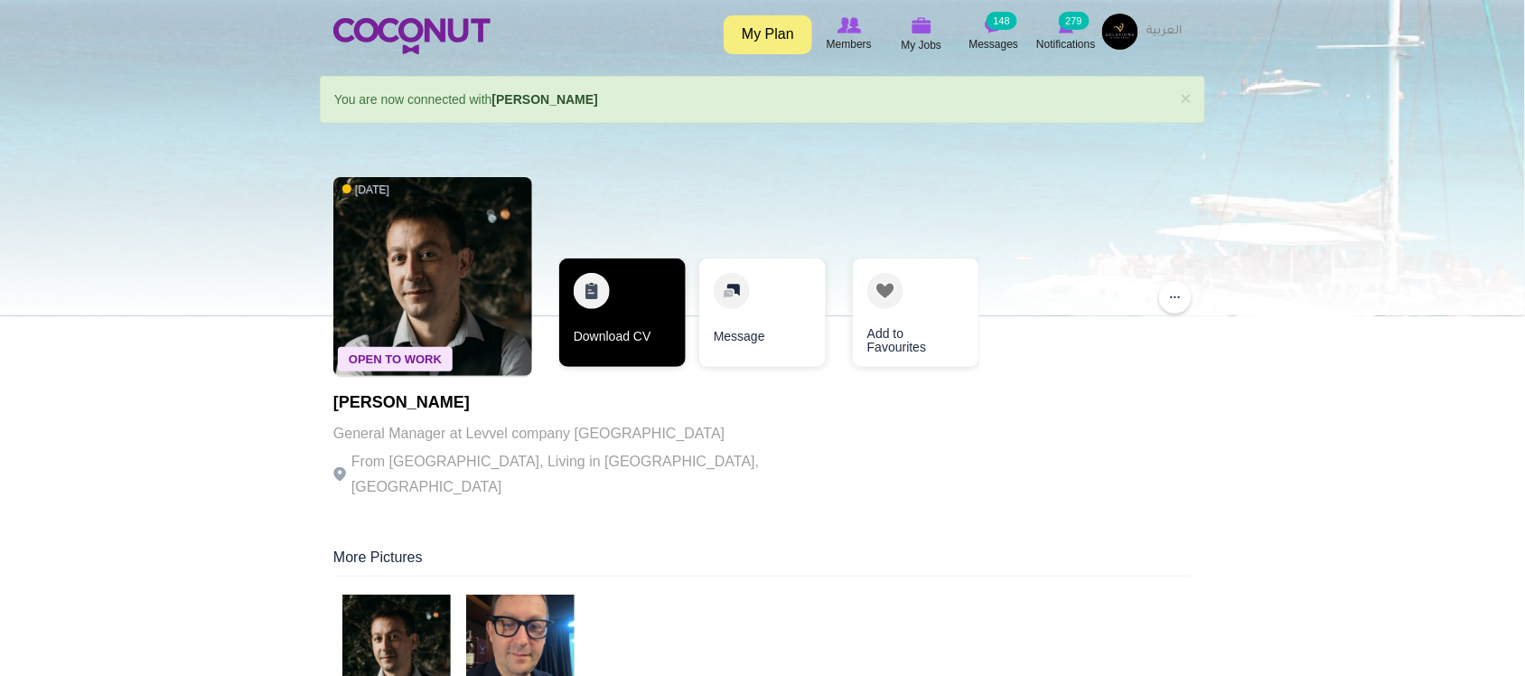
click at [641, 323] on link "Download CV" at bounding box center [622, 312] width 126 height 108
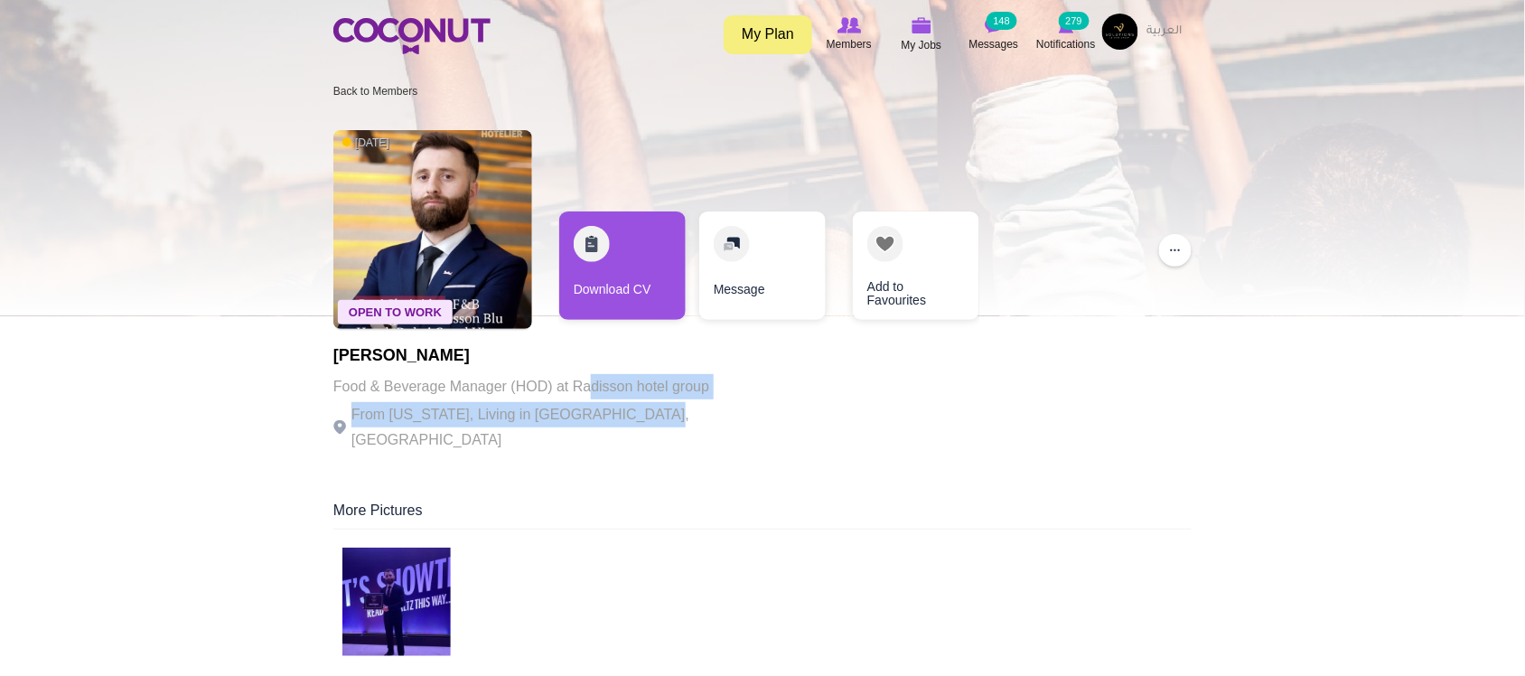
drag, startPoint x: 594, startPoint y: 396, endPoint x: 637, endPoint y: 408, distance: 45.2
click at [637, 408] on div "Gogi Shainidze Food & Beverage Manager (HOD) at Radisson hotel group From Georg…" at bounding box center [581, 400] width 497 height 106
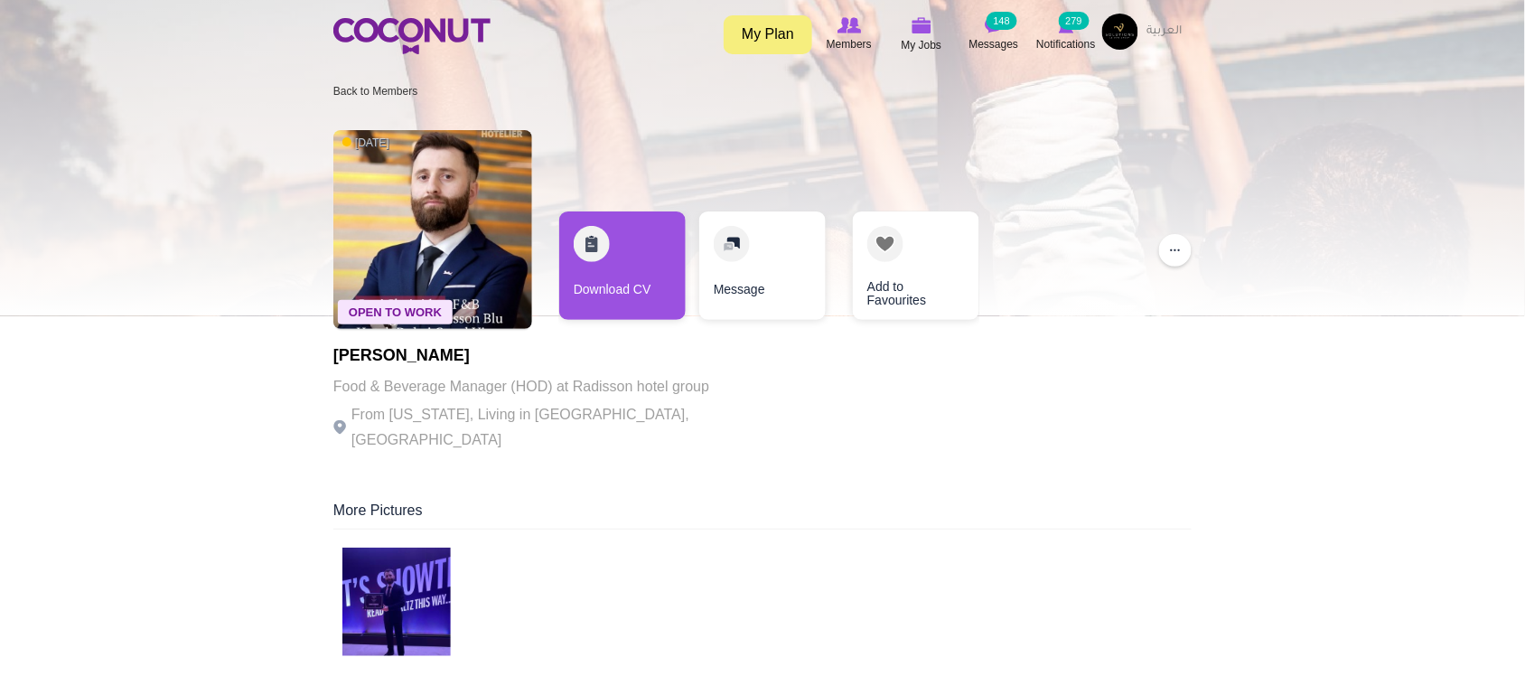
click at [683, 407] on p "From Georgia, Living in Dubai, United Arab Emirates" at bounding box center [581, 427] width 497 height 51
drag, startPoint x: 615, startPoint y: 395, endPoint x: 590, endPoint y: 375, distance: 32.2
click at [610, 393] on p "Food & Beverage Manager (HOD) at Radisson hotel group" at bounding box center [581, 386] width 497 height 25
drag, startPoint x: 590, startPoint y: 375, endPoint x: 569, endPoint y: 416, distance: 46.5
click at [589, 377] on p "Food & Beverage Manager (HOD) at Radisson hotel group" at bounding box center [581, 386] width 497 height 25
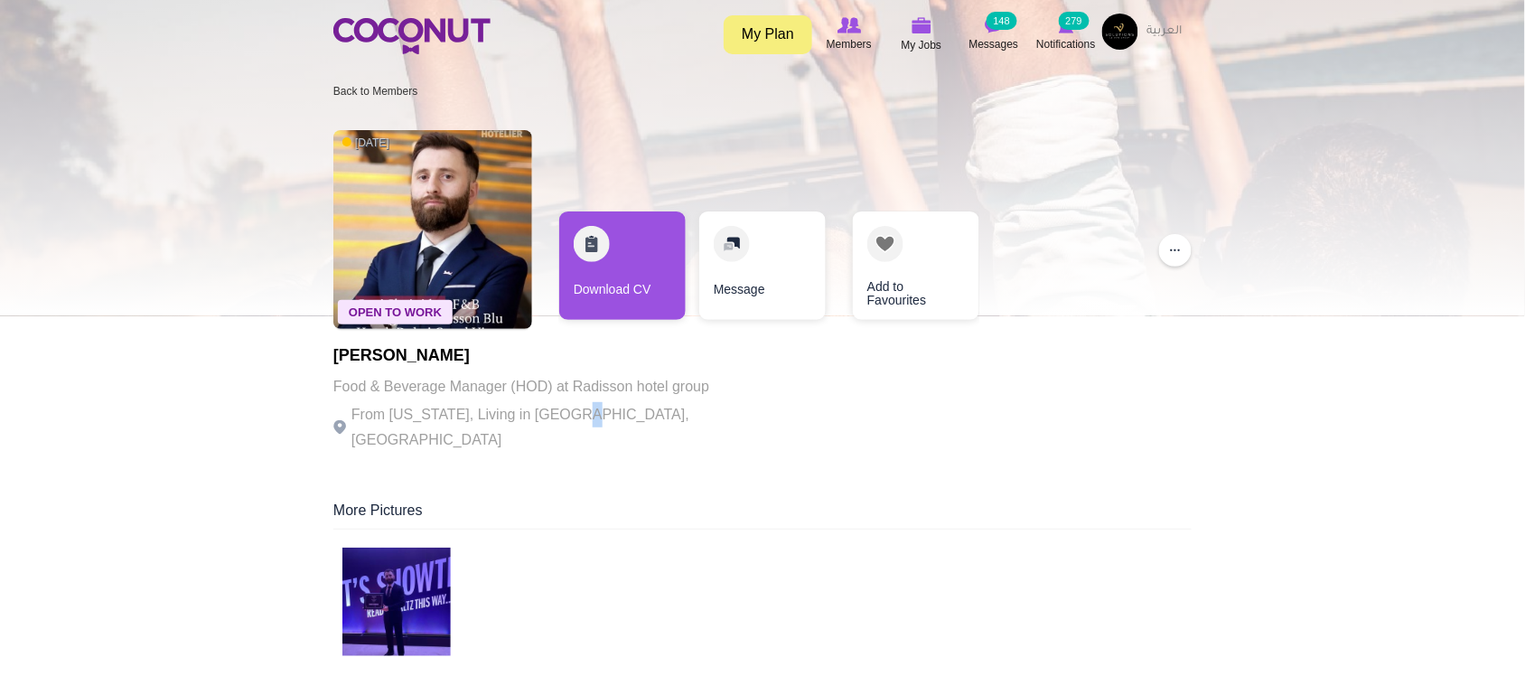
click at [567, 416] on p "From Georgia, Living in Dubai, United Arab Emirates" at bounding box center [581, 427] width 497 height 51
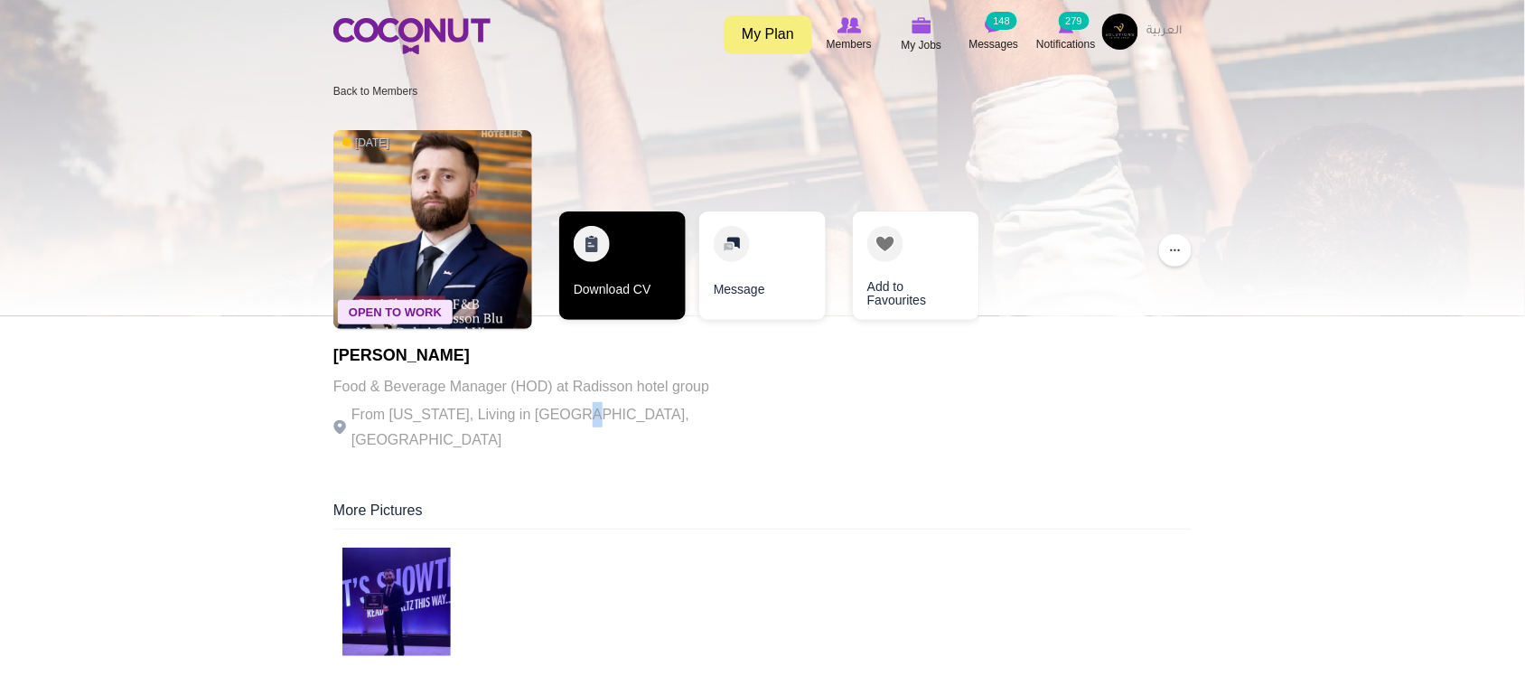
click at [597, 295] on link "Download CV" at bounding box center [622, 265] width 126 height 108
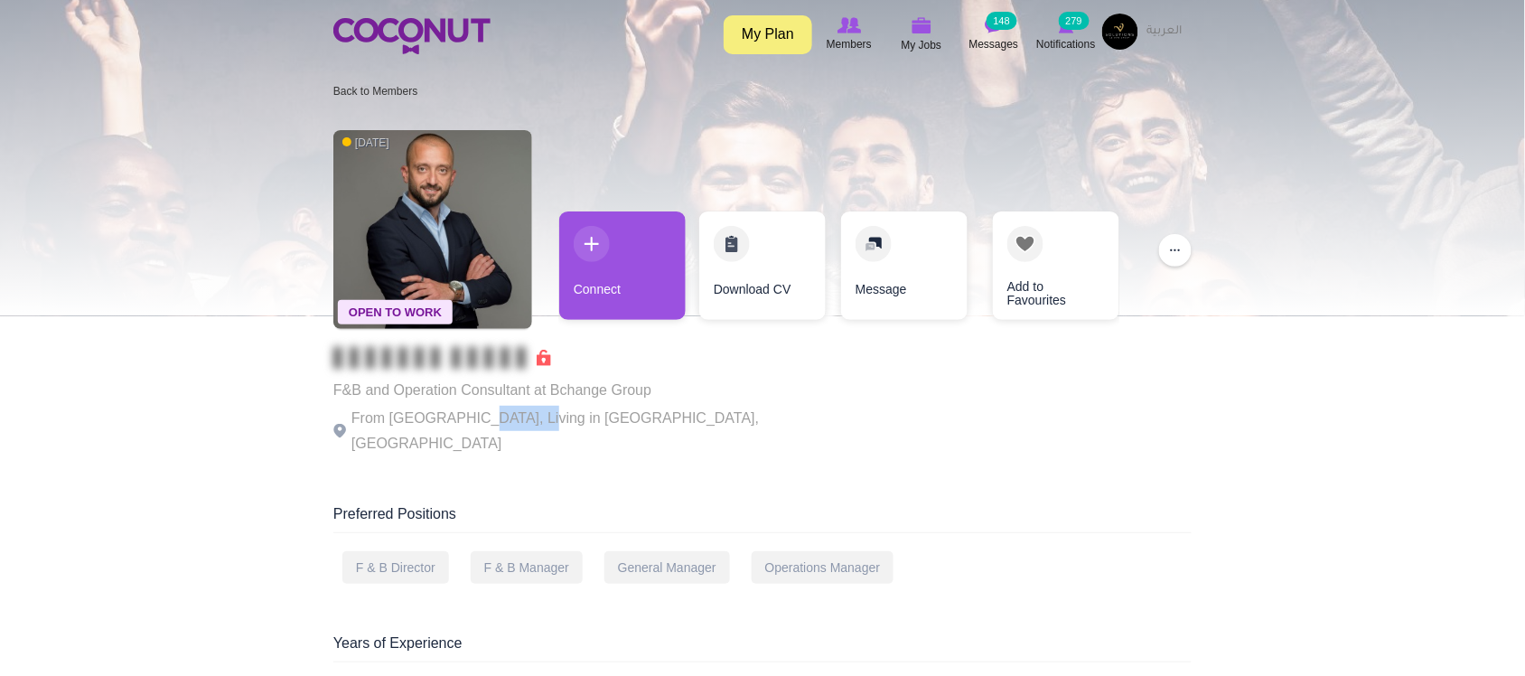
drag, startPoint x: 472, startPoint y: 408, endPoint x: 526, endPoint y: 416, distance: 54.7
click at [526, 416] on p "From [GEOGRAPHIC_DATA], Living in [GEOGRAPHIC_DATA], [GEOGRAPHIC_DATA]" at bounding box center [581, 431] width 497 height 51
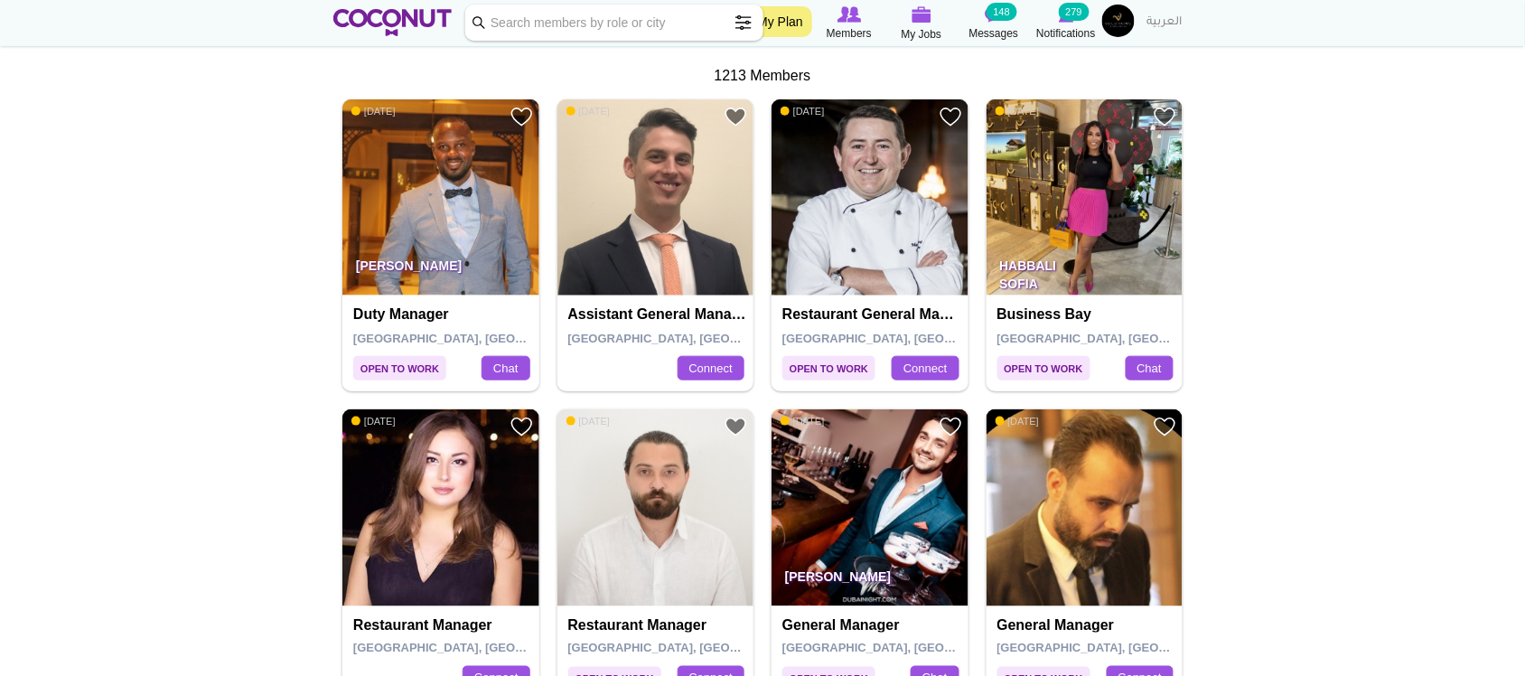
scroll to position [301, 0]
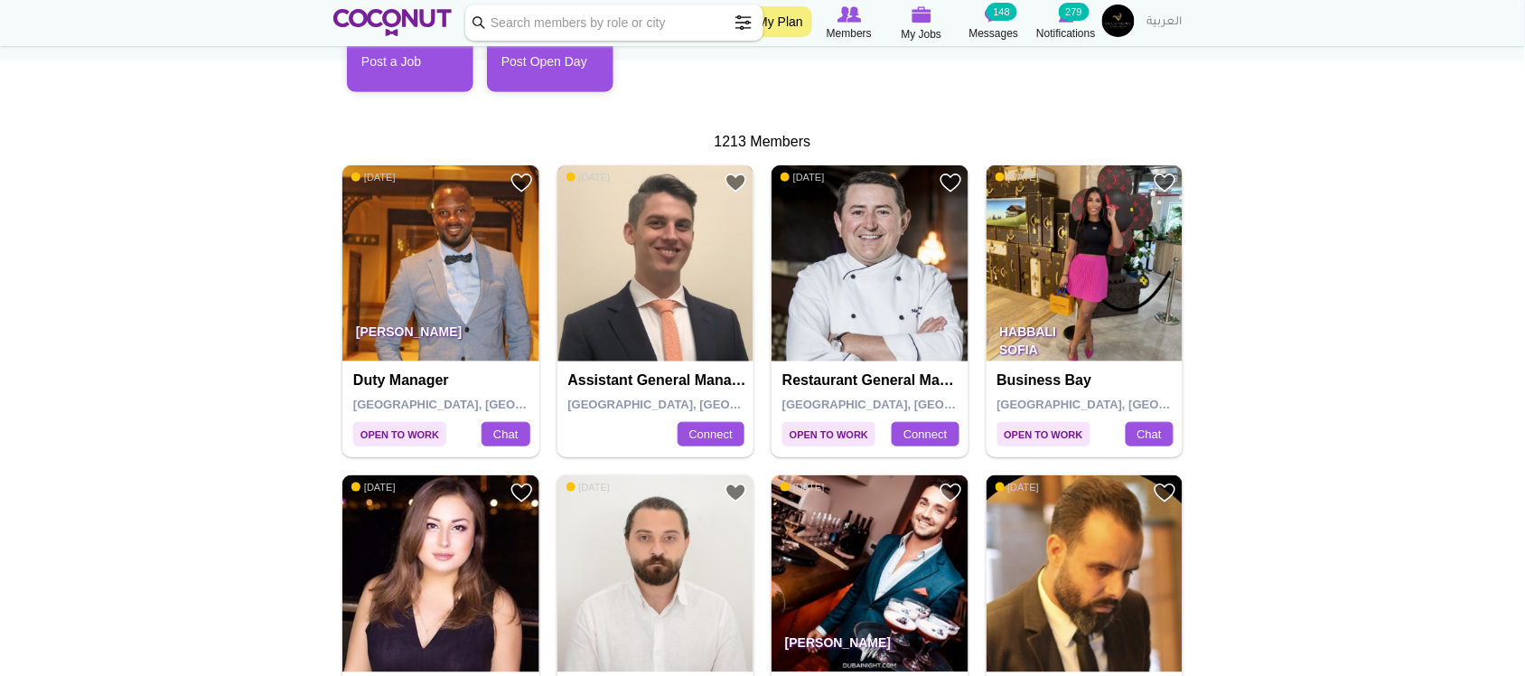
click at [652, 285] on img at bounding box center [655, 263] width 197 height 197
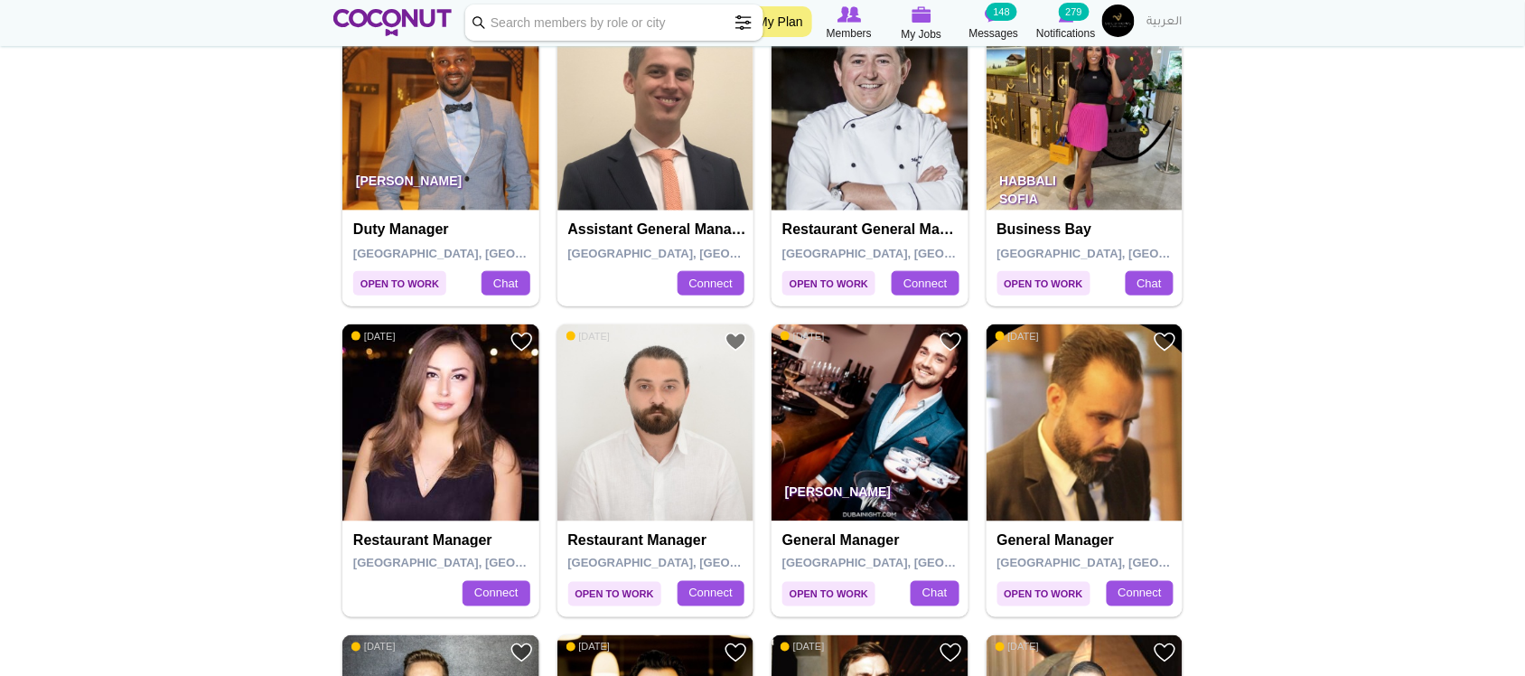
click at [1098, 138] on img at bounding box center [1085, 112] width 197 height 197
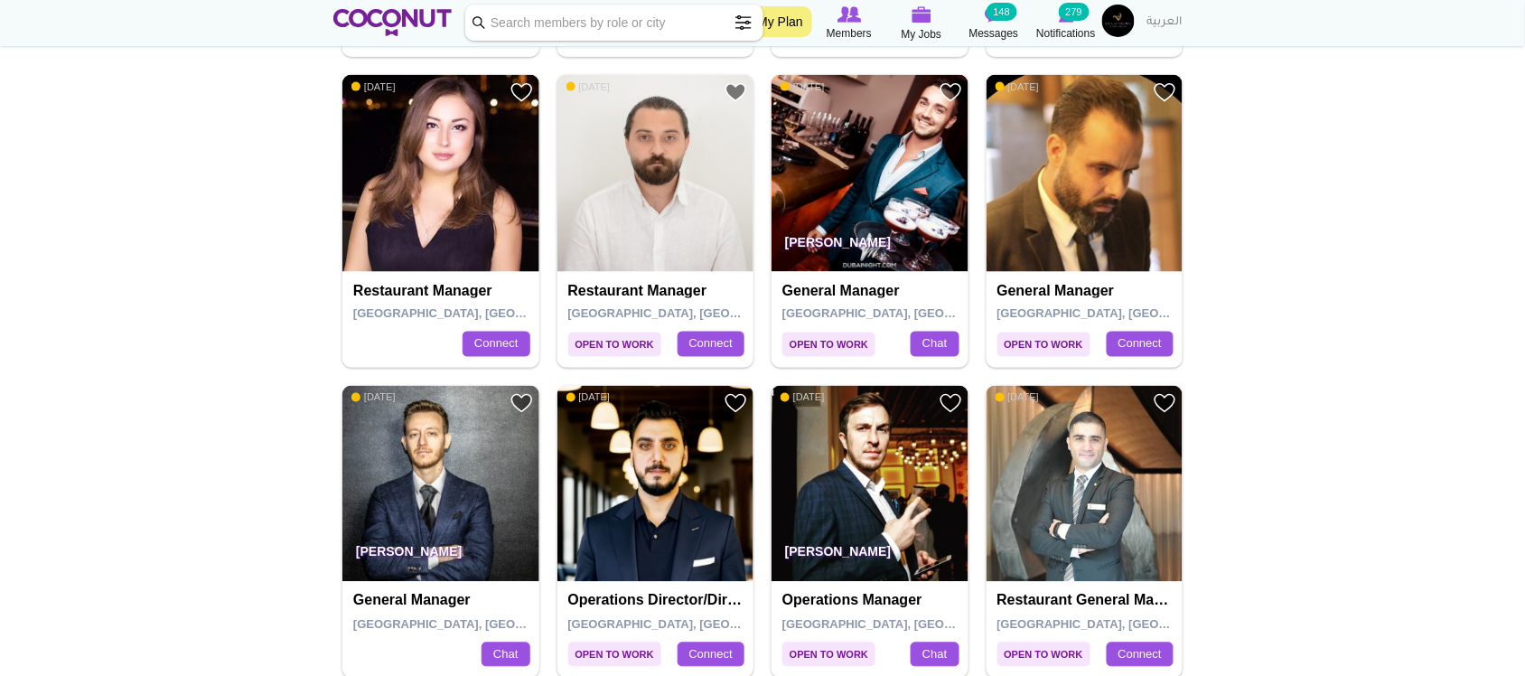
scroll to position [903, 0]
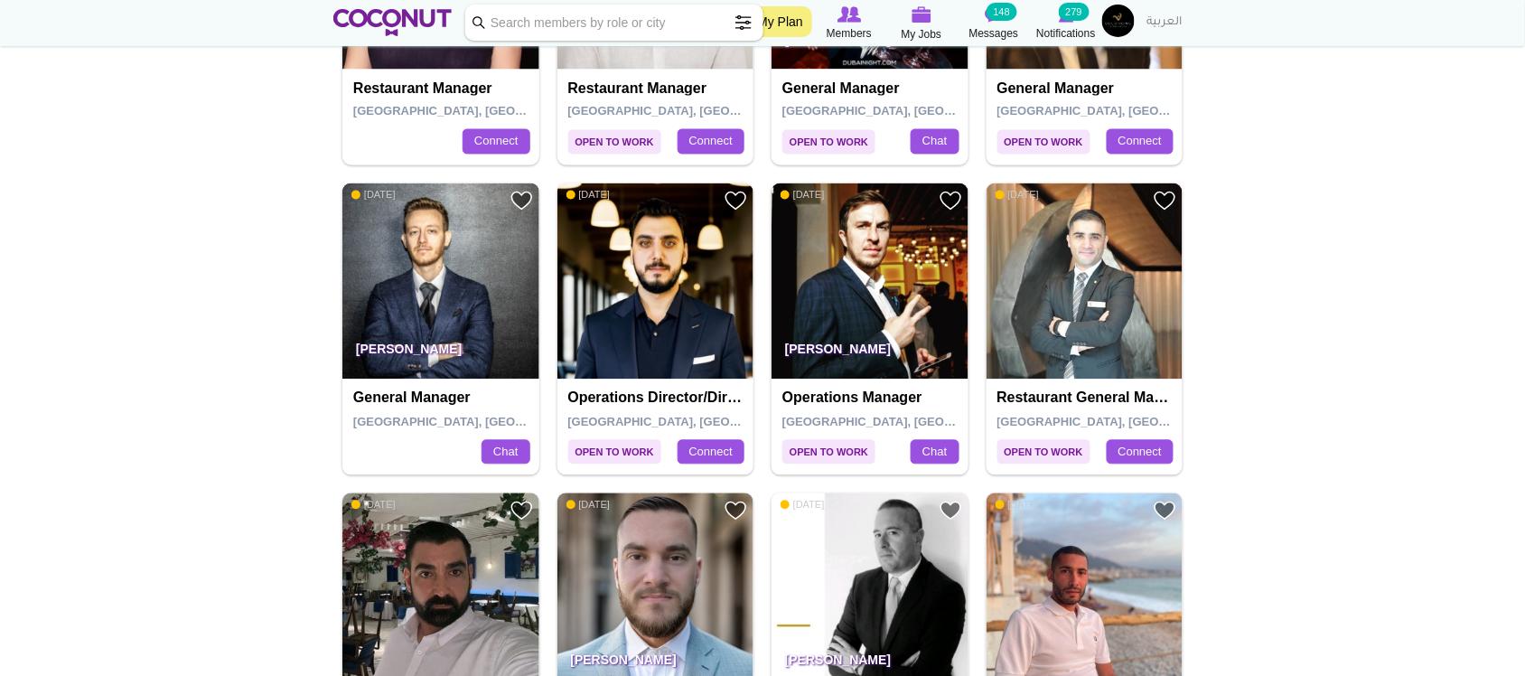
click at [412, 274] on img at bounding box center [440, 281] width 197 height 197
click at [937, 289] on img at bounding box center [869, 281] width 197 height 197
click at [1098, 319] on img at bounding box center [1085, 281] width 197 height 197
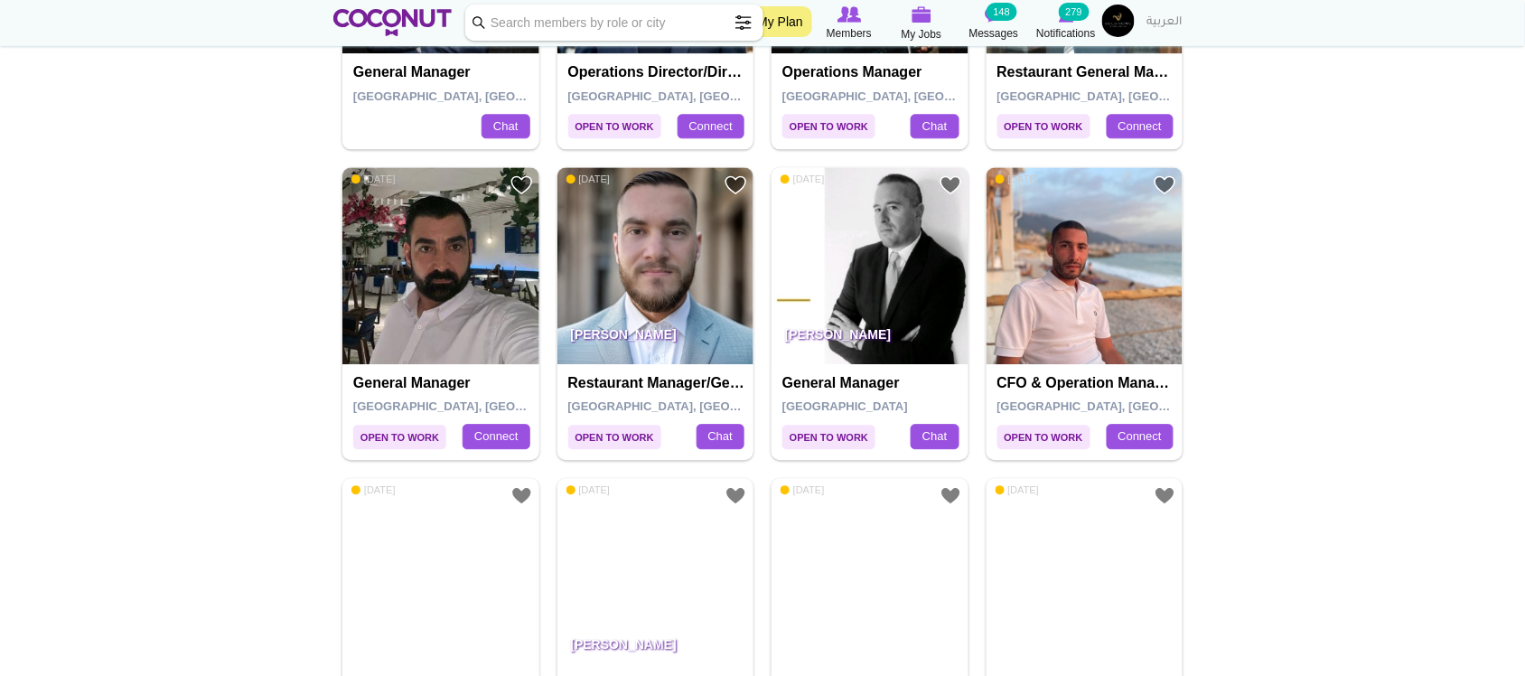
scroll to position [1355, 0]
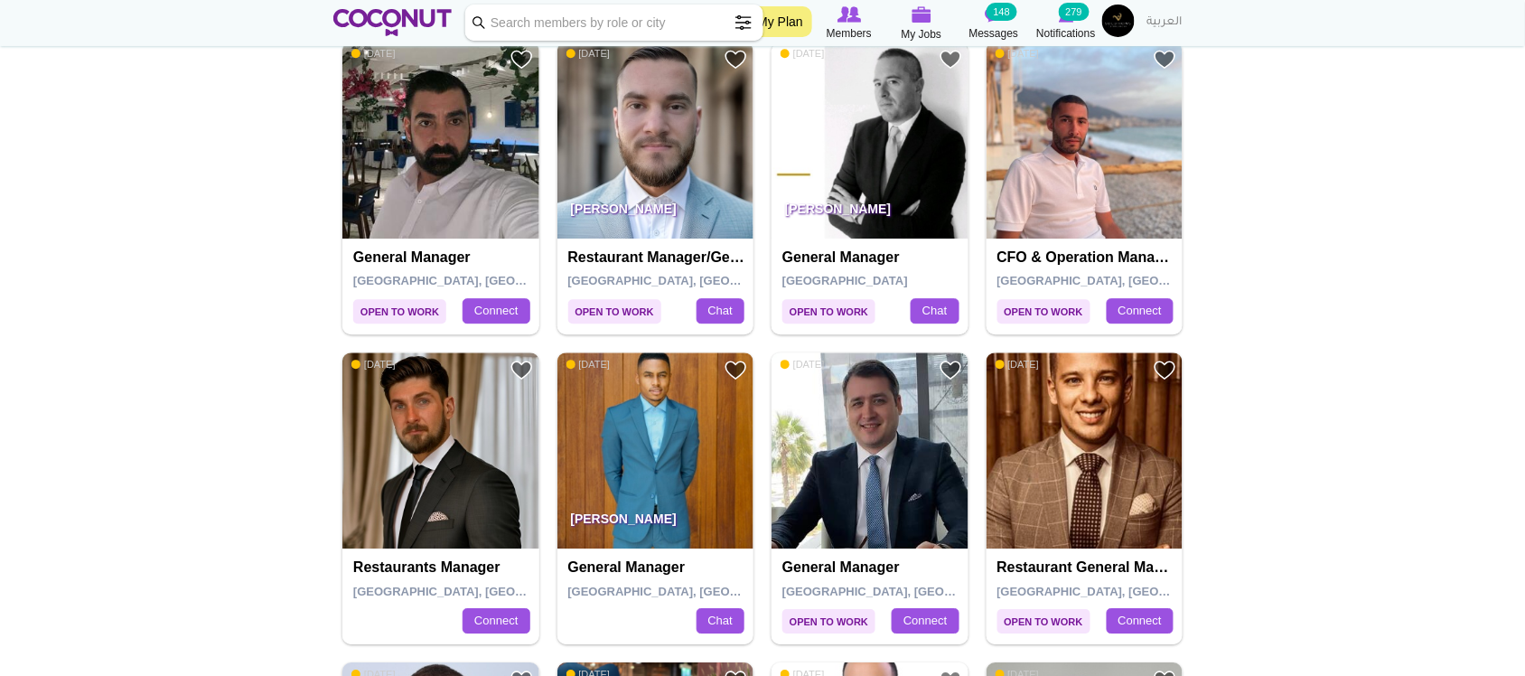
click at [886, 152] on img at bounding box center [869, 140] width 197 height 197
click at [659, 147] on img at bounding box center [655, 140] width 197 height 197
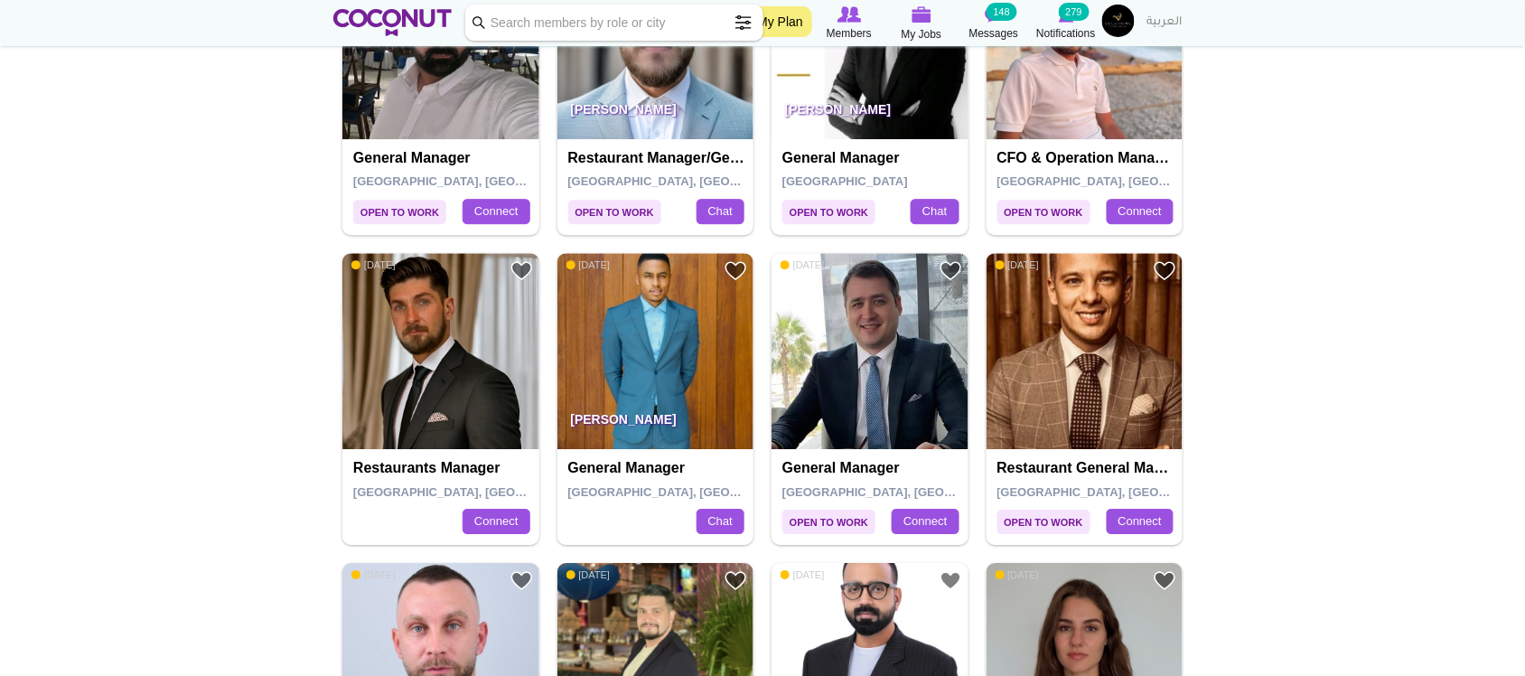
scroll to position [1505, 0]
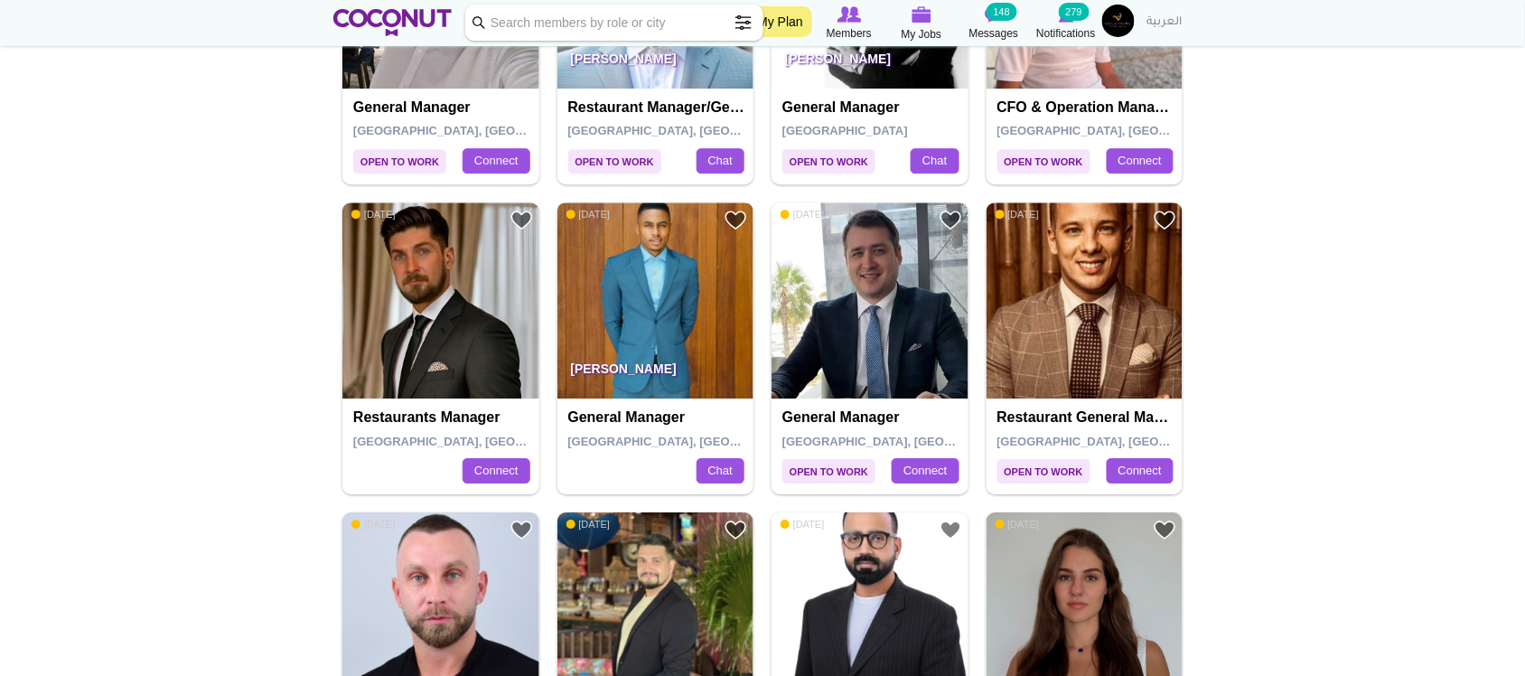
click at [700, 301] on img at bounding box center [655, 300] width 197 height 197
click at [1007, 359] on img at bounding box center [1085, 300] width 197 height 197
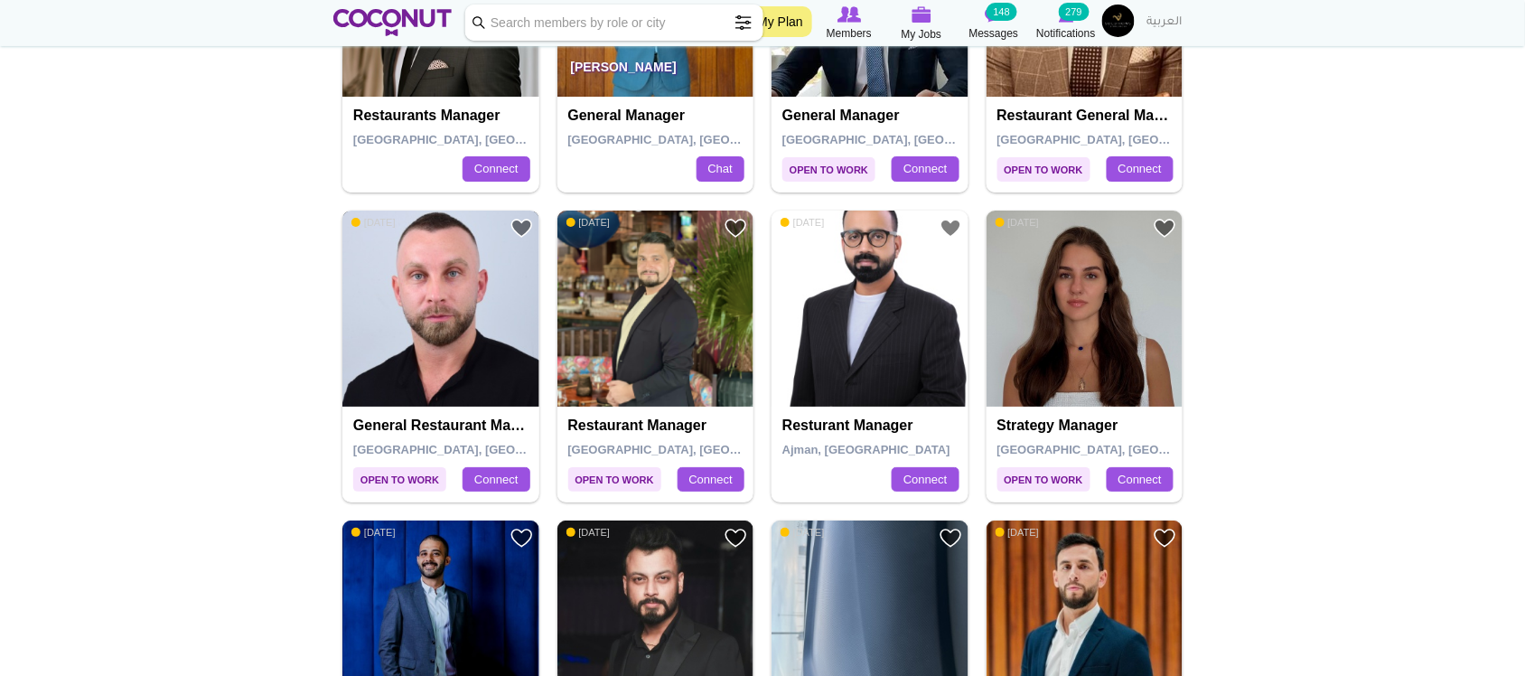
click at [520, 350] on img at bounding box center [440, 308] width 197 height 197
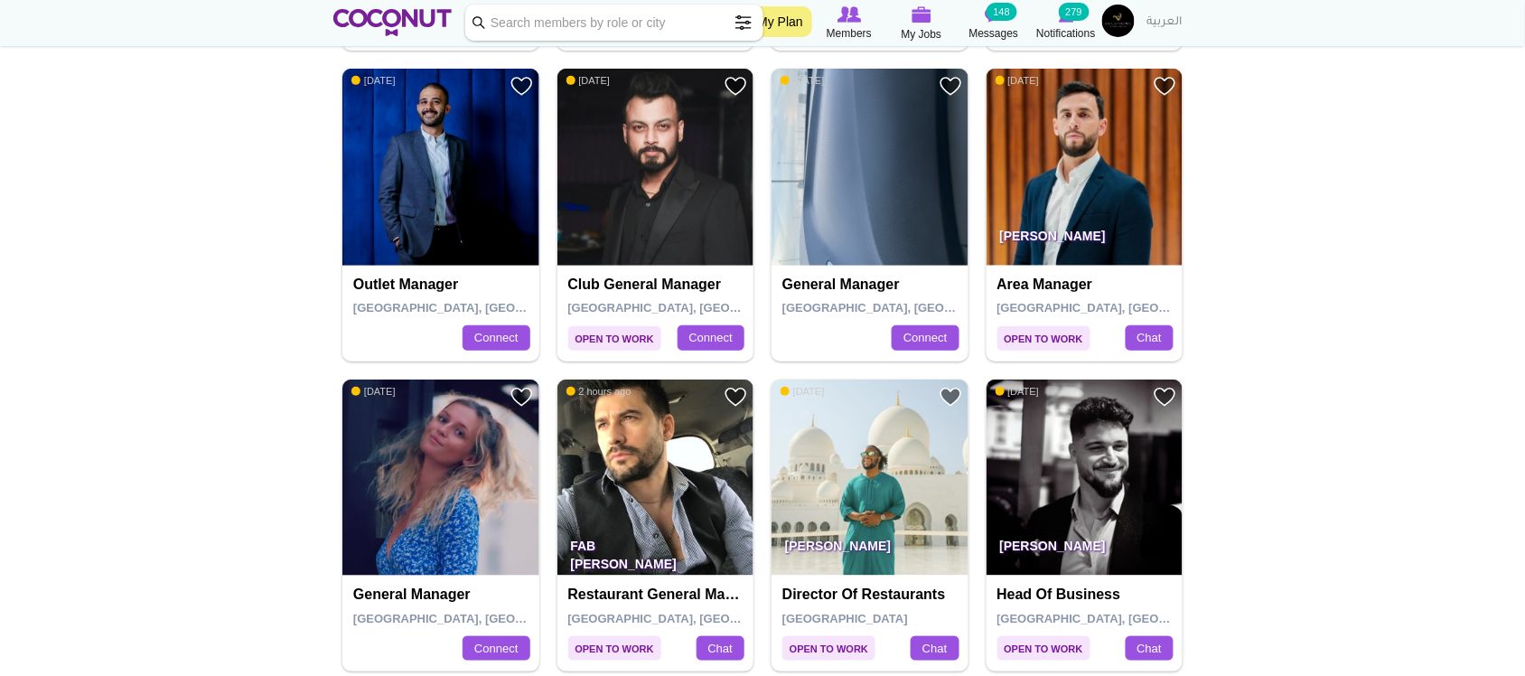
scroll to position [2559, 0]
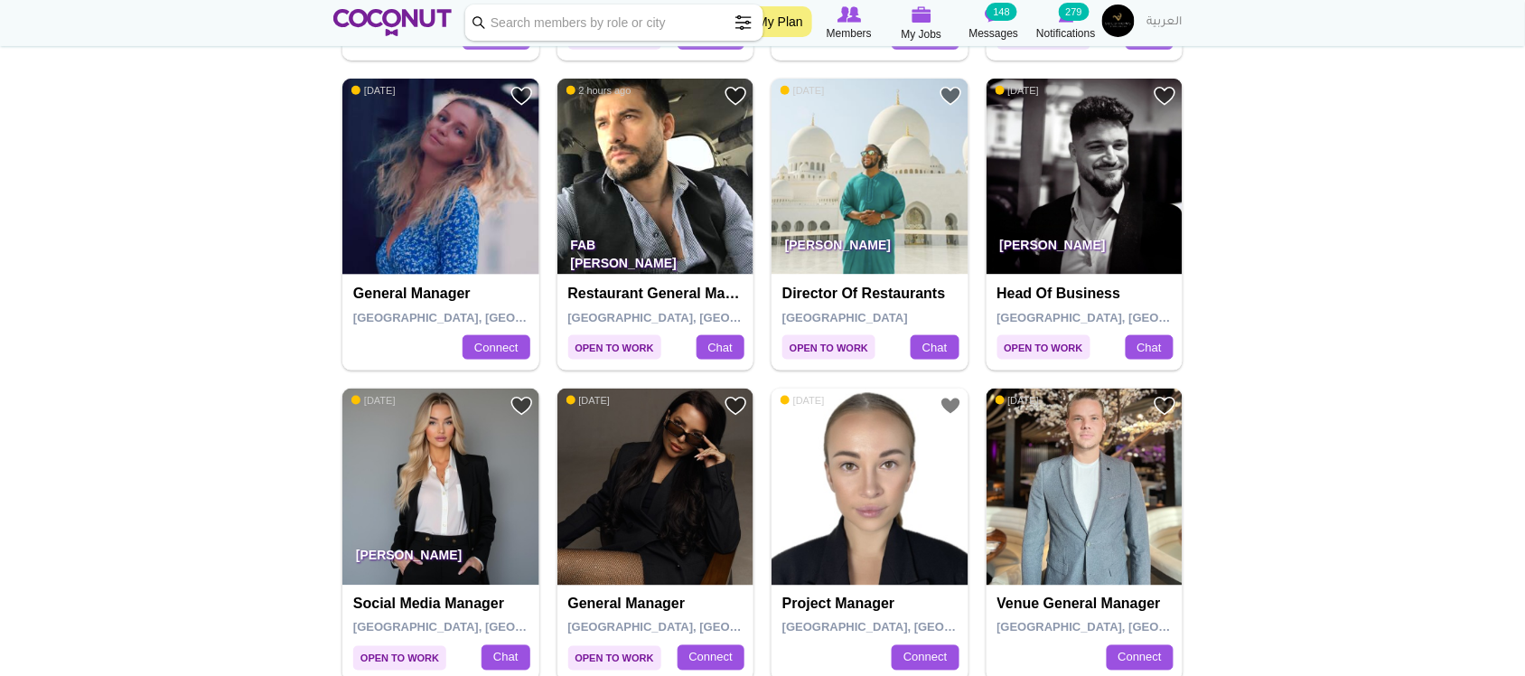
click at [1091, 187] on img at bounding box center [1085, 177] width 197 height 197
click at [655, 197] on img at bounding box center [655, 177] width 197 height 197
click at [436, 197] on img at bounding box center [440, 177] width 197 height 197
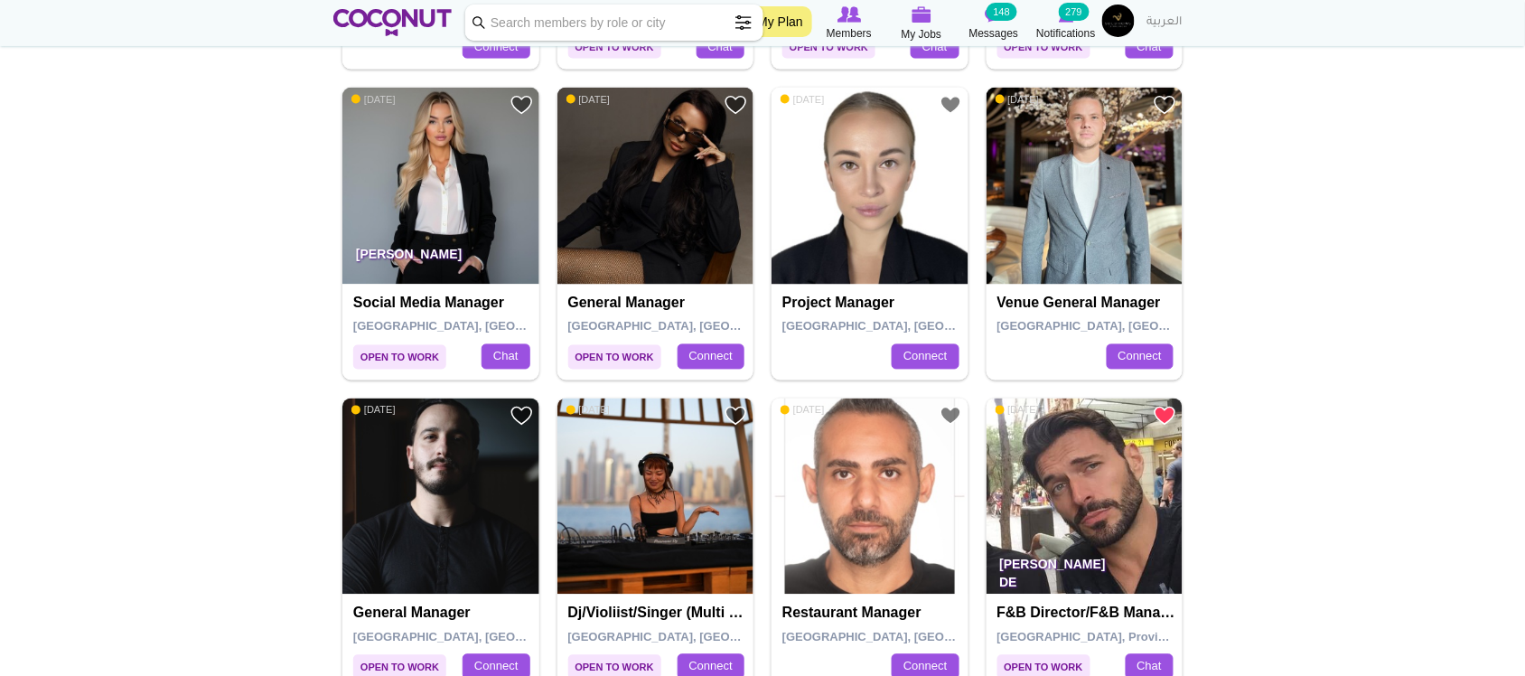
click at [653, 229] on img at bounding box center [655, 186] width 197 height 197
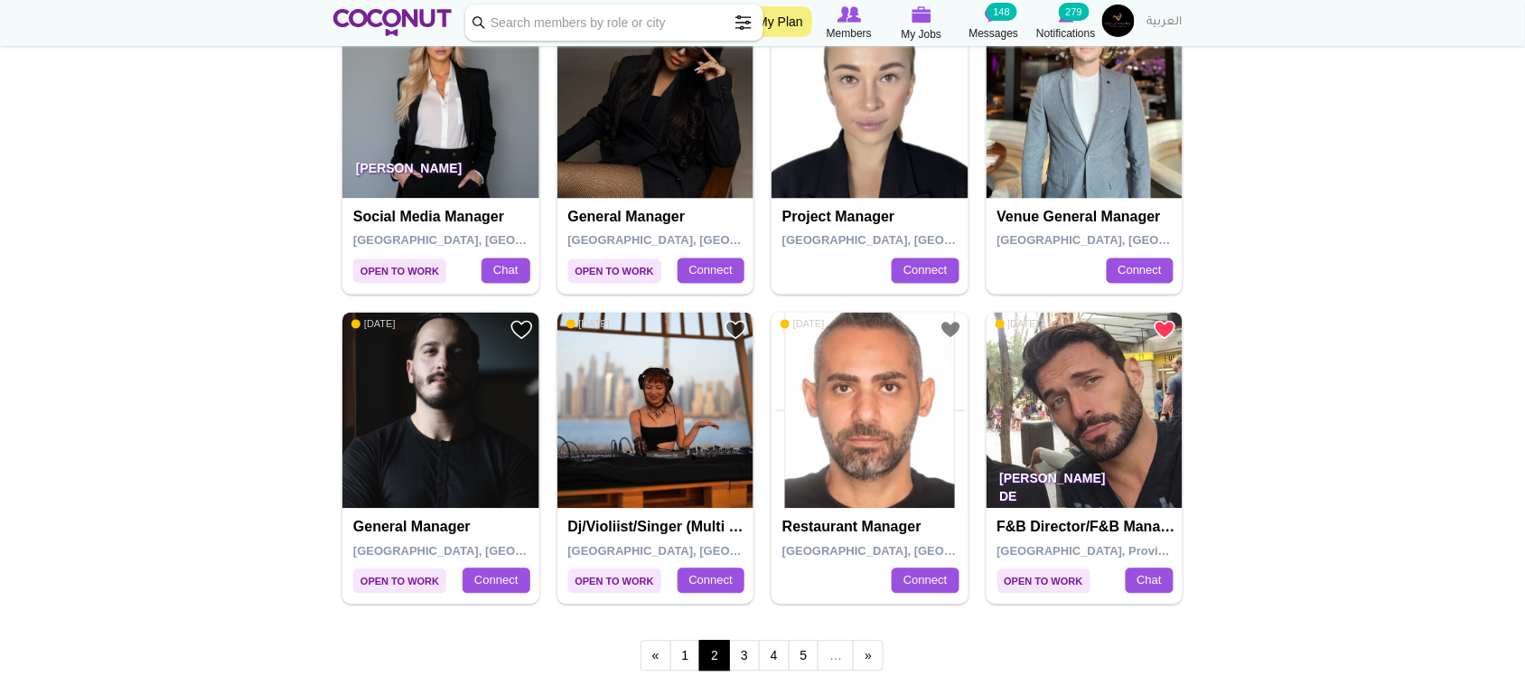
scroll to position [3011, 0]
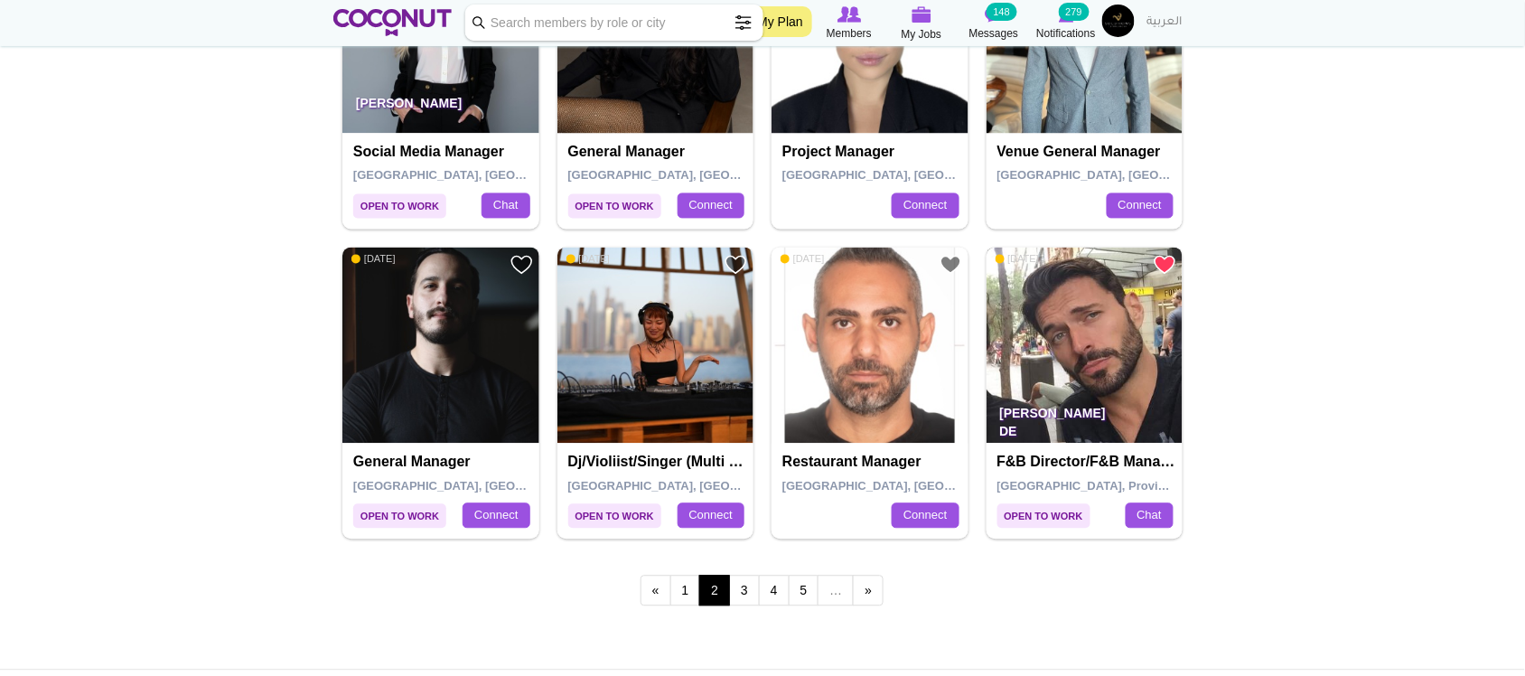
click at [1086, 346] on img at bounding box center [1085, 346] width 197 height 197
click at [491, 376] on img at bounding box center [440, 346] width 197 height 197
click at [747, 593] on link "3" at bounding box center [744, 590] width 31 height 31
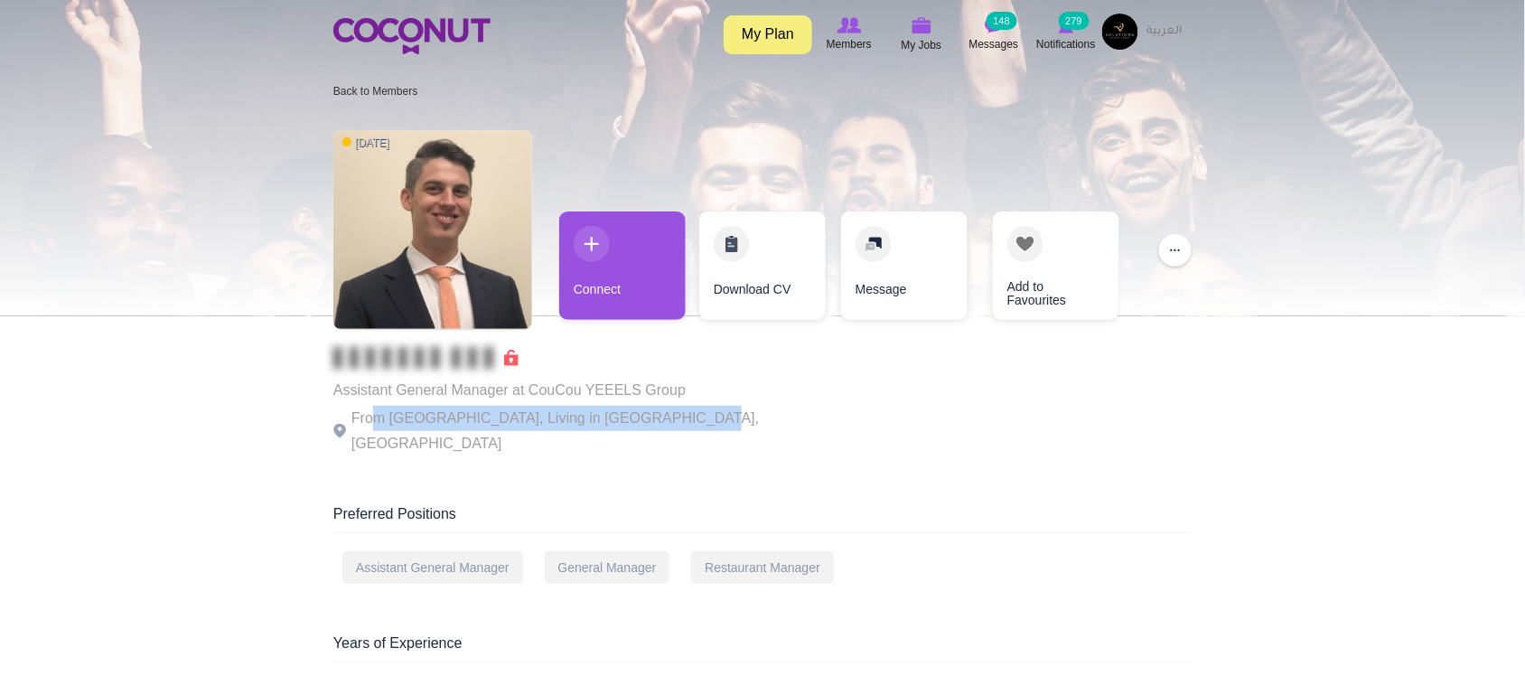
drag, startPoint x: 378, startPoint y: 411, endPoint x: 674, endPoint y: 435, distance: 297.2
click at [674, 435] on div "Assistant General Manager at CouCou YEEELS Group From Spain, Living in Dubai, U…" at bounding box center [581, 401] width 497 height 109
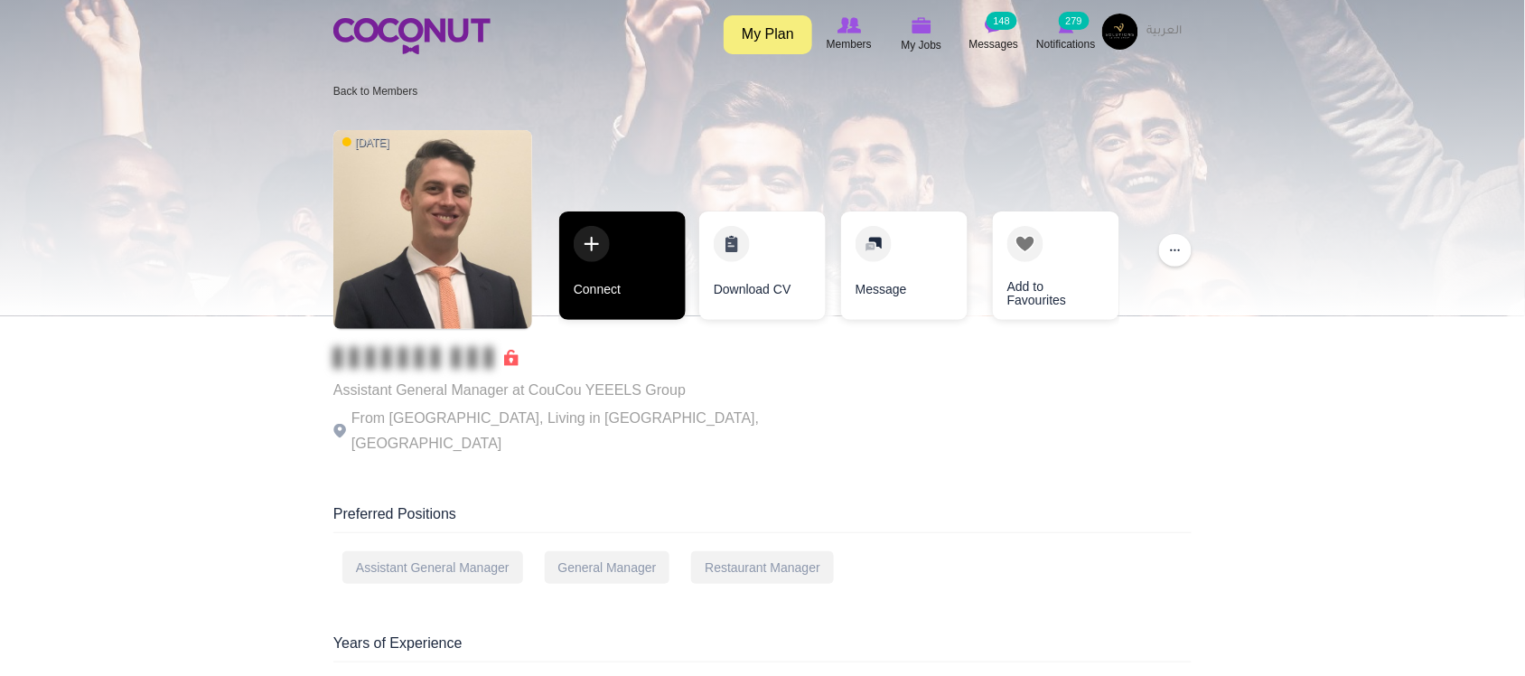
click at [625, 309] on link "Connect" at bounding box center [622, 265] width 126 height 108
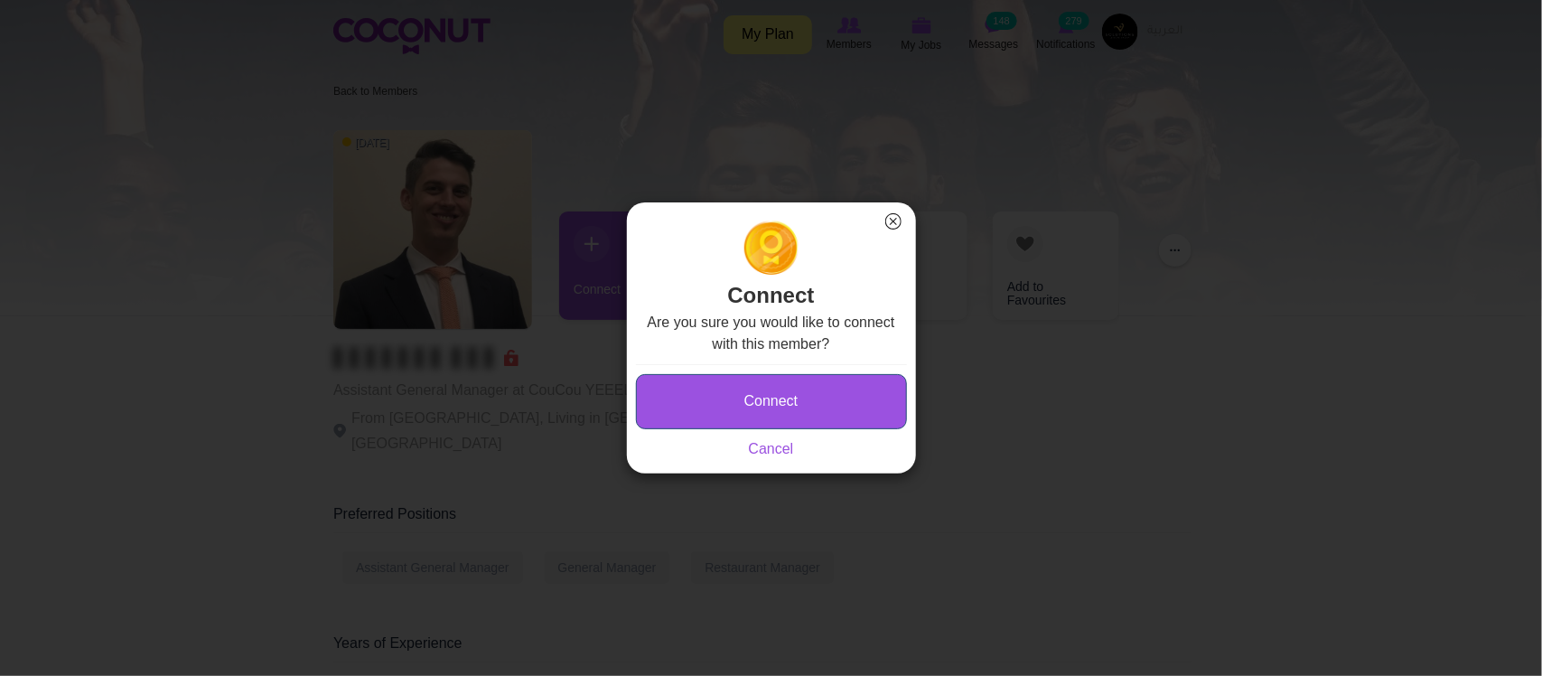
click at [792, 390] on button "Connect" at bounding box center [771, 401] width 271 height 55
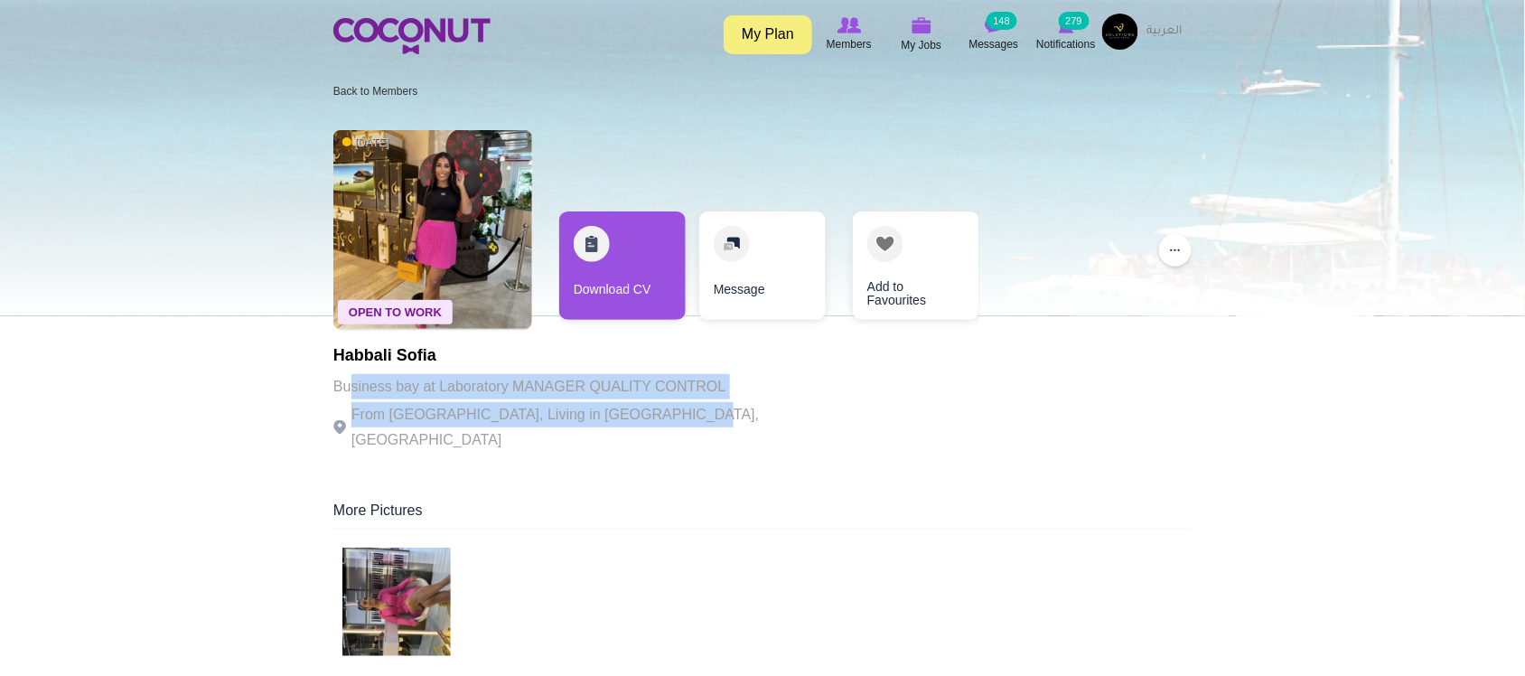
drag, startPoint x: 352, startPoint y: 382, endPoint x: 674, endPoint y: 407, distance: 322.5
click at [667, 407] on div "Habbali Sofia Business bay at Laboratory MANAGER QUALITY CONTROL From [GEOGRAPH…" at bounding box center [581, 400] width 497 height 106
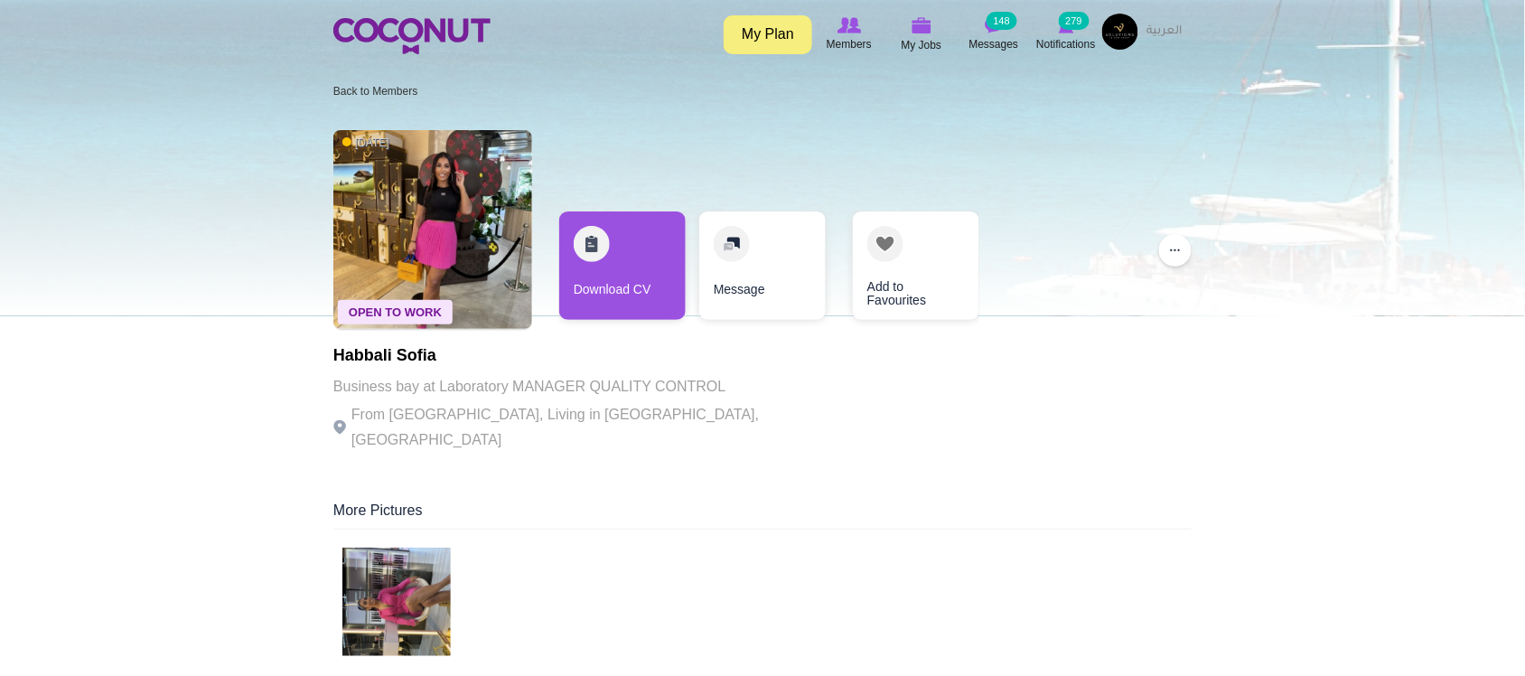
click at [674, 407] on p "From [GEOGRAPHIC_DATA], Living in [GEOGRAPHIC_DATA], [GEOGRAPHIC_DATA]" at bounding box center [581, 427] width 497 height 51
click at [691, 402] on p "From France, Living in Dubai, United Arab Emirates" at bounding box center [581, 427] width 497 height 51
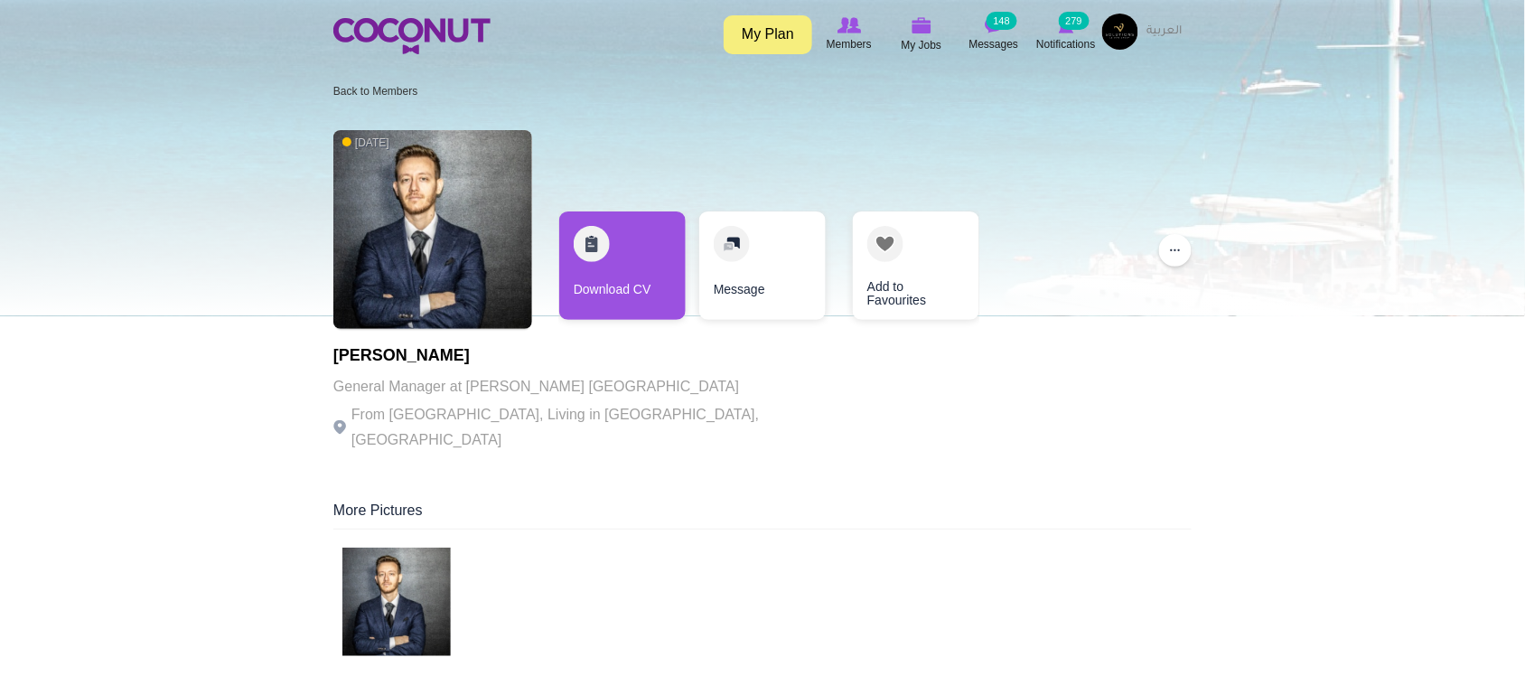
click at [462, 408] on p "From Romania, Living in Dubai, United Arab Emirates" at bounding box center [581, 427] width 497 height 51
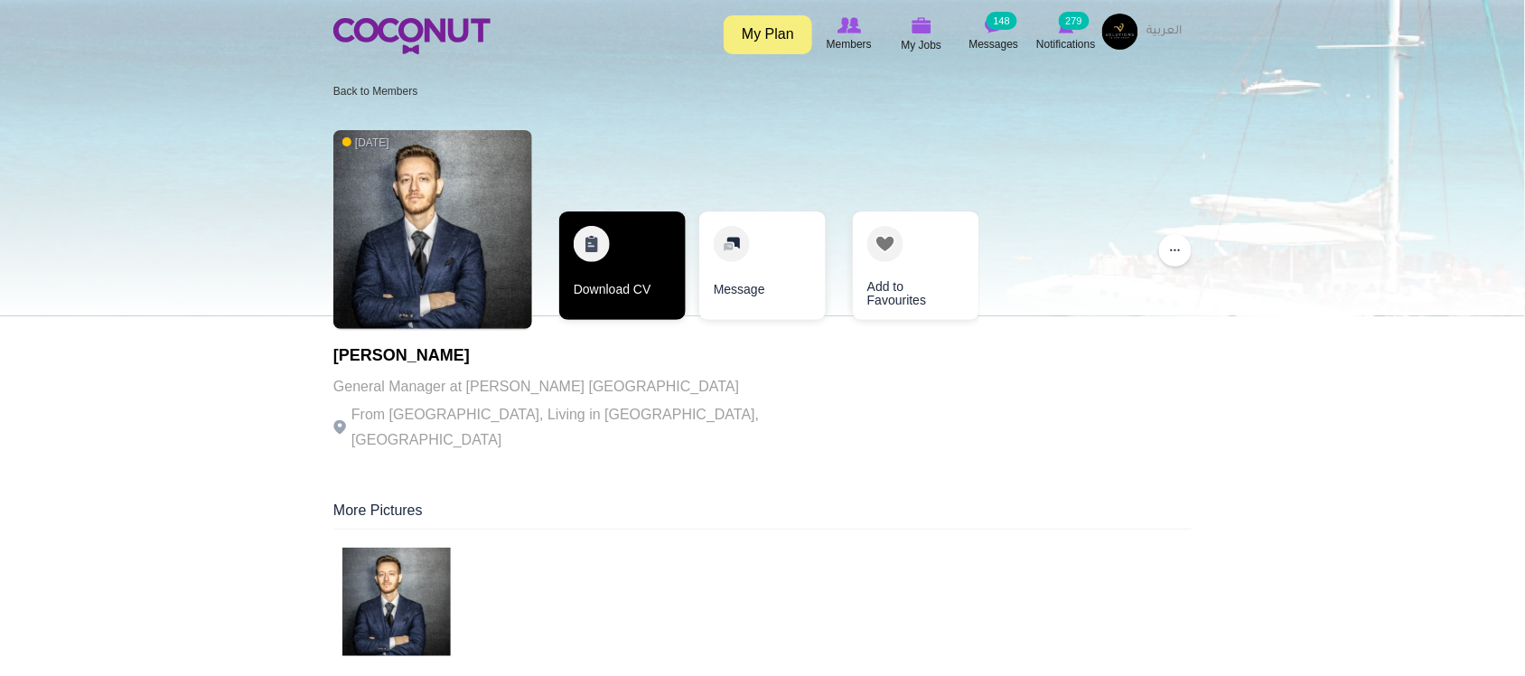
click at [634, 294] on link "Download CV" at bounding box center [622, 265] width 126 height 108
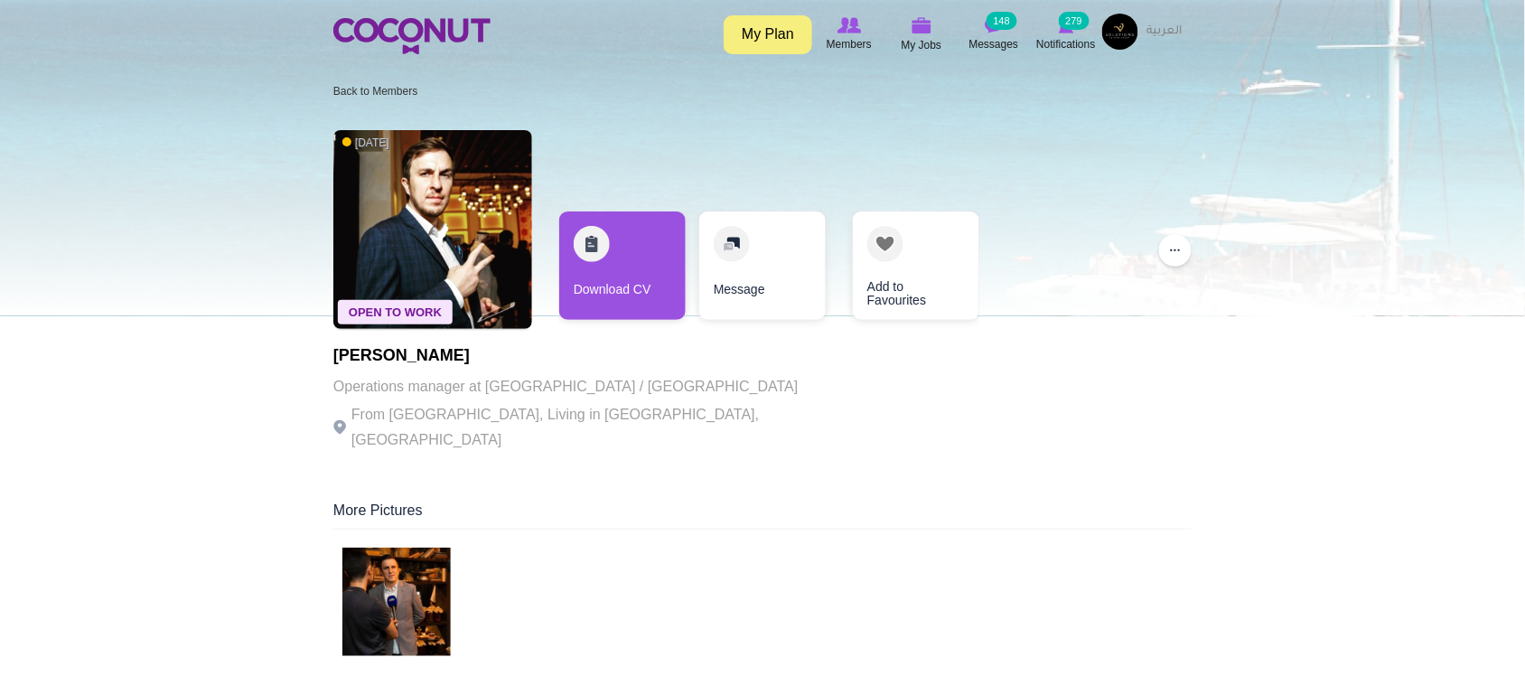
click at [551, 426] on p "From Azerbaijan, Living in Dubai, United Arab Emirates" at bounding box center [581, 427] width 497 height 51
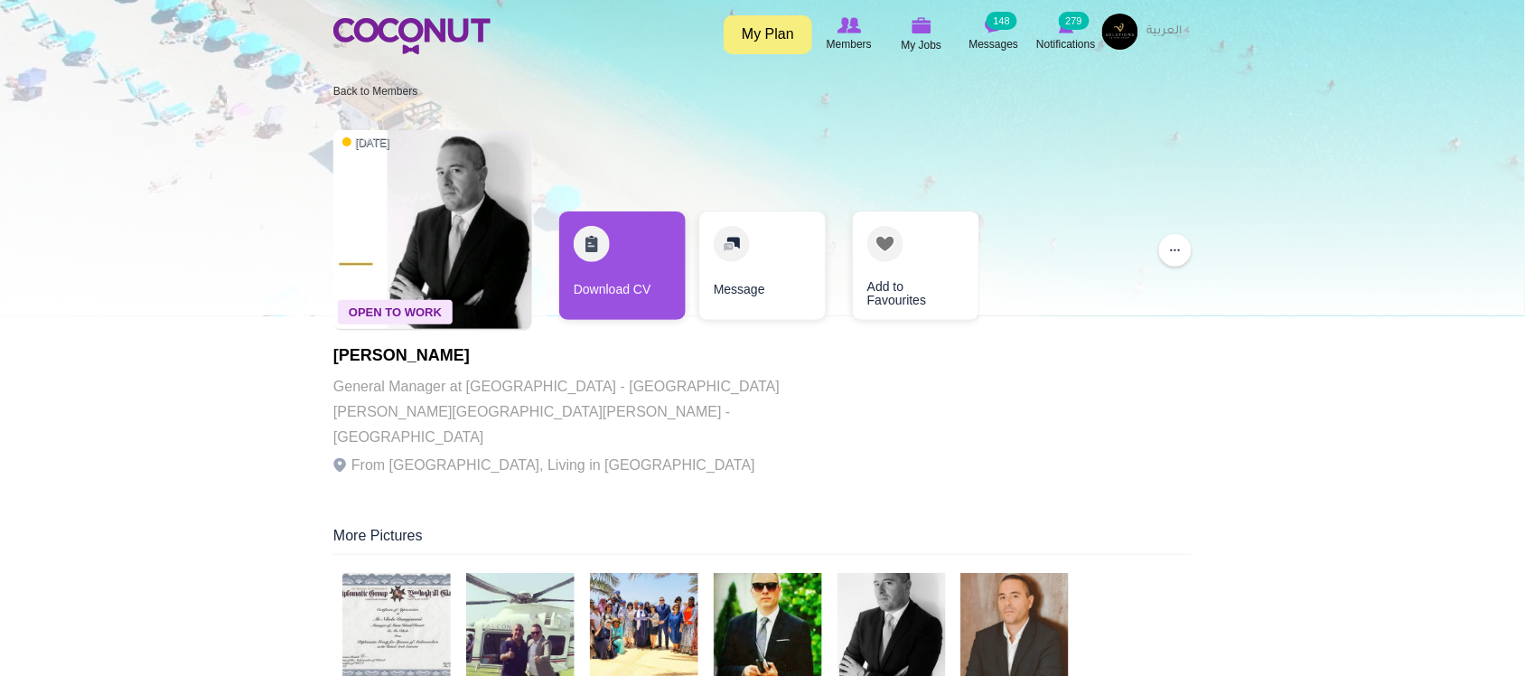
click at [359, 366] on div "[PERSON_NAME] General Manager at [GEOGRAPHIC_DATA] - [GEOGRAPHIC_DATA] [PERSON_…" at bounding box center [581, 412] width 497 height 131
click at [377, 394] on p "General Manager at Moon Island Resort - Palace HH Dr. Sultan Bin Khalifa - Abu …" at bounding box center [581, 412] width 497 height 76
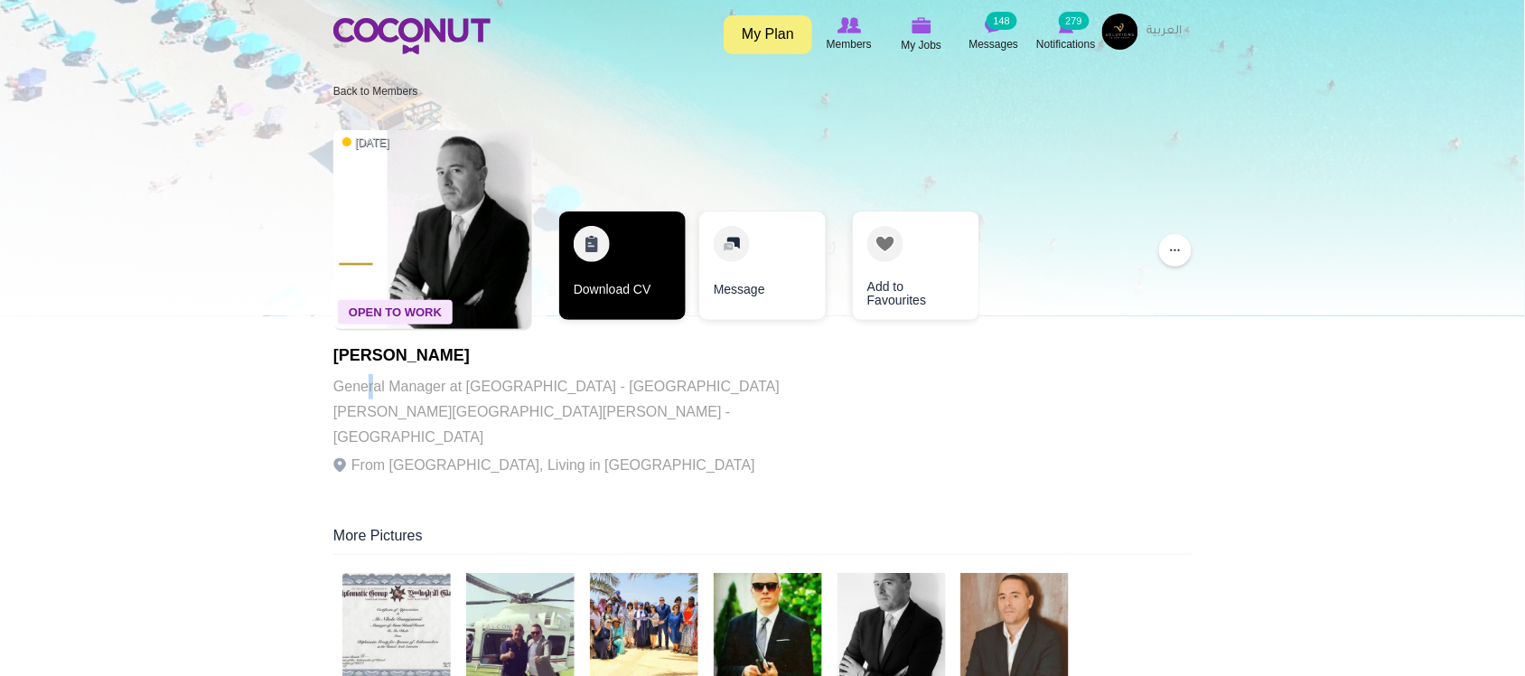
click at [621, 300] on link "Download CV" at bounding box center [622, 265] width 126 height 108
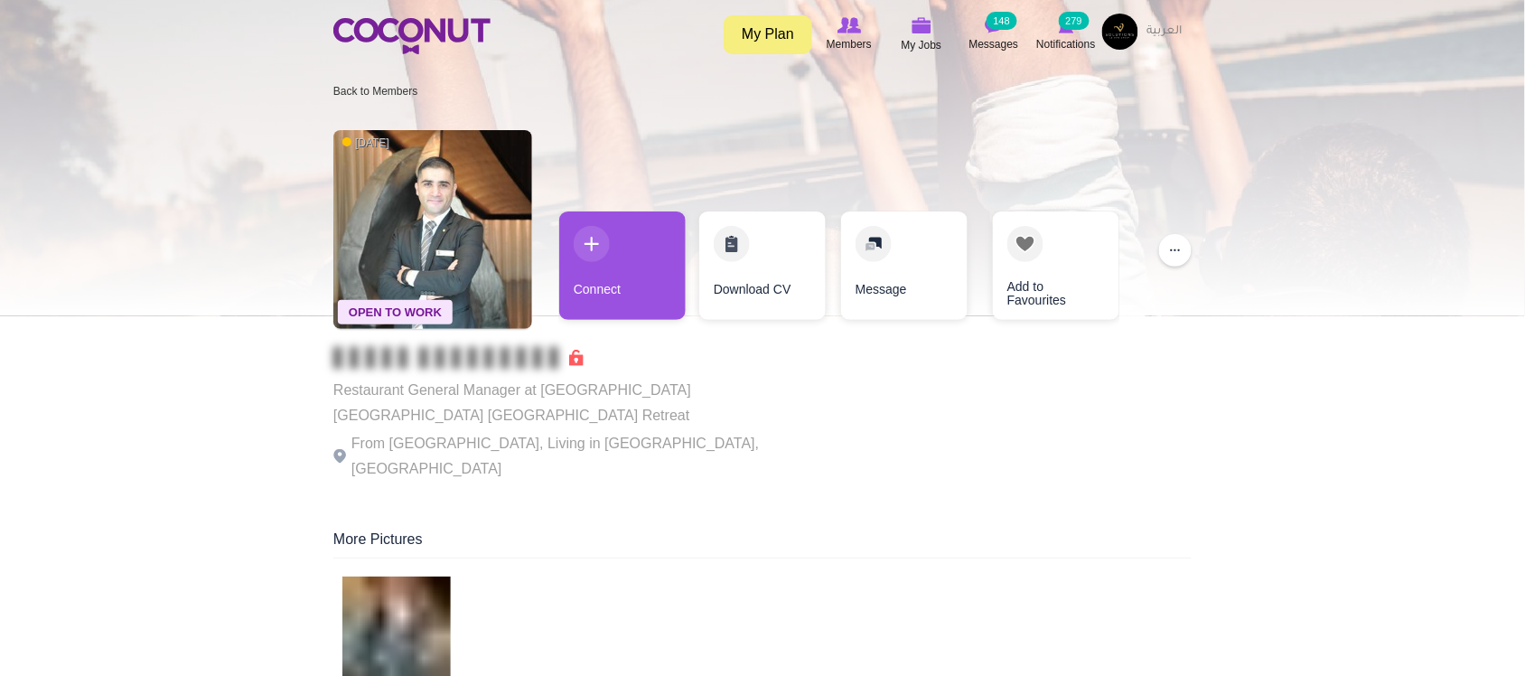
click at [509, 403] on div "Restaurant General Manager at Anantara Santorini Abu Dhabi Retreat From Turkey,…" at bounding box center [581, 414] width 497 height 135
click at [556, 431] on p "From Turkey, Living in Dubai, United Arab Emirates" at bounding box center [581, 456] width 497 height 51
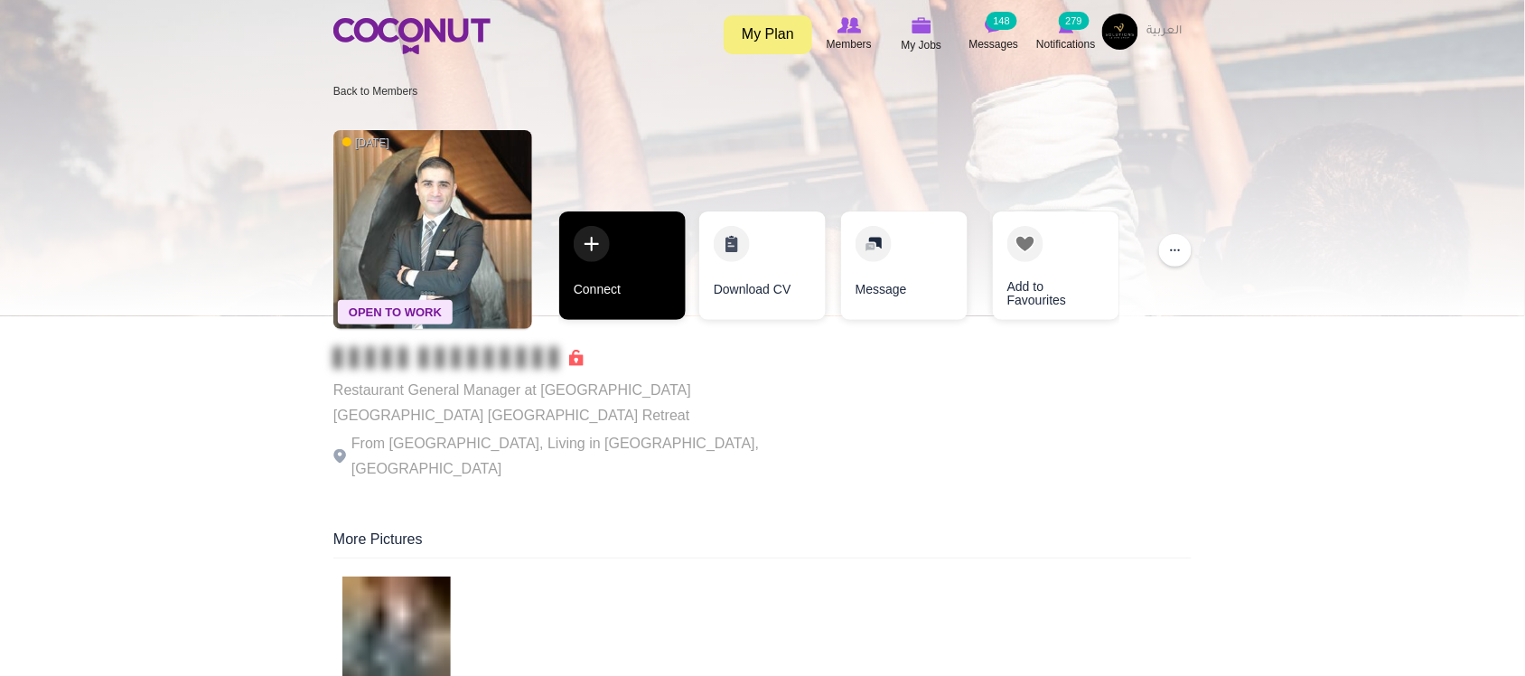
click at [606, 280] on link "Connect" at bounding box center [622, 265] width 126 height 108
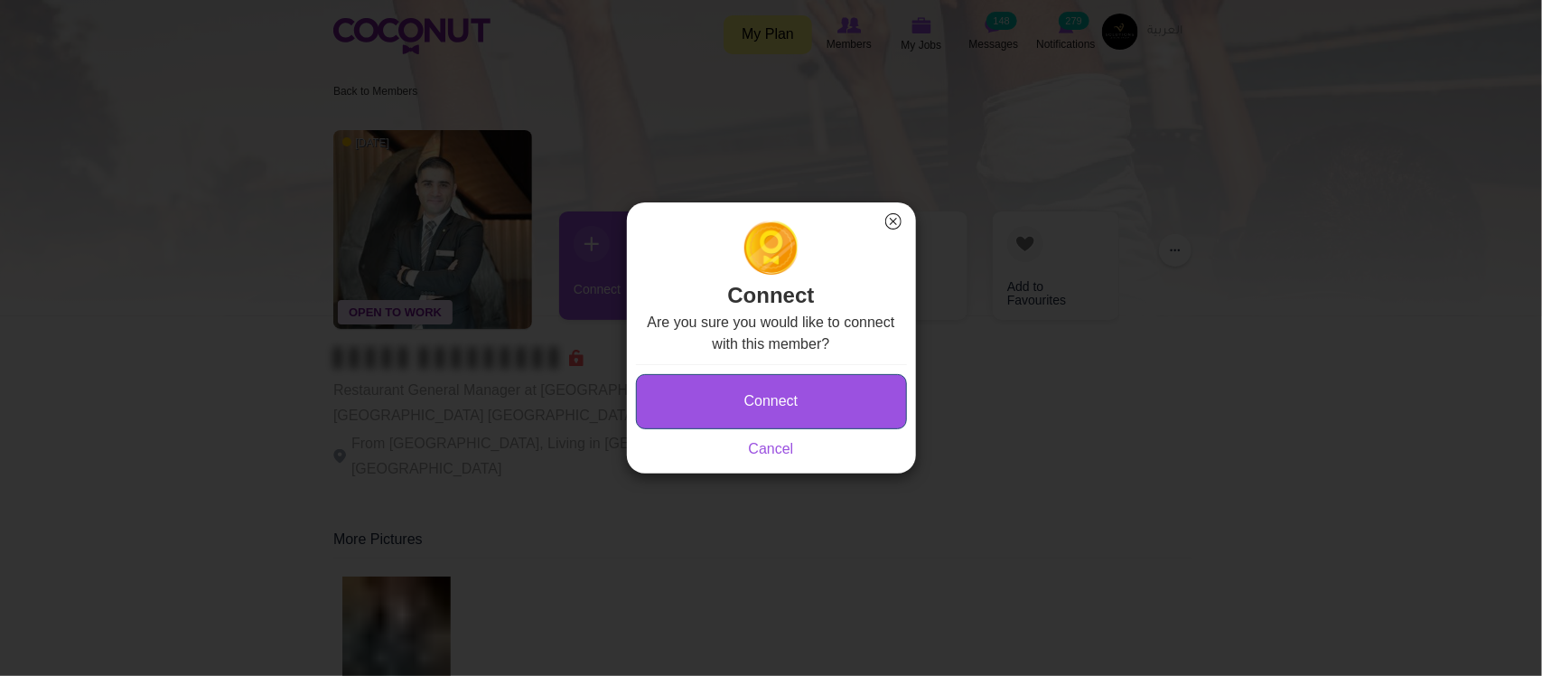
click at [754, 393] on button "Connect" at bounding box center [771, 401] width 271 height 55
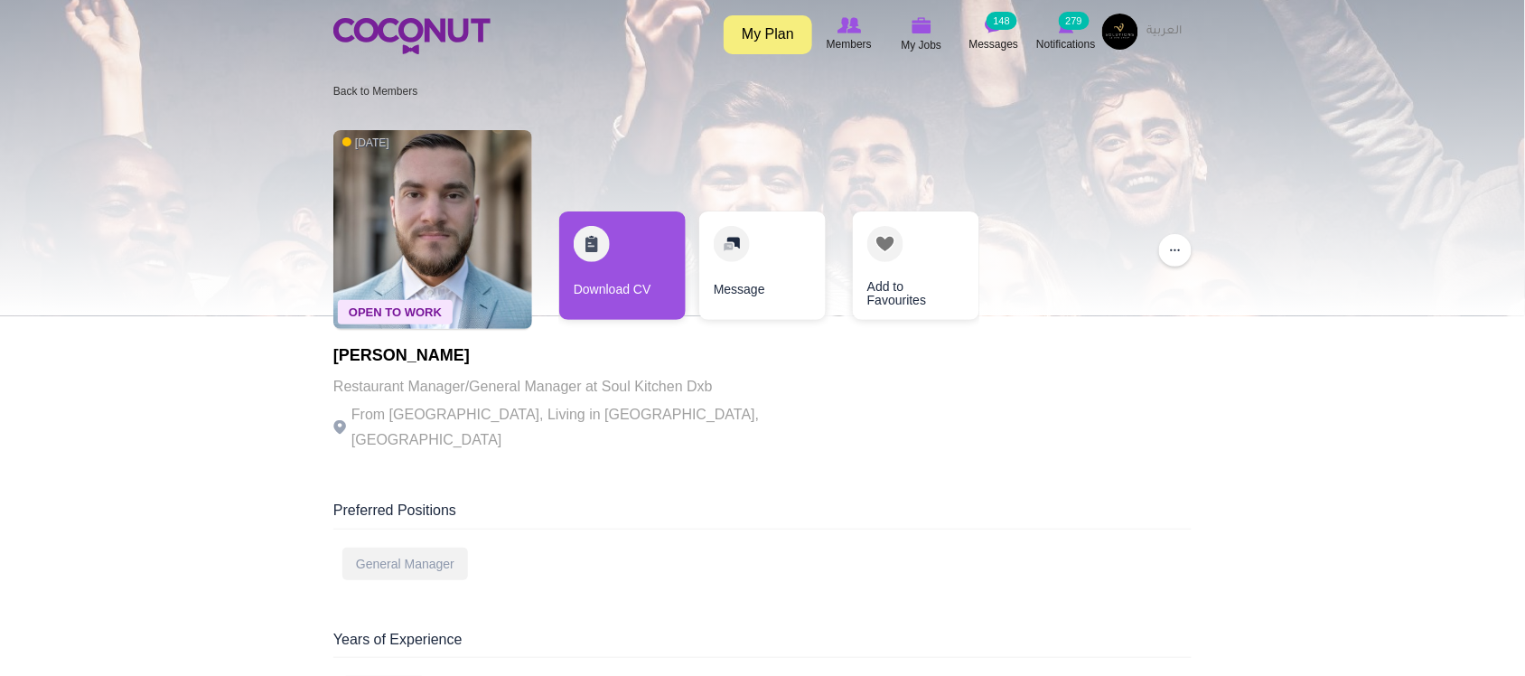
click at [465, 397] on p "Restaurant Manager/General Manager at Soul Kitchen Dxb" at bounding box center [581, 386] width 497 height 25
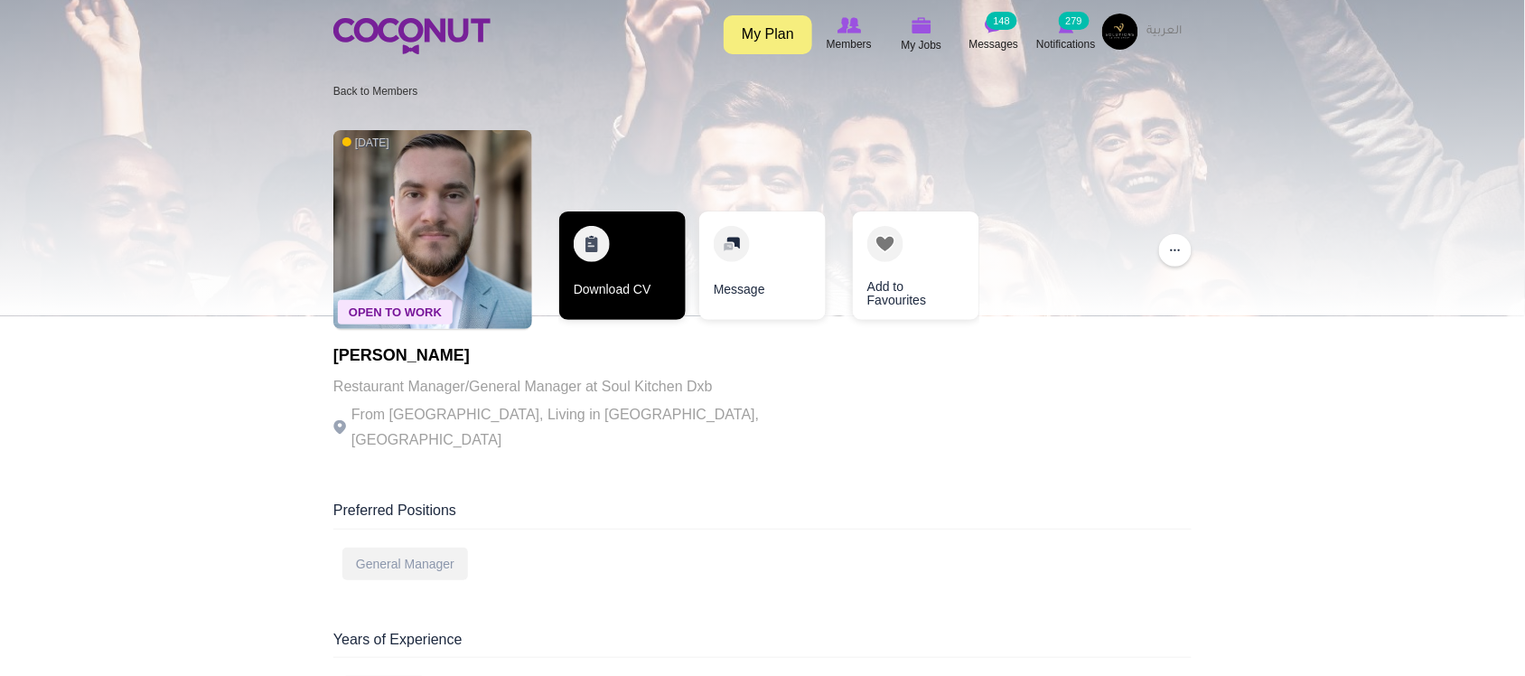
click at [596, 295] on link "Download CV" at bounding box center [622, 265] width 126 height 108
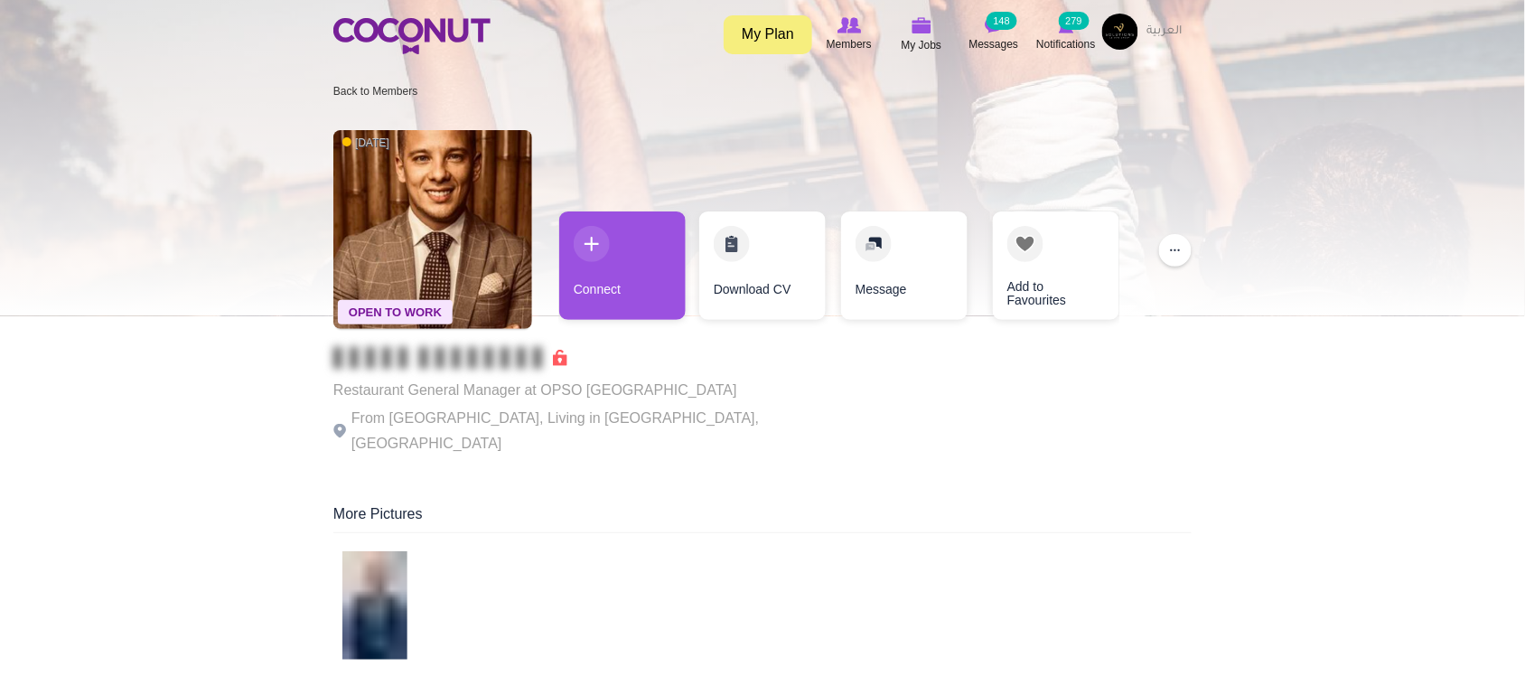
click at [624, 408] on p "From Hungary, Living in Dubai, United Arab Emirates" at bounding box center [581, 431] width 497 height 51
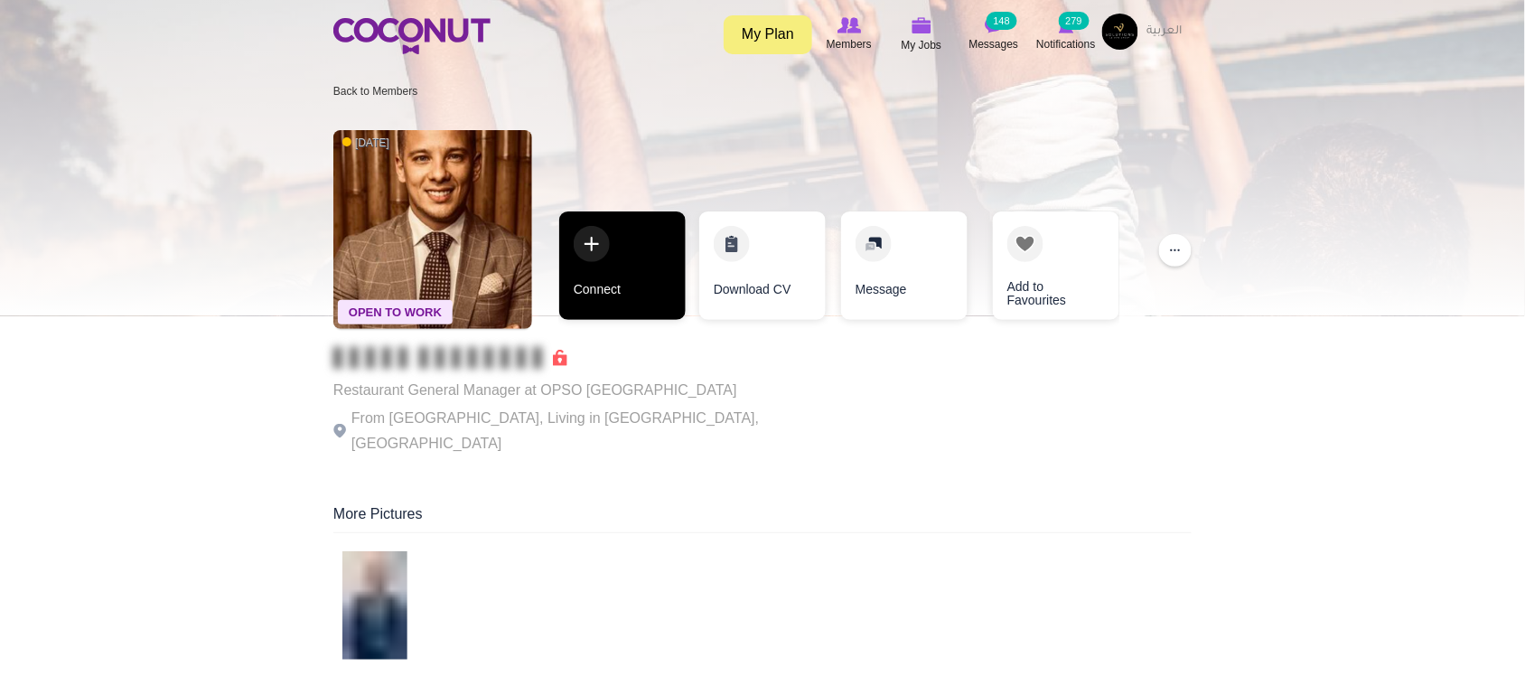
click at [598, 286] on link "Connect" at bounding box center [622, 265] width 126 height 108
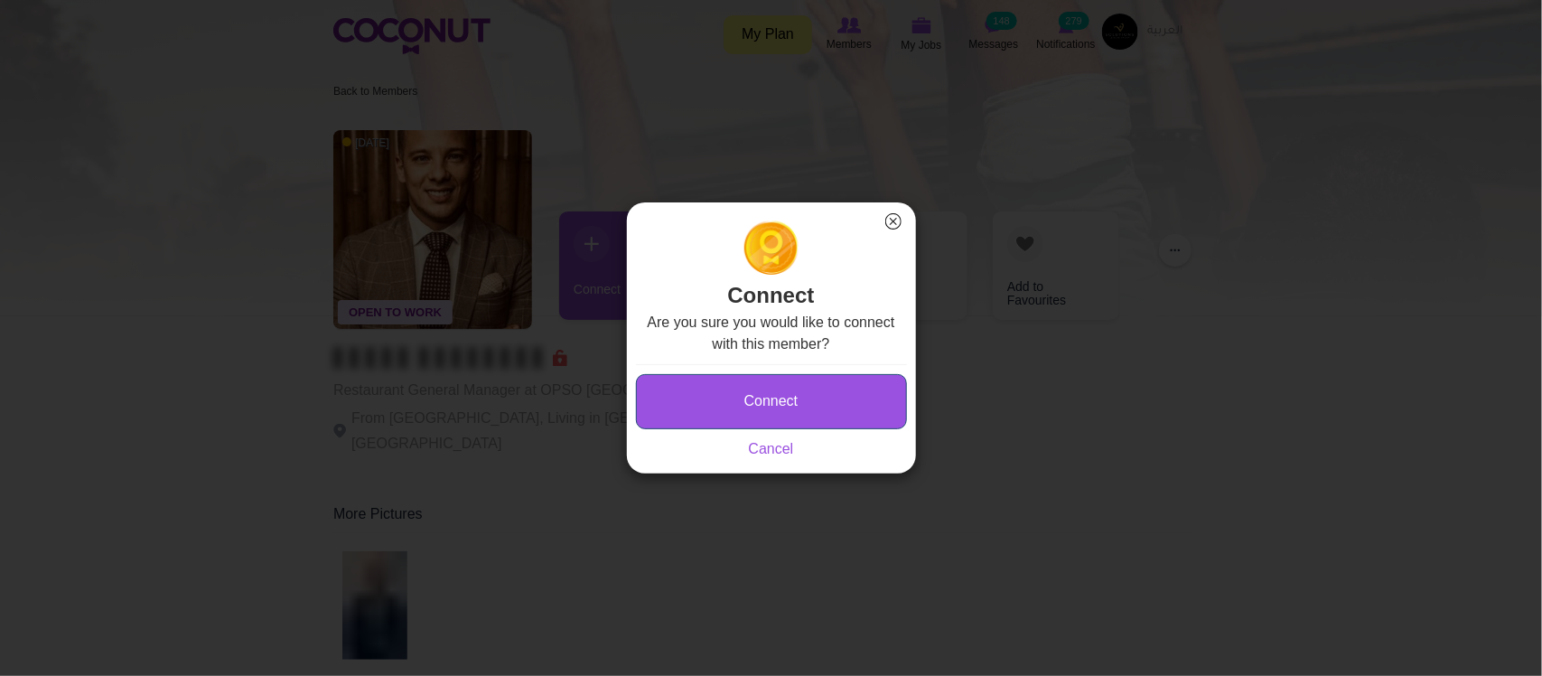
click at [787, 390] on button "Connect" at bounding box center [771, 401] width 271 height 55
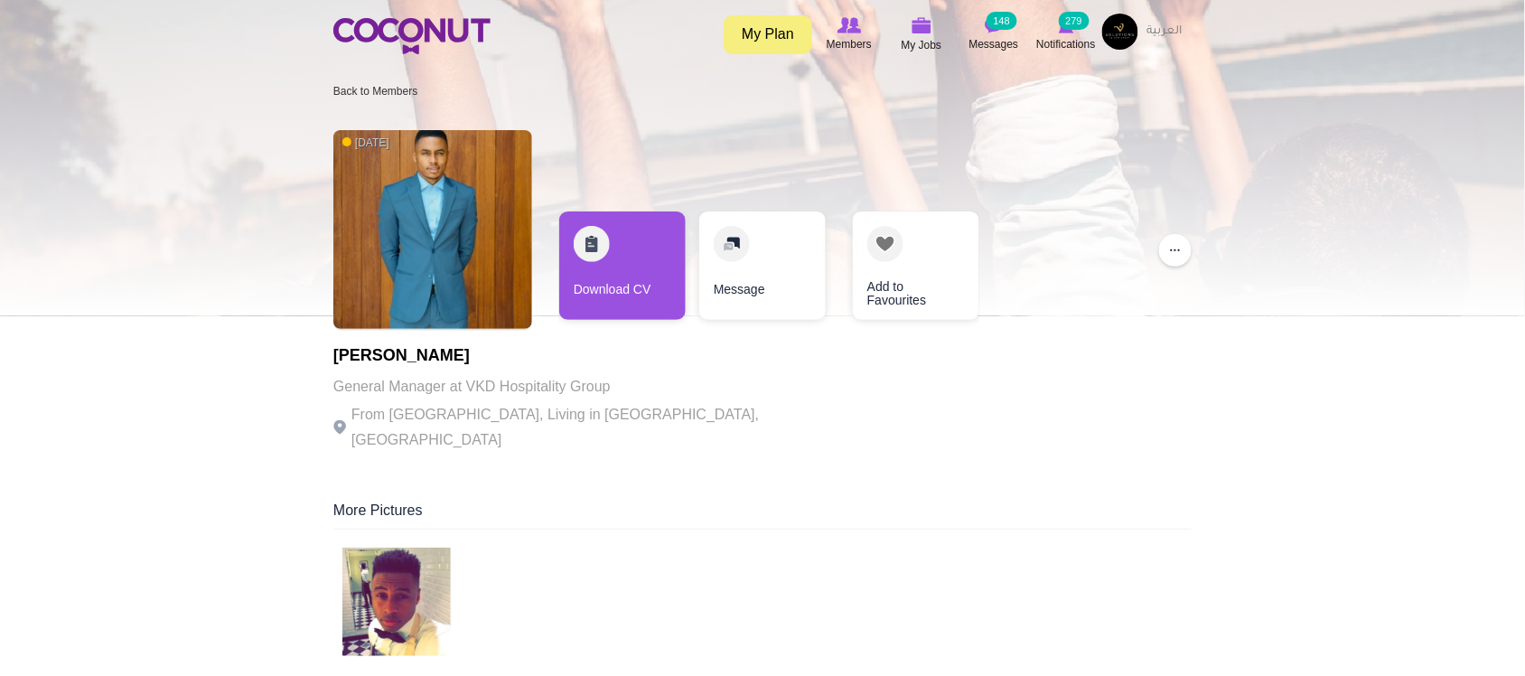
drag, startPoint x: 492, startPoint y: 395, endPoint x: 534, endPoint y: 287, distance: 115.3
click at [509, 341] on div "[DATE] [PERSON_NAME] General Manager at VKD Hospitality Group From [GEOGRAPHIC_…" at bounding box center [581, 292] width 497 height 343
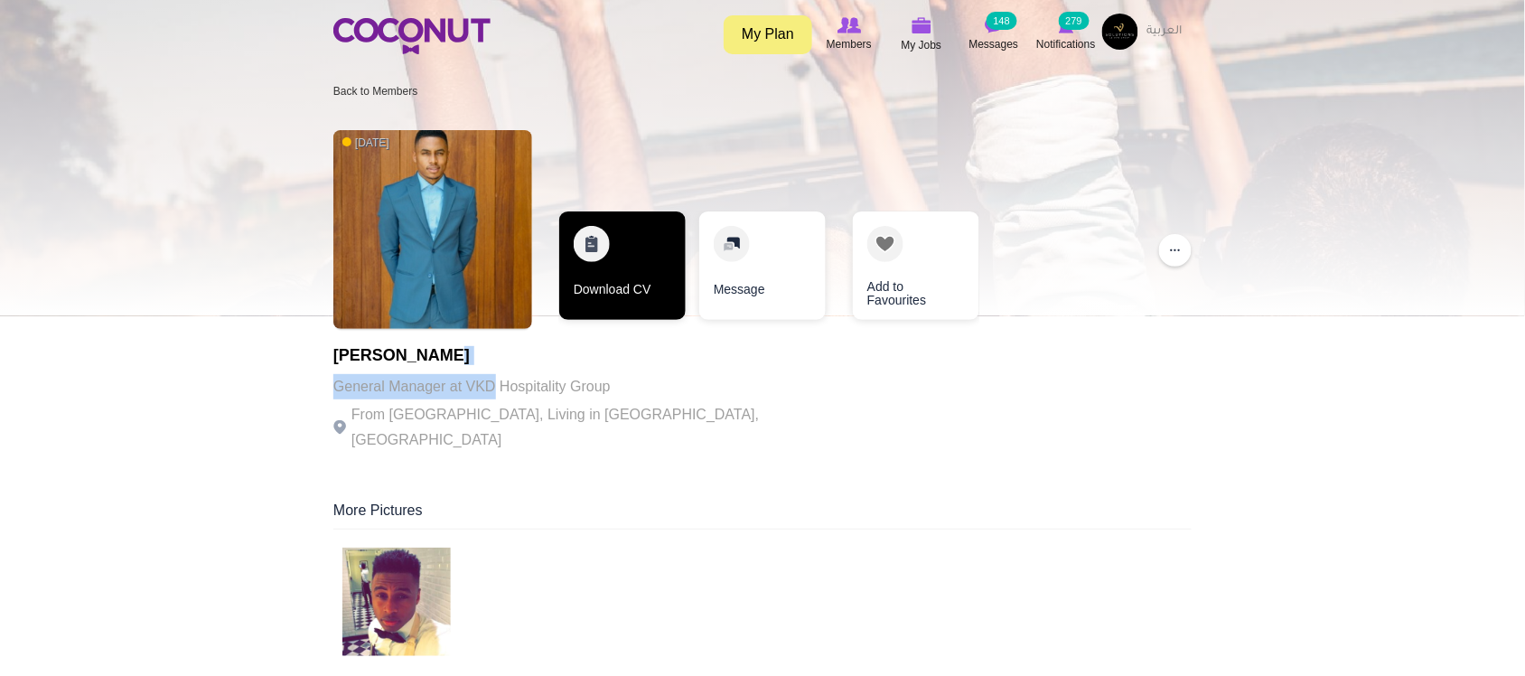
click at [567, 285] on link "Download CV" at bounding box center [622, 265] width 126 height 108
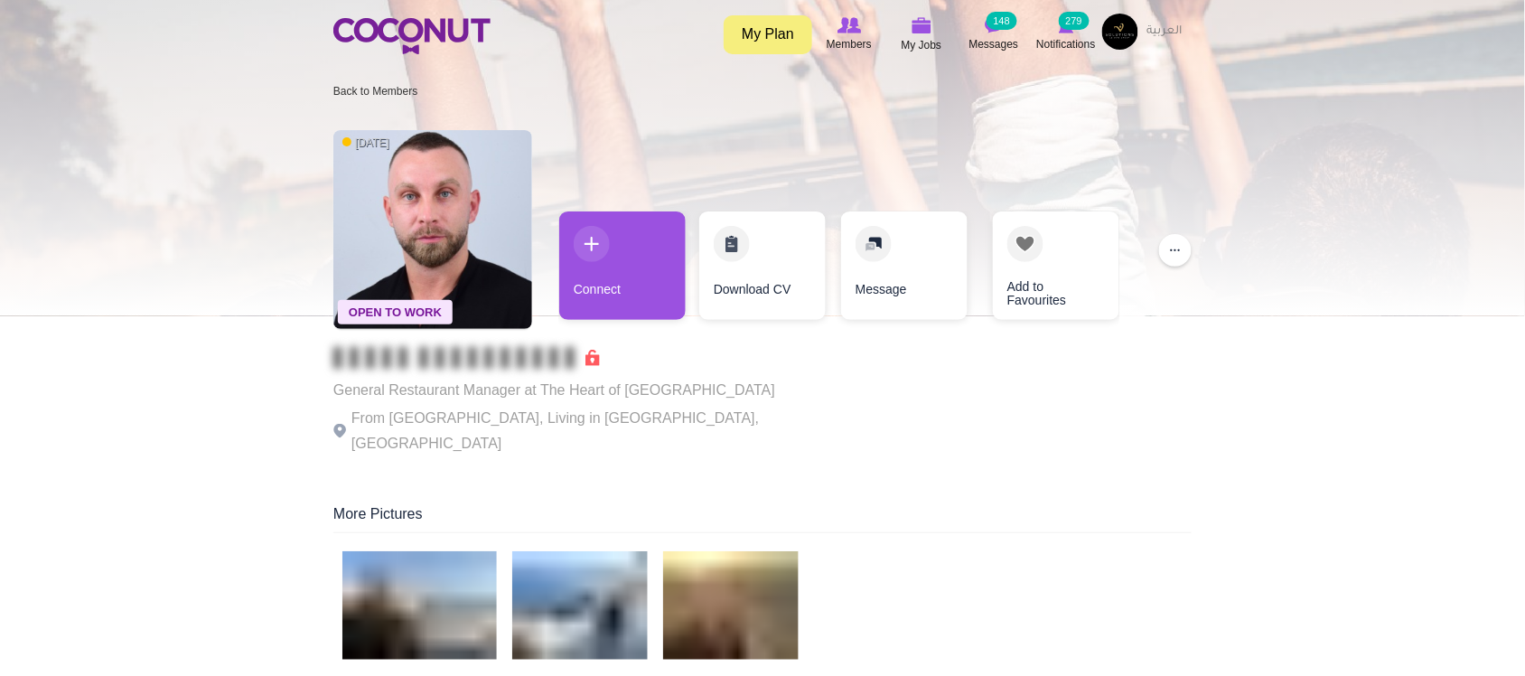
click at [556, 395] on p "General Restaurant Manager at The Heart of Europe" at bounding box center [581, 390] width 497 height 25
click at [553, 395] on p "General Restaurant Manager at The Heart of Europe" at bounding box center [581, 390] width 497 height 25
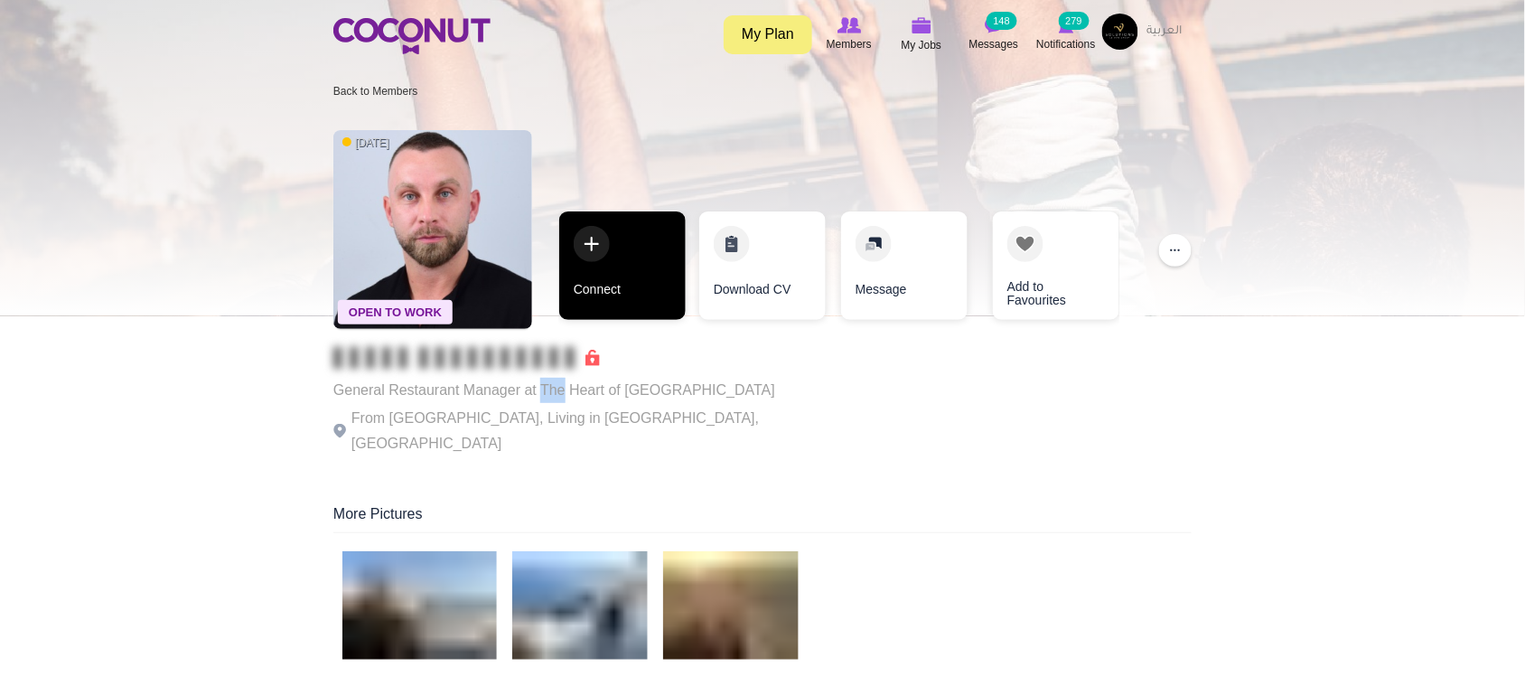
click at [625, 319] on link "Connect" at bounding box center [622, 265] width 126 height 108
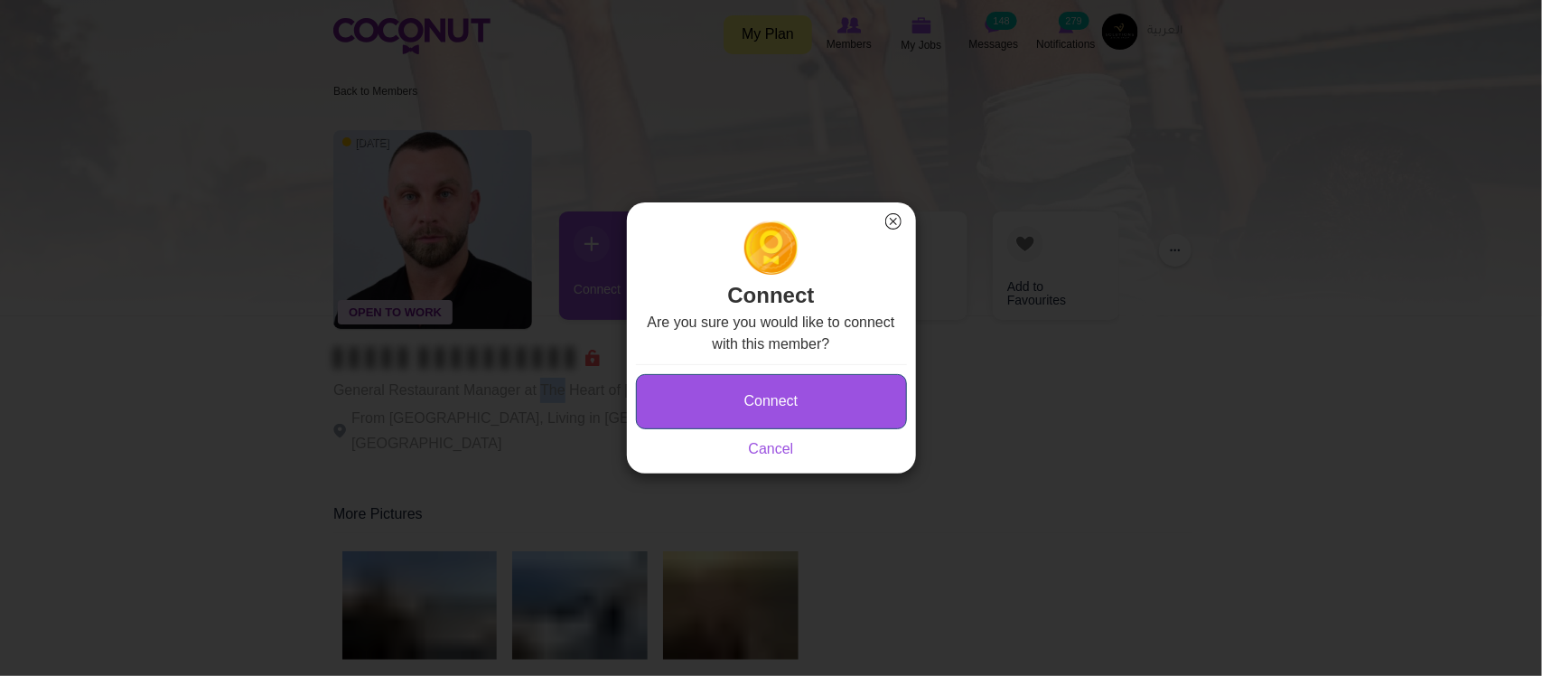
click at [771, 402] on button "Connect" at bounding box center [771, 401] width 271 height 55
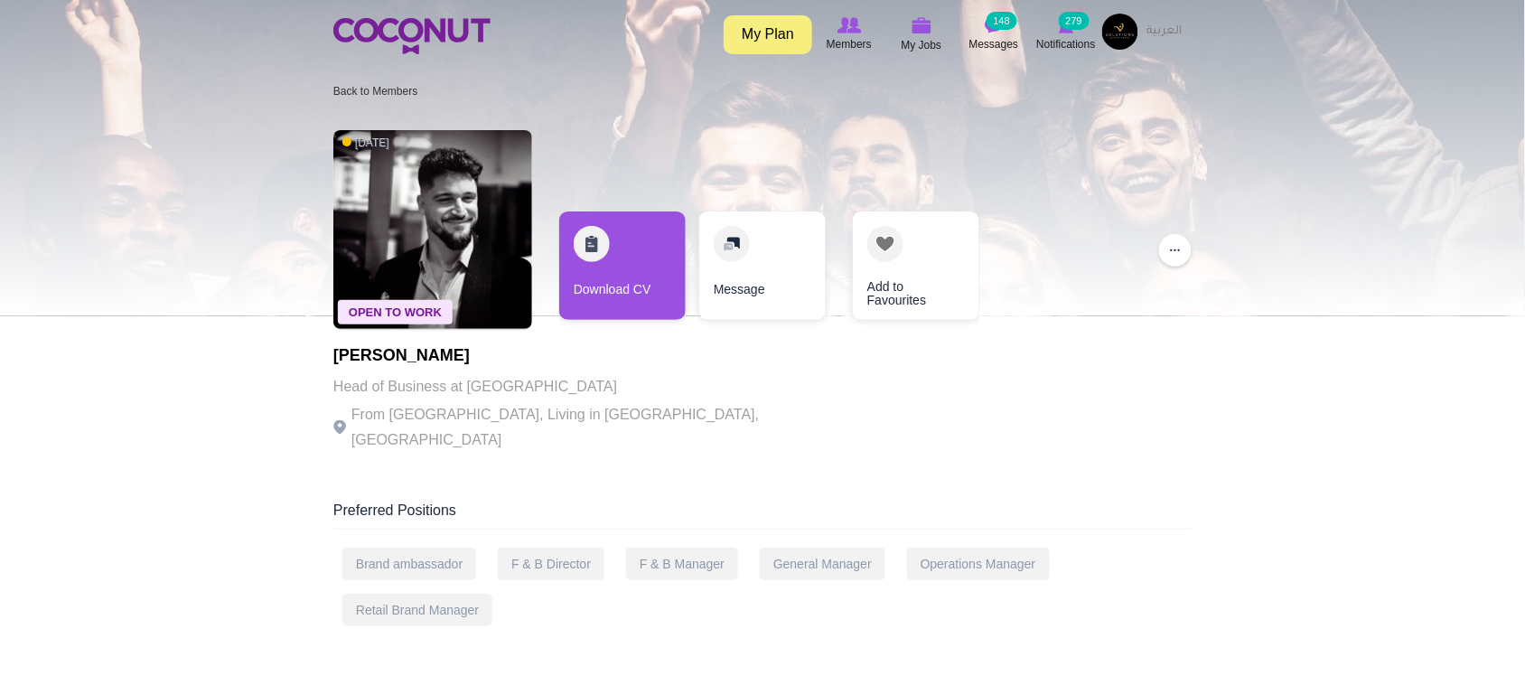
drag, startPoint x: 551, startPoint y: 397, endPoint x: 412, endPoint y: 394, distance: 139.2
click at [549, 397] on p "Head of Business at Three Layer Hospitality" at bounding box center [581, 386] width 497 height 25
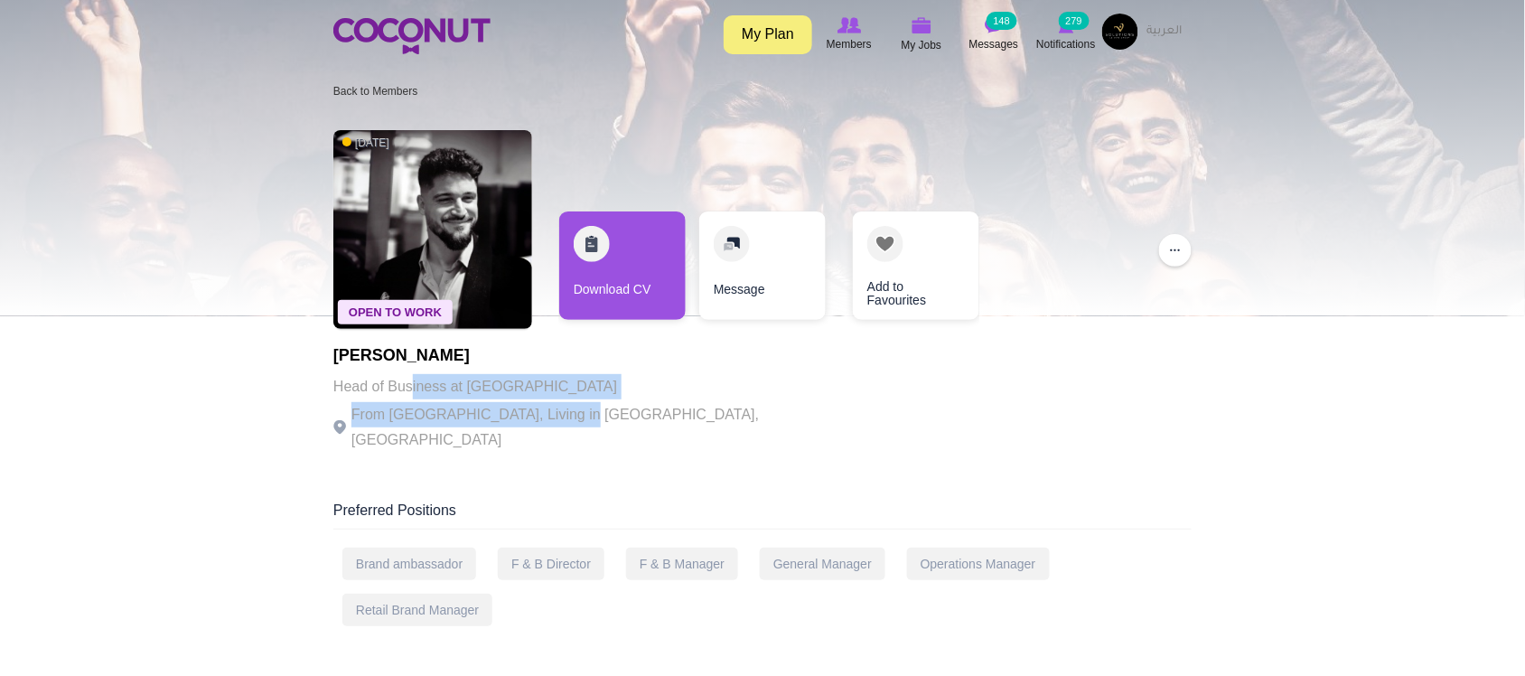
drag, startPoint x: 412, startPoint y: 394, endPoint x: 625, endPoint y: 416, distance: 214.4
click at [569, 422] on div "Marko Milojevic Head of Business at Three Layer Hospitality From Serbia, Living…" at bounding box center [581, 400] width 497 height 106
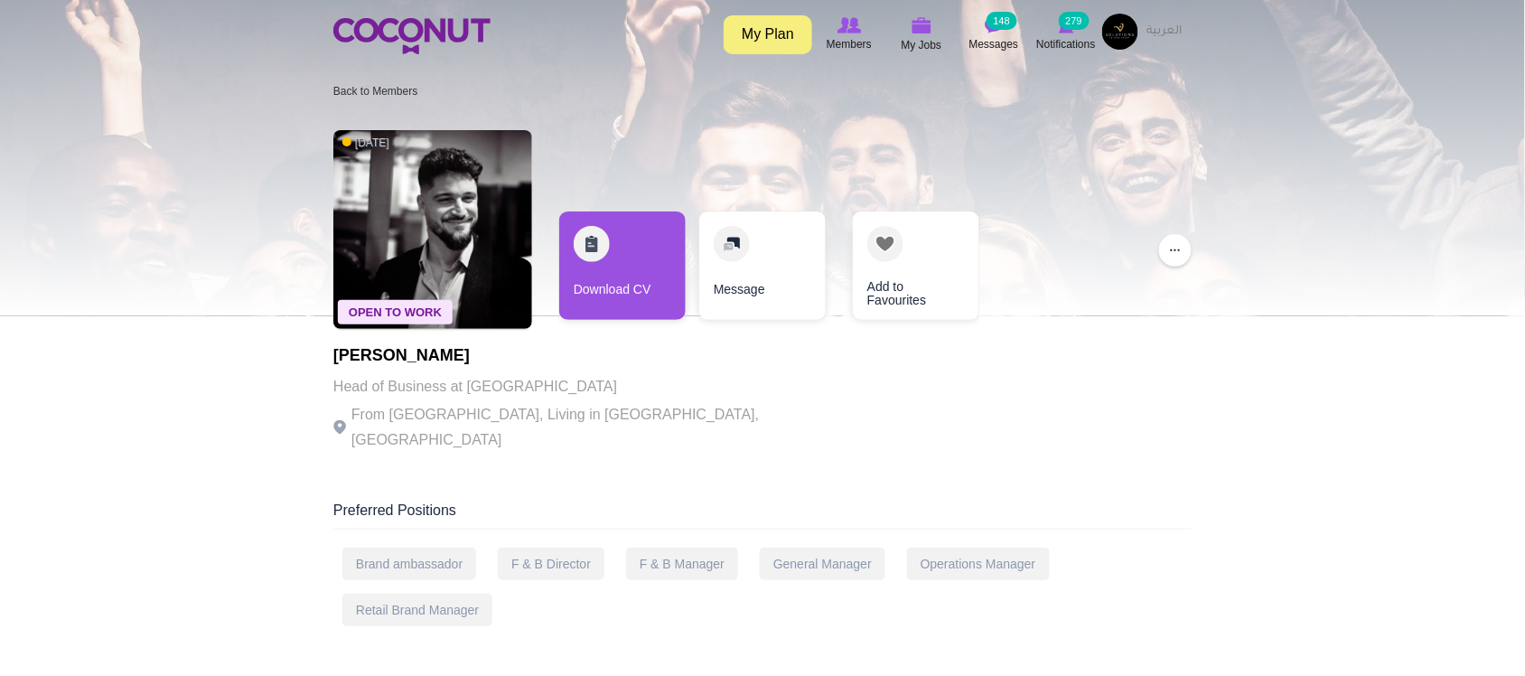
drag, startPoint x: 655, startPoint y: 414, endPoint x: 702, endPoint y: 396, distance: 50.3
click at [657, 414] on p "From Serbia, Living in Dubai, United Arab Emirates" at bounding box center [581, 427] width 497 height 51
click at [702, 396] on div "Open To Work 3 months ago Marko Milojevic Head of Business at Three Layer Hospi…" at bounding box center [762, 292] width 858 height 343
drag, startPoint x: 634, startPoint y: 425, endPoint x: 637, endPoint y: 344, distance: 81.4
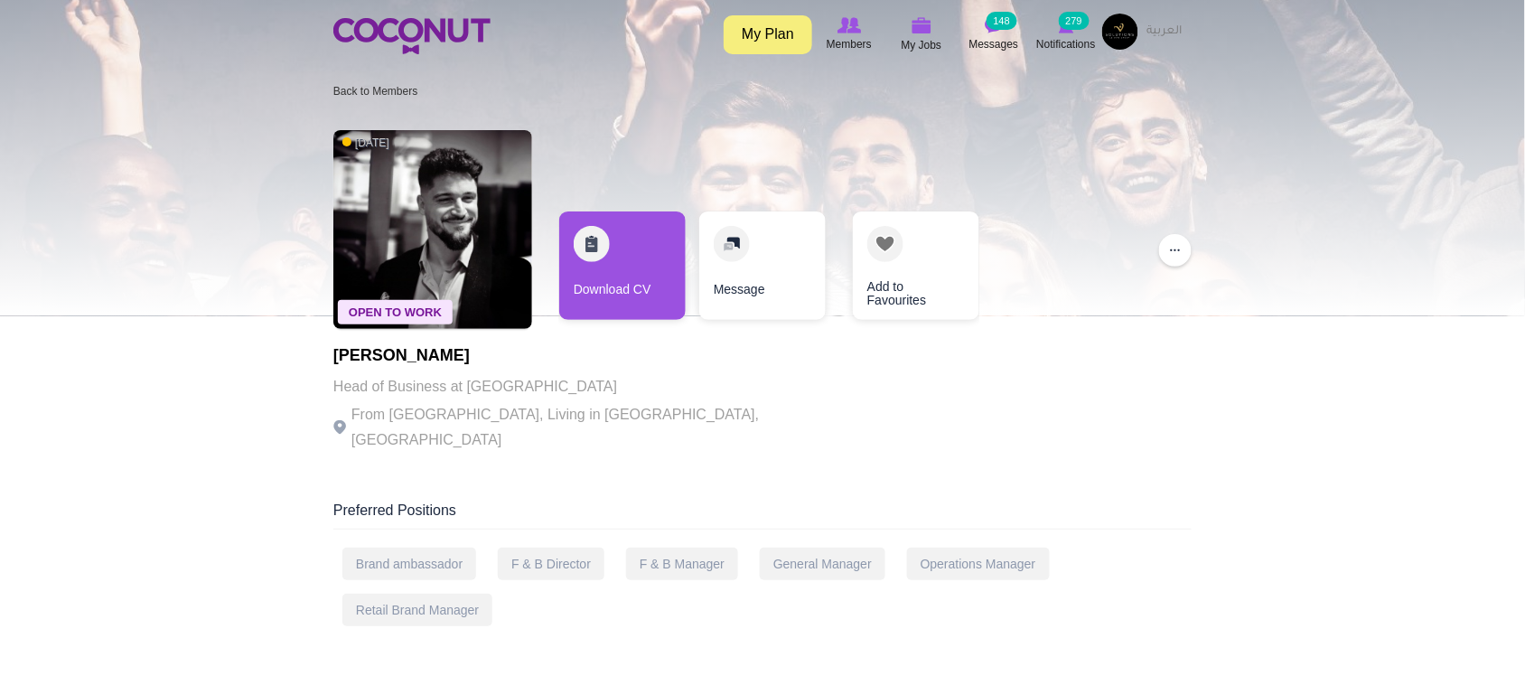
click at [634, 423] on p "From Serbia, Living in Dubai, United Arab Emirates" at bounding box center [581, 427] width 497 height 51
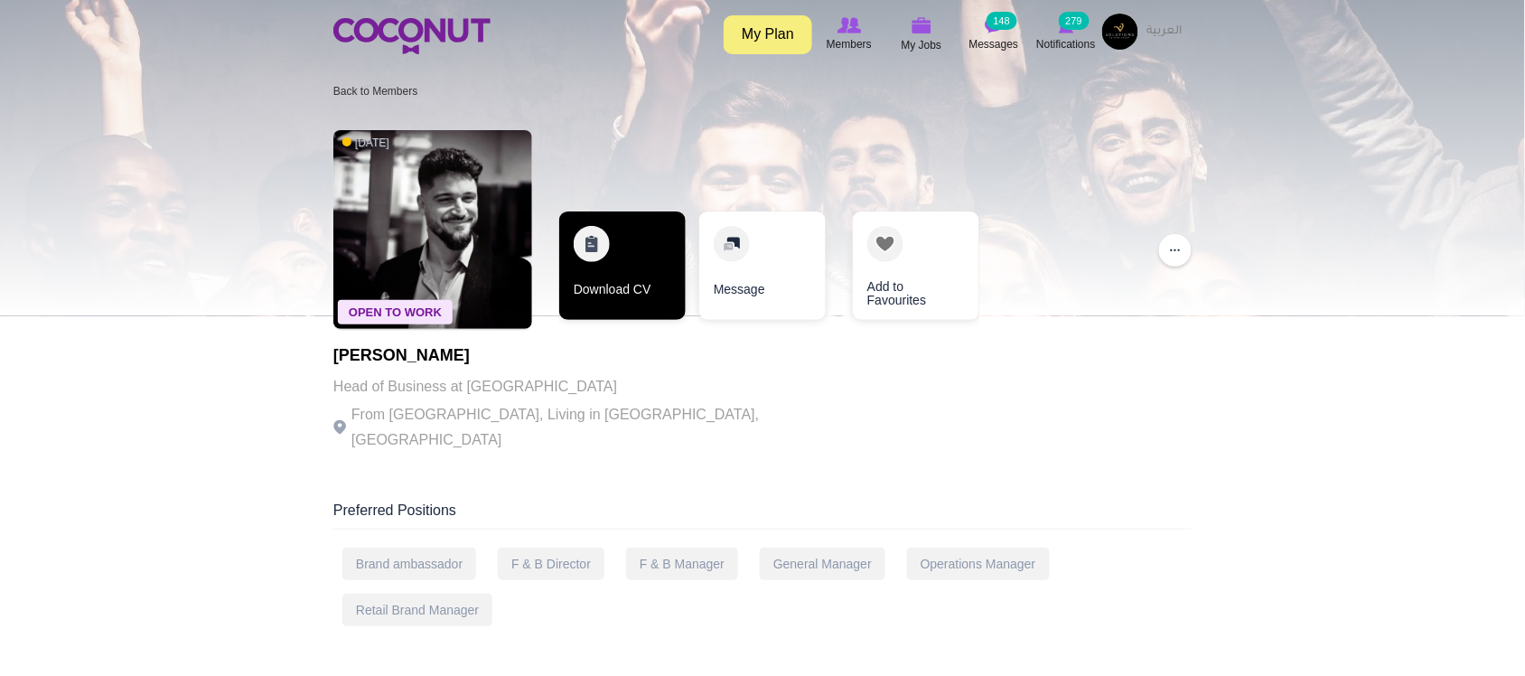
click at [635, 285] on link "Download CV" at bounding box center [622, 265] width 126 height 108
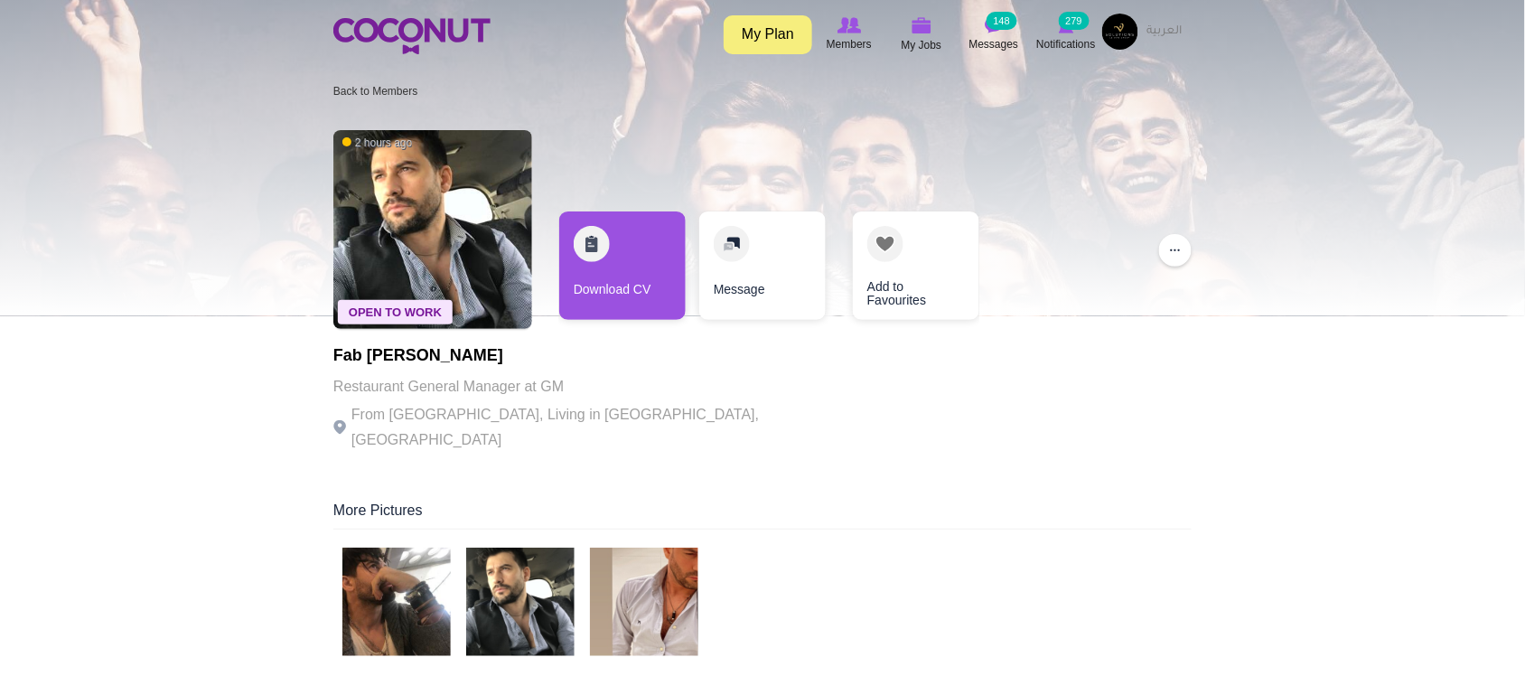
click at [497, 403] on p "From [GEOGRAPHIC_DATA], Living in [GEOGRAPHIC_DATA], [GEOGRAPHIC_DATA]" at bounding box center [581, 427] width 497 height 51
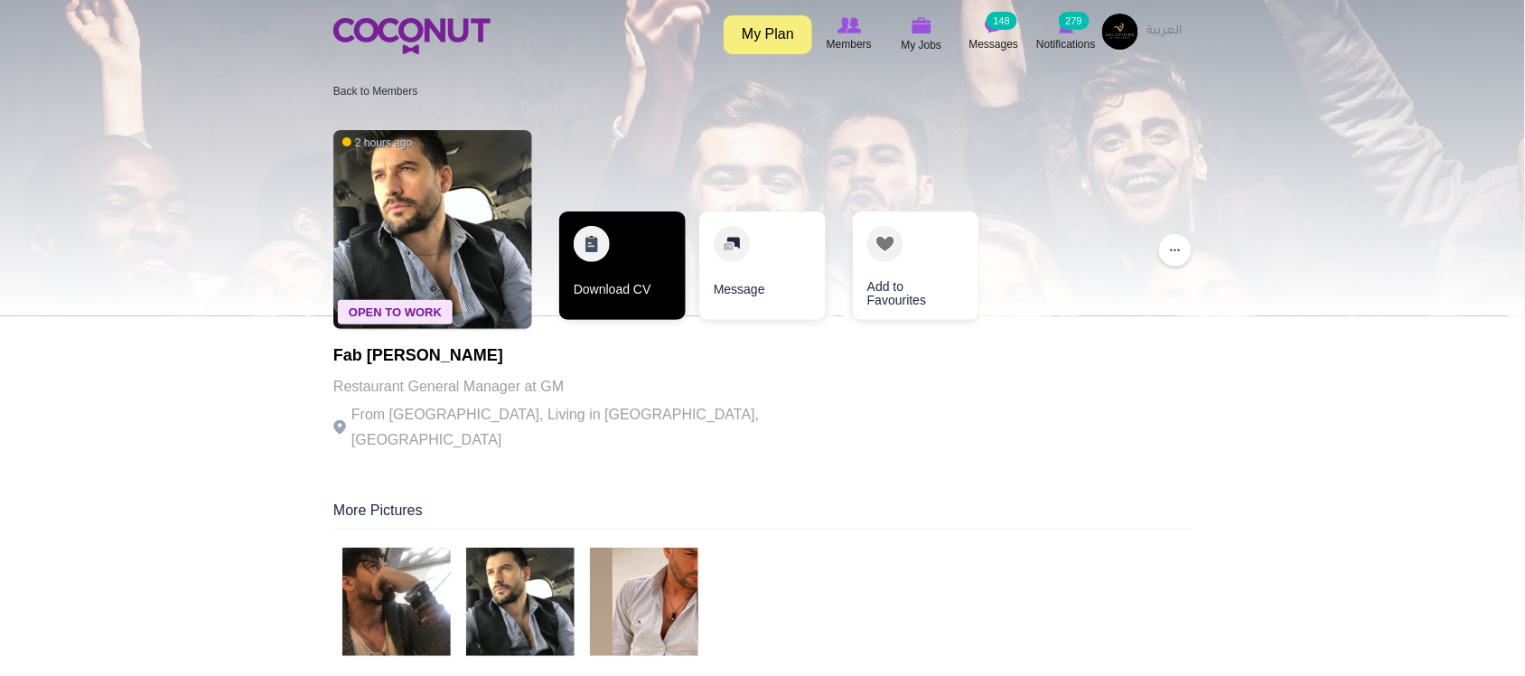
click at [637, 289] on link "Download CV" at bounding box center [622, 265] width 126 height 108
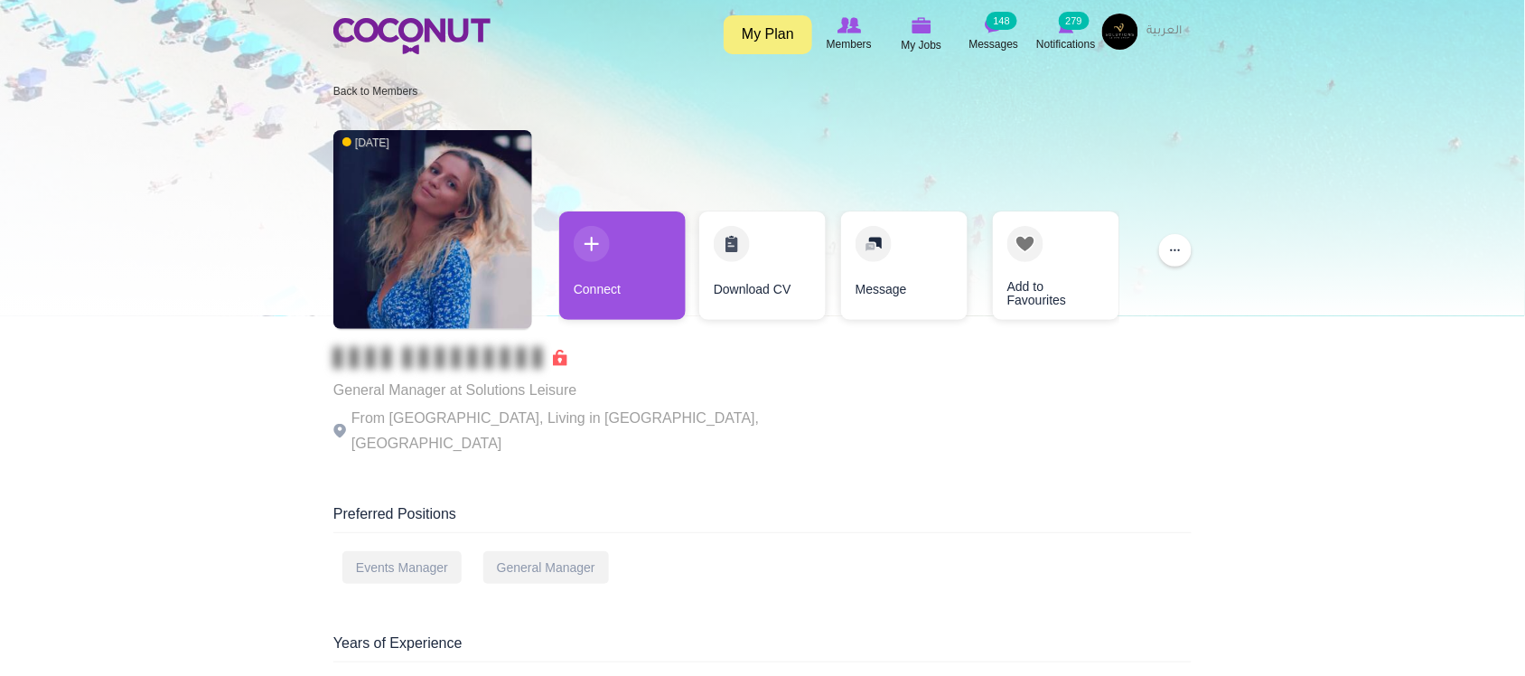
click at [498, 422] on p "From Latvia, Living in Abu Dhabi, United Arab Emirates" at bounding box center [581, 431] width 497 height 51
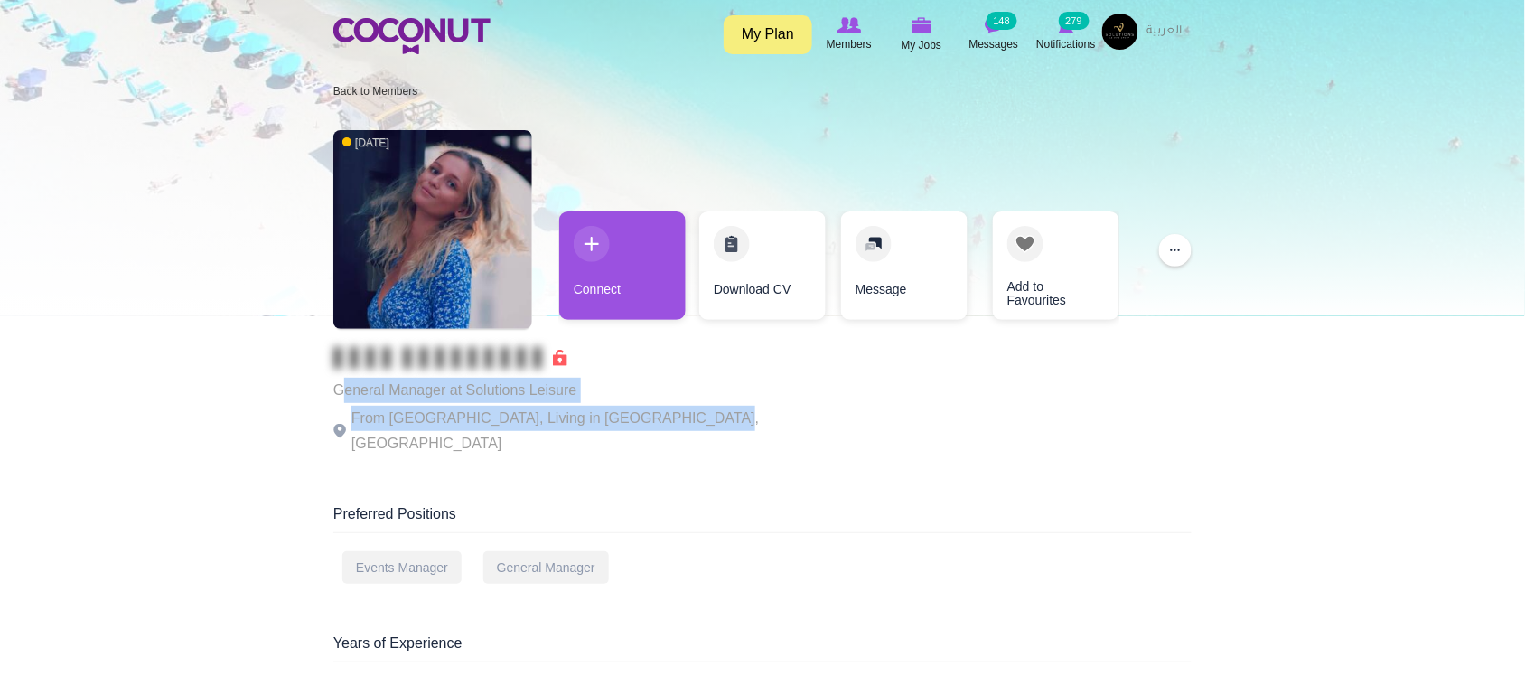
drag, startPoint x: 344, startPoint y: 395, endPoint x: 687, endPoint y: 423, distance: 344.4
click at [683, 425] on div "General Manager at Solutions Leisure From Latvia, Living in Abu Dhabi, United A…" at bounding box center [581, 401] width 497 height 109
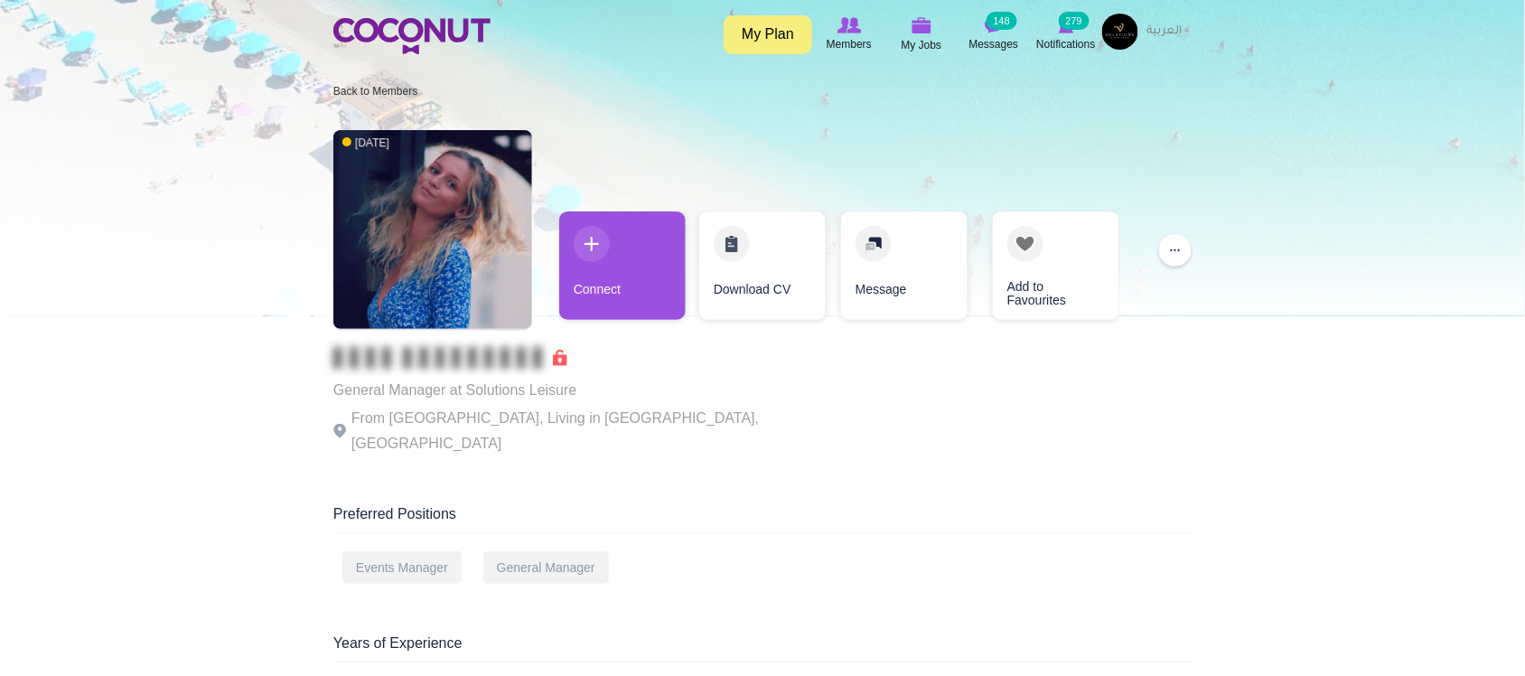
click at [687, 423] on p "From Latvia, Living in Abu Dhabi, United Arab Emirates" at bounding box center [581, 431] width 497 height 51
click at [759, 420] on div "3 months ago General Manager at Solutions Leisure From Latvia, Living in Abu Dh…" at bounding box center [762, 294] width 858 height 347
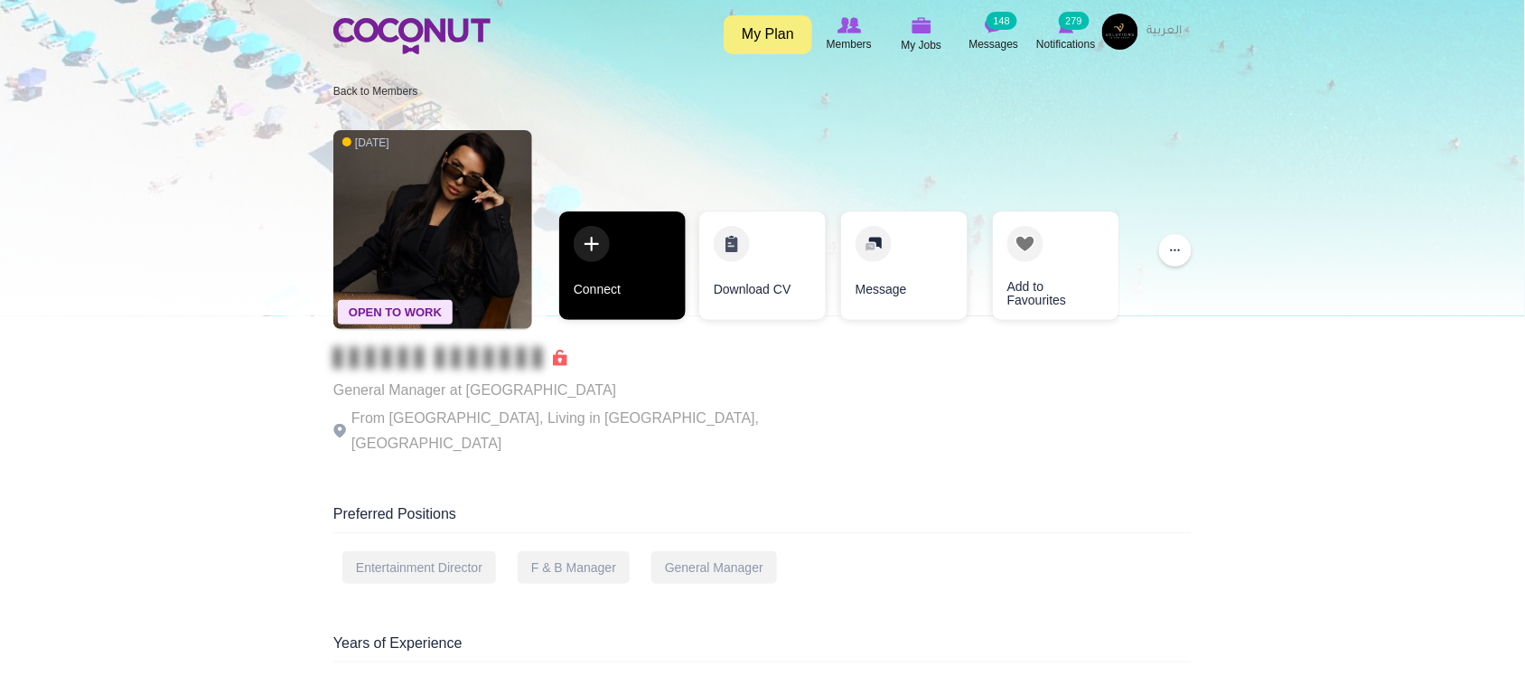
click at [603, 301] on link "Connect" at bounding box center [622, 265] width 126 height 108
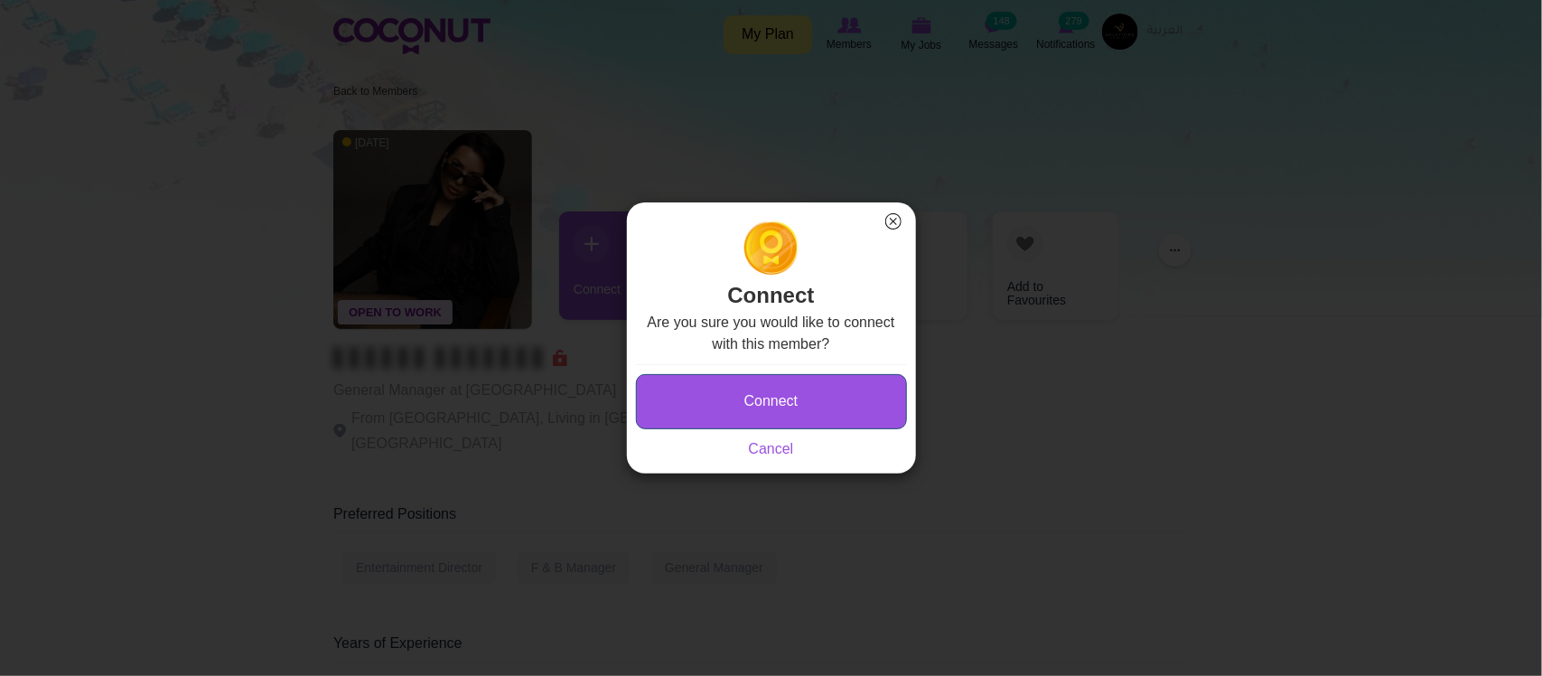
click at [828, 397] on button "Connect" at bounding box center [771, 401] width 271 height 55
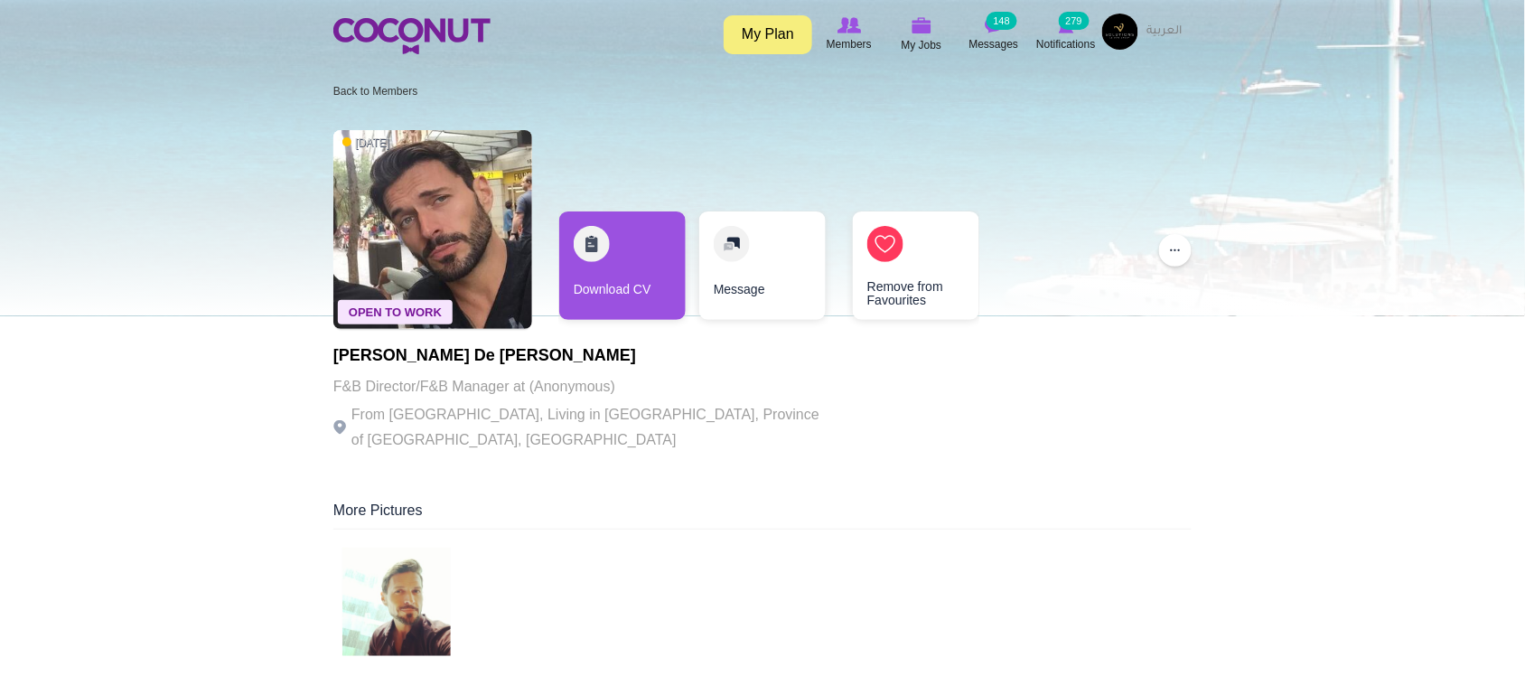
click at [454, 398] on p "F&B Director/F&B Manager at (Anonymous)" at bounding box center [581, 386] width 497 height 25
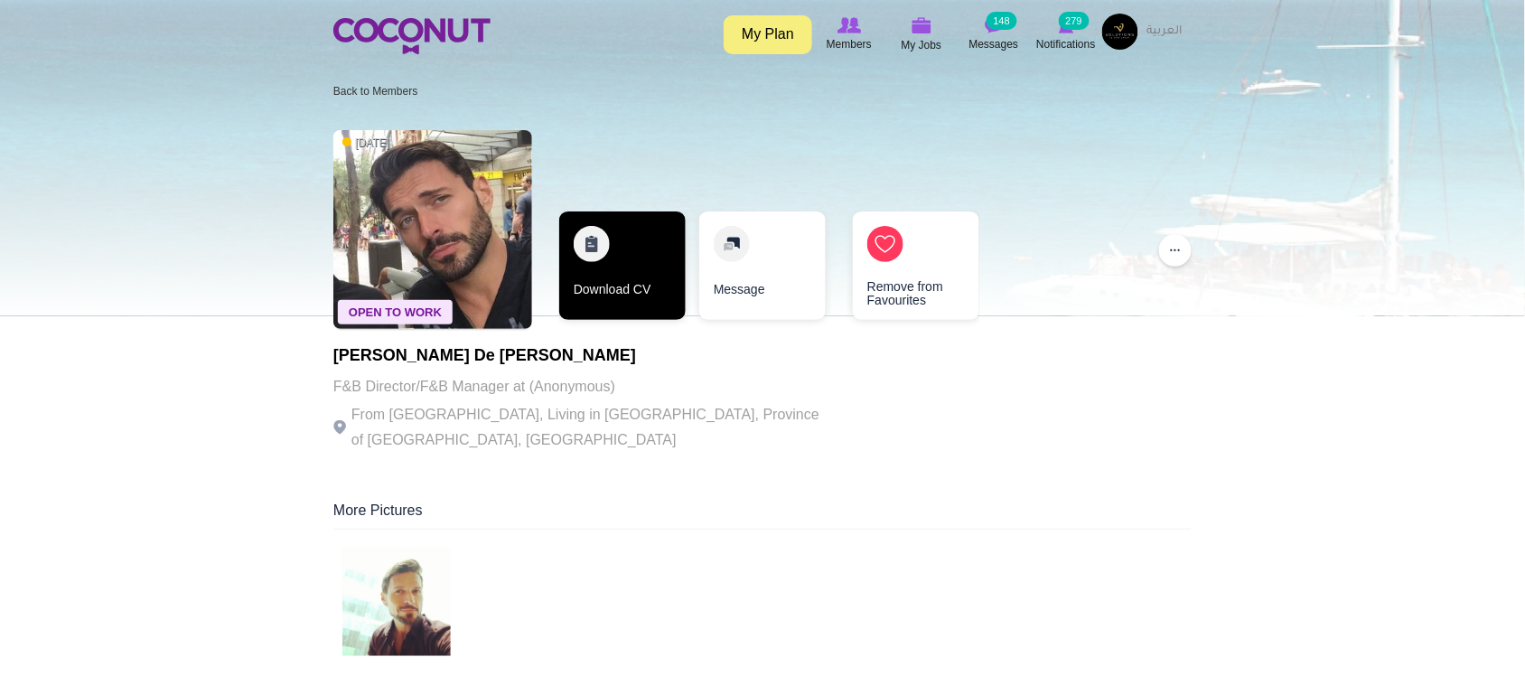
click at [605, 271] on link "Download CV" at bounding box center [622, 265] width 126 height 108
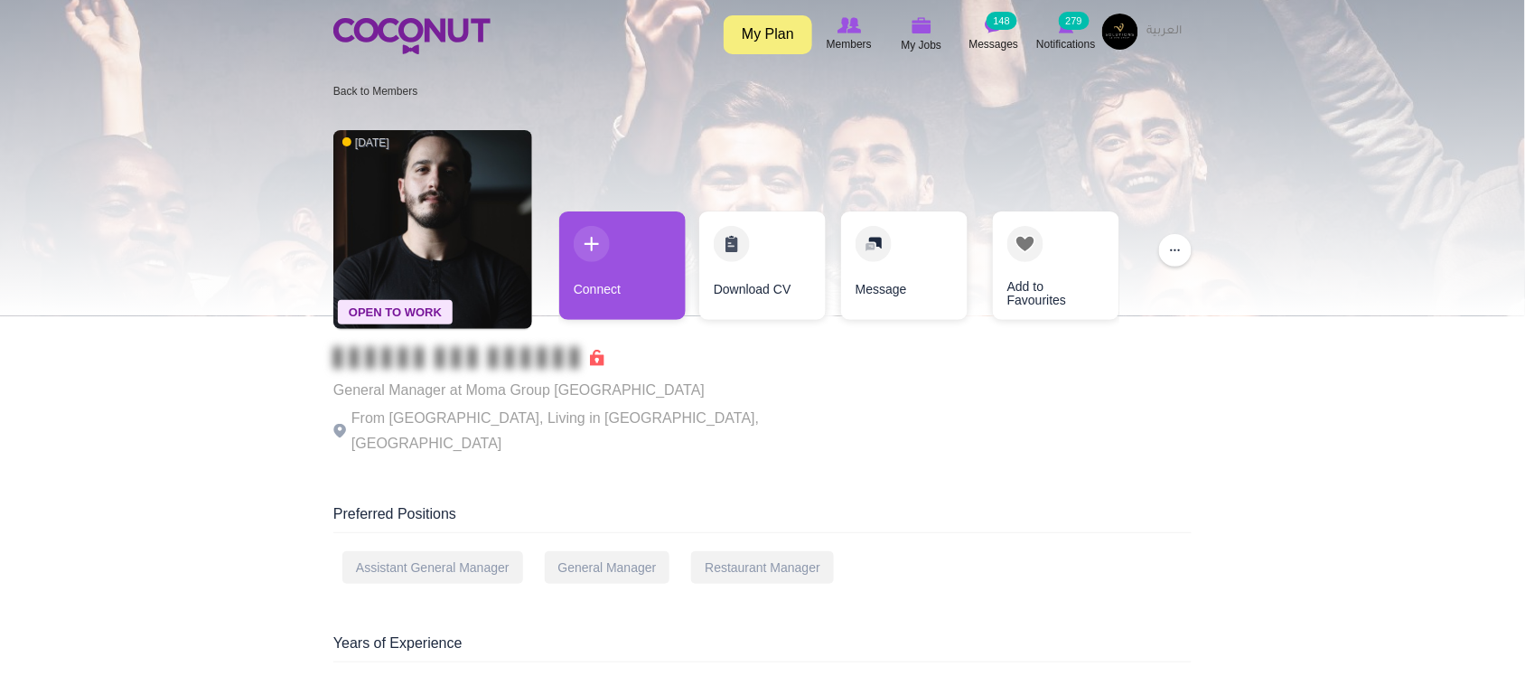
click at [511, 434] on div "General Manager at Moma Group Paris From France, Living in Dubai, United Arab E…" at bounding box center [581, 401] width 497 height 109
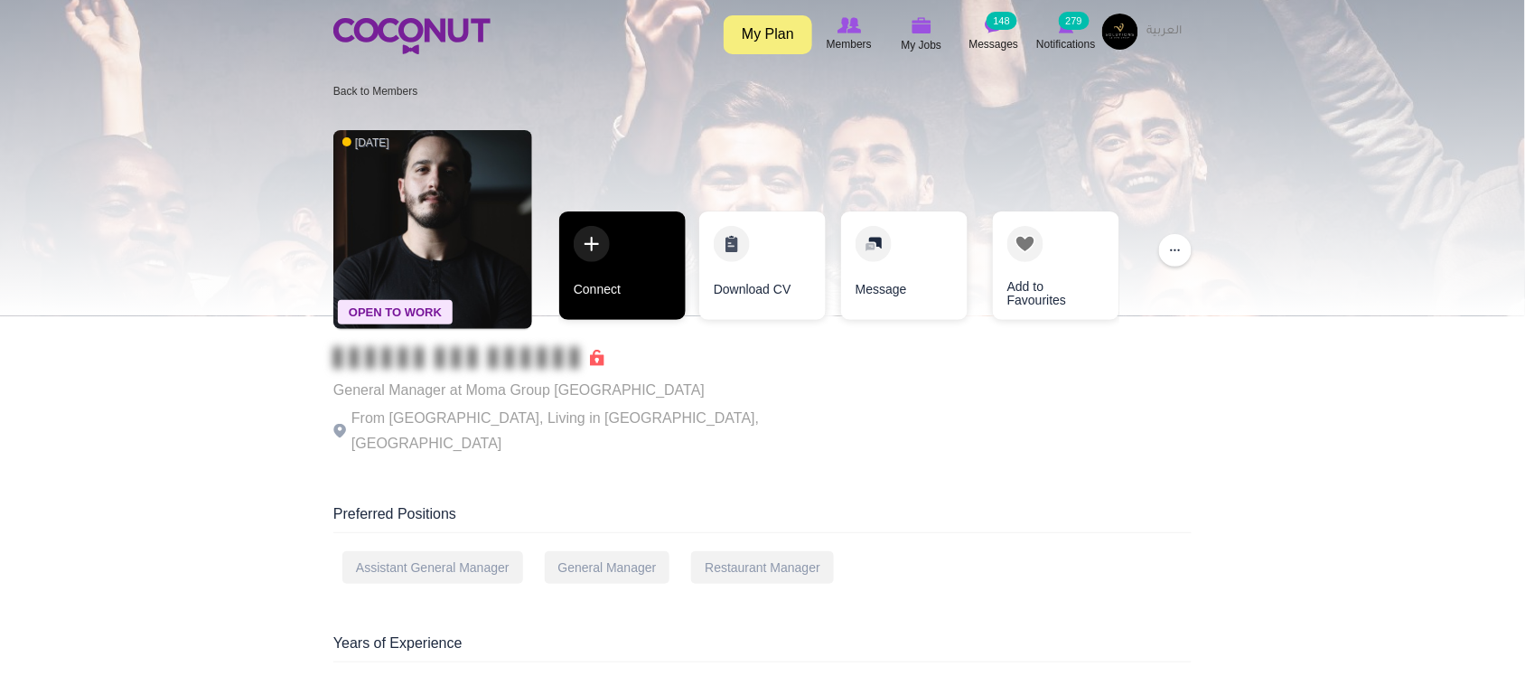
click at [613, 278] on link "Connect" at bounding box center [622, 265] width 126 height 108
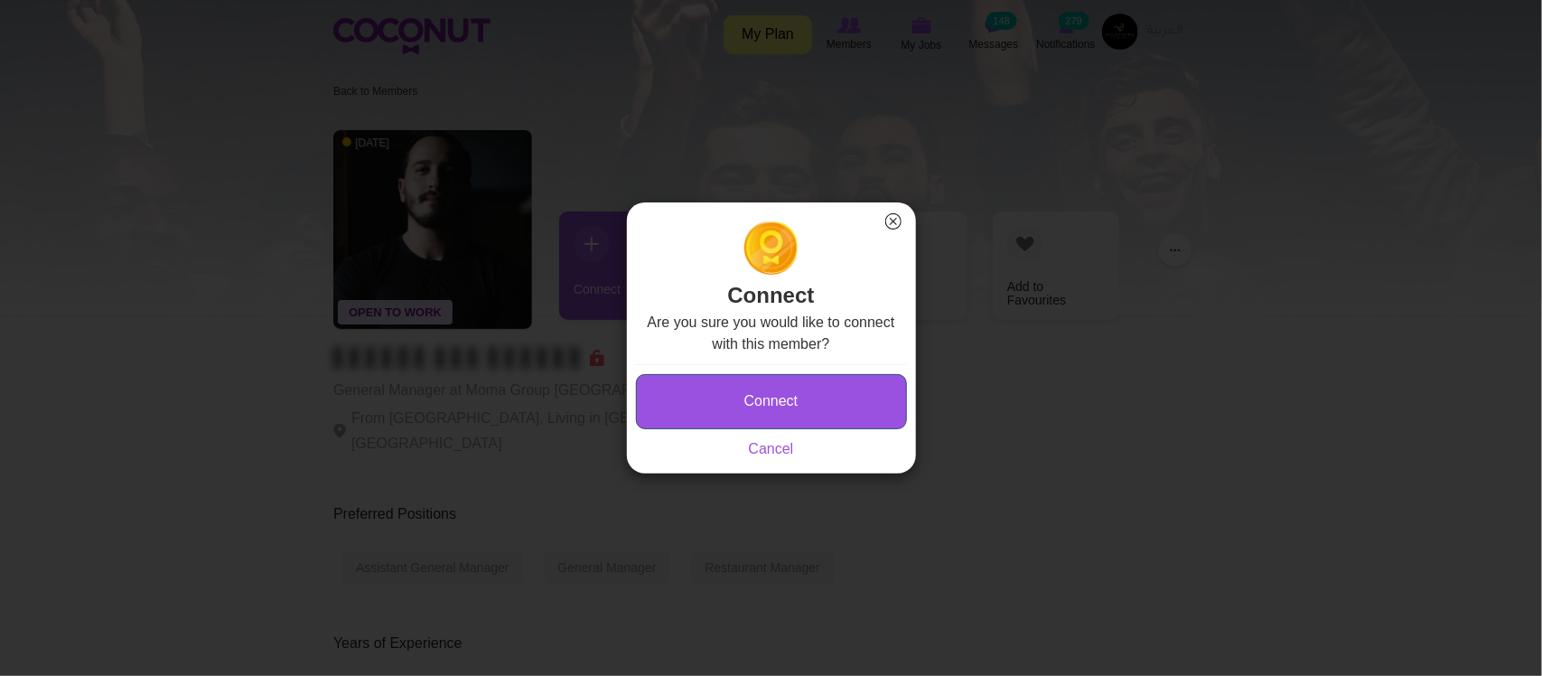
click at [800, 423] on button "Connect" at bounding box center [771, 401] width 271 height 55
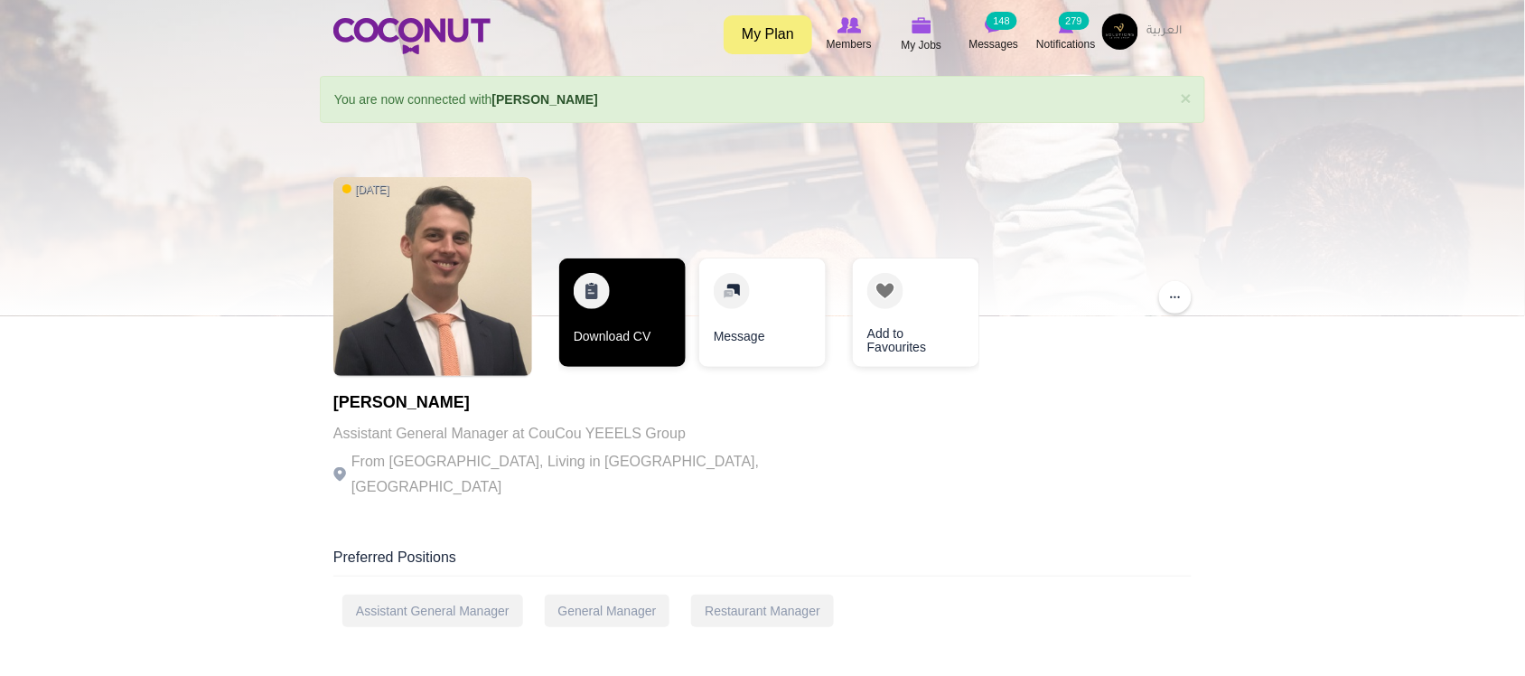
click at [610, 354] on link "Download CV" at bounding box center [622, 312] width 126 height 108
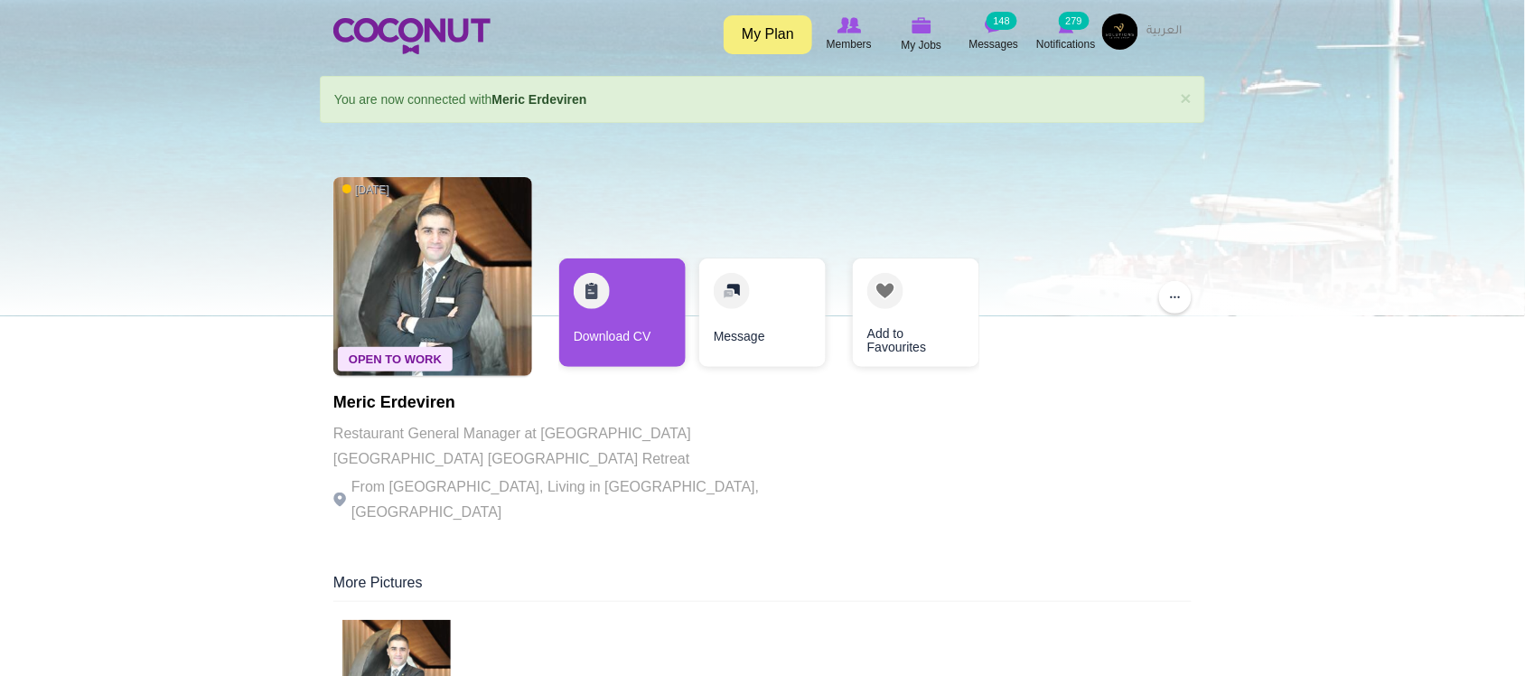
click at [367, 426] on p "Restaurant General Manager at Anantara Santorini Abu Dhabi Retreat" at bounding box center [581, 446] width 497 height 51
click at [617, 438] on p "Restaurant General Manager at Anantara Santorini Abu Dhabi Retreat" at bounding box center [581, 446] width 497 height 51
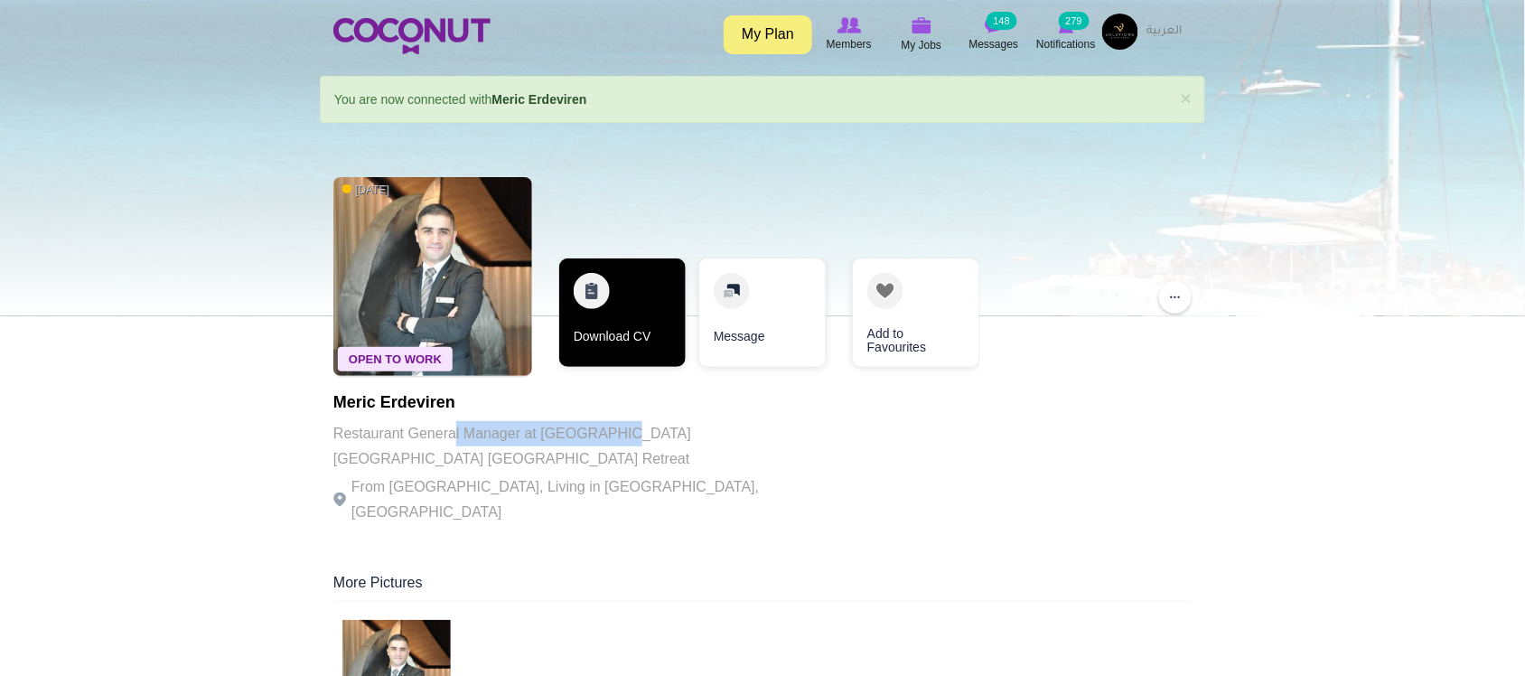
click at [653, 323] on link "Download CV" at bounding box center [622, 312] width 126 height 108
click at [678, 343] on link "Download CV" at bounding box center [622, 312] width 126 height 108
click at [606, 313] on link "Download CV" at bounding box center [620, 312] width 126 height 108
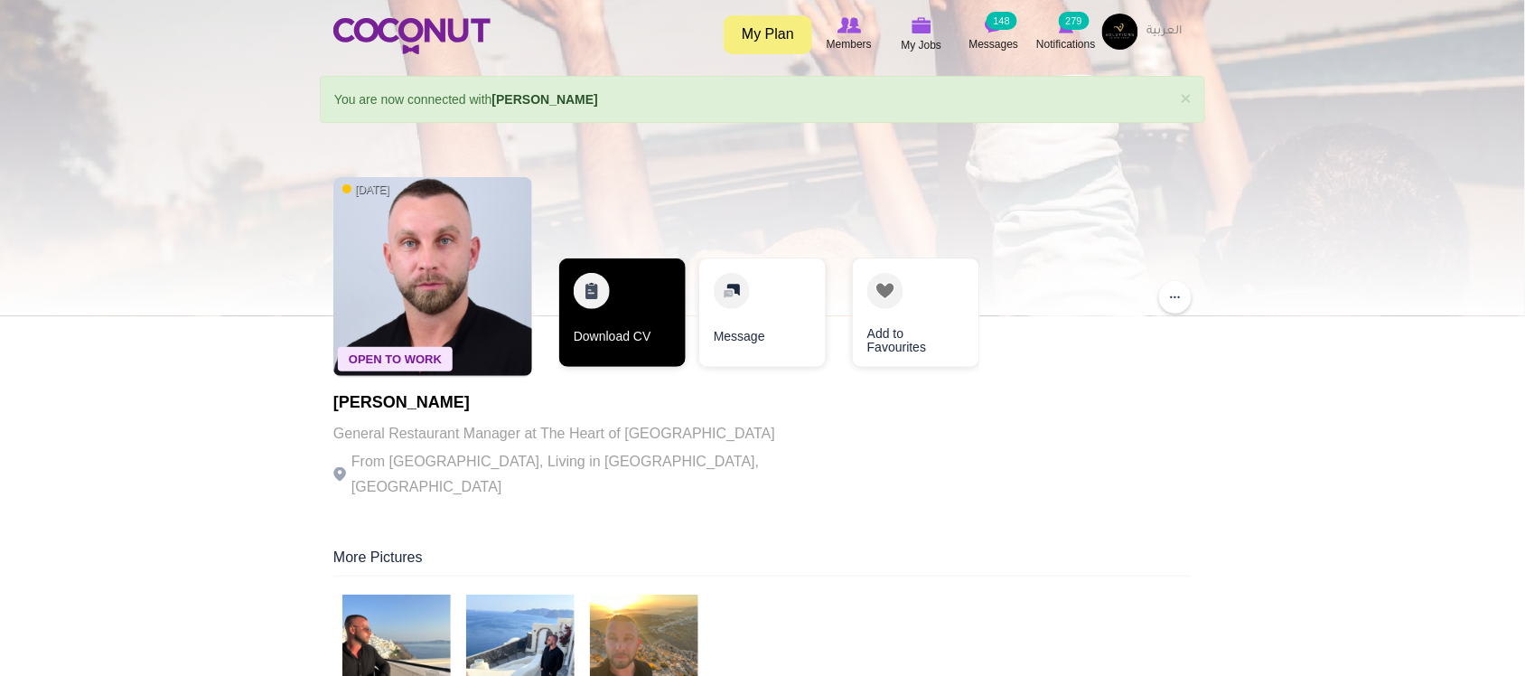
click at [624, 309] on link "Download CV" at bounding box center [622, 312] width 126 height 108
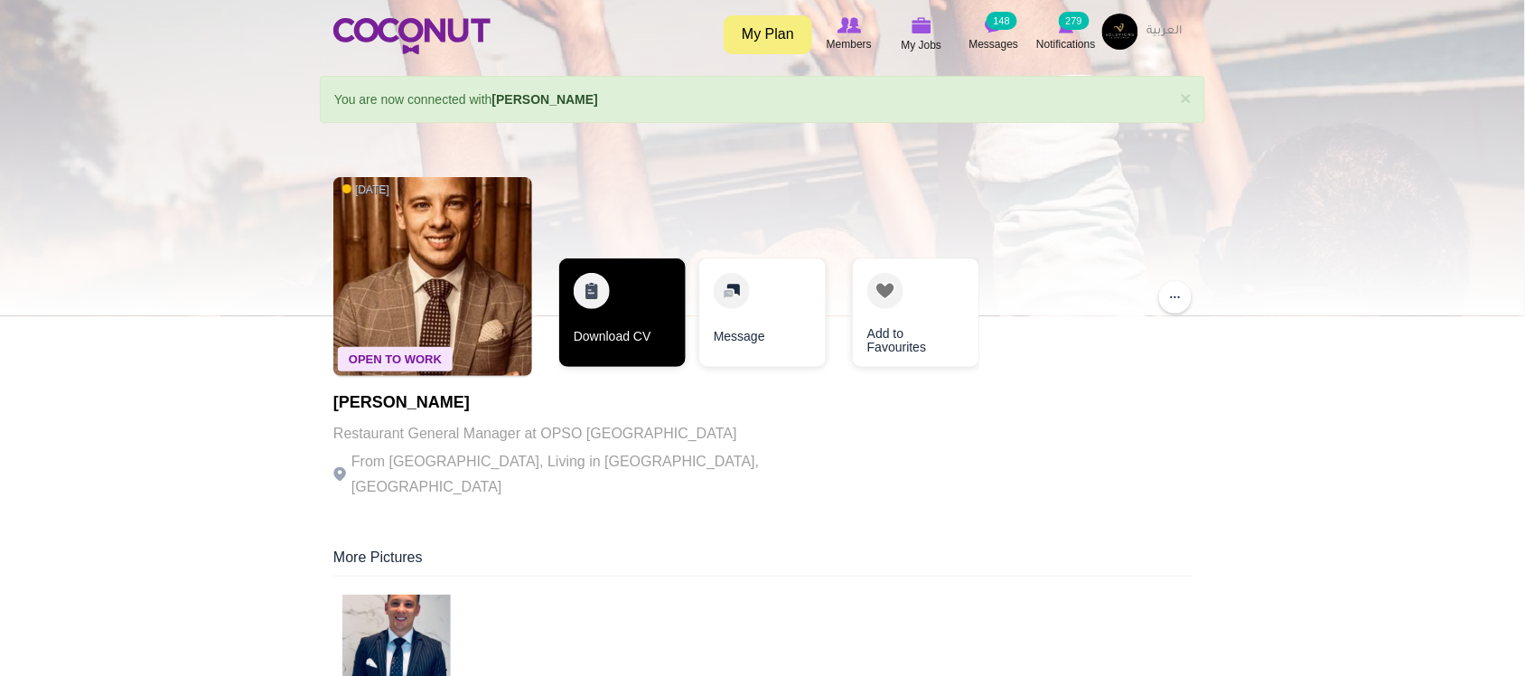
click at [617, 351] on link "Download CV" at bounding box center [622, 312] width 126 height 108
